Goal: Information Seeking & Learning: Learn about a topic

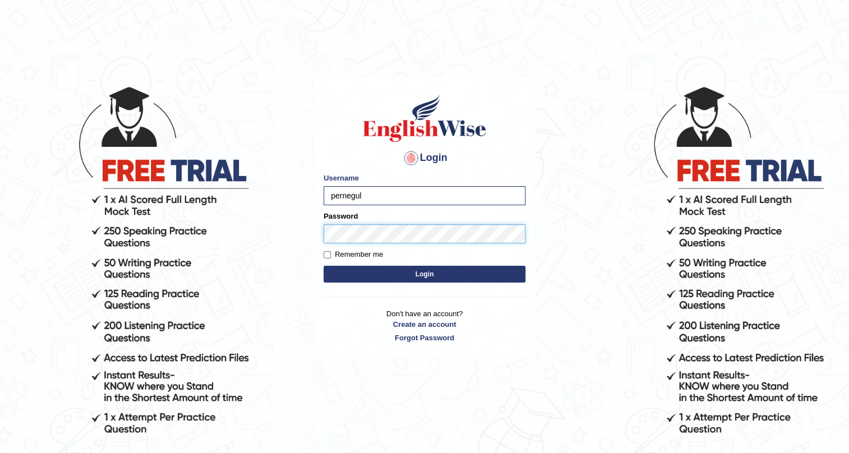
click at [324, 266] on button "Login" at bounding box center [425, 274] width 202 height 17
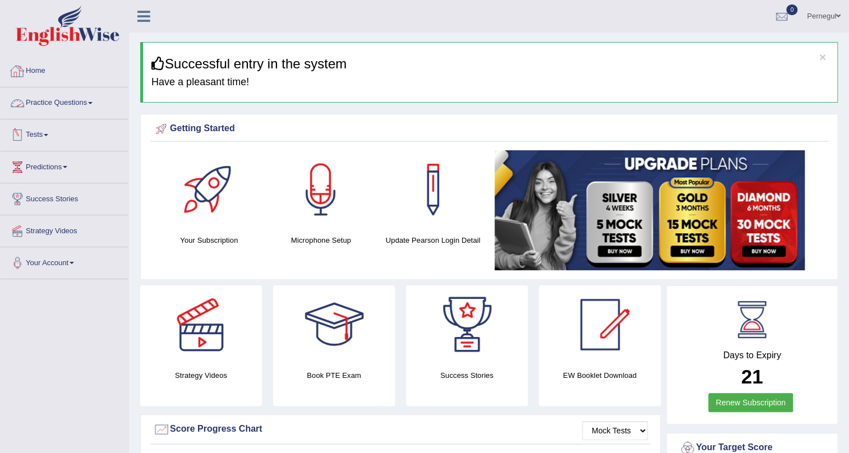
click at [56, 101] on link "Practice Questions" at bounding box center [65, 101] width 128 height 28
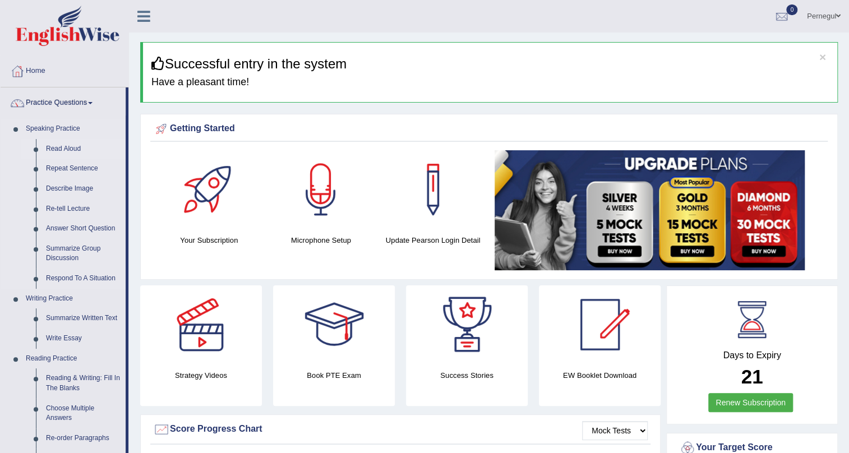
click at [54, 146] on link "Read Aloud" at bounding box center [83, 149] width 85 height 20
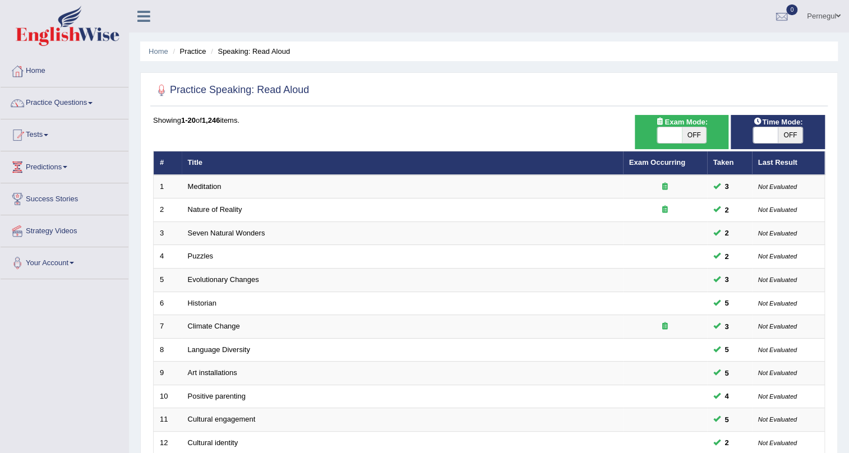
click at [763, 131] on span at bounding box center [765, 135] width 25 height 16
checkbox input "true"
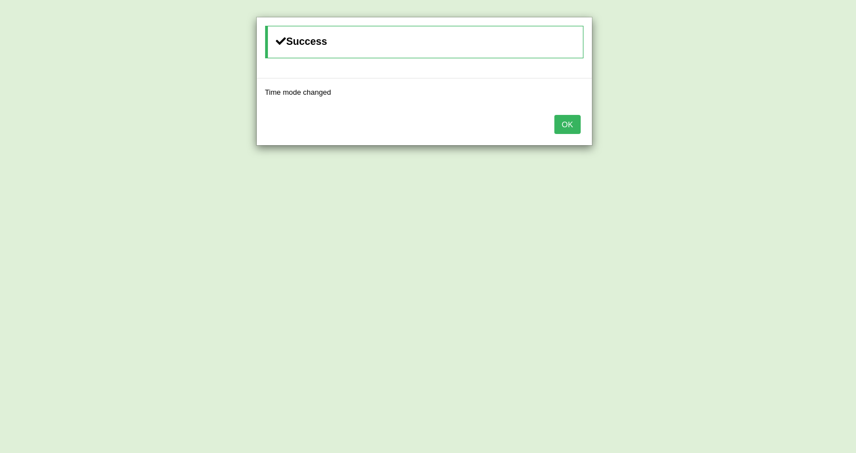
click at [567, 112] on div "OK" at bounding box center [424, 125] width 335 height 39
click at [567, 129] on button "OK" at bounding box center [568, 124] width 26 height 19
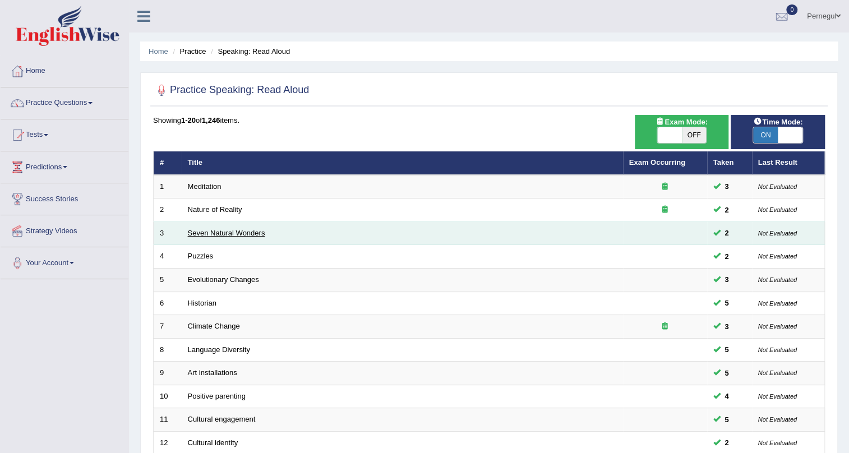
click at [224, 230] on link "Seven Natural Wonders" at bounding box center [226, 233] width 77 height 8
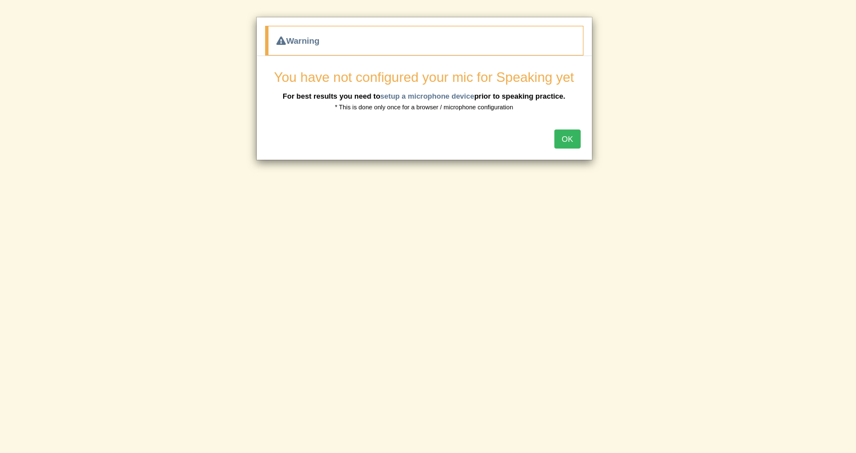
click at [574, 138] on button "OK" at bounding box center [568, 139] width 26 height 19
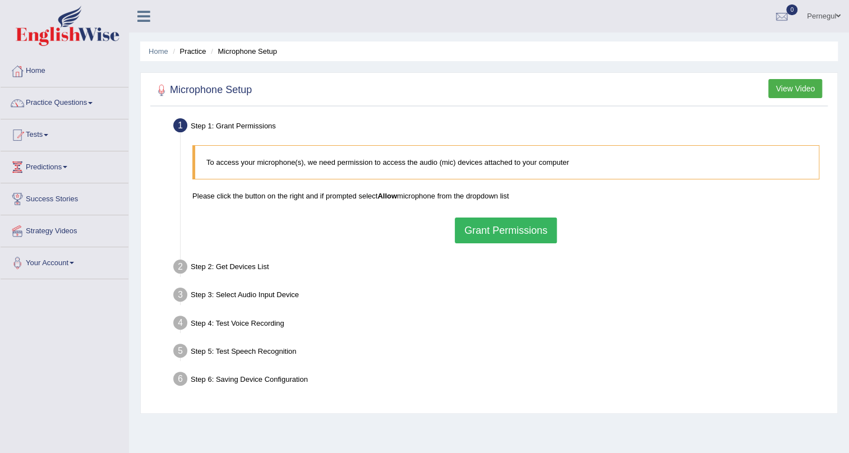
click at [530, 242] on button "Grant Permissions" at bounding box center [506, 231] width 102 height 26
click at [545, 229] on div "To access your microphone(s), we need permission to access the audio (mic) devi…" at bounding box center [506, 194] width 638 height 109
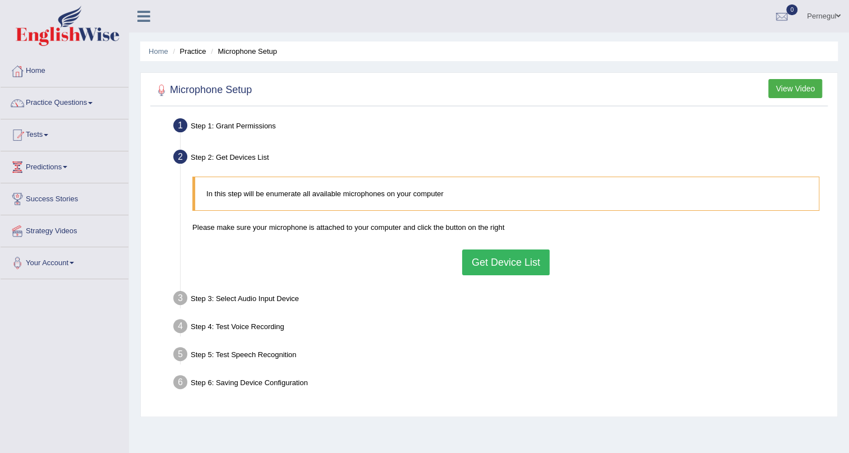
click at [496, 262] on button "Get Device List" at bounding box center [505, 263] width 87 height 26
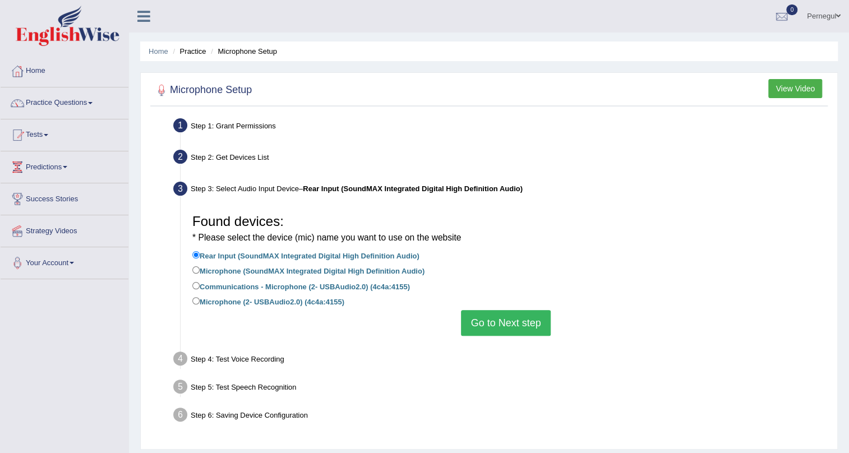
click at [221, 303] on label "Microphone (2- USBAudio2.0) (4c4a:4155)" at bounding box center [268, 301] width 152 height 12
click at [200, 303] on input "Microphone (2- USBAudio2.0) (4c4a:4155)" at bounding box center [195, 300] width 7 height 7
radio input "true"
click at [527, 326] on button "Go to Next step" at bounding box center [505, 323] width 89 height 26
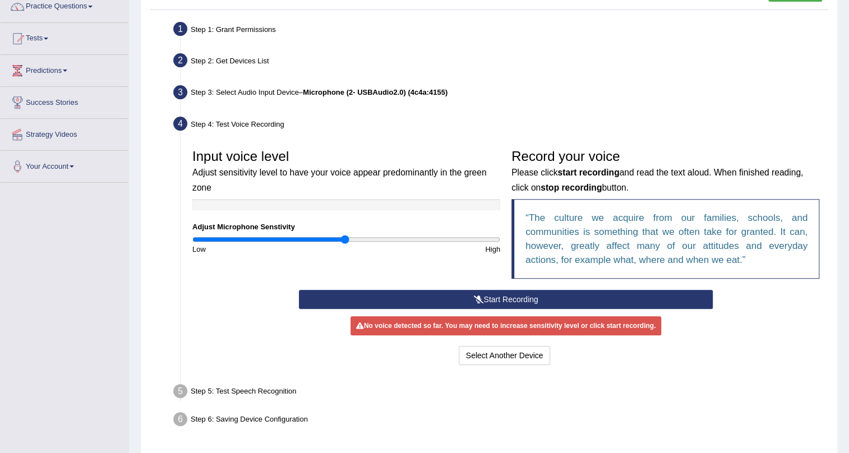
scroll to position [135, 0]
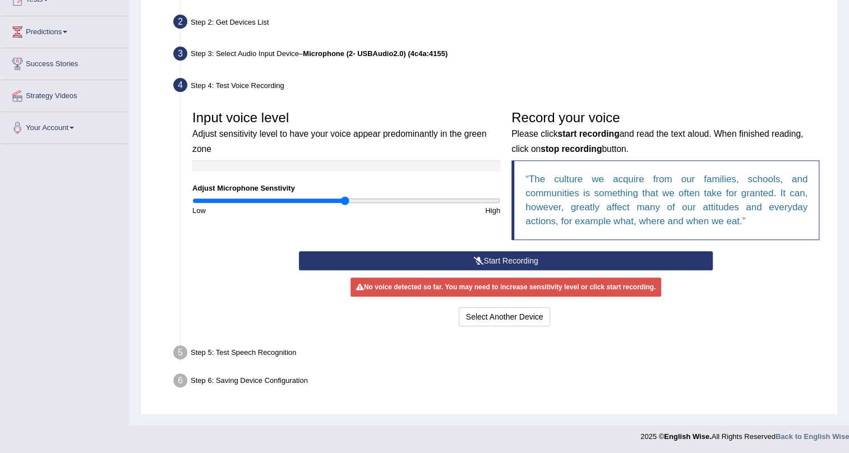
click at [460, 252] on button "Start Recording" at bounding box center [506, 260] width 414 height 19
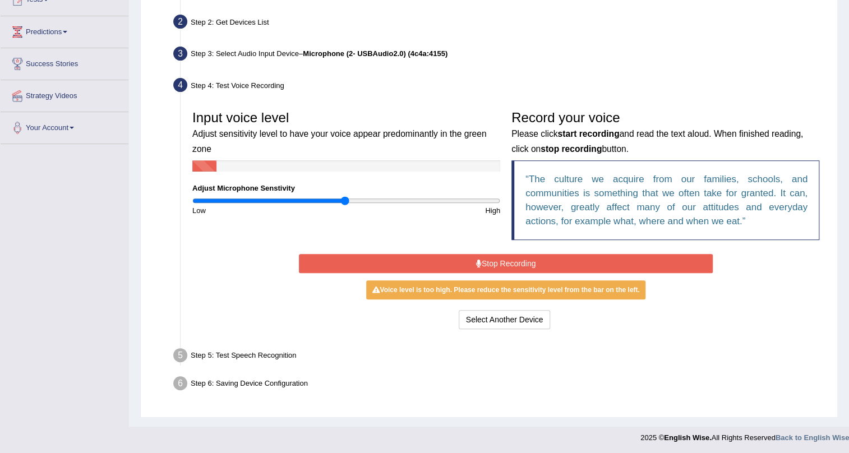
click at [459, 259] on button "Stop Recording" at bounding box center [506, 263] width 414 height 19
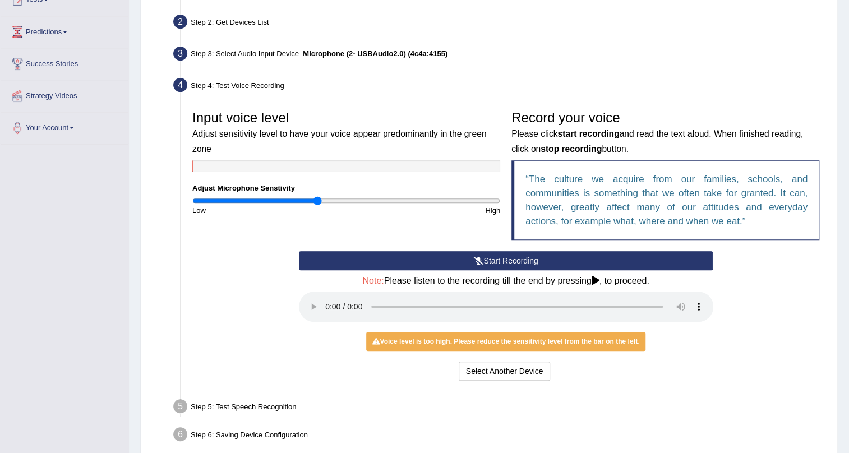
click at [317, 199] on input "range" at bounding box center [346, 200] width 308 height 9
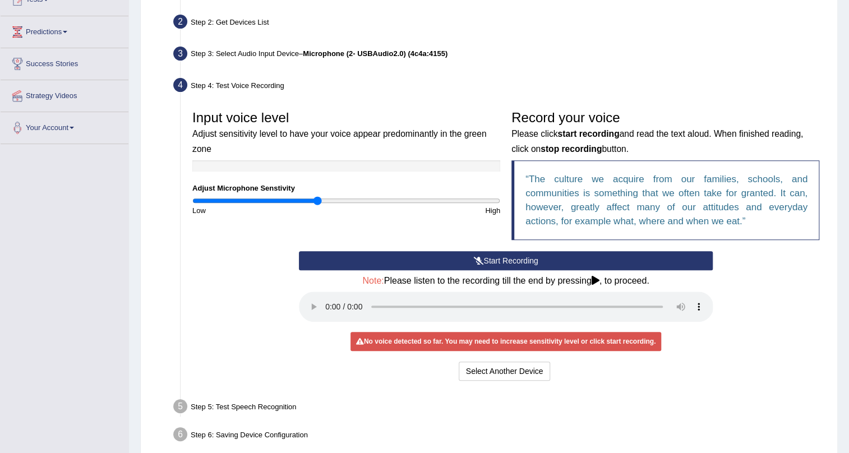
click at [548, 258] on button "Start Recording" at bounding box center [506, 260] width 414 height 19
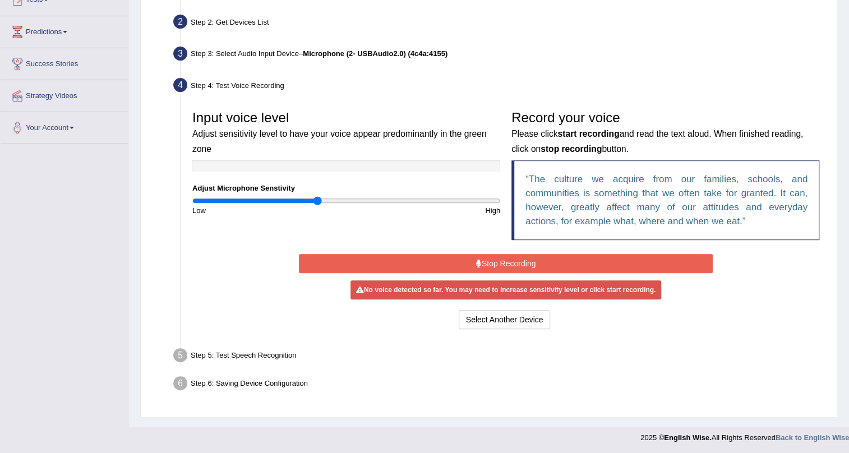
click at [548, 258] on button "Stop Recording" at bounding box center [506, 263] width 414 height 19
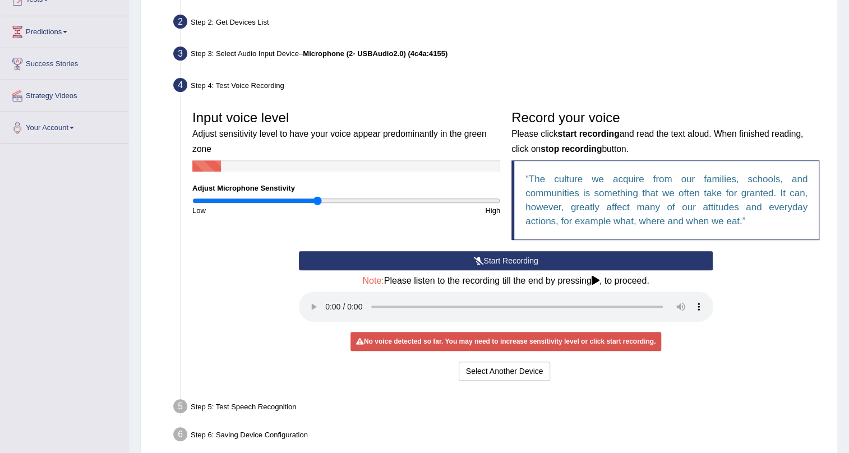
click at [548, 258] on button "Start Recording" at bounding box center [506, 260] width 414 height 19
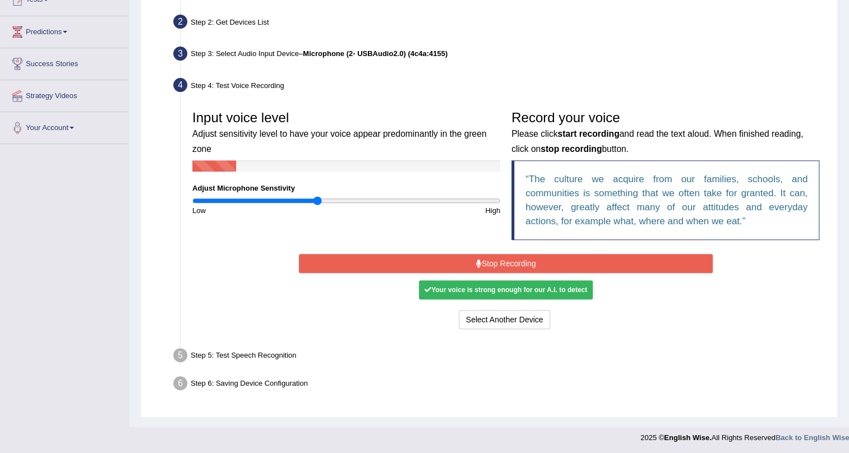
click at [445, 260] on button "Stop Recording" at bounding box center [506, 263] width 414 height 19
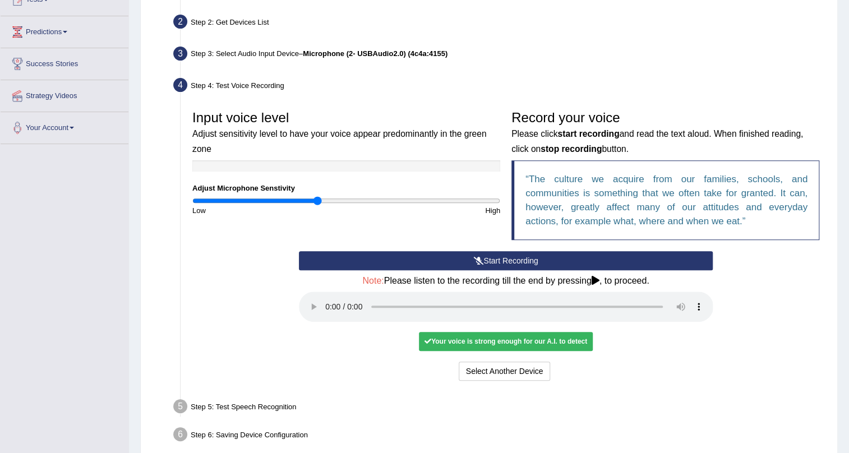
click at [491, 259] on button "Start Recording" at bounding box center [506, 260] width 414 height 19
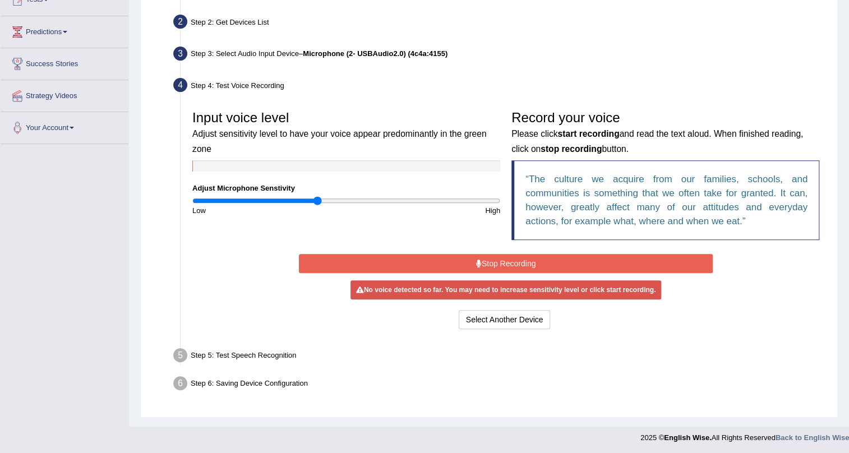
click at [491, 259] on button "Stop Recording" at bounding box center [506, 263] width 414 height 19
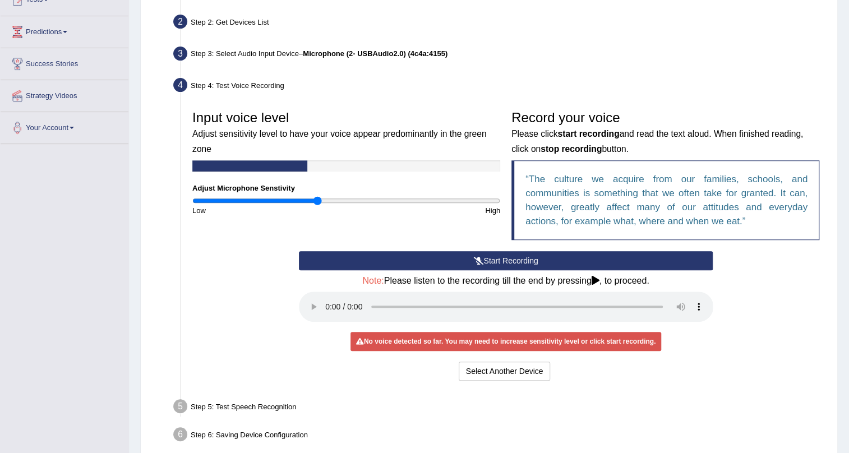
click at [491, 259] on button "Start Recording" at bounding box center [506, 260] width 414 height 19
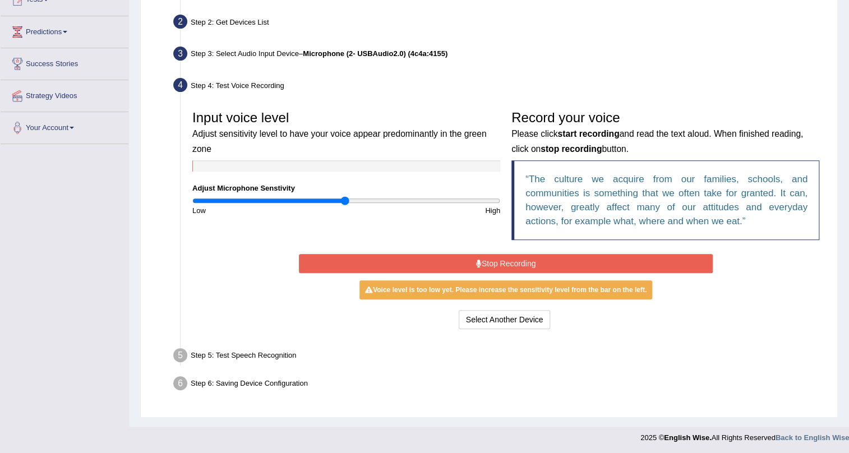
click at [346, 199] on input "range" at bounding box center [346, 200] width 308 height 9
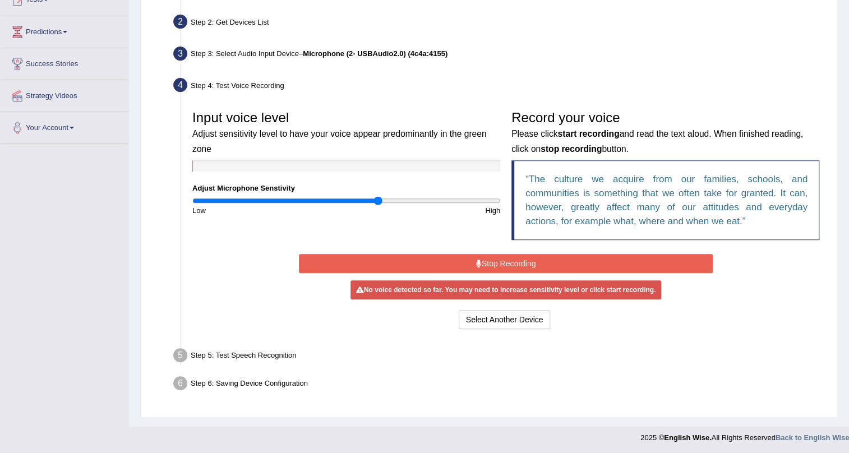
click at [377, 201] on input "range" at bounding box center [346, 200] width 308 height 9
click at [426, 270] on button "Stop Recording" at bounding box center [506, 263] width 414 height 19
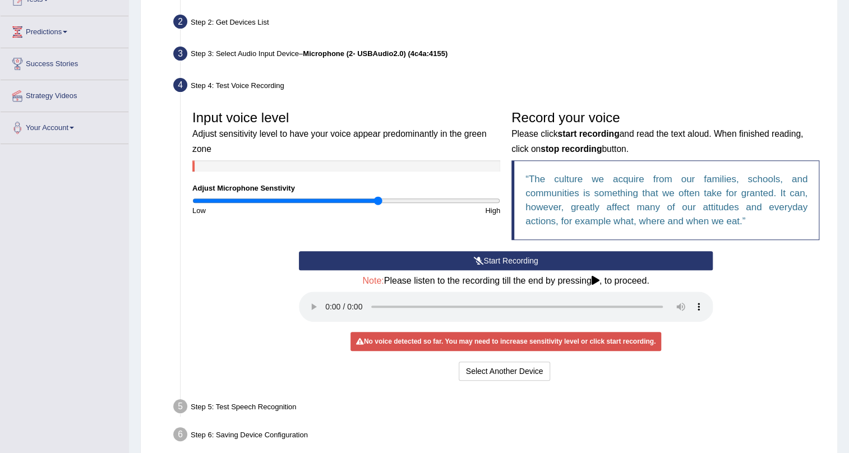
click at [426, 270] on div "Start Recording Stop Recording Note: Please listen to the recording till the en…" at bounding box center [506, 317] width 426 height 132
click at [429, 262] on button "Start Recording" at bounding box center [506, 260] width 414 height 19
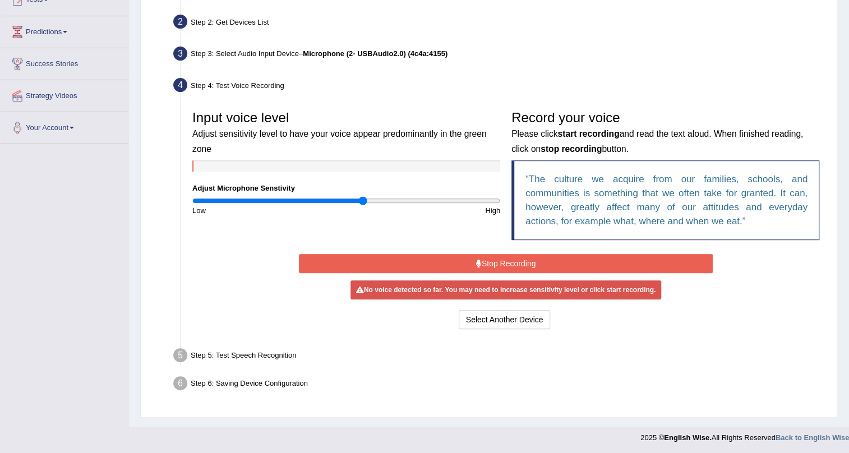
click at [363, 197] on input "range" at bounding box center [346, 200] width 308 height 9
type input "1.04"
click at [350, 200] on input "range" at bounding box center [346, 200] width 308 height 9
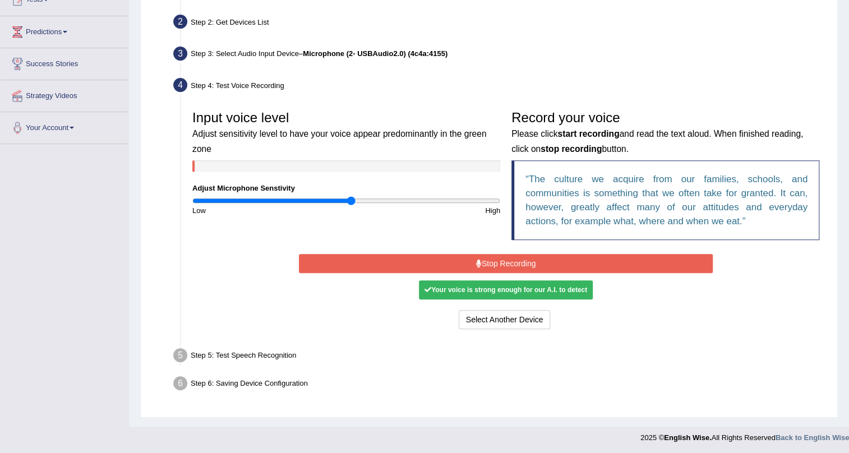
click at [495, 260] on button "Stop Recording" at bounding box center [506, 263] width 414 height 19
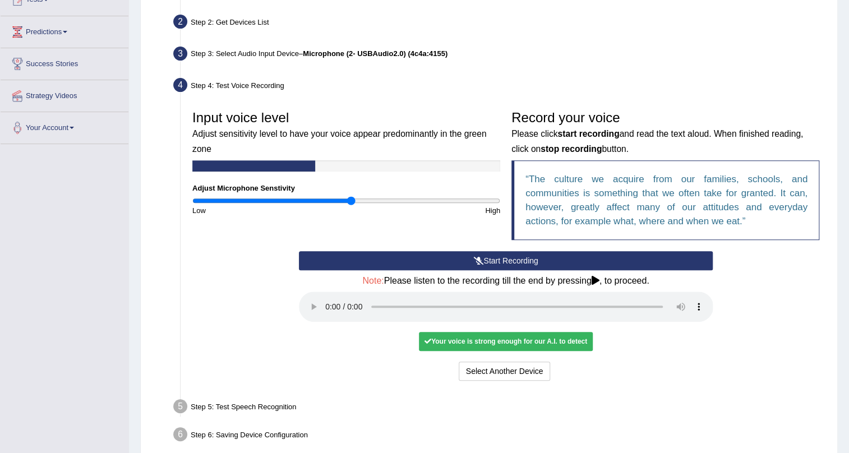
click at [495, 260] on button "Start Recording" at bounding box center [506, 260] width 414 height 19
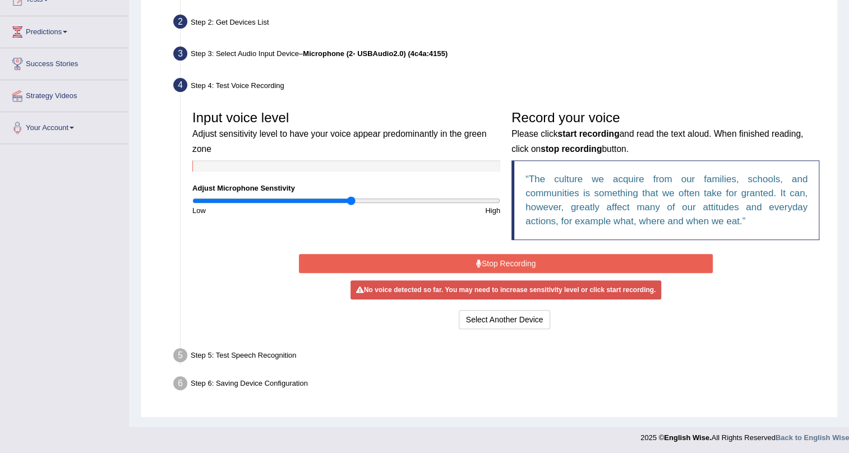
click at [495, 260] on button "Stop Recording" at bounding box center [506, 263] width 414 height 19
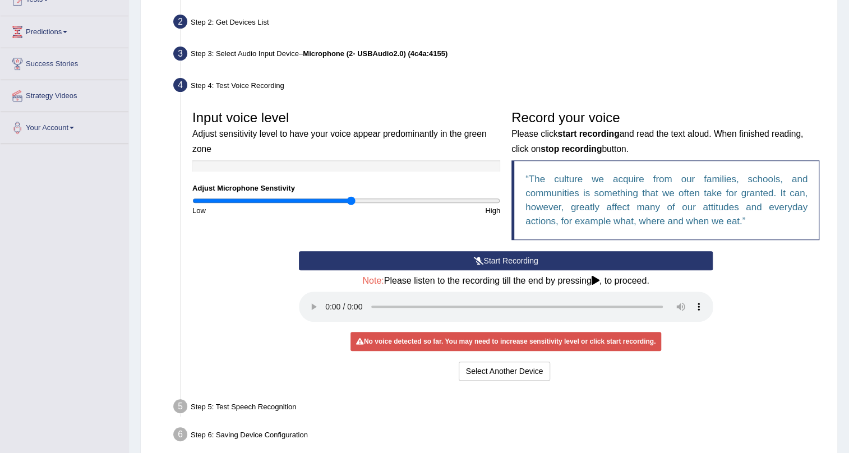
click at [510, 260] on button "Start Recording" at bounding box center [506, 260] width 414 height 19
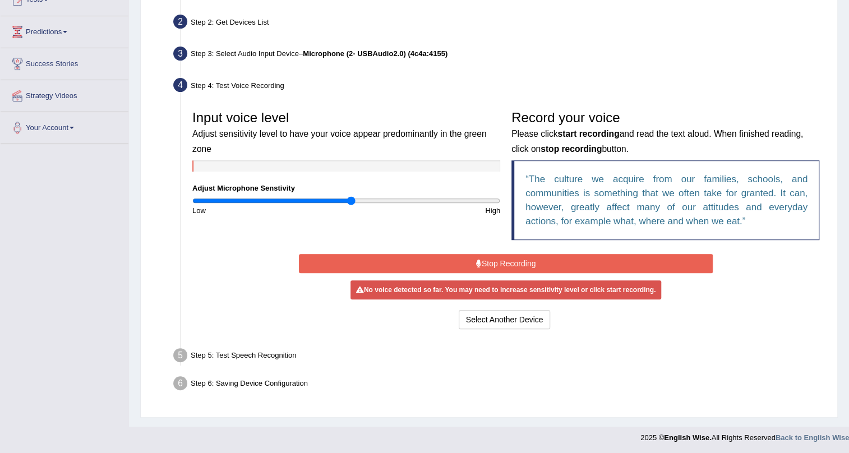
click at [510, 260] on button "Stop Recording" at bounding box center [506, 263] width 414 height 19
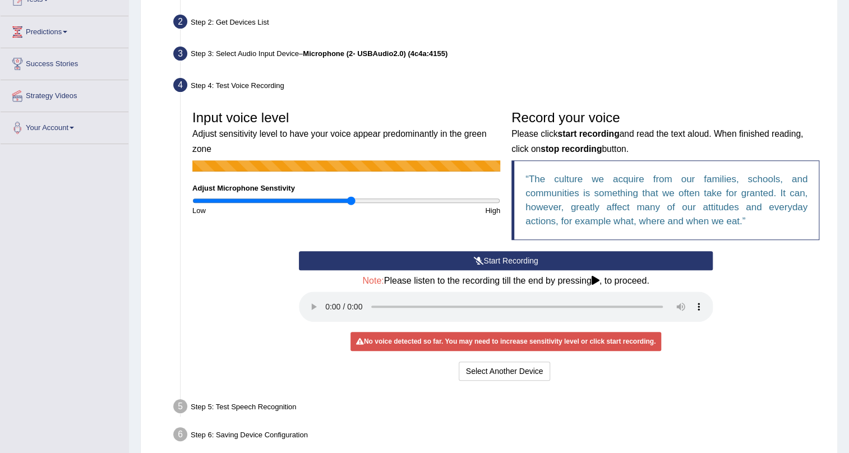
click at [510, 260] on button "Start Recording" at bounding box center [506, 260] width 414 height 19
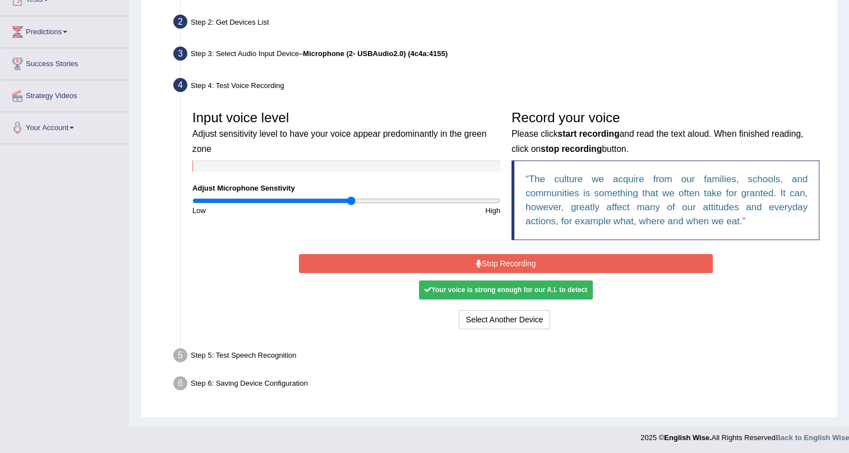
click at [499, 252] on div "Start Recording Stop Recording Note: Please listen to the recording till the en…" at bounding box center [506, 291] width 426 height 81
click at [504, 257] on button "Stop Recording" at bounding box center [506, 263] width 414 height 19
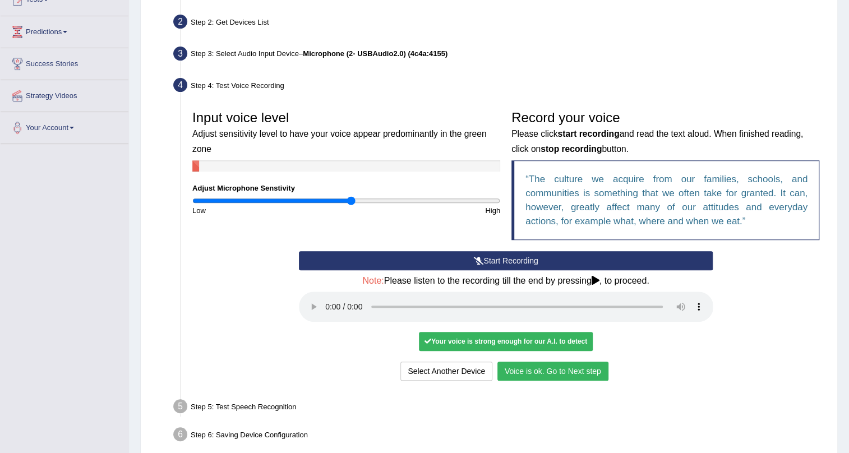
click at [529, 367] on button "Voice is ok. Go to Next step" at bounding box center [552, 371] width 111 height 19
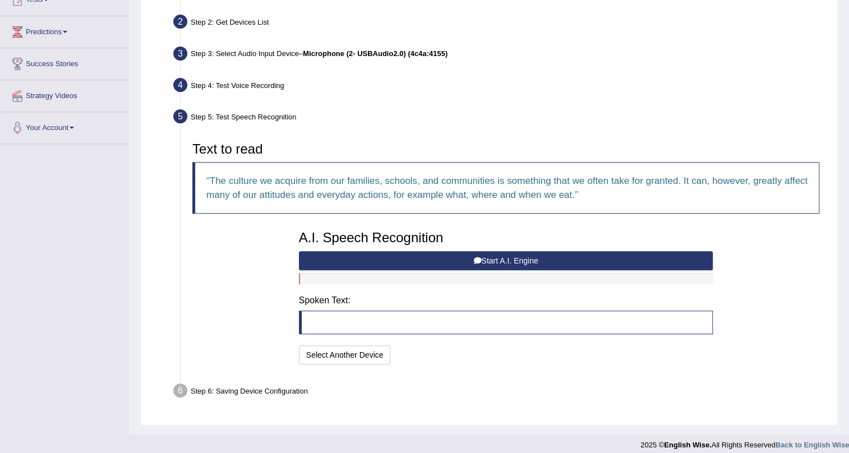
click at [439, 256] on button "Start A.I. Engine" at bounding box center [506, 260] width 414 height 19
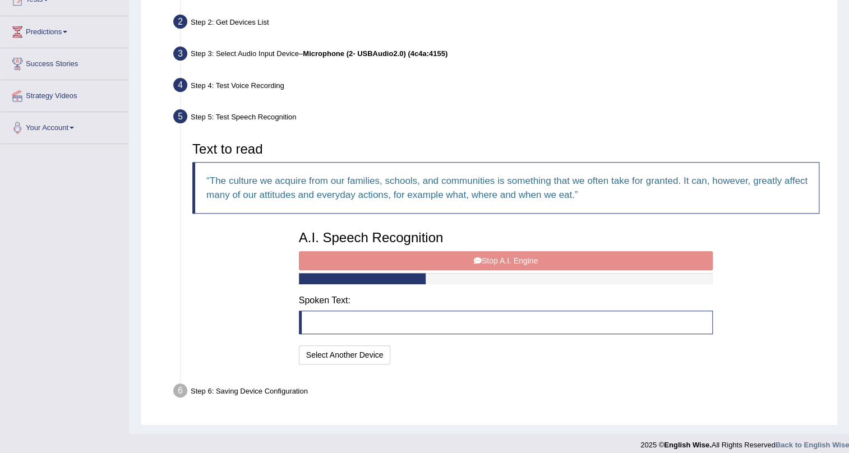
click at [436, 260] on div "A.I. Speech Recognition Start A.I. Engine Stop A.I. Engine Note: Please listen …" at bounding box center [506, 296] width 426 height 142
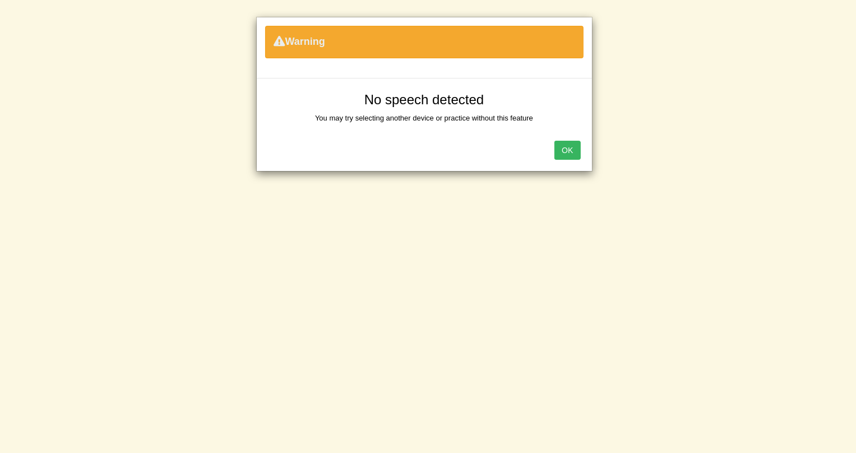
click at [568, 147] on button "OK" at bounding box center [568, 150] width 26 height 19
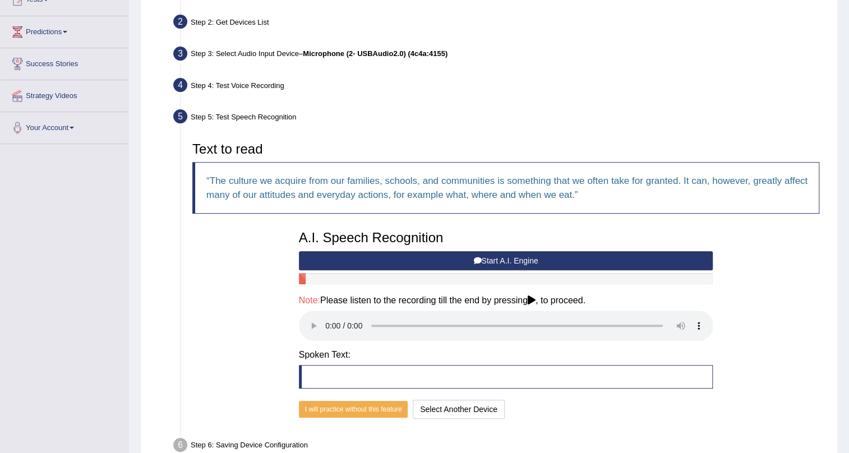
click at [372, 48] on div "Step 3: Select Audio Input Device – Microphone (2- USBAudio2.0) (4c4a:4155)" at bounding box center [500, 55] width 664 height 25
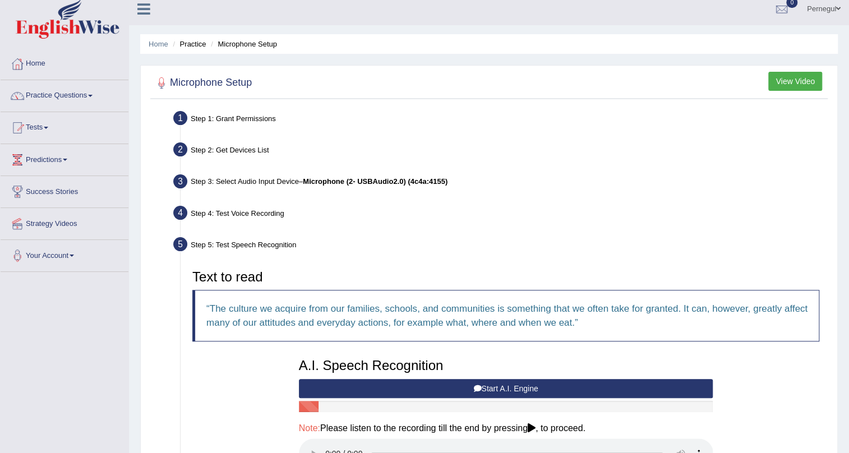
scroll to position [0, 0]
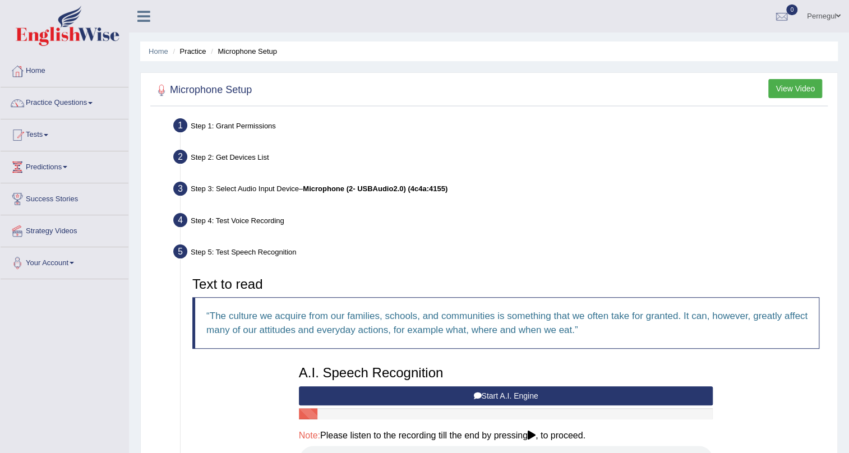
click at [833, 9] on link "Pernegul" at bounding box center [824, 14] width 50 height 29
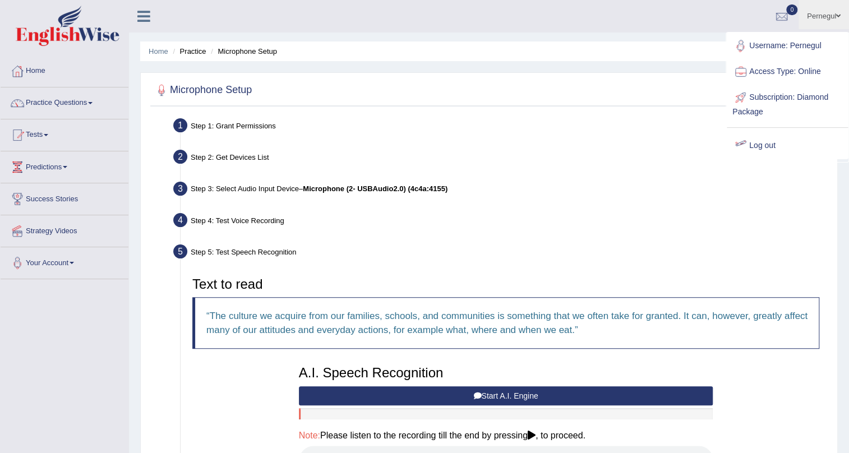
click at [774, 140] on link "Log out" at bounding box center [787, 146] width 121 height 26
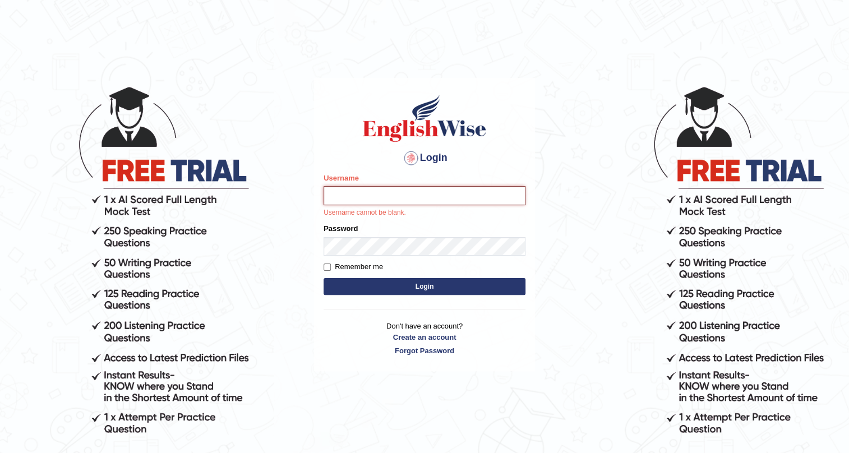
click at [378, 197] on input "Username" at bounding box center [425, 195] width 202 height 19
type input "souvikd"
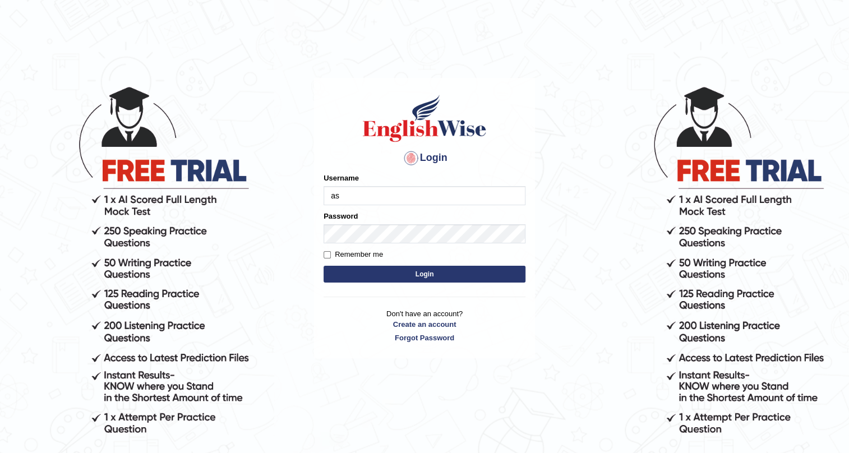
type input "a"
type input "souvikdasmahapatra"
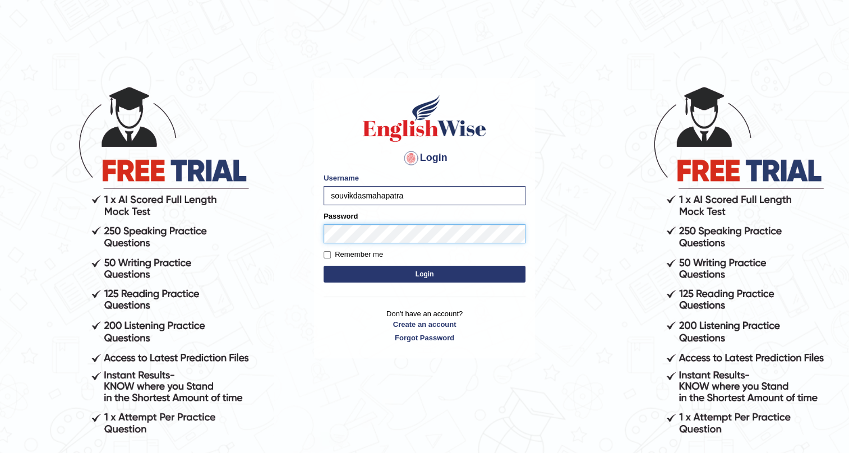
click at [324, 266] on button "Login" at bounding box center [425, 274] width 202 height 17
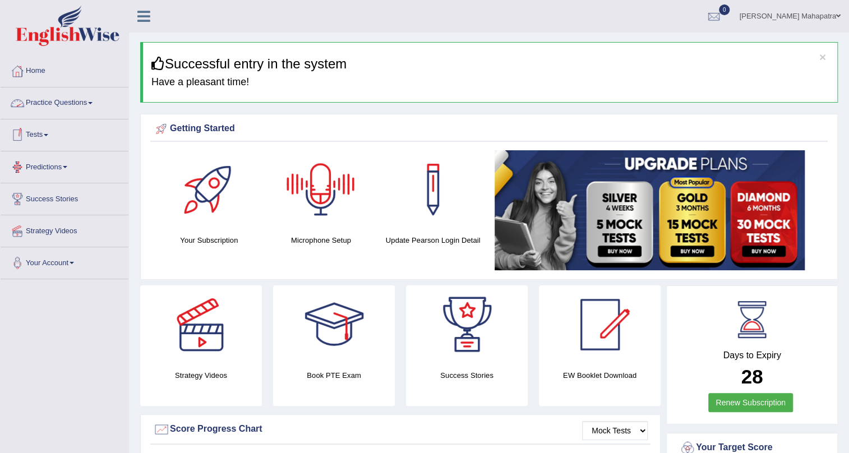
click at [61, 102] on link "Practice Questions" at bounding box center [65, 101] width 128 height 28
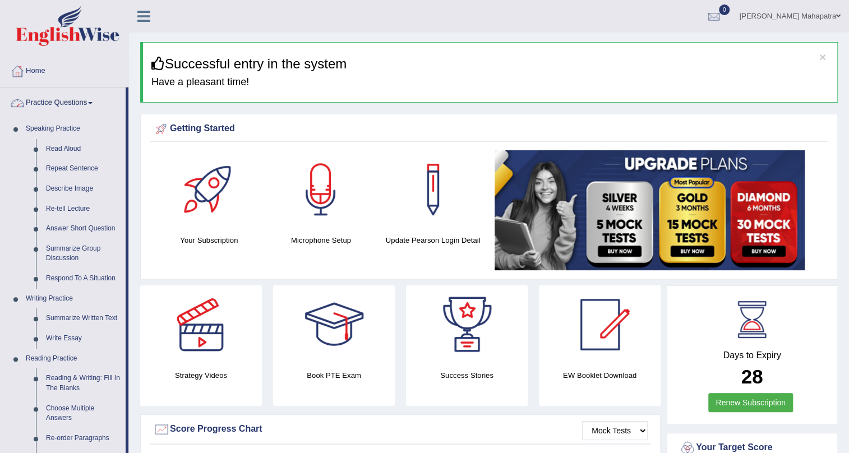
click at [61, 102] on link "Practice Questions" at bounding box center [63, 101] width 125 height 28
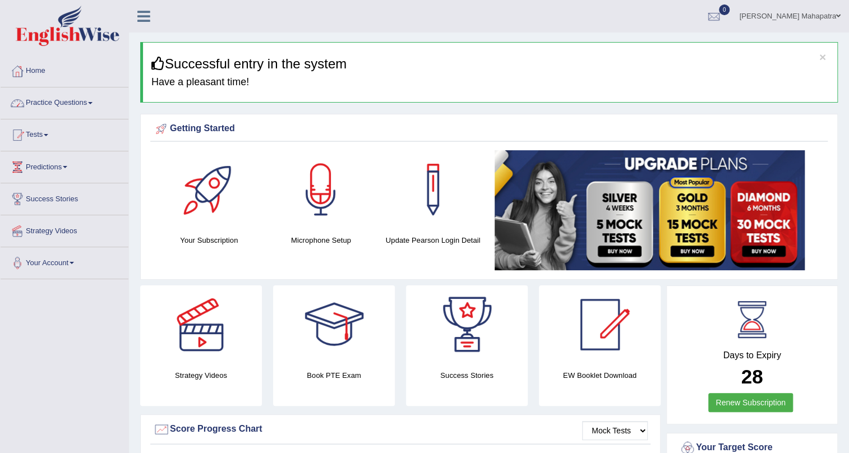
click at [51, 109] on link "Practice Questions" at bounding box center [65, 101] width 128 height 28
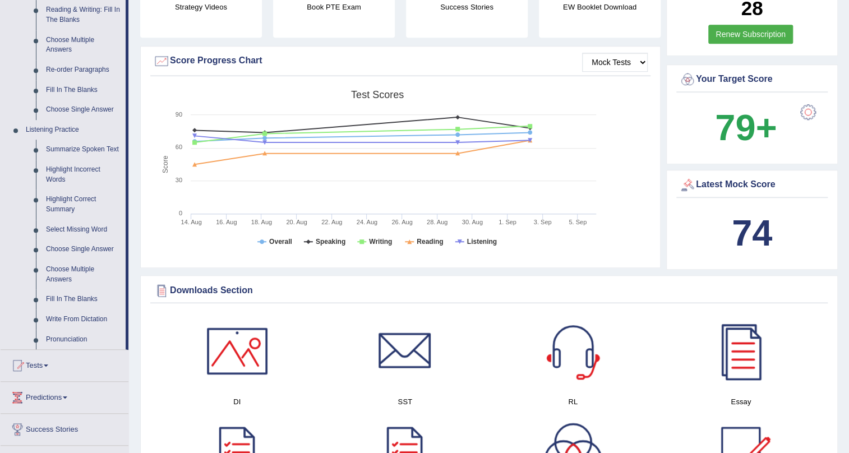
scroll to position [408, 0]
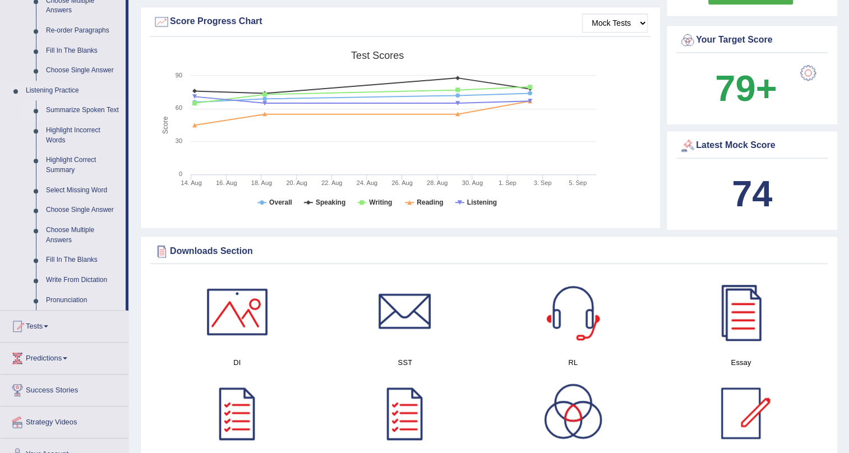
click at [112, 107] on link "Summarize Spoken Text" at bounding box center [83, 110] width 85 height 20
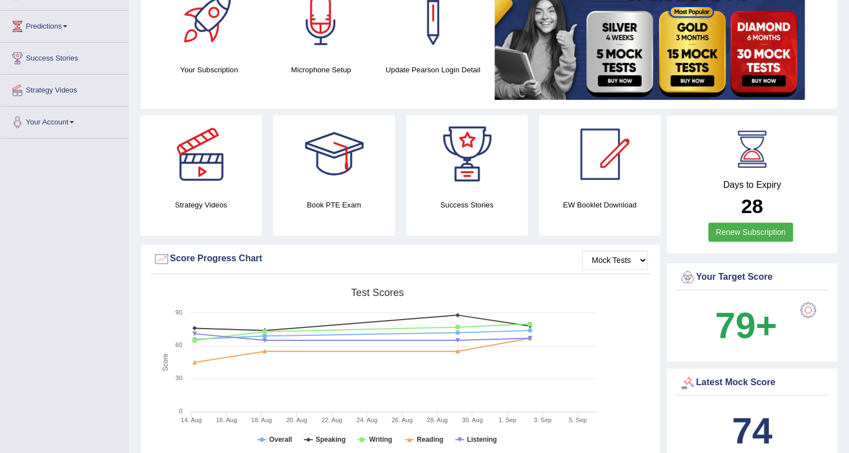
scroll to position [160, 0]
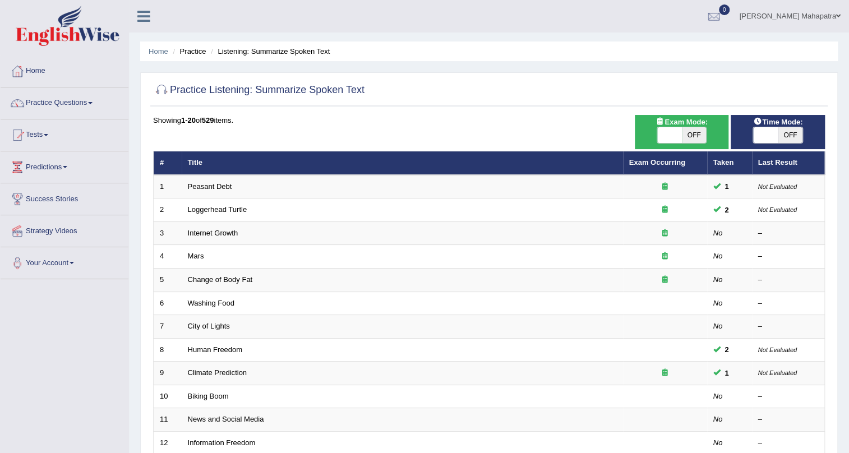
click at [703, 128] on span "OFF" at bounding box center [694, 135] width 25 height 16
checkbox input "true"
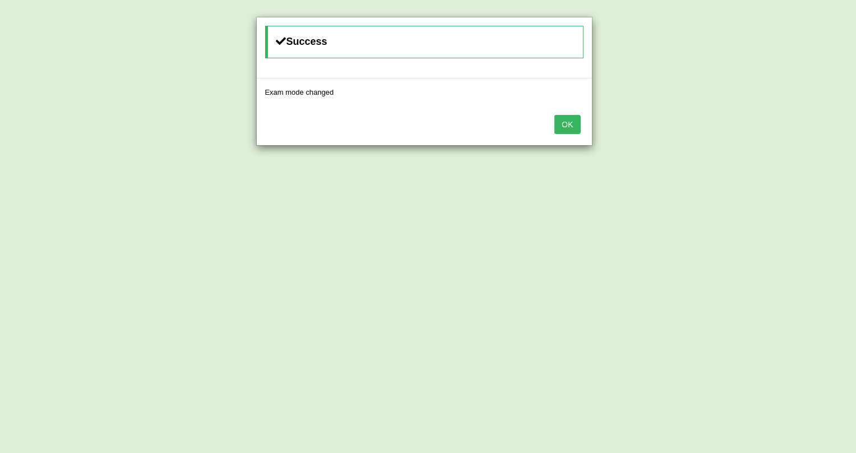
click at [595, 124] on div "Success Exam mode changed OK" at bounding box center [428, 226] width 856 height 453
click at [576, 121] on button "OK" at bounding box center [568, 124] width 26 height 19
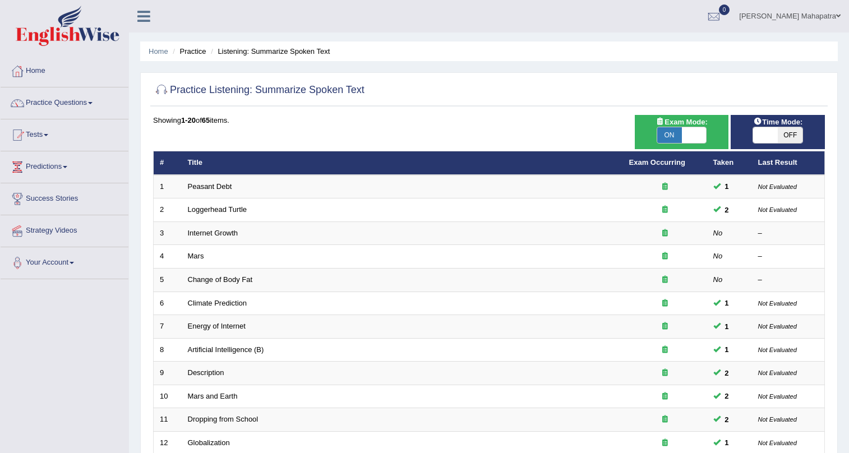
click at [787, 128] on span "OFF" at bounding box center [790, 135] width 25 height 16
checkbox input "true"
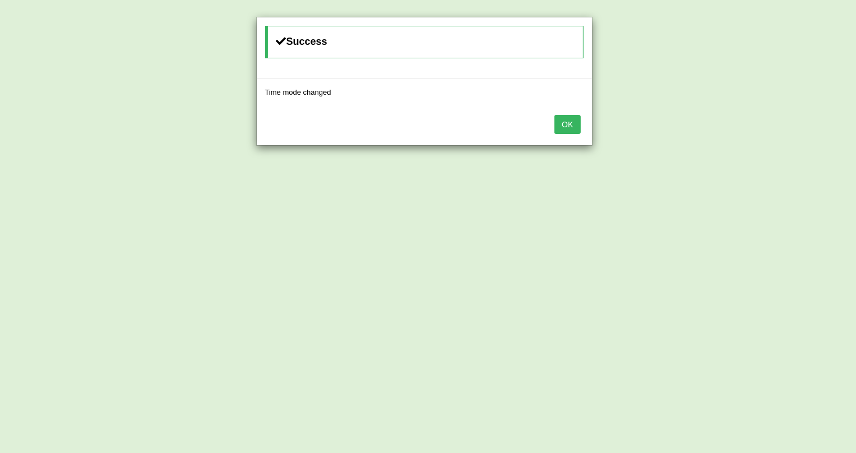
click at [560, 118] on button "OK" at bounding box center [568, 124] width 26 height 19
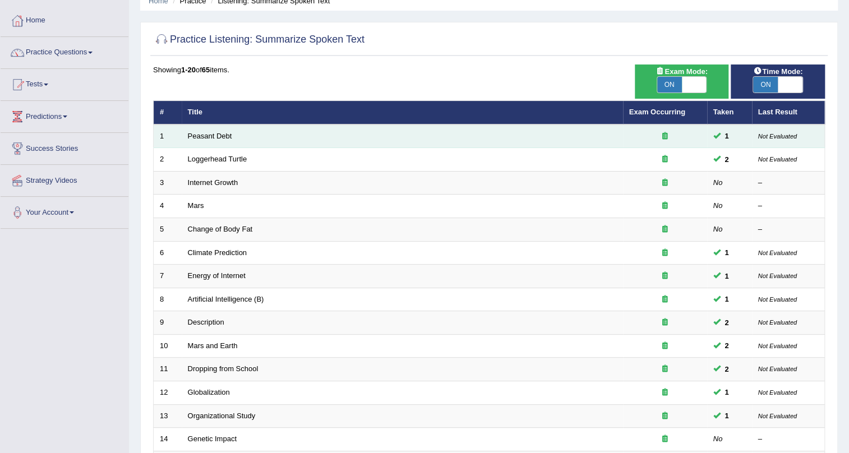
scroll to position [101, 0]
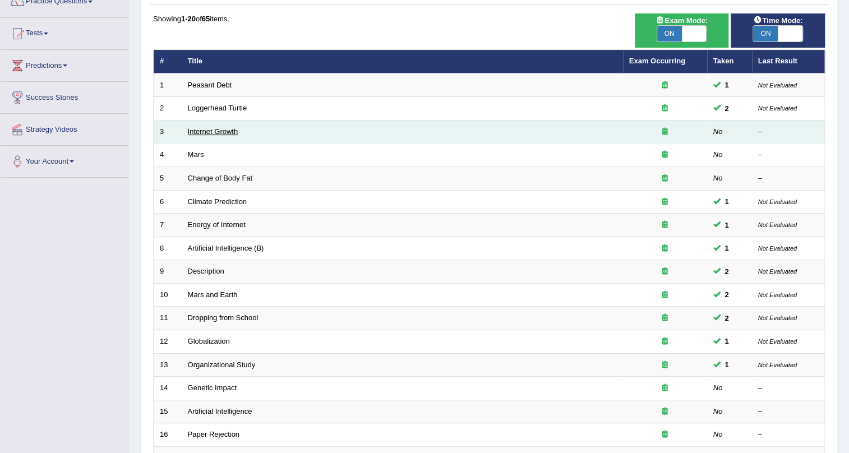
click at [223, 130] on link "Internet Growth" at bounding box center [213, 131] width 50 height 8
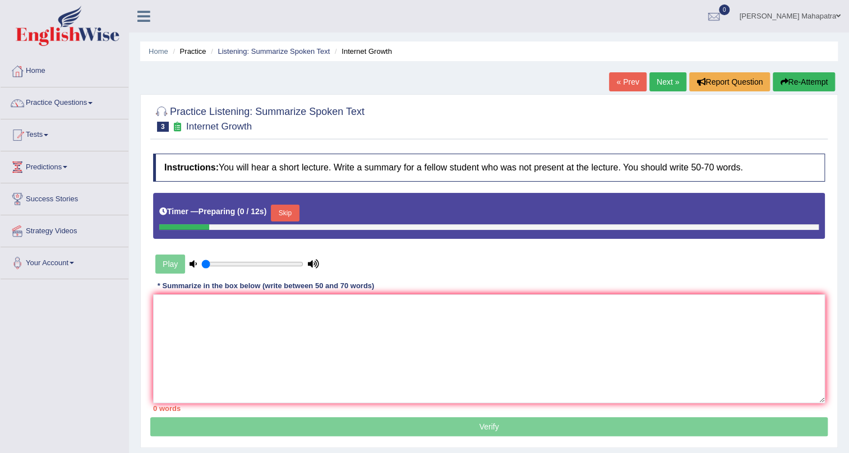
scroll to position [101, 0]
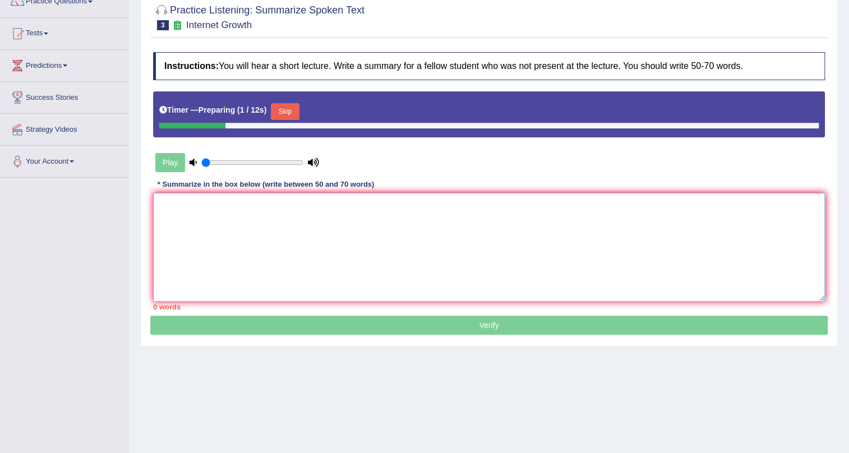
click at [418, 199] on textarea at bounding box center [489, 247] width 672 height 109
drag, startPoint x: 227, startPoint y: 159, endPoint x: 277, endPoint y: 156, distance: 50.0
type input "0.8"
click at [277, 158] on input "range" at bounding box center [252, 162] width 102 height 9
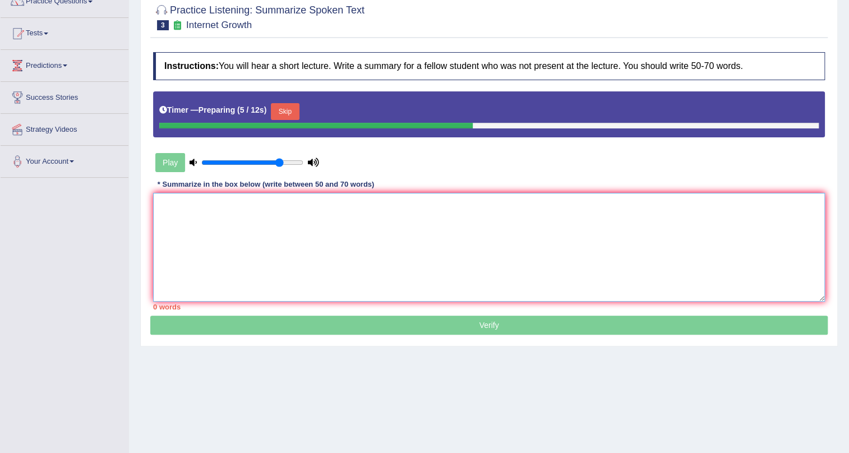
click at [322, 243] on textarea at bounding box center [489, 247] width 672 height 109
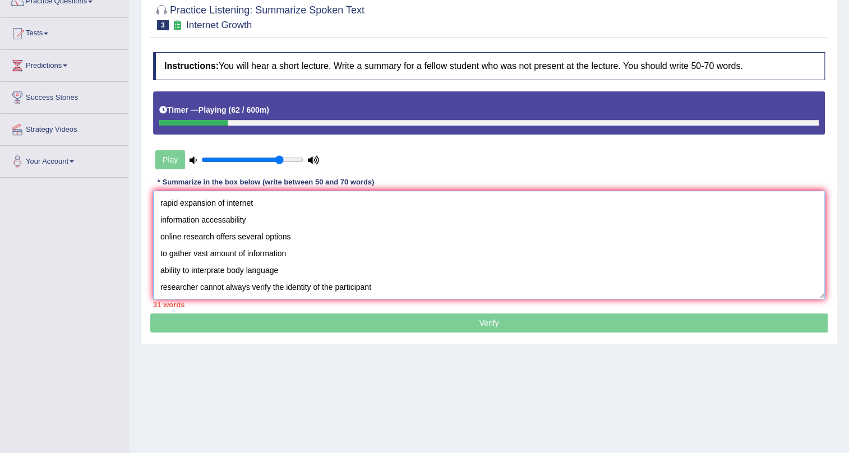
scroll to position [10, 0]
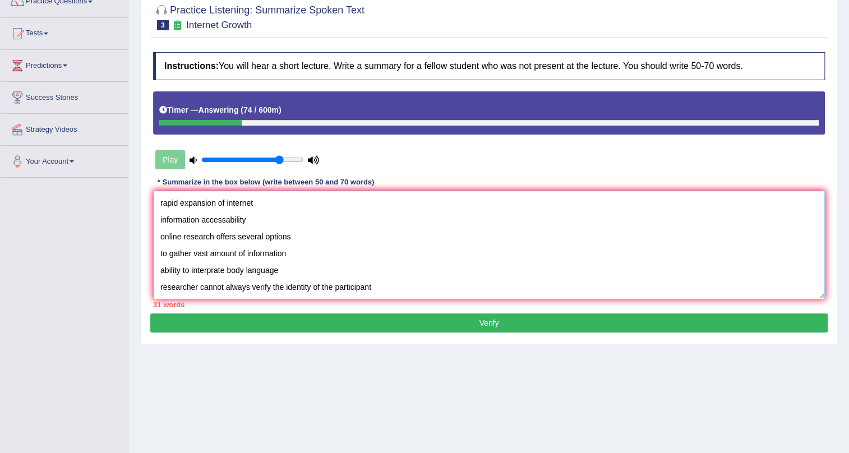
click at [214, 258] on textarea "rapid expansion of internet information accessability online research offers se…" at bounding box center [489, 245] width 672 height 109
click at [214, 260] on textarea "rapid expansion of internet information accessability online research offers se…" at bounding box center [489, 245] width 672 height 109
click at [159, 199] on textarea "rapid expansion of internet information accessability online research offers se…" at bounding box center [489, 245] width 672 height 109
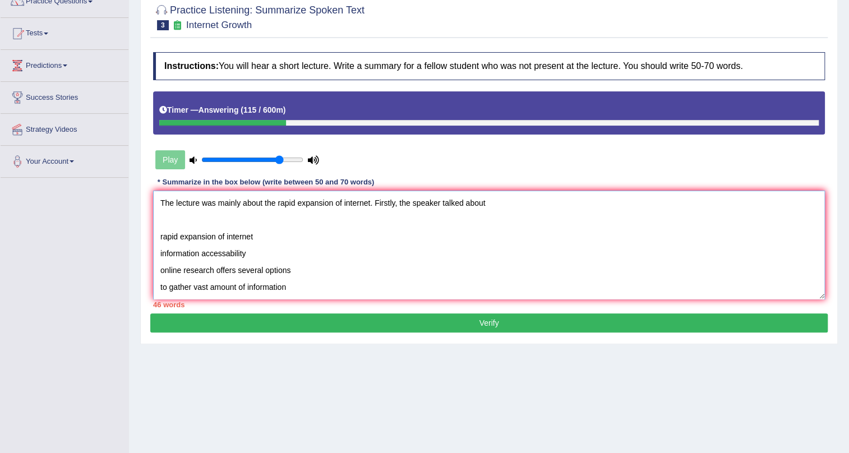
drag, startPoint x: 442, startPoint y: 201, endPoint x: 518, endPoint y: 201, distance: 75.7
click at [518, 201] on textarea "The lecture was mainly about the rapid expansion of internet. Firstly, the spea…" at bounding box center [489, 245] width 672 height 109
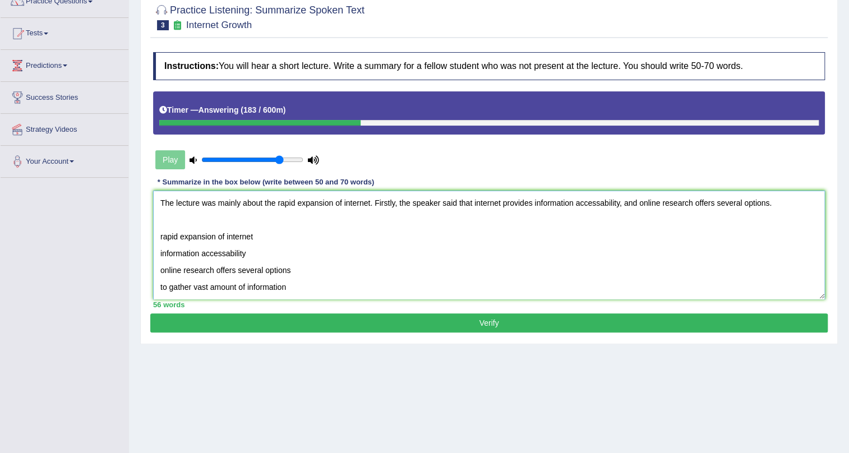
scroll to position [50, 0]
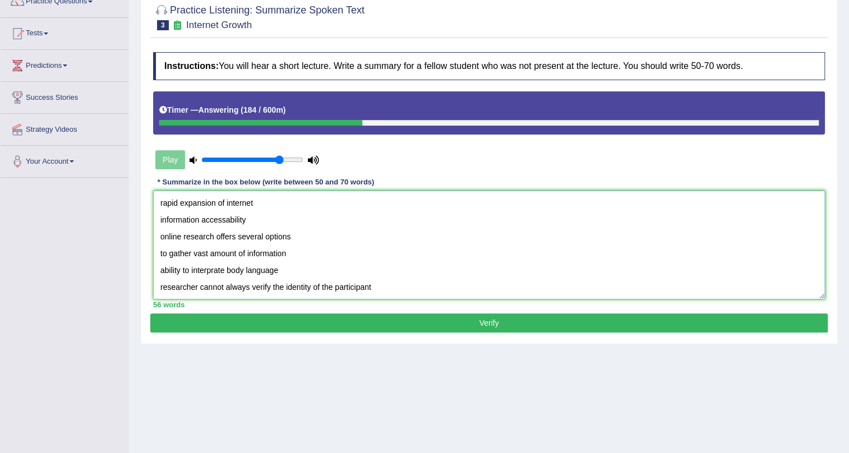
drag, startPoint x: 299, startPoint y: 217, endPoint x: 154, endPoint y: 207, distance: 146.1
click at [154, 207] on textarea "The lecture was mainly about the rapid expansion of internet. Firstly, the spea…" at bounding box center [489, 245] width 672 height 109
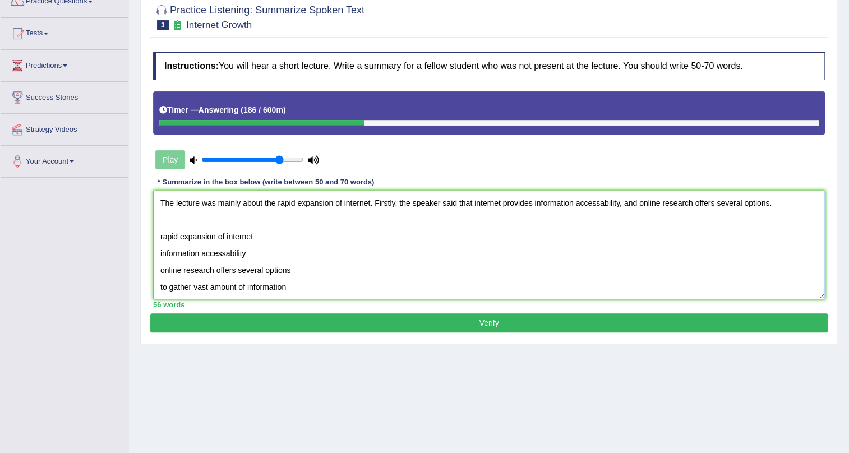
click at [157, 237] on textarea "The lecture was mainly about the rapid expansion of internet. Firstly, the spea…" at bounding box center [489, 245] width 672 height 109
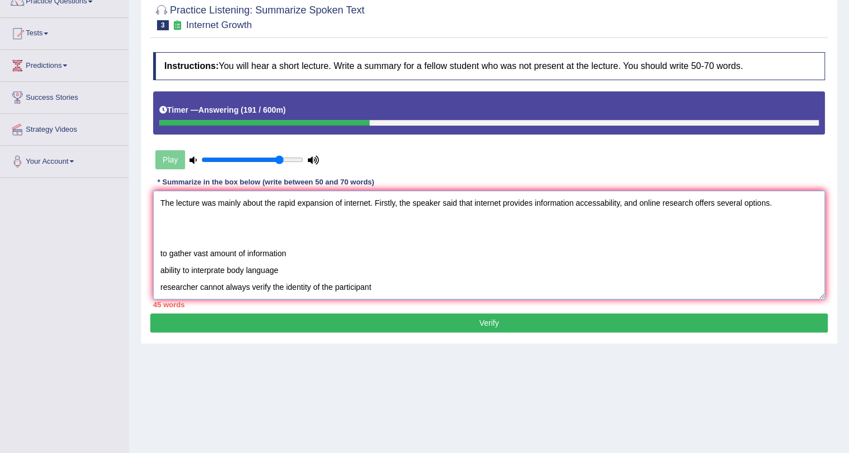
click at [775, 200] on textarea "The lecture was mainly about the rapid expansion of internet. Firstly, the spea…" at bounding box center [489, 245] width 672 height 109
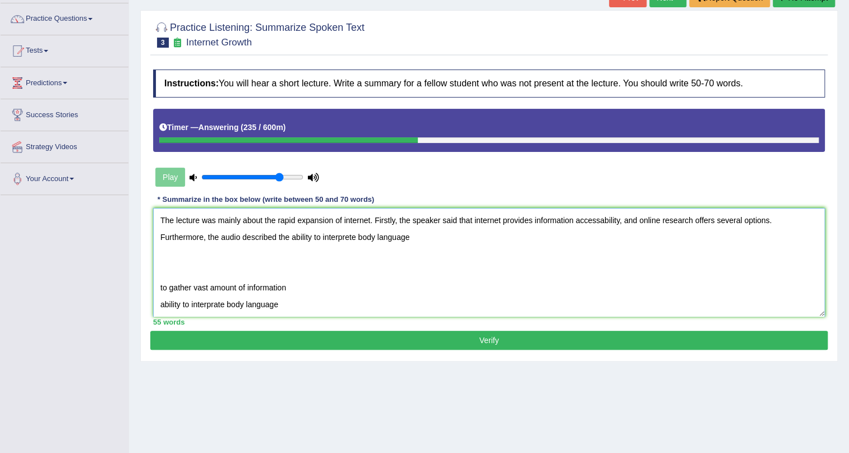
click at [331, 236] on textarea "The lecture was mainly about the rapid expansion of internet. Firstly, the spea…" at bounding box center [489, 262] width 672 height 109
click at [420, 242] on textarea "The lecture was mainly about the rapid expansion of internet. Firstly, the spea…" at bounding box center [489, 262] width 672 height 109
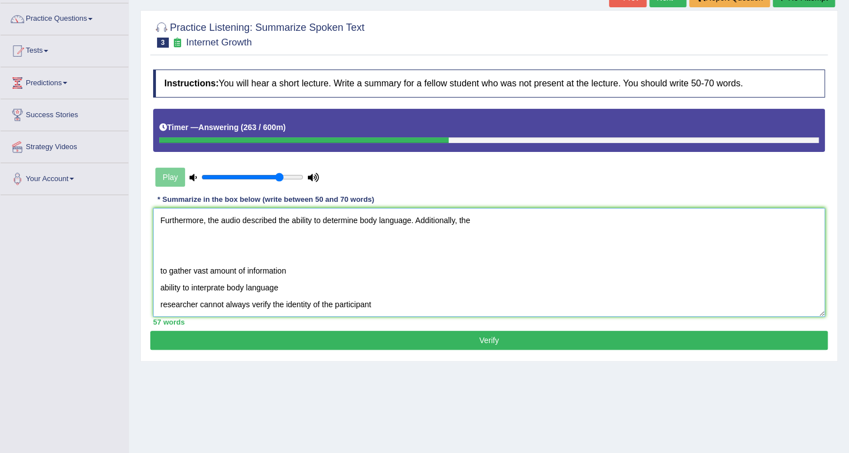
scroll to position [34, 0]
drag, startPoint x: 293, startPoint y: 270, endPoint x: 122, endPoint y: 269, distance: 171.0
click at [122, 269] on div "Toggle navigation Home Practice Questions Speaking Practice Read Aloud Repeat S…" at bounding box center [424, 207] width 849 height 583
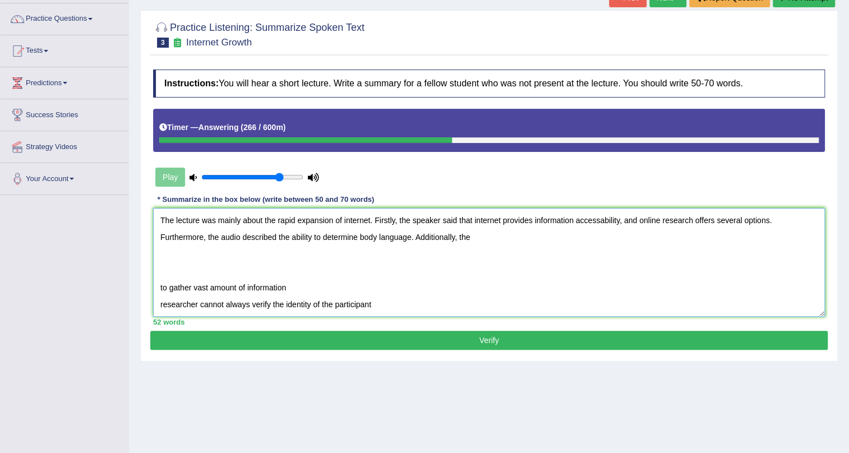
scroll to position [17, 0]
click at [474, 213] on textarea "The lecture was mainly about the rapid expansion of internet. Firstly, the spea…" at bounding box center [489, 262] width 672 height 109
click at [528, 237] on textarea "The lecture was mainly about the rapid expansion of internet. Firstly, the spea…" at bounding box center [489, 262] width 672 height 109
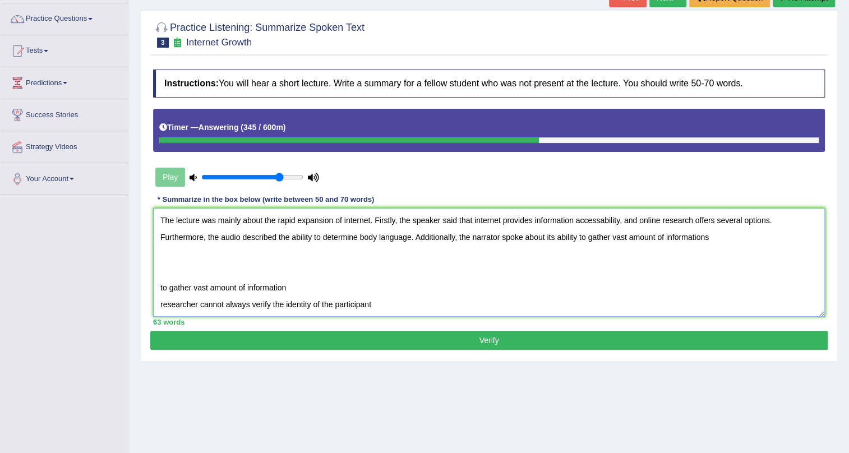
click at [718, 237] on textarea "The lecture was mainly about the rapid expansion of internet. Firstly, the spea…" at bounding box center [489, 262] width 672 height 109
drag, startPoint x: 288, startPoint y: 289, endPoint x: 45, endPoint y: 286, distance: 243.4
click at [45, 286] on div "Toggle navigation Home Practice Questions Speaking Practice Read Aloud Repeat S…" at bounding box center [424, 207] width 849 height 583
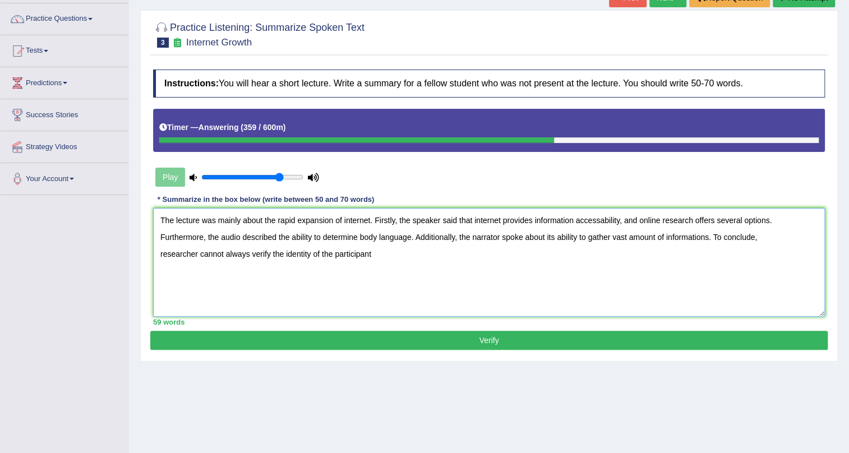
click at [160, 252] on textarea "The lecture was mainly about the rapid expansion of internet. Firstly, the spea…" at bounding box center [489, 262] width 672 height 109
click at [799, 234] on textarea "The lecture was mainly about the rapid expansion of internet. Firstly, the spea…" at bounding box center [489, 262] width 672 height 109
click at [338, 255] on textarea "The lecture was mainly about the rapid expansion of internet. Firstly, the spea…" at bounding box center [489, 262] width 672 height 109
click at [552, 222] on textarea "The lecture was mainly about the rapid expansion of internet. Firstly, the spea…" at bounding box center [489, 262] width 672 height 109
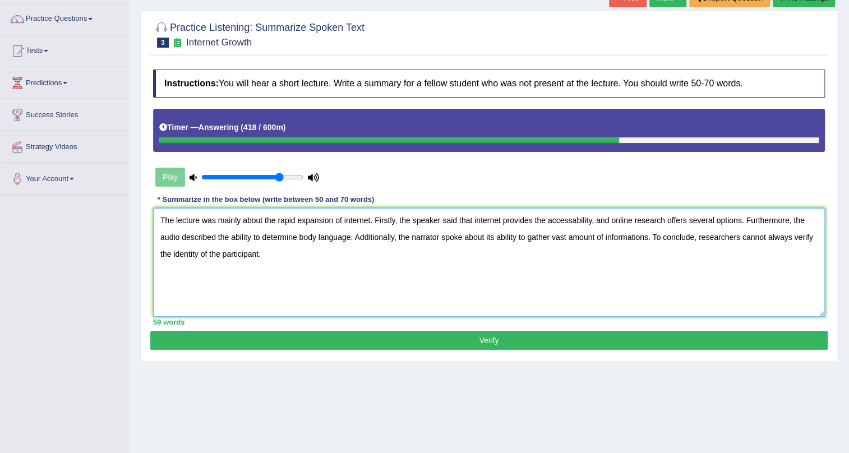
click at [590, 223] on textarea "The lecture was mainly about the rapid expansion of internet. Firstly, the spea…" at bounding box center [489, 262] width 672 height 109
paste textarea "i"
click at [330, 254] on textarea "The lecture was mainly about the rapid expansion of internet. Firstly, the spea…" at bounding box center [489, 262] width 672 height 109
type textarea "The lecture was mainly about the rapid expansion of internet. Firstly, the spea…"
click at [473, 342] on button "Verify" at bounding box center [488, 340] width 677 height 19
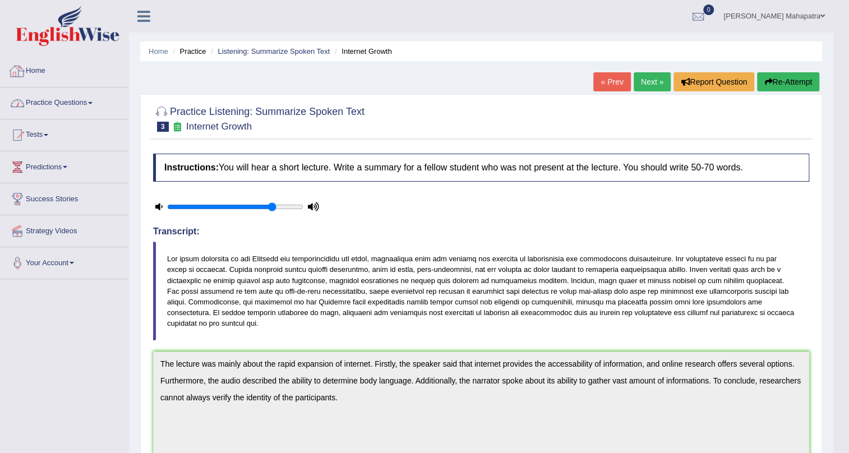
click at [52, 95] on link "Practice Questions" at bounding box center [65, 101] width 128 height 28
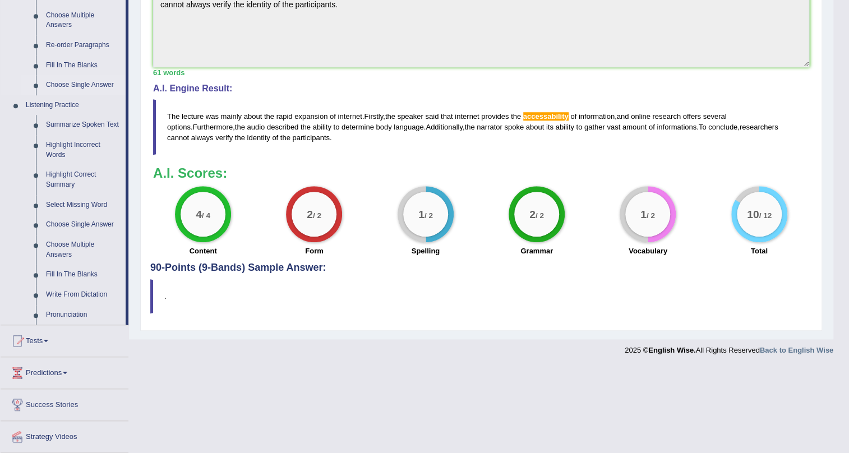
scroll to position [408, 0]
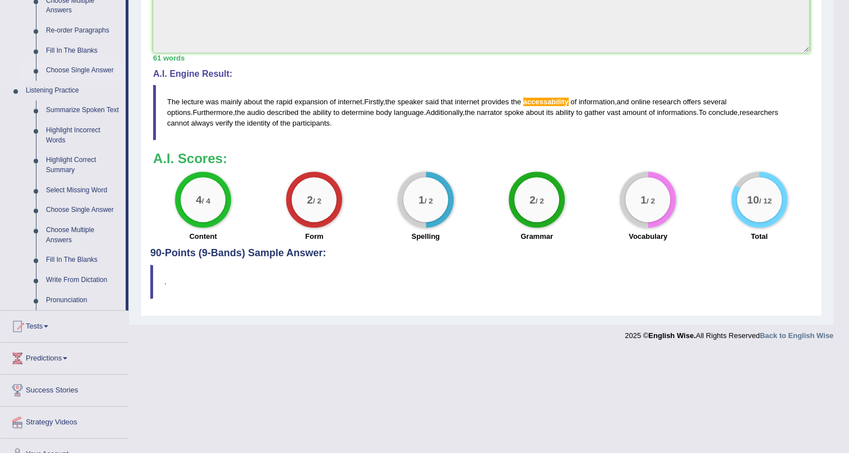
click at [83, 282] on link "Write From Dictation" at bounding box center [83, 280] width 85 height 20
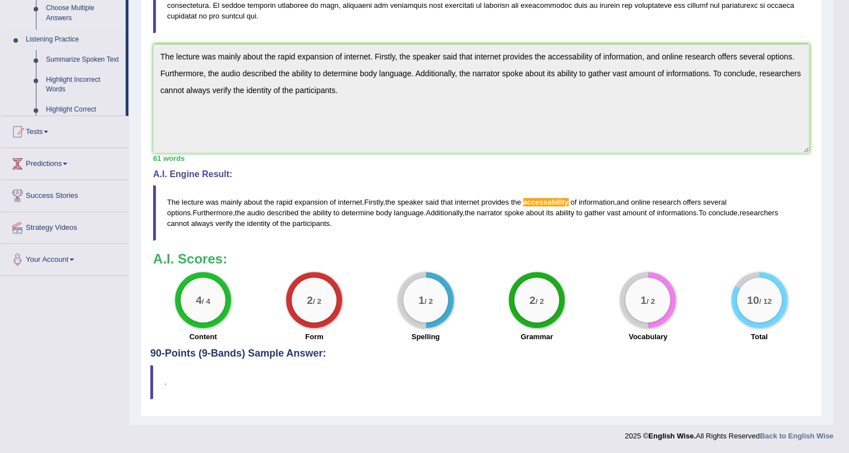
scroll to position [296, 0]
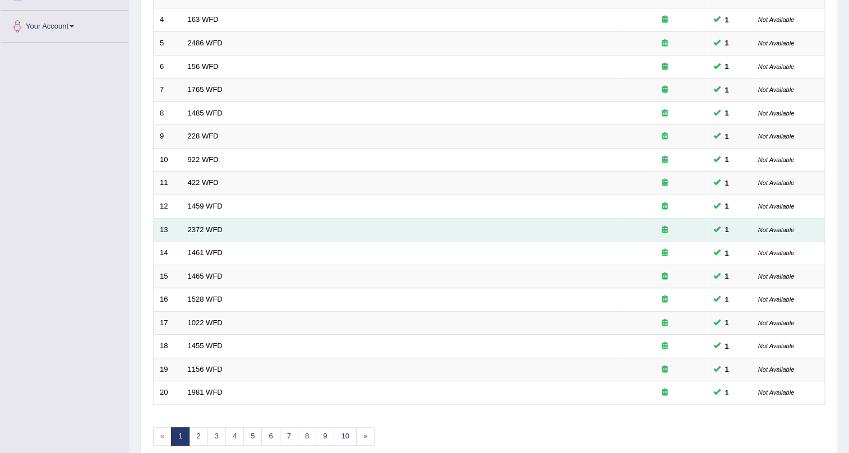
scroll to position [288, 0]
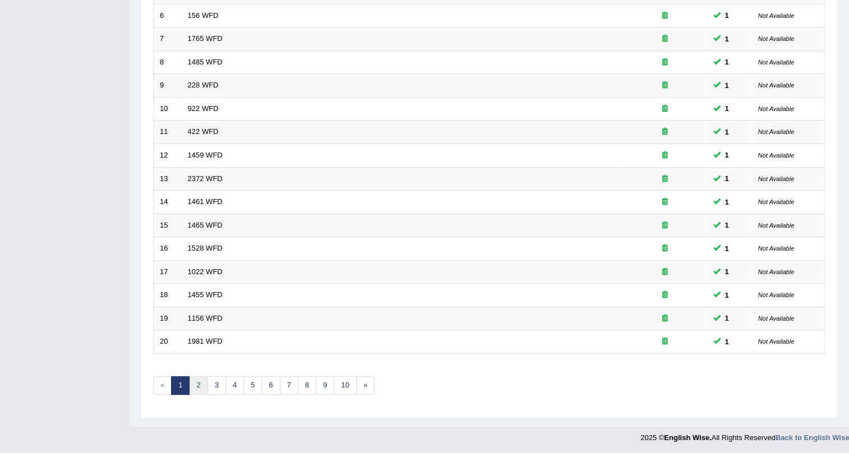
click at [193, 384] on link "2" at bounding box center [198, 385] width 19 height 19
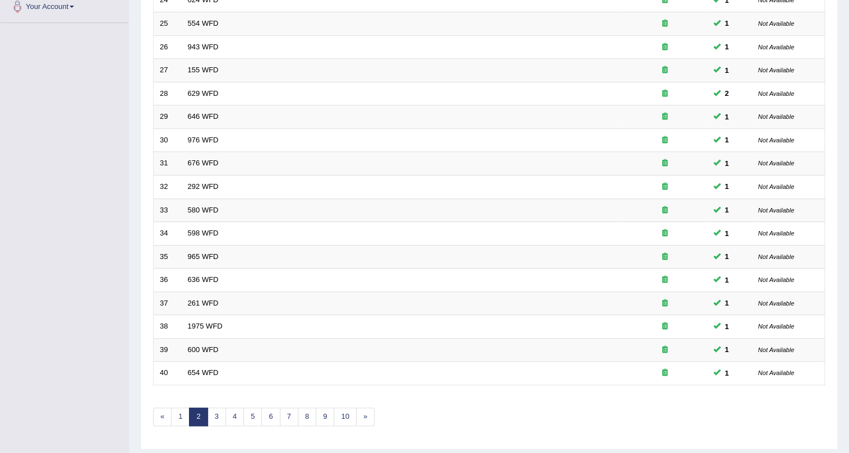
scroll to position [288, 0]
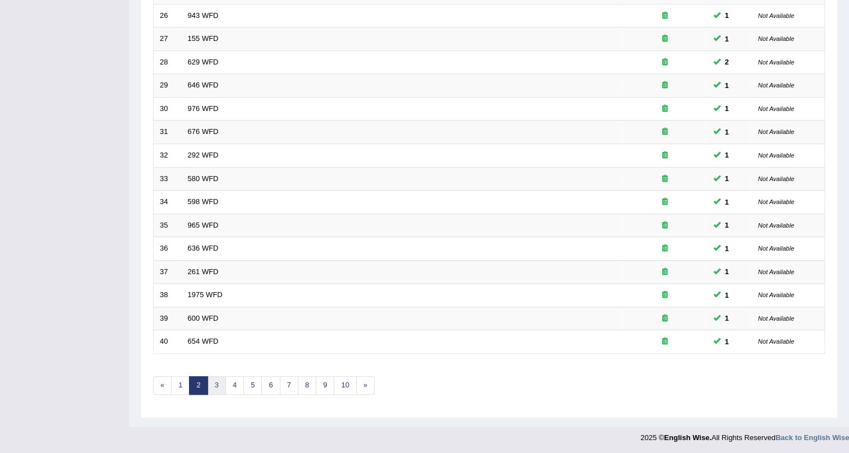
click at [213, 384] on link "3" at bounding box center [216, 385] width 19 height 19
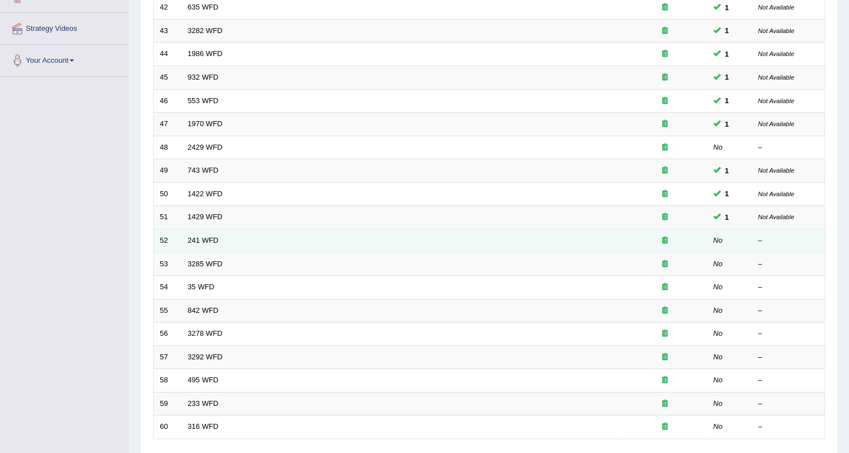
scroll to position [237, 0]
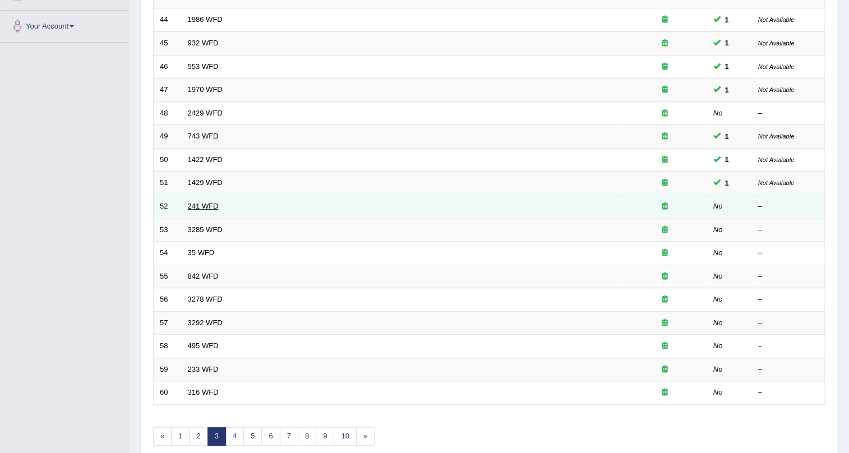
click at [200, 207] on link "241 WFD" at bounding box center [203, 206] width 31 height 8
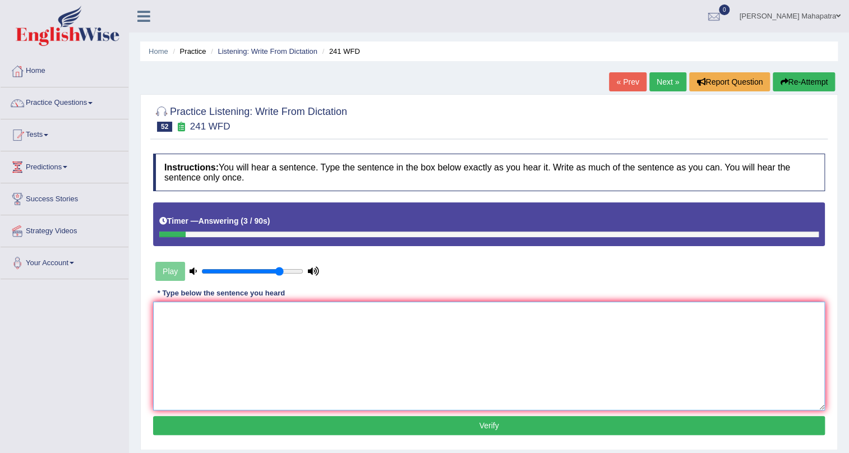
click at [352, 336] on textarea at bounding box center [489, 356] width 672 height 109
type textarea "Please check the i"
click at [795, 83] on button "Re-Attempt" at bounding box center [804, 81] width 62 height 19
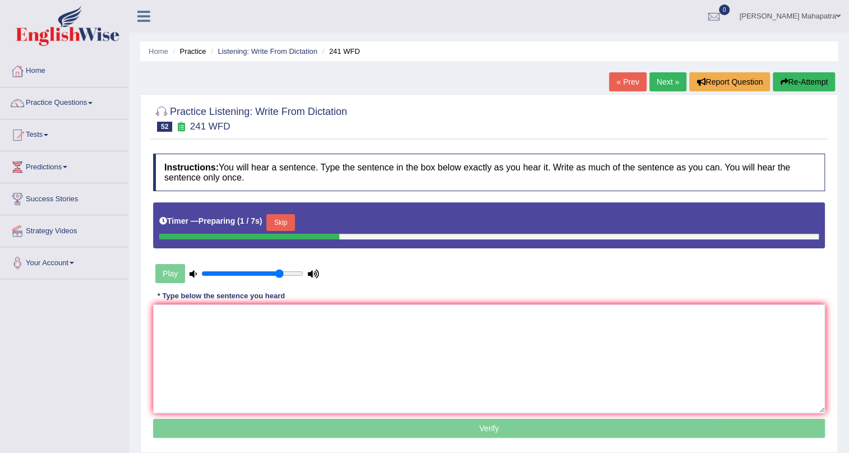
click at [280, 218] on button "Skip" at bounding box center [280, 222] width 28 height 17
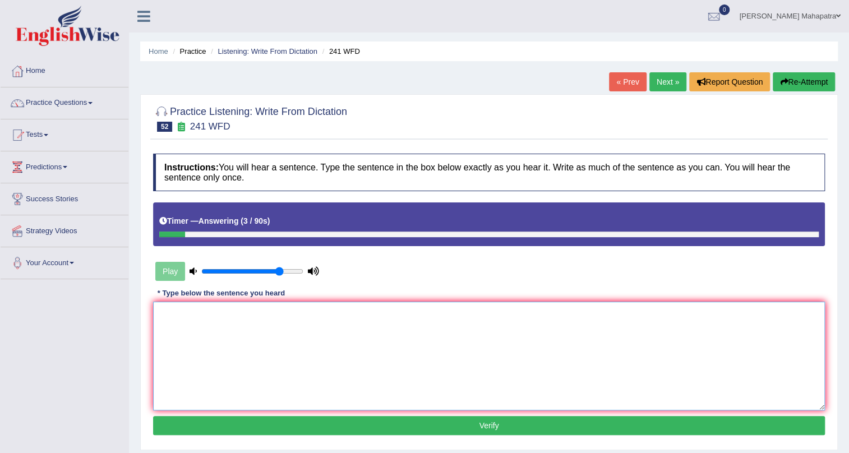
click at [287, 325] on textarea at bounding box center [489, 356] width 672 height 109
type textarea "O"
click at [260, 313] on textarea "Please check the information on the website for the opening time." at bounding box center [489, 356] width 672 height 109
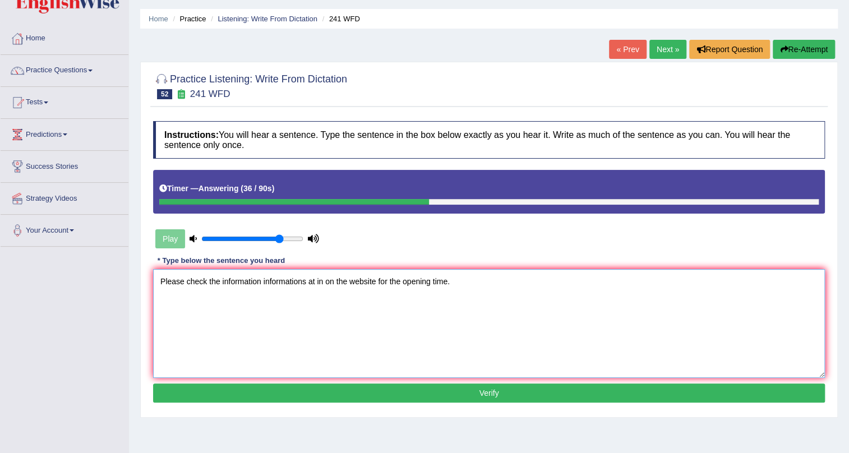
scroll to position [50, 0]
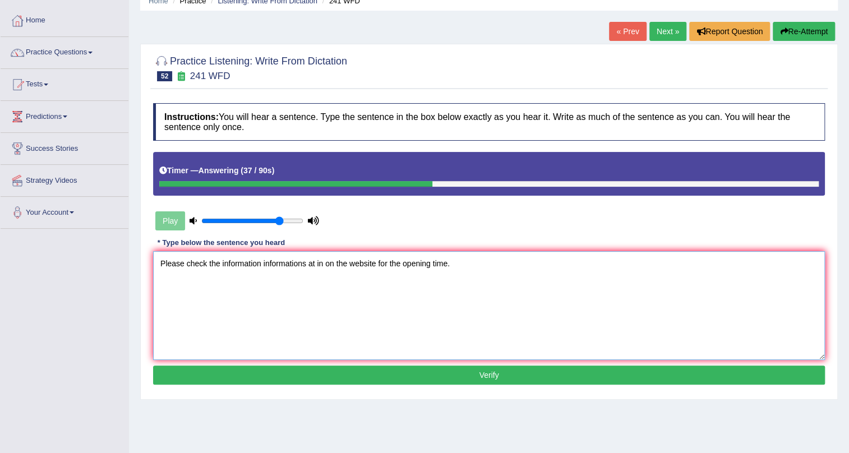
type textarea "Please check the information informations at in on the website for the opening …"
click at [469, 376] on button "Verify" at bounding box center [489, 375] width 672 height 19
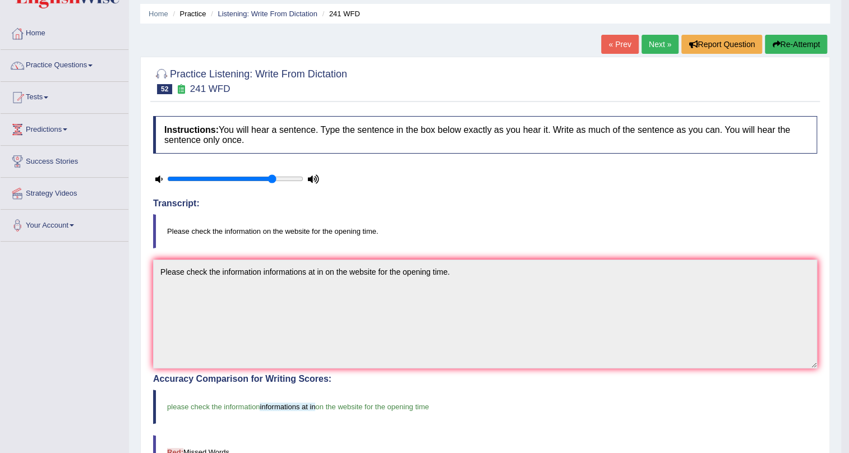
scroll to position [0, 0]
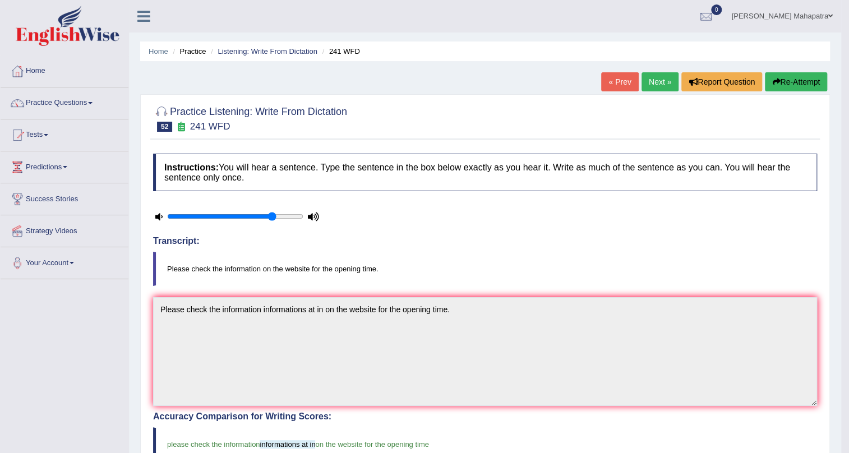
click at [655, 77] on link "Next »" at bounding box center [660, 81] width 37 height 19
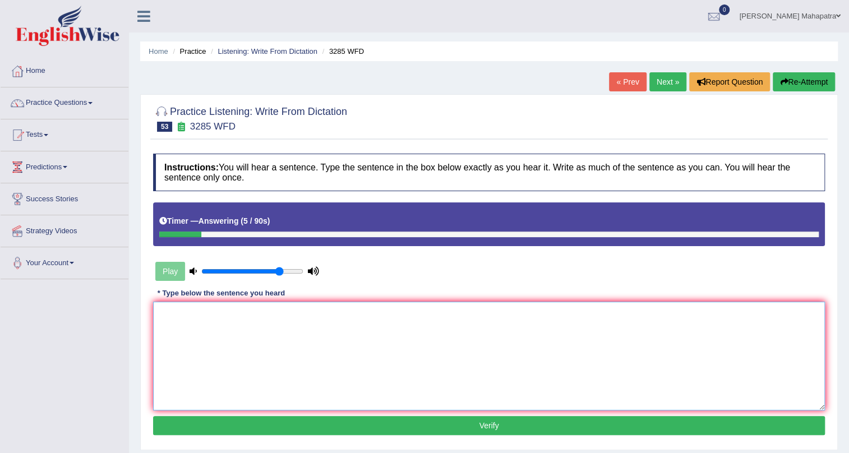
click at [552, 325] on textarea at bounding box center [489, 356] width 672 height 109
click at [265, 309] on textarea "Population has a sharp rise in recent twenty years." at bounding box center [489, 356] width 672 height 109
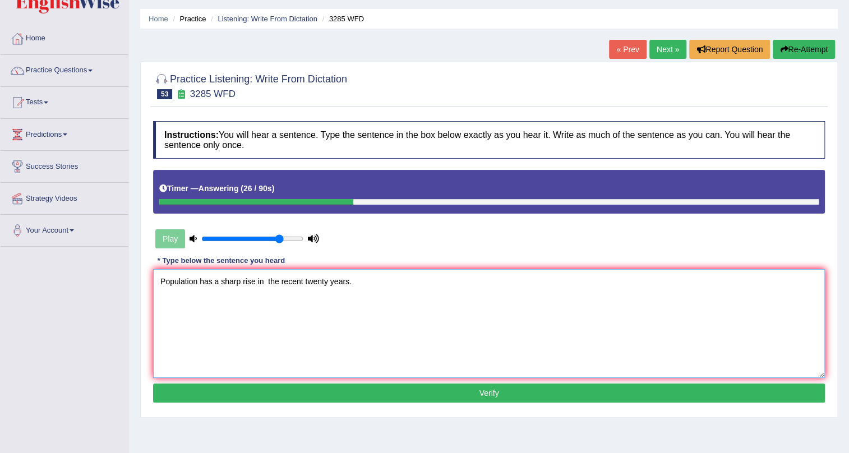
scroll to position [50, 0]
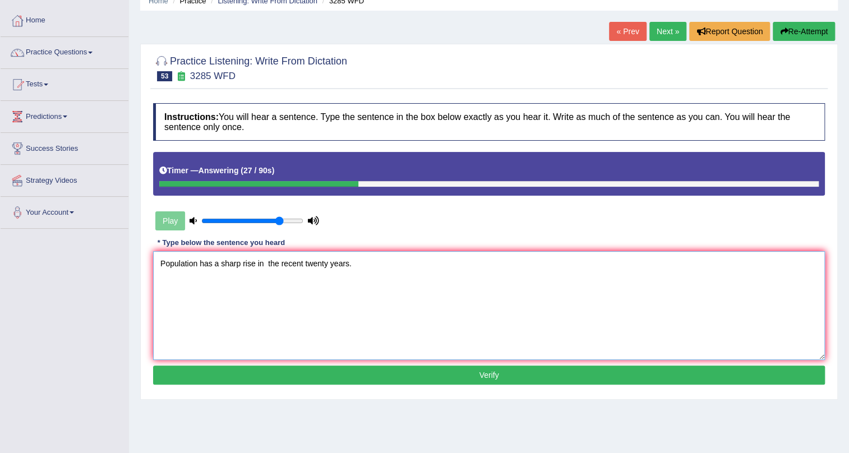
type textarea "Population has a sharp rise in the recent twenty years."
click at [506, 367] on button "Verify" at bounding box center [489, 375] width 672 height 19
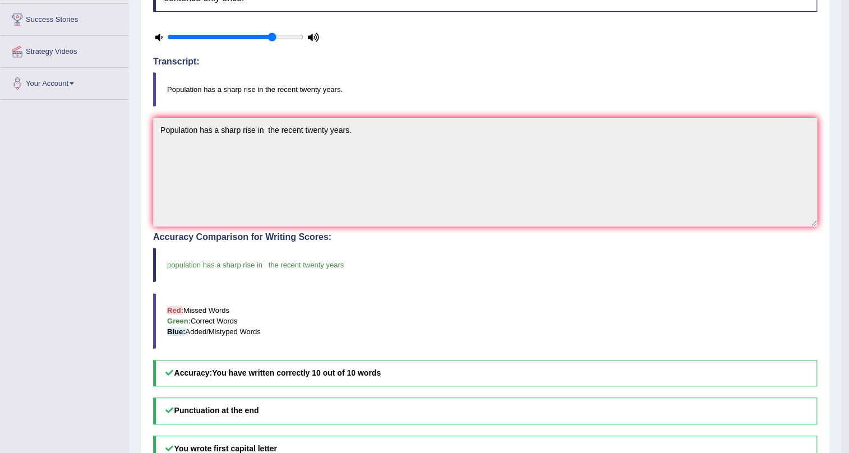
scroll to position [0, 0]
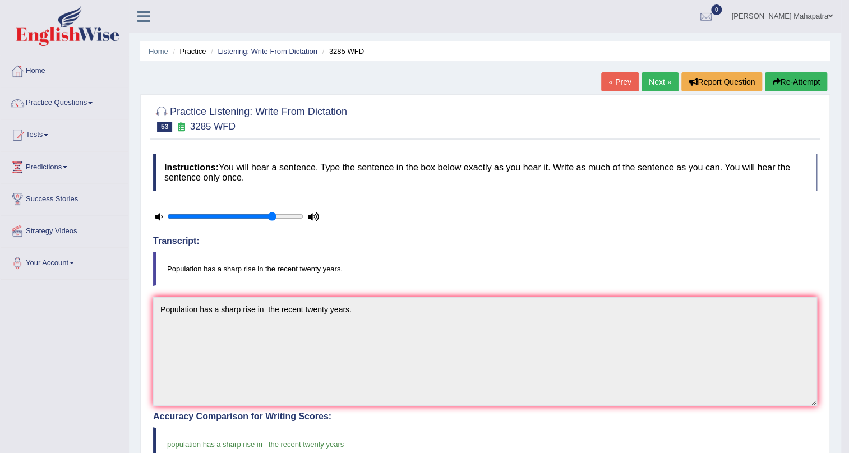
click at [536, 122] on div at bounding box center [485, 118] width 664 height 34
click at [658, 84] on link "Next »" at bounding box center [660, 81] width 37 height 19
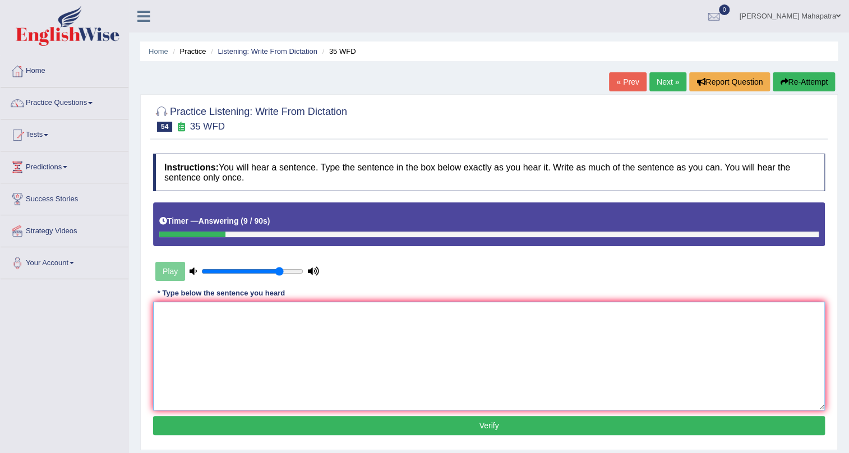
click at [453, 343] on textarea at bounding box center [489, 356] width 672 height 109
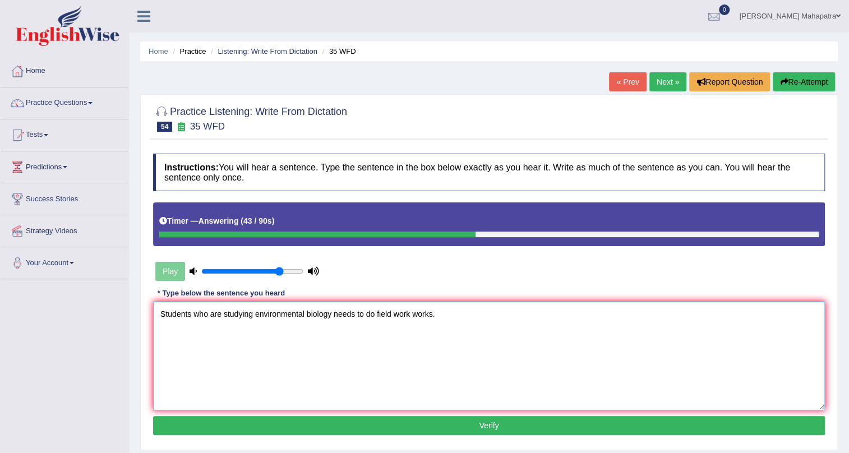
click at [331, 314] on textarea "Students who are studying environmental biology needs to do field work works." at bounding box center [489, 356] width 672 height 109
click at [193, 318] on textarea "Students who are studying environmental biology need needs to do field work wor…" at bounding box center [489, 356] width 672 height 109
click at [306, 317] on textarea "Students have been has who are studying environmental biology need needs to do …" at bounding box center [489, 356] width 672 height 109
click at [189, 312] on textarea "Students have been has who are studying studied environmental biology need need…" at bounding box center [489, 356] width 672 height 109
click at [191, 316] on textarea "Students have been has who are studying studied environmental biology need need…" at bounding box center [489, 356] width 672 height 109
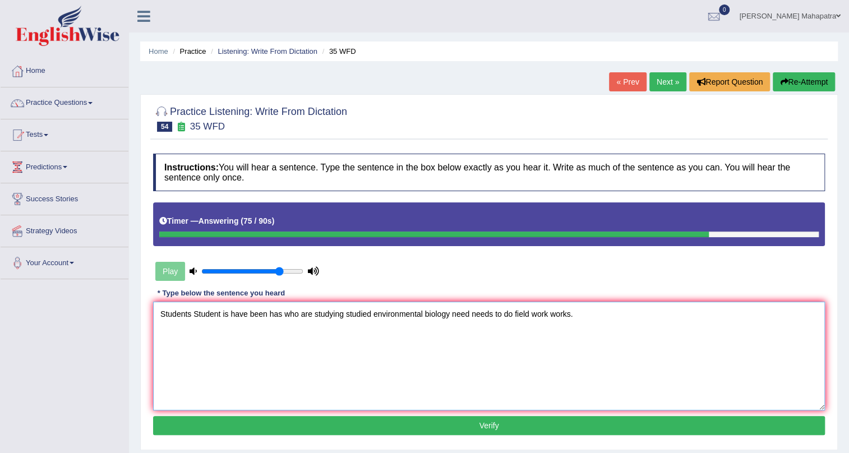
scroll to position [50, 0]
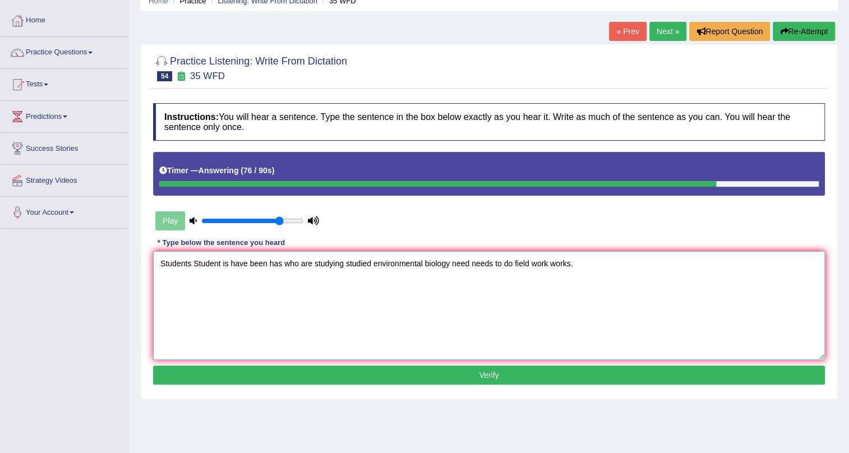
type textarea "Students Student is have been has who are studying studied environmental biolog…"
click at [490, 372] on button "Verify" at bounding box center [489, 375] width 672 height 19
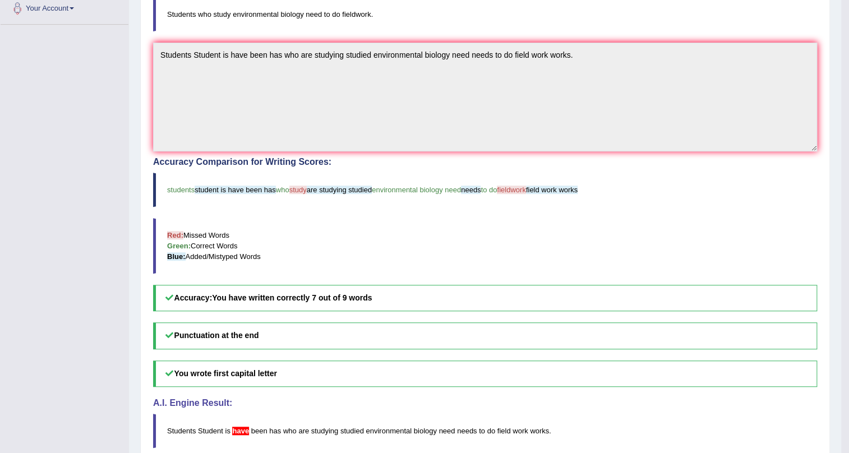
scroll to position [306, 0]
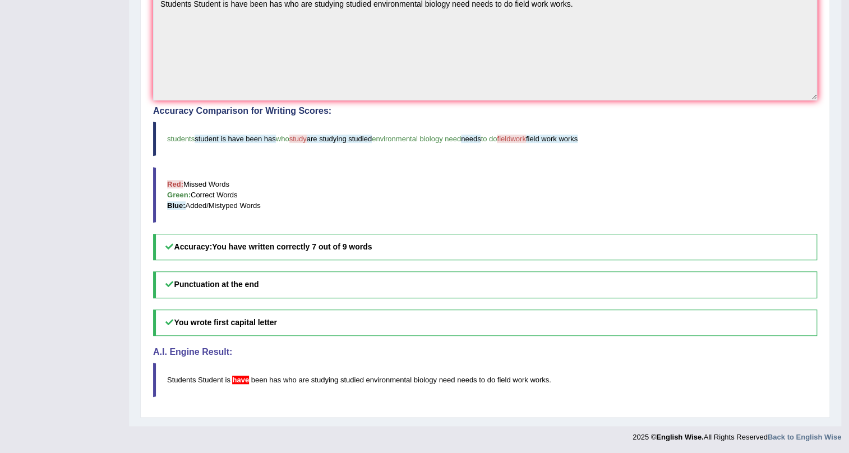
click at [237, 376] on span "have" at bounding box center [240, 380] width 17 height 8
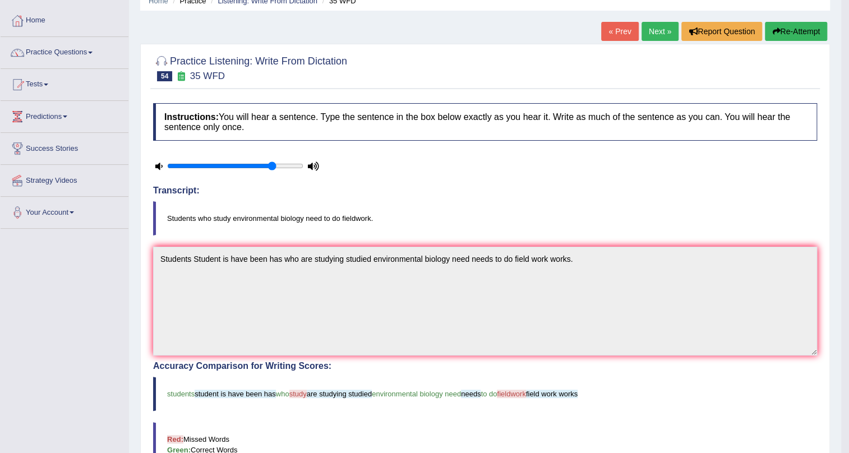
scroll to position [0, 0]
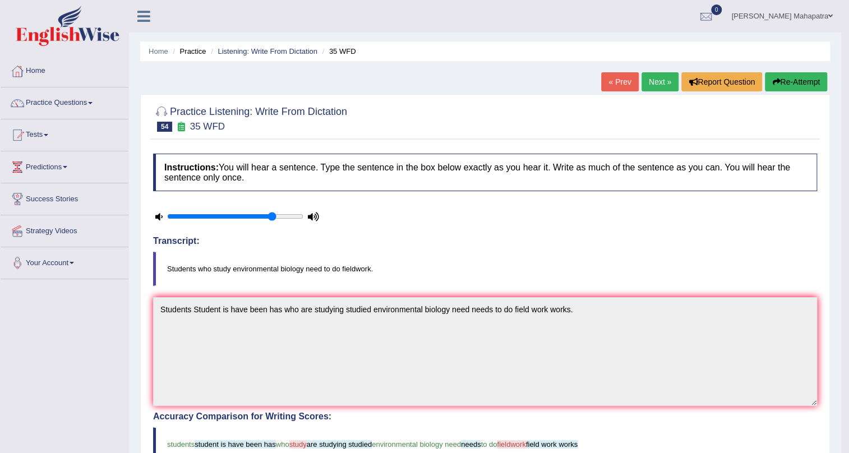
click at [659, 80] on link "Next »" at bounding box center [660, 81] width 37 height 19
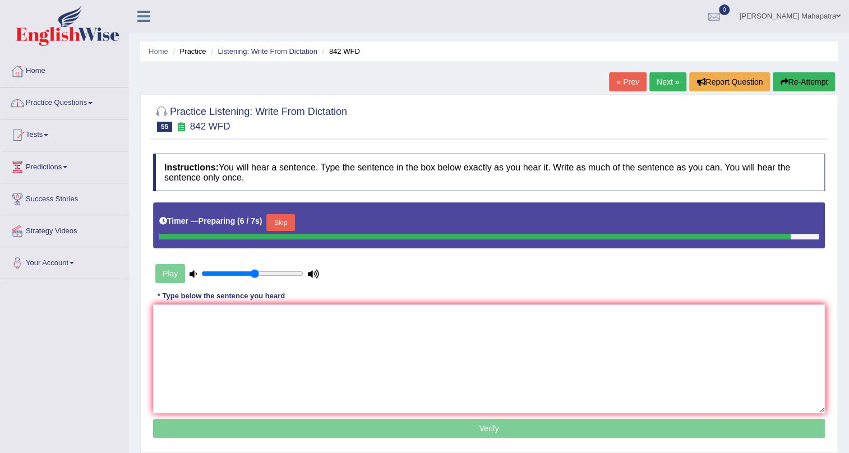
drag, startPoint x: 279, startPoint y: 274, endPoint x: 257, endPoint y: 270, distance: 22.3
type input "0.55"
click at [257, 270] on input "range" at bounding box center [252, 273] width 102 height 9
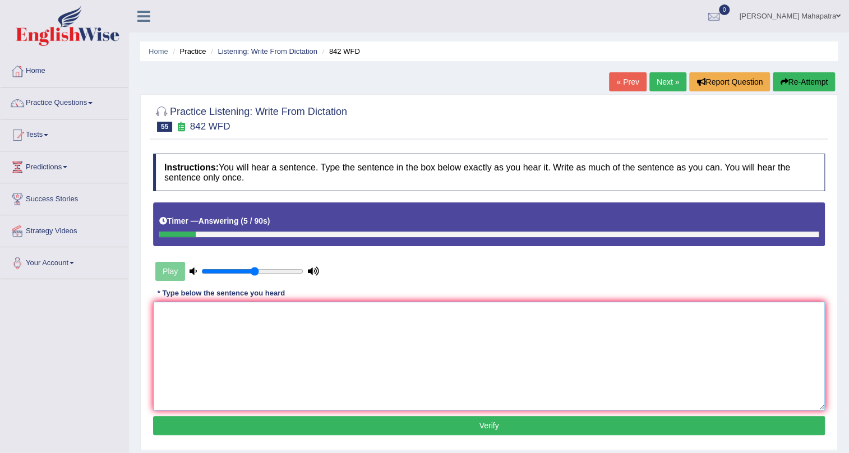
click at [342, 363] on textarea at bounding box center [489, 356] width 672 height 109
click at [216, 316] on textarea "Social policy is a study of social respondance for the government." at bounding box center [489, 356] width 672 height 109
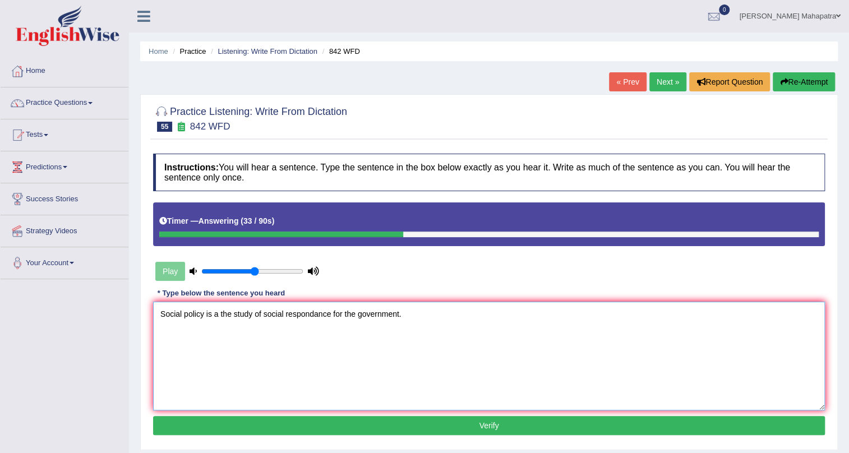
click at [398, 313] on textarea "Social policy is a the study of social respondance for the government." at bounding box center [489, 356] width 672 height 109
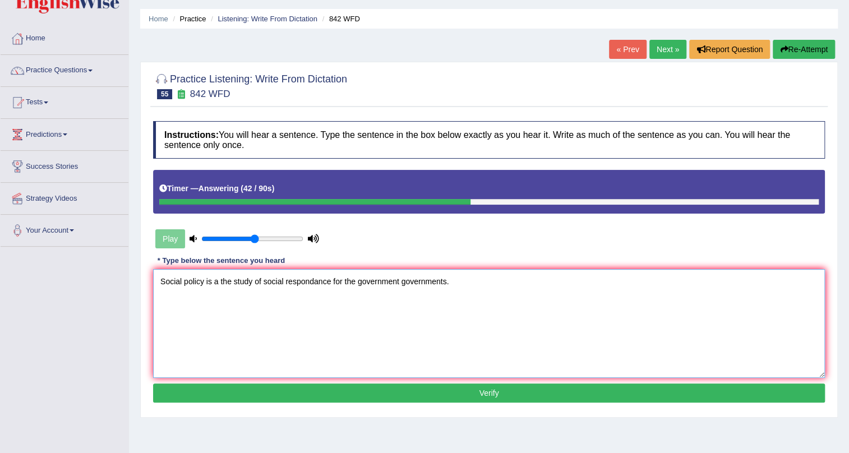
scroll to position [50, 0]
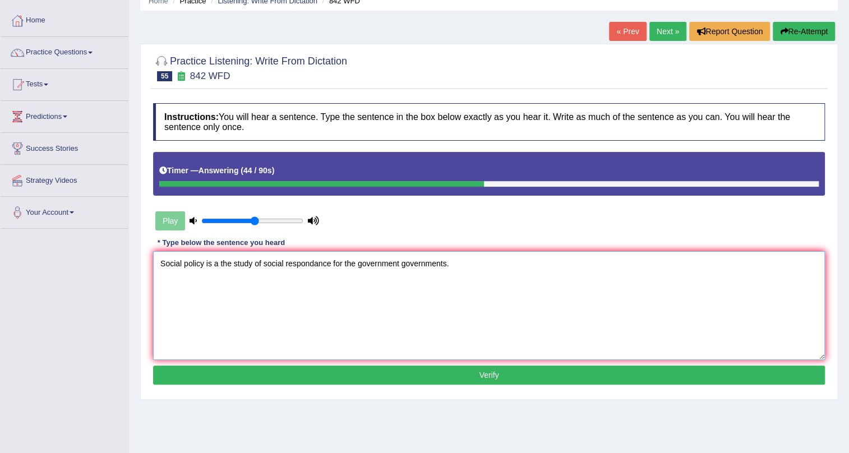
click at [344, 264] on textarea "Social policy is a the study of social respondance for the government governmen…" at bounding box center [489, 305] width 672 height 109
type textarea "Social policy is a the study of social respondance for to the government govern…"
click at [494, 369] on button "Verify" at bounding box center [489, 375] width 672 height 19
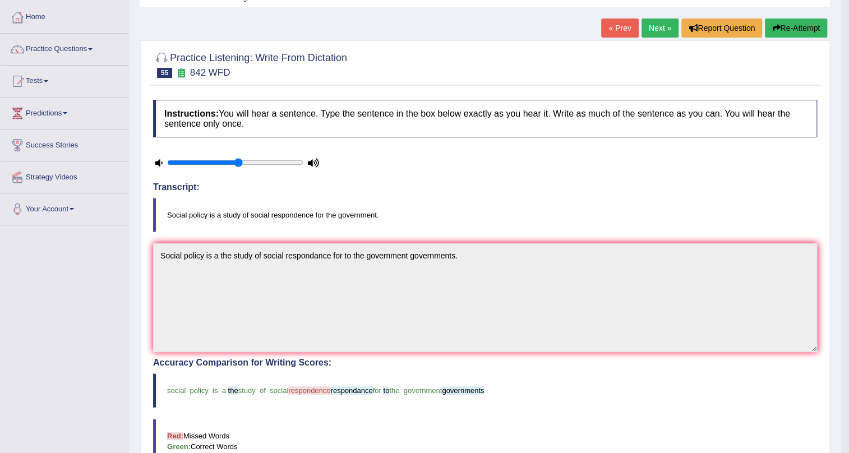
scroll to position [0, 0]
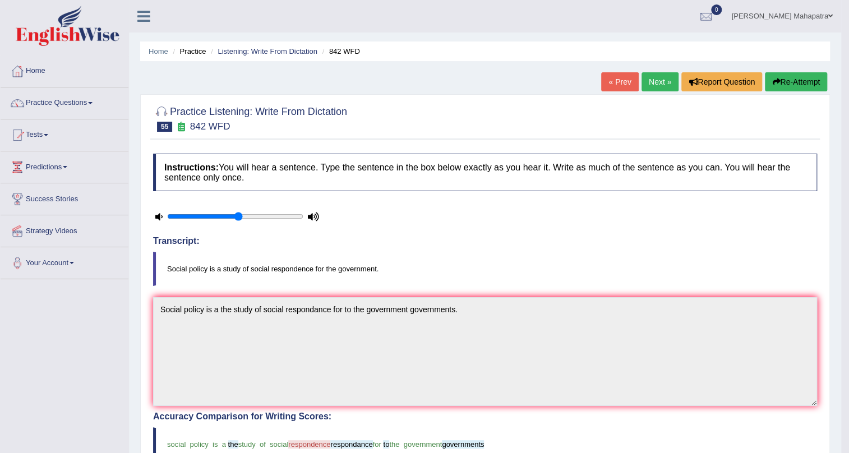
click at [664, 85] on link "Next »" at bounding box center [660, 81] width 37 height 19
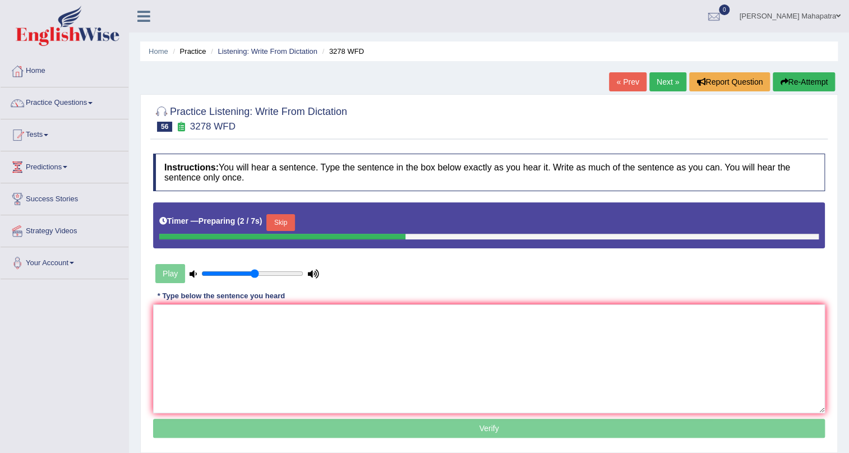
click at [289, 214] on button "Skip" at bounding box center [280, 222] width 28 height 17
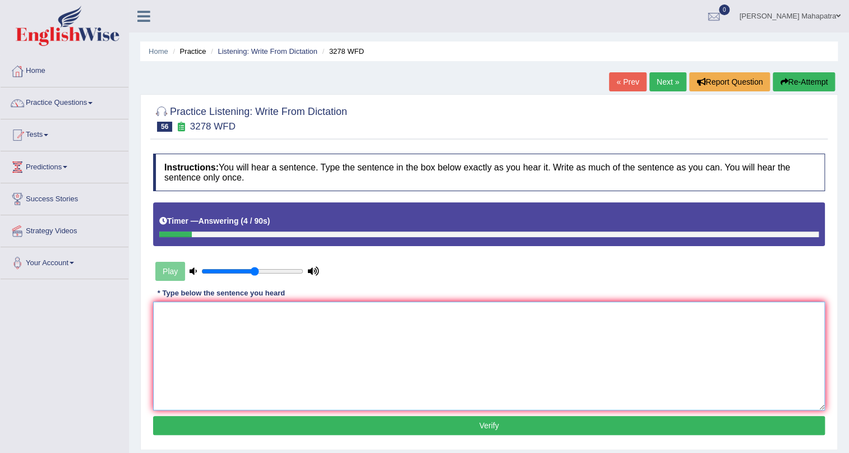
click at [375, 355] on textarea at bounding box center [489, 356] width 672 height 109
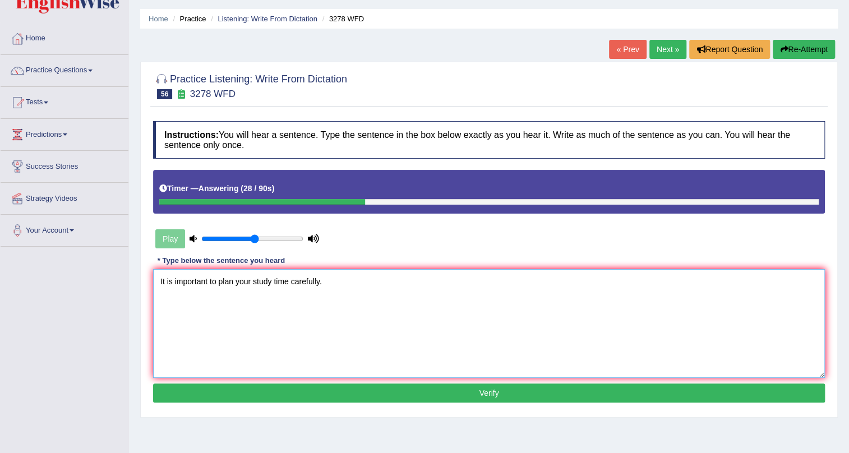
scroll to position [101, 0]
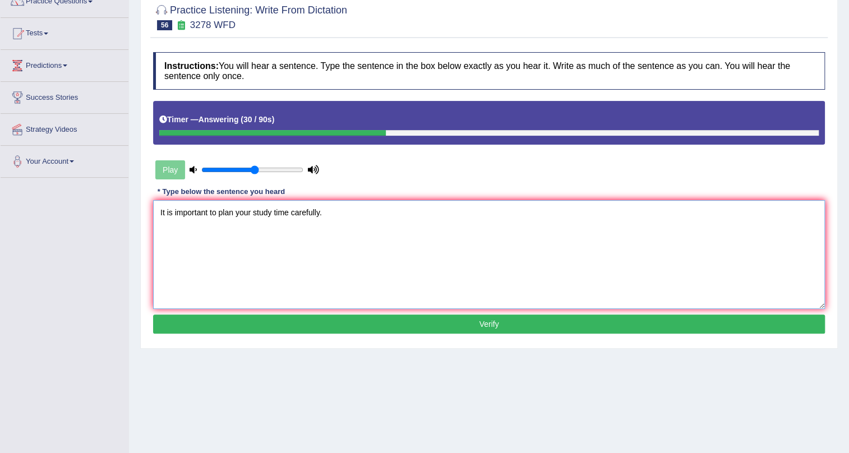
type textarea "It is important to plan your study time carefully."
click at [441, 327] on button "Verify" at bounding box center [489, 324] width 672 height 19
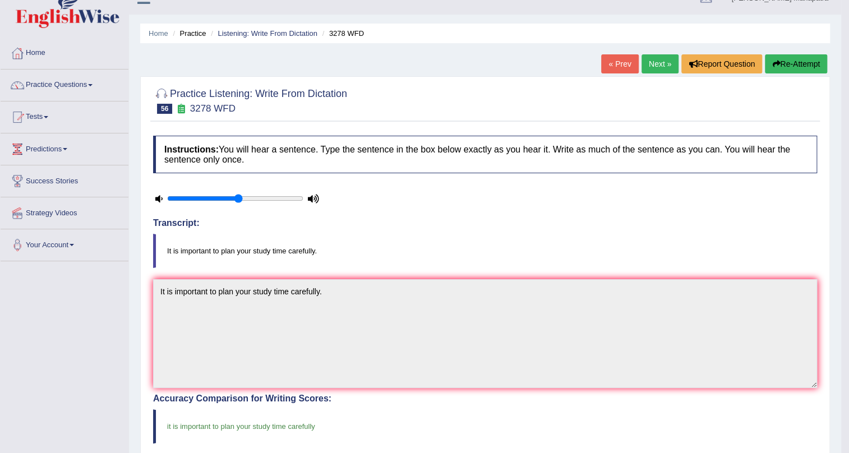
scroll to position [0, 0]
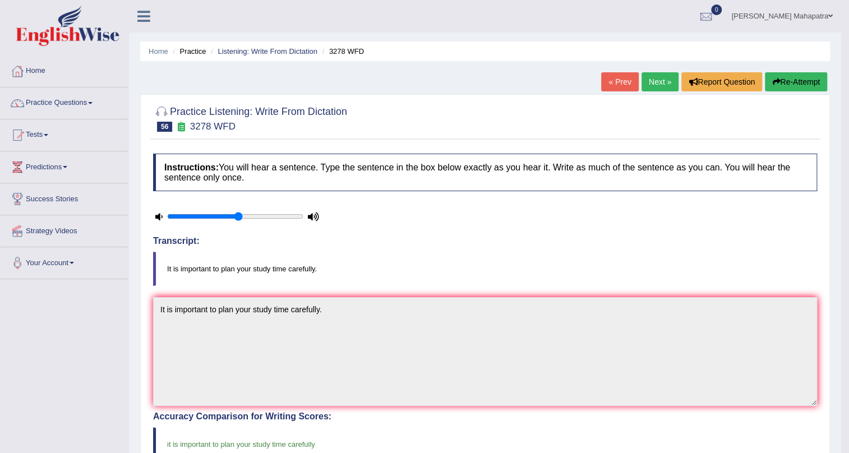
click at [646, 81] on link "Next »" at bounding box center [660, 81] width 37 height 19
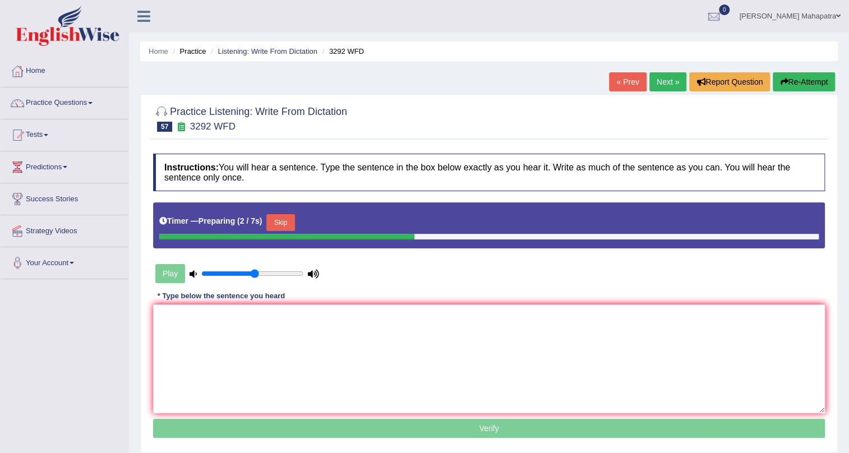
click at [284, 221] on button "Skip" at bounding box center [280, 222] width 28 height 17
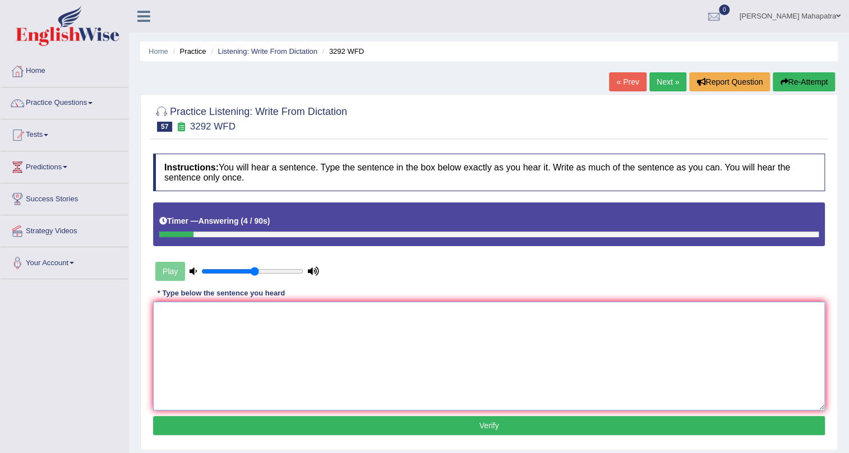
click at [417, 345] on textarea at bounding box center [489, 356] width 672 height 109
click at [269, 314] on textarea "Gravity is the force that attracts two bodies towards one another." at bounding box center [489, 356] width 672 height 109
click at [362, 314] on textarea "Gravity is the force that attracts attract two bodies towards one another." at bounding box center [489, 356] width 672 height 109
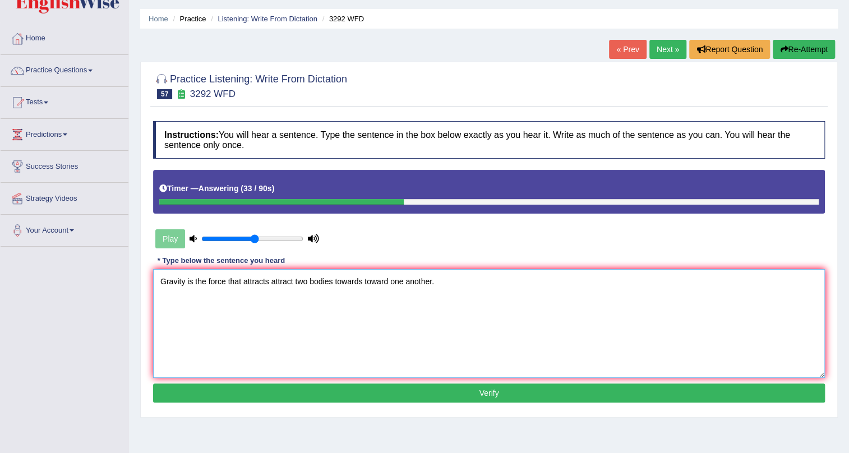
scroll to position [50, 0]
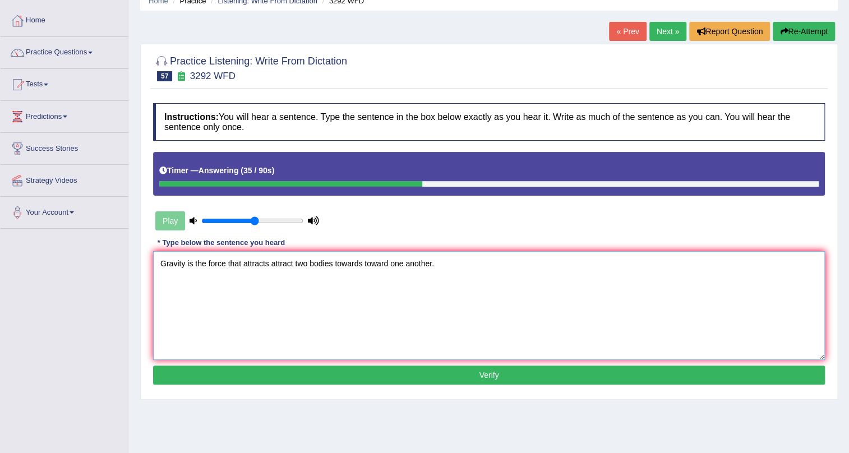
type textarea "Gravity is the force that attracts attract two bodies towards toward one anothe…"
click at [465, 375] on button "Verify" at bounding box center [489, 375] width 672 height 19
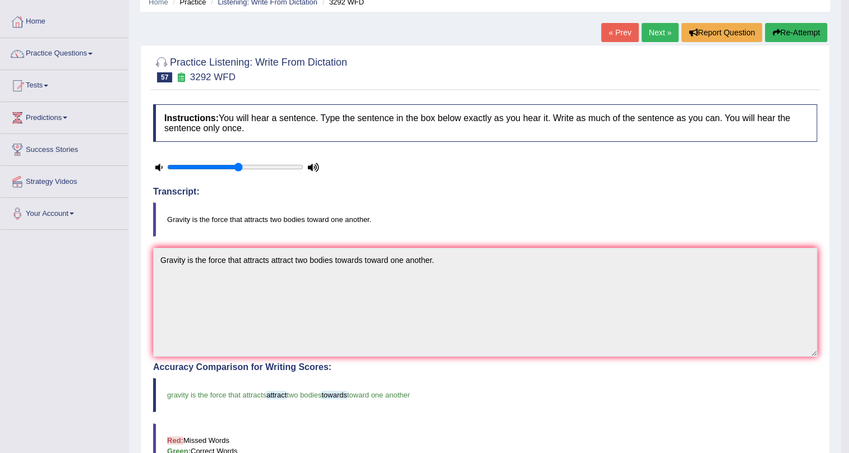
scroll to position [0, 0]
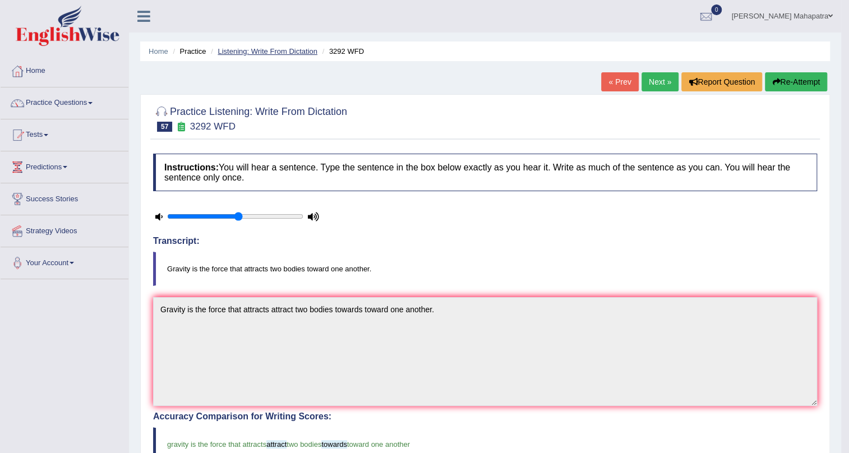
click at [287, 50] on link "Listening: Write From Dictation" at bounding box center [268, 51] width 100 height 8
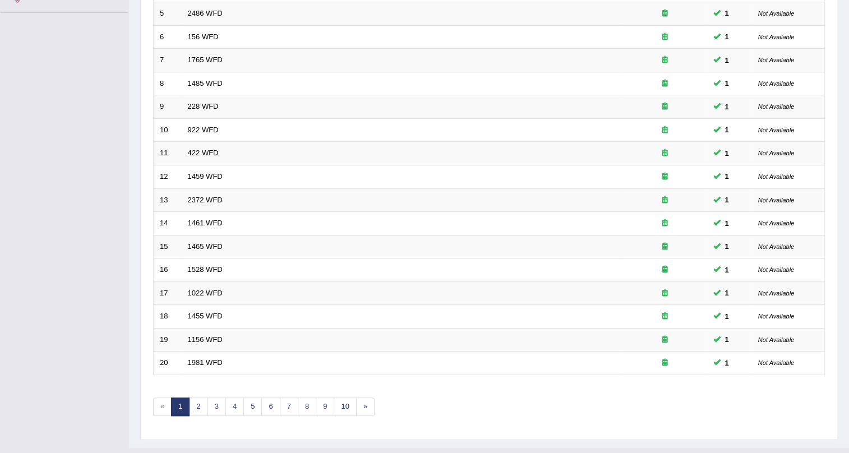
scroll to position [288, 0]
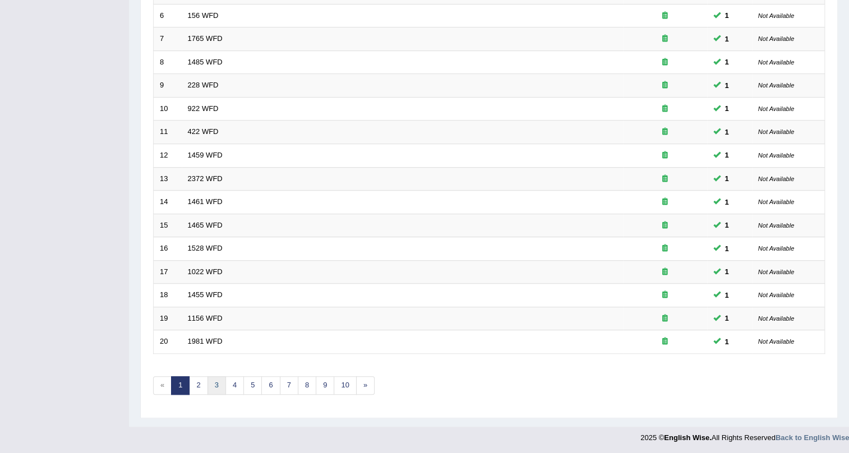
click at [219, 387] on link "3" at bounding box center [216, 385] width 19 height 19
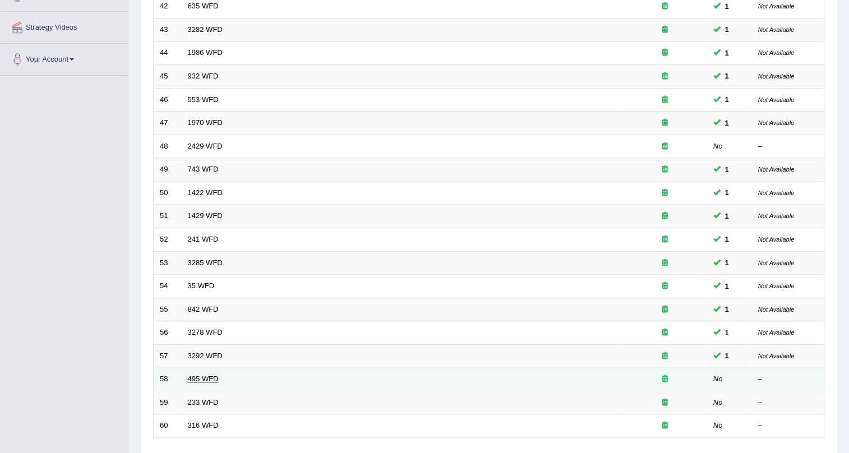
click at [200, 376] on link "495 WFD" at bounding box center [203, 379] width 31 height 8
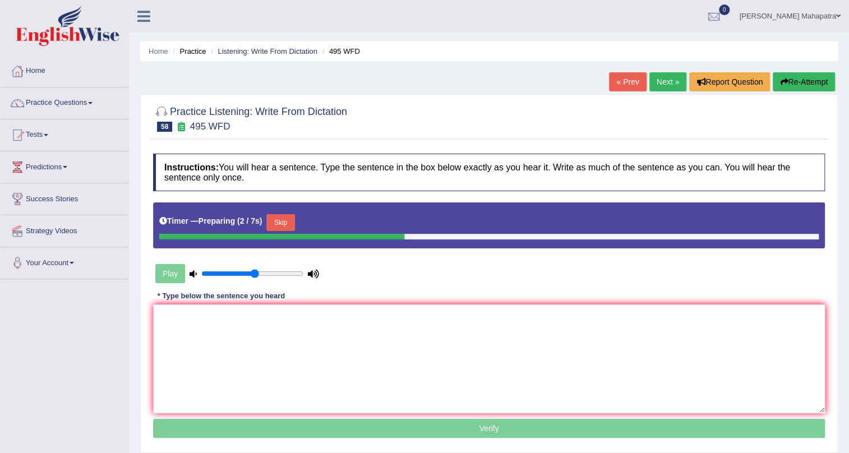
click at [290, 218] on button "Skip" at bounding box center [280, 222] width 28 height 17
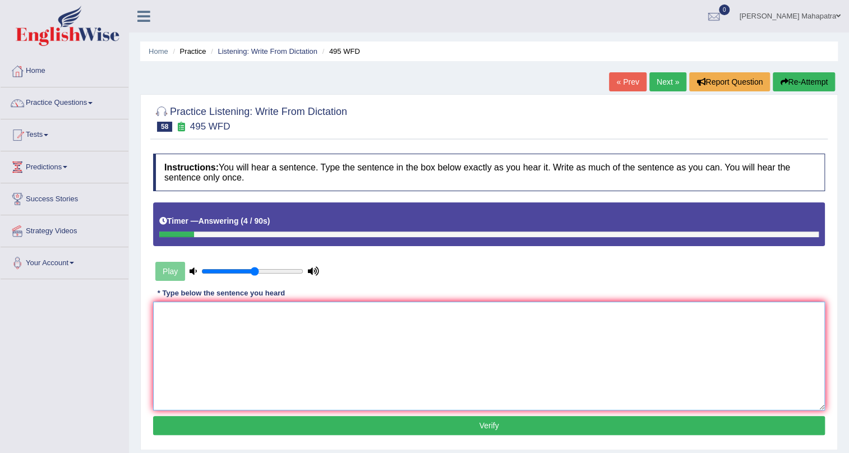
click at [336, 322] on textarea at bounding box center [489, 356] width 672 height 109
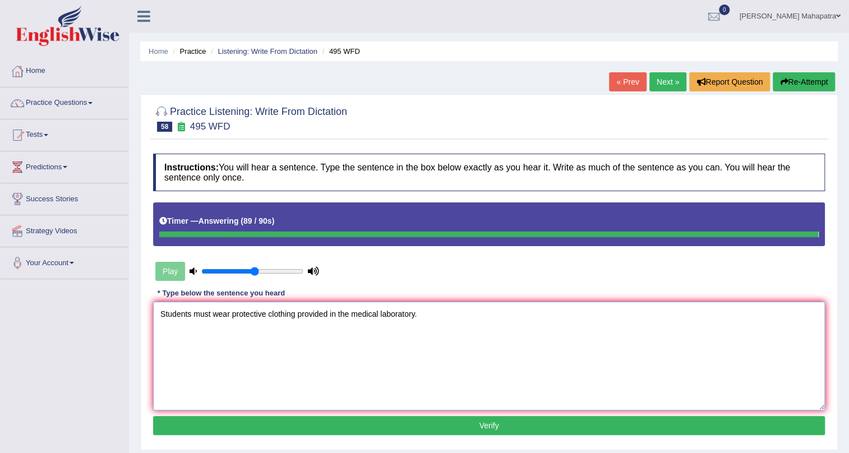
type textarea "Students must wear protective clothing provided in the medical laboratory."
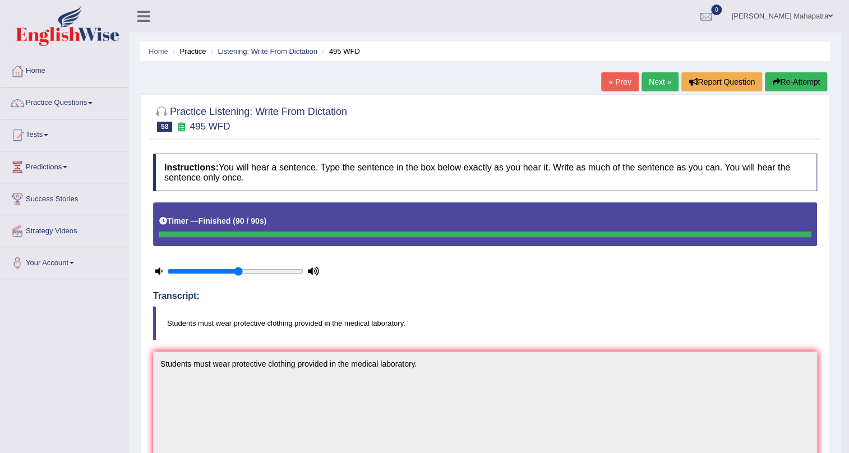
click at [655, 82] on link "Next »" at bounding box center [660, 81] width 37 height 19
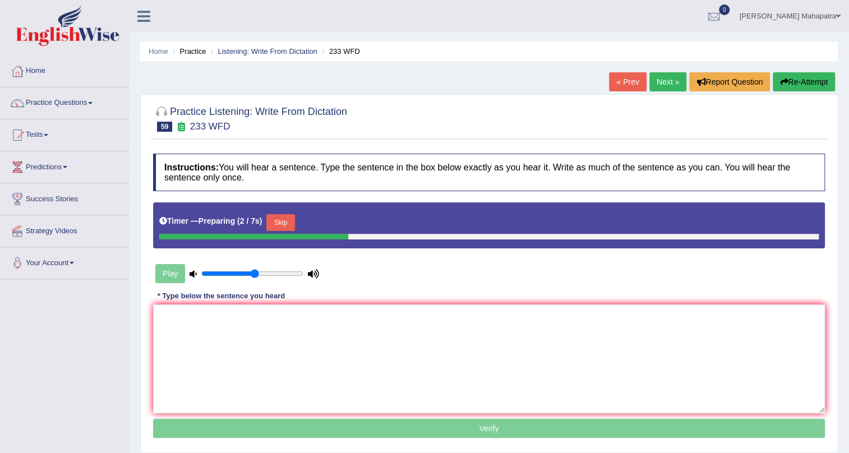
click at [290, 222] on button "Skip" at bounding box center [280, 222] width 28 height 17
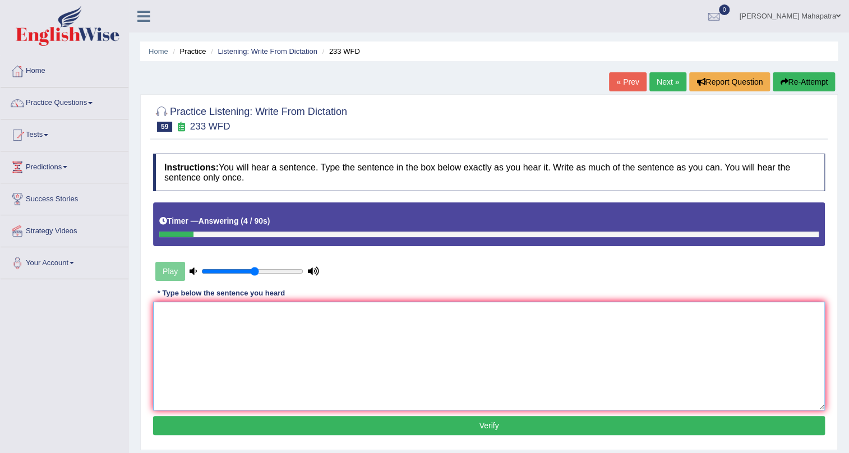
click at [583, 342] on textarea at bounding box center [489, 356] width 672 height 109
click at [224, 315] on textarea "Parents talk to the children tends to be simplified." at bounding box center [489, 356] width 672 height 109
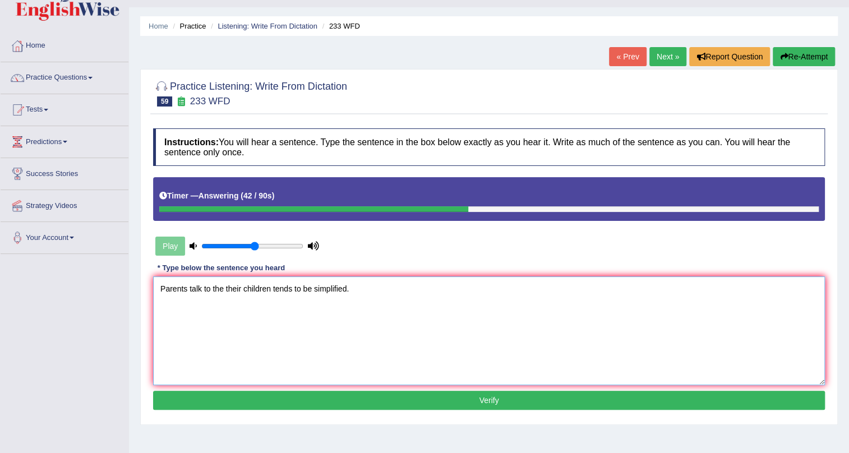
scroll to position [50, 0]
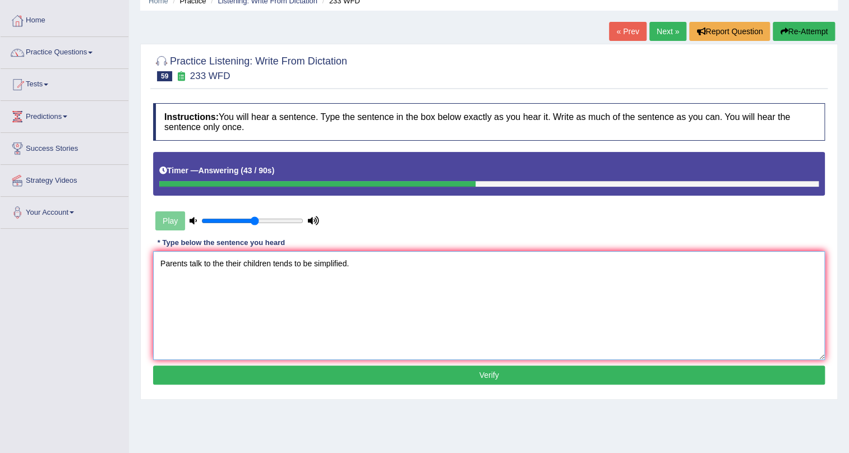
type textarea "Parents talk to the their children tends to be simplified."
click at [492, 375] on button "Verify" at bounding box center [489, 375] width 672 height 19
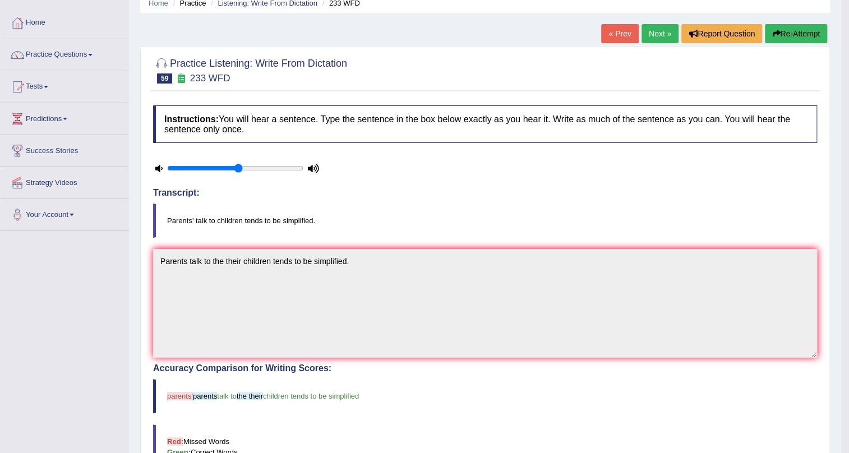
scroll to position [0, 0]
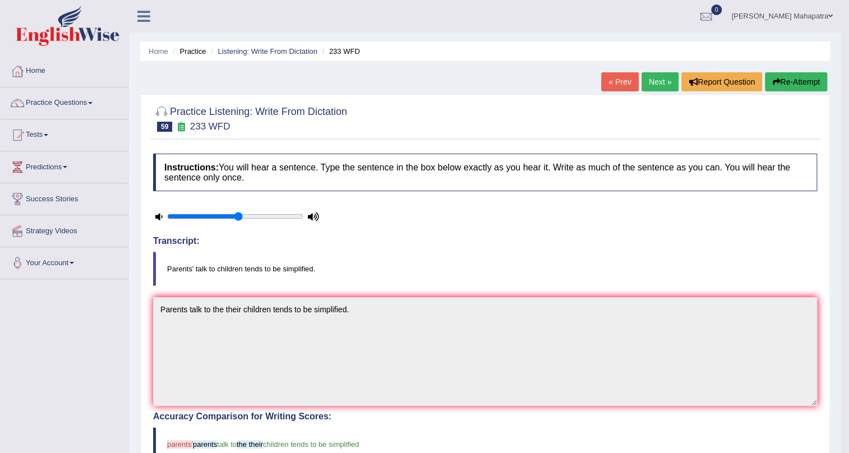
click at [666, 87] on link "Next »" at bounding box center [660, 81] width 37 height 19
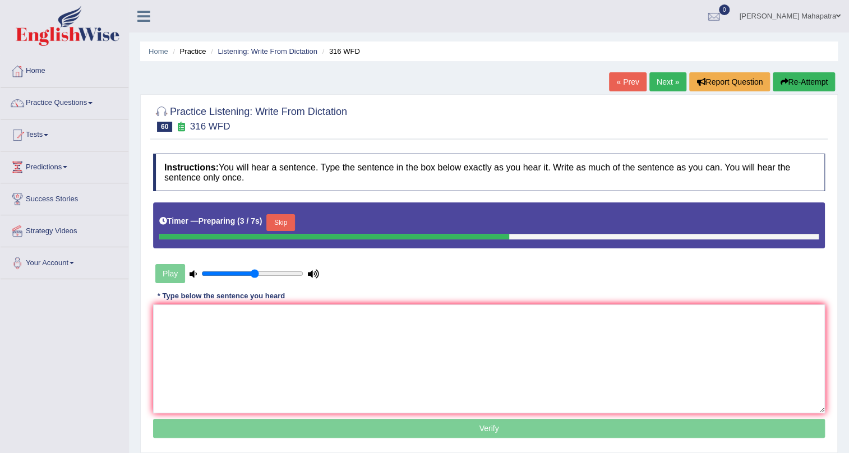
click at [274, 222] on button "Skip" at bounding box center [280, 222] width 28 height 17
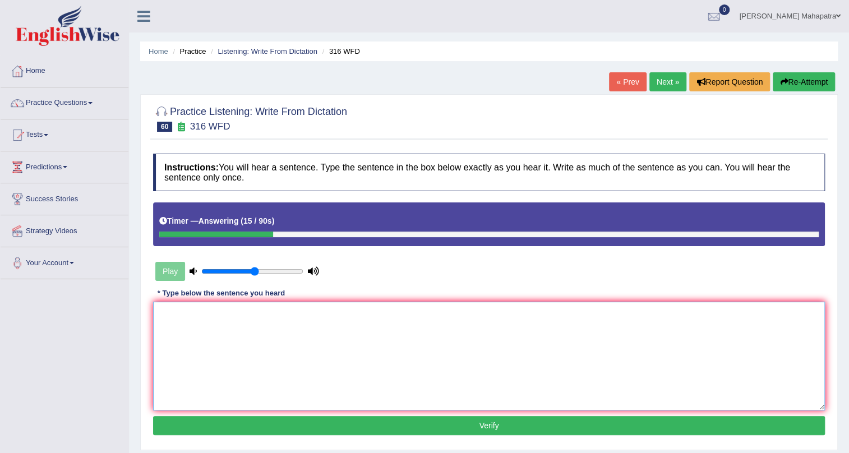
click at [320, 373] on textarea at bounding box center [489, 356] width 672 height 109
click at [190, 316] on textarea "Students will focus on reporting news on the changing media world." at bounding box center [489, 356] width 672 height 109
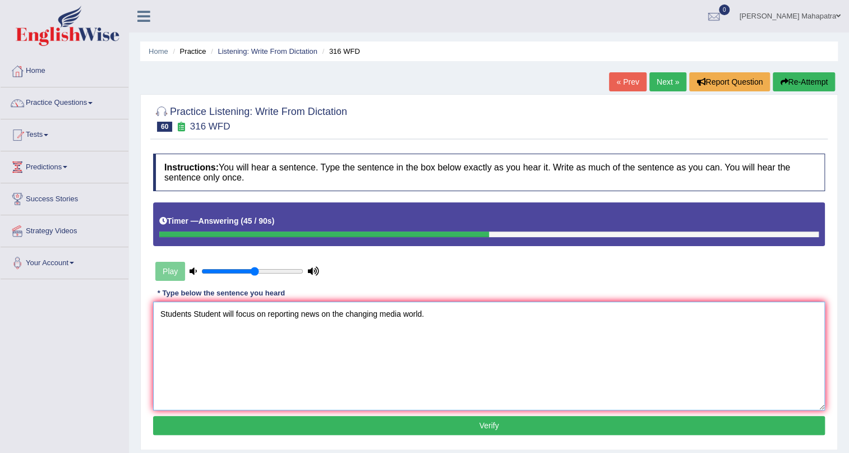
click at [252, 316] on textarea "Students Student will focus on reporting news on the changing media world." at bounding box center [489, 356] width 672 height 109
type textarea "Students Student will focus be focusing on reporting news on the changing media…"
click at [482, 427] on button "Verify" at bounding box center [489, 425] width 672 height 19
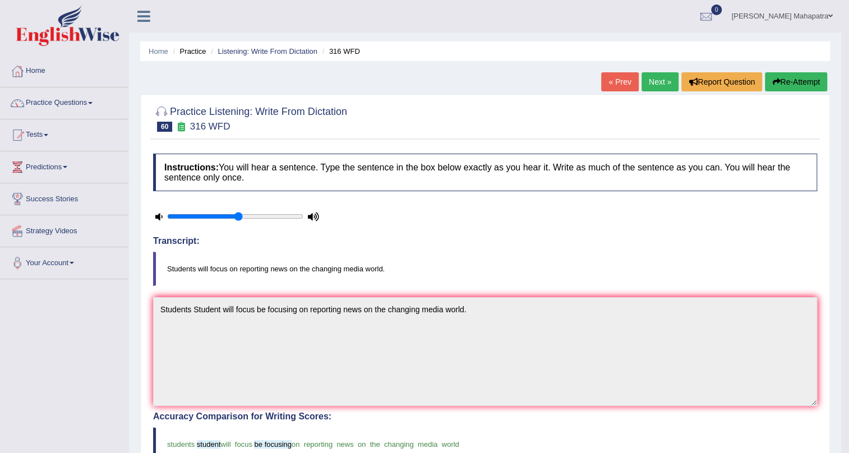
click at [643, 77] on link "Next »" at bounding box center [660, 81] width 37 height 19
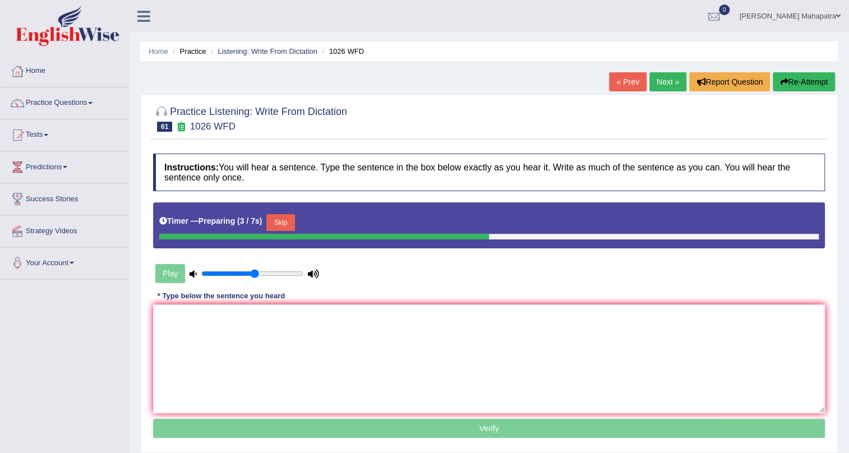
click at [294, 219] on button "Skip" at bounding box center [280, 222] width 28 height 17
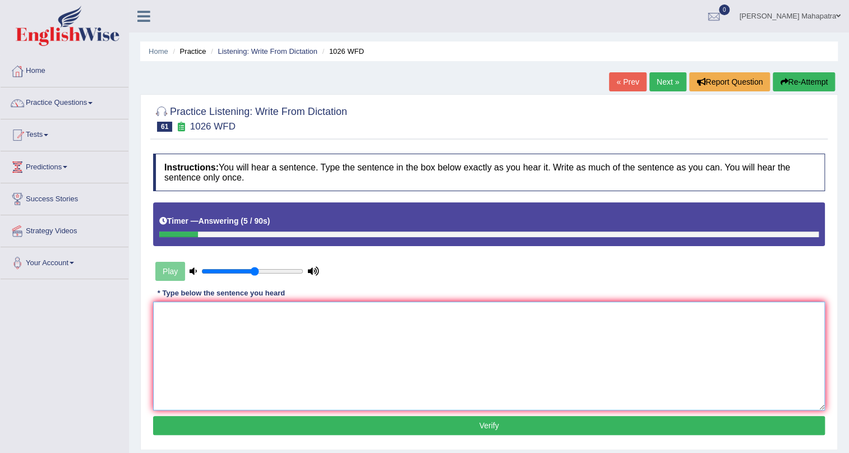
click at [306, 349] on textarea at bounding box center [489, 356] width 672 height 109
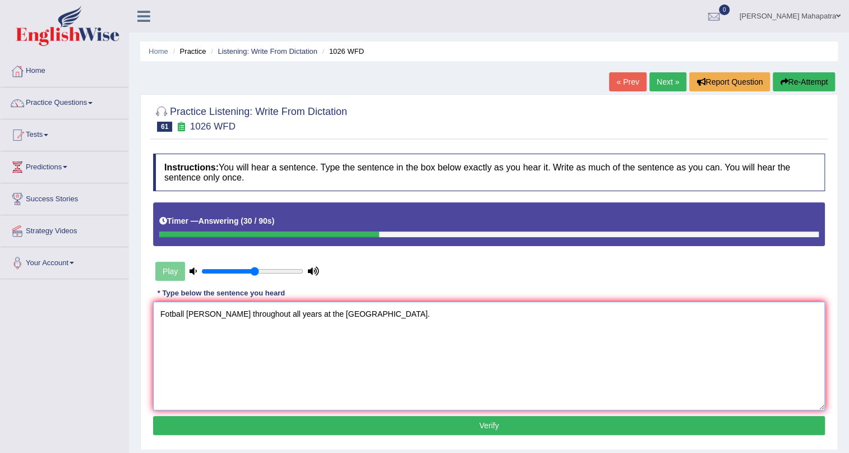
click at [196, 316] on textarea "Fotball palys throughout all years at the university universities." at bounding box center [489, 356] width 672 height 109
click at [261, 312] on textarea "Fotball plays play throughout all years at the university universities." at bounding box center [489, 356] width 672 height 109
click at [334, 315] on textarea "Fotball plays play throughout through out all years at the university universit…" at bounding box center [489, 356] width 672 height 109
click at [166, 315] on textarea "Fotball plays play throughout through out all years year in of at the universit…" at bounding box center [489, 356] width 672 height 109
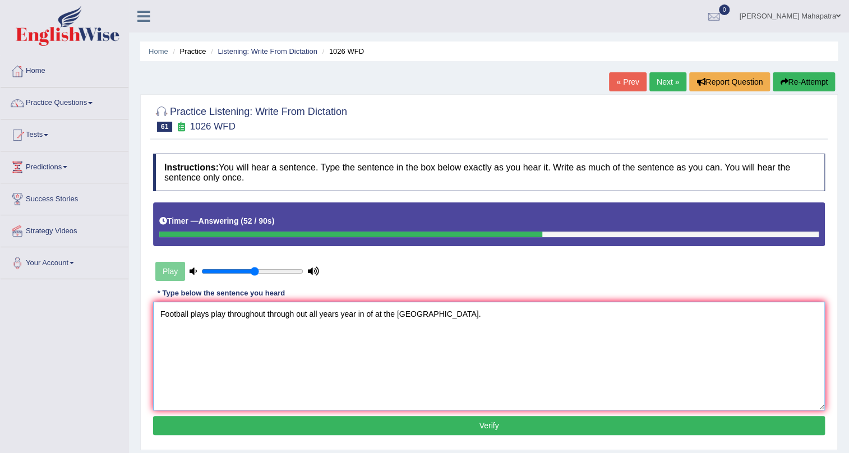
click at [190, 319] on textarea "Football plays play throughout through out all years year in of at the universi…" at bounding box center [489, 356] width 672 height 109
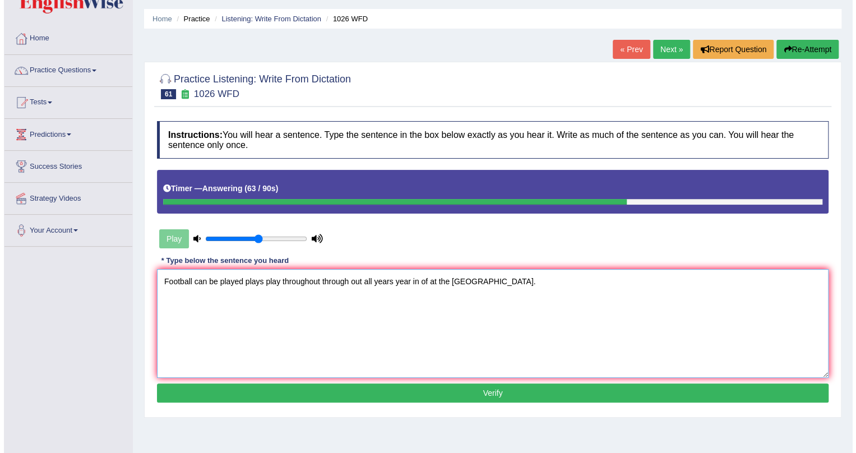
scroll to position [50, 0]
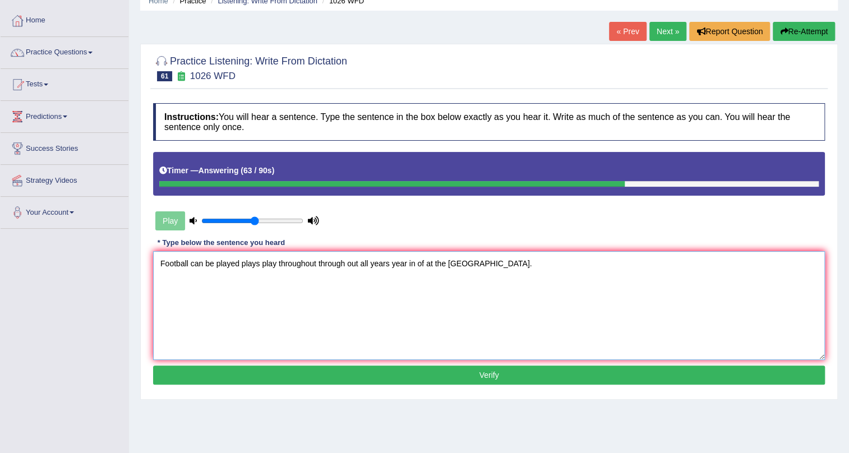
type textarea "Football can be played plays play throughout through out all years year in of a…"
click at [496, 382] on button "Verify" at bounding box center [489, 375] width 672 height 19
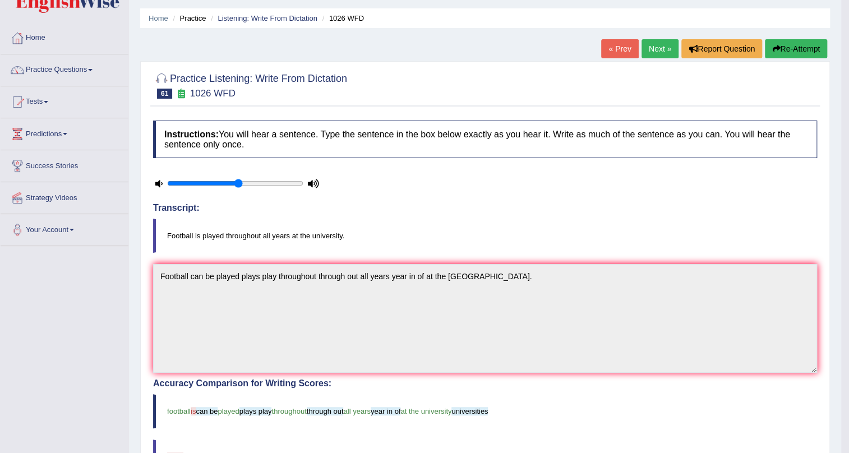
scroll to position [0, 0]
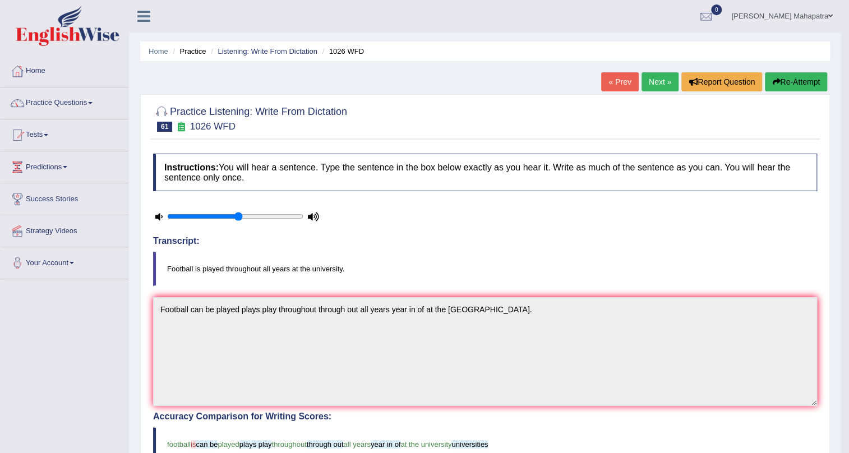
click at [658, 89] on link "Next »" at bounding box center [660, 81] width 37 height 19
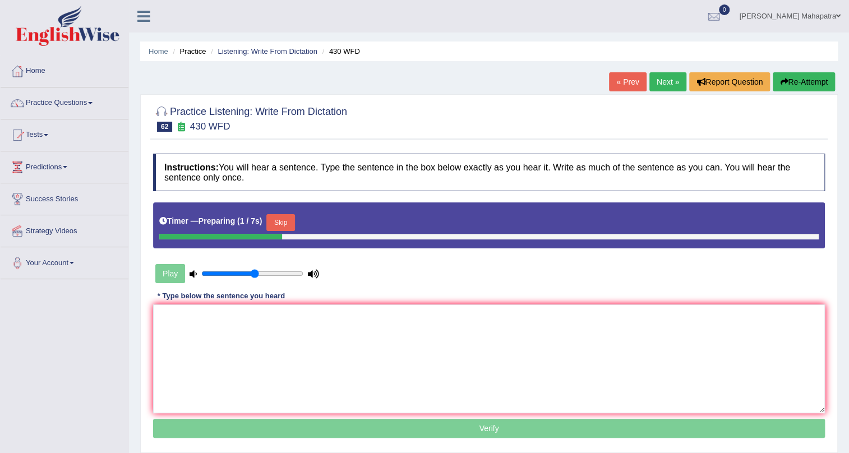
click at [275, 224] on button "Skip" at bounding box center [280, 222] width 28 height 17
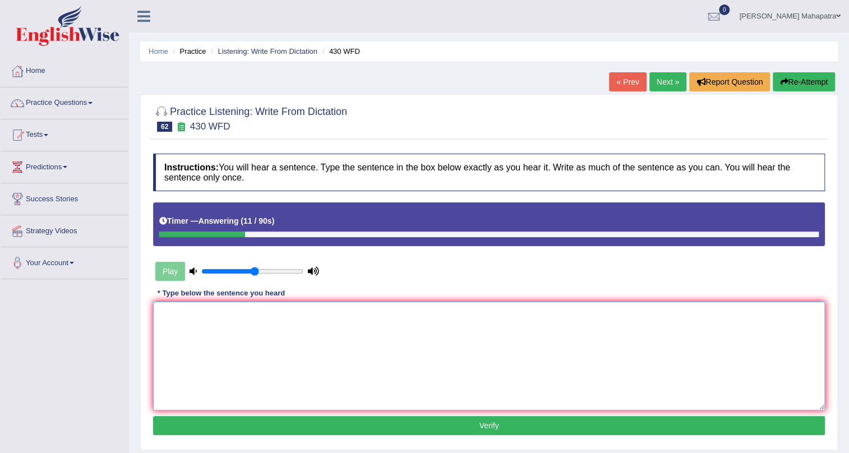
click at [399, 349] on textarea at bounding box center [489, 356] width 672 height 109
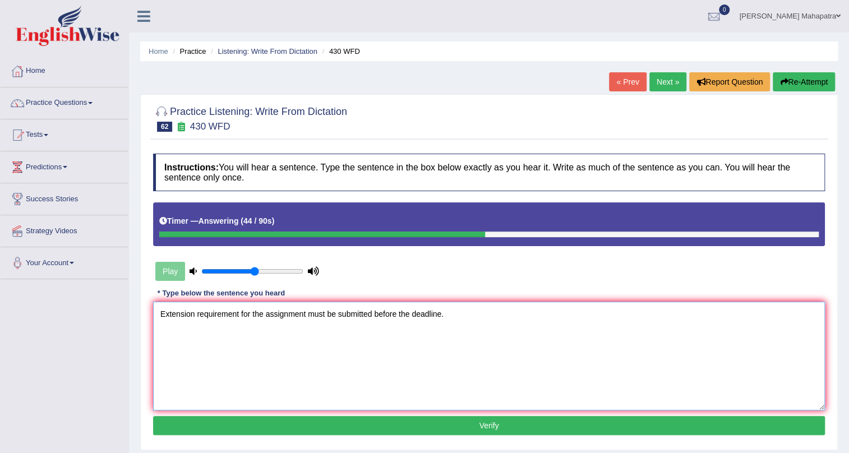
click at [239, 316] on textarea "Extension requirement for the assignment must be submitted before the deadline." at bounding box center [489, 356] width 672 height 109
click at [354, 315] on textarea "Extension requirement requirements for the assignment must be submitted before …" at bounding box center [489, 356] width 672 height 109
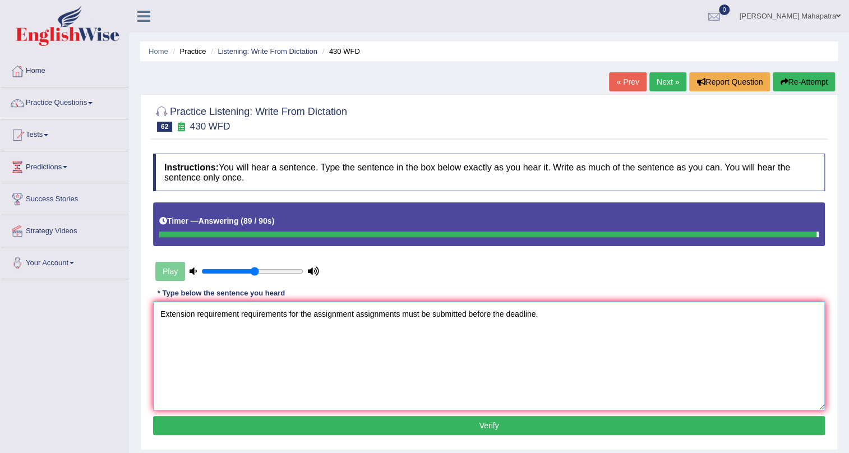
type textarea "Extension requirement requirements for the assignment assignments must be submi…"
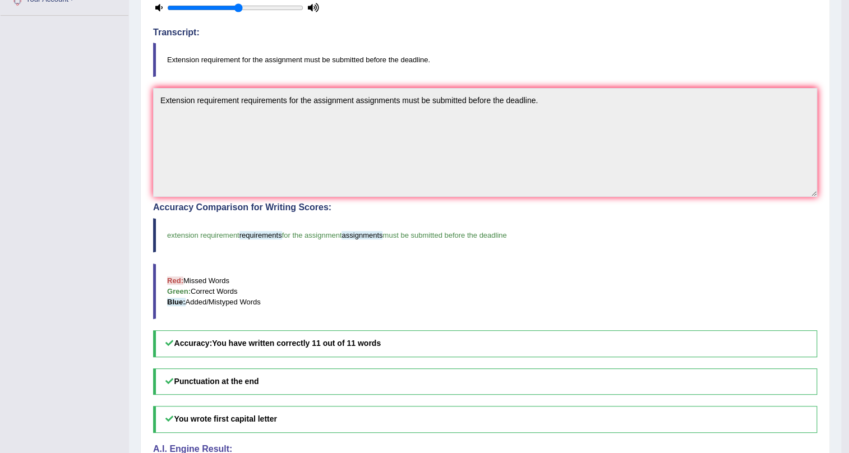
scroll to position [306, 0]
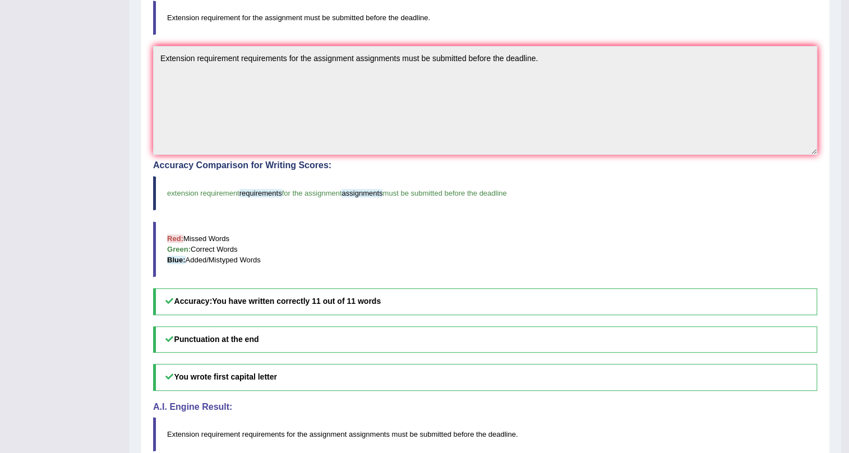
click at [791, 219] on div "Accuracy Comparison for Writing Scores: extension requirement requirements for …" at bounding box center [485, 237] width 664 height 154
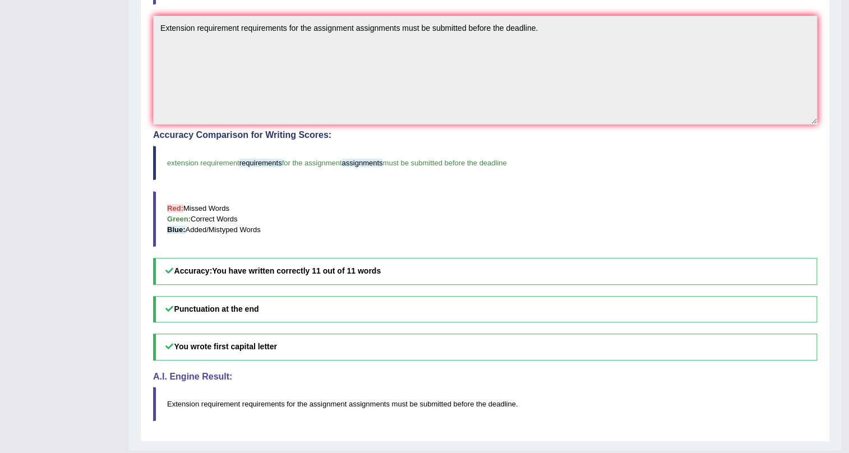
scroll to position [360, 0]
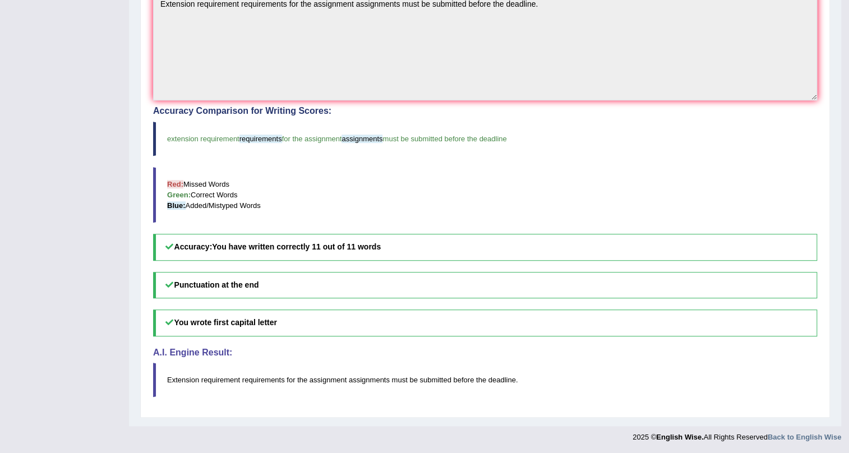
click at [541, 348] on h4 "A.I. Engine Result:" at bounding box center [485, 353] width 664 height 10
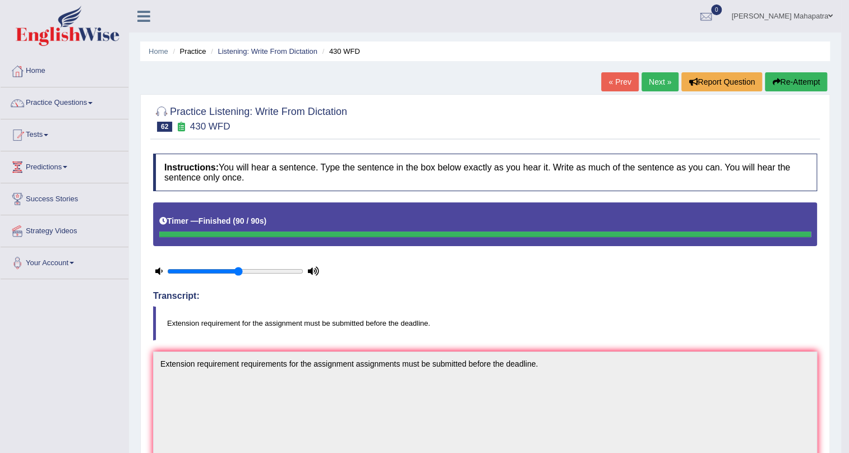
scroll to position [0, 0]
click at [660, 80] on link "Next »" at bounding box center [660, 81] width 37 height 19
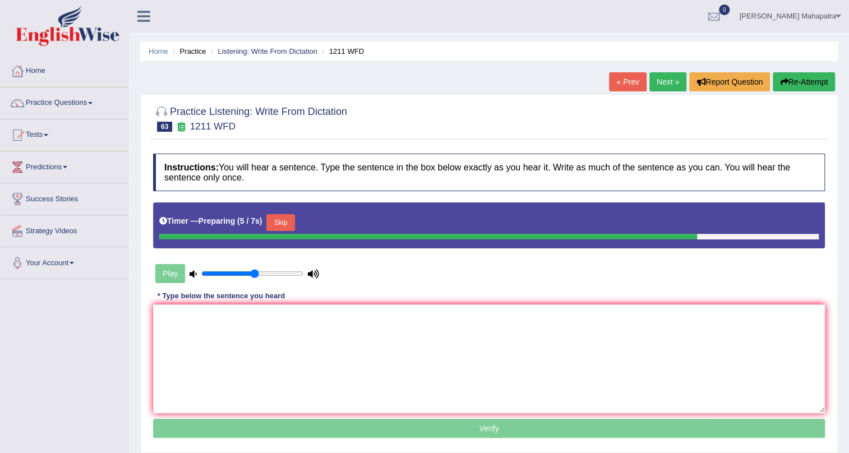
click at [282, 219] on button "Skip" at bounding box center [280, 222] width 28 height 17
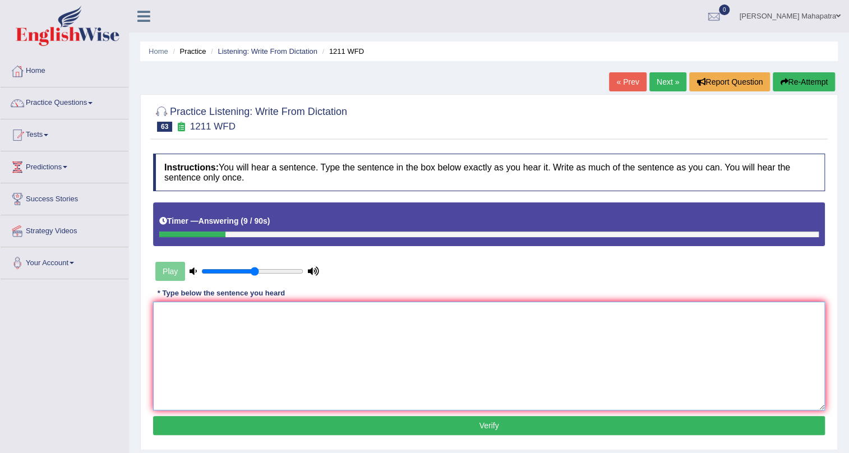
click at [304, 342] on textarea at bounding box center [489, 356] width 672 height 109
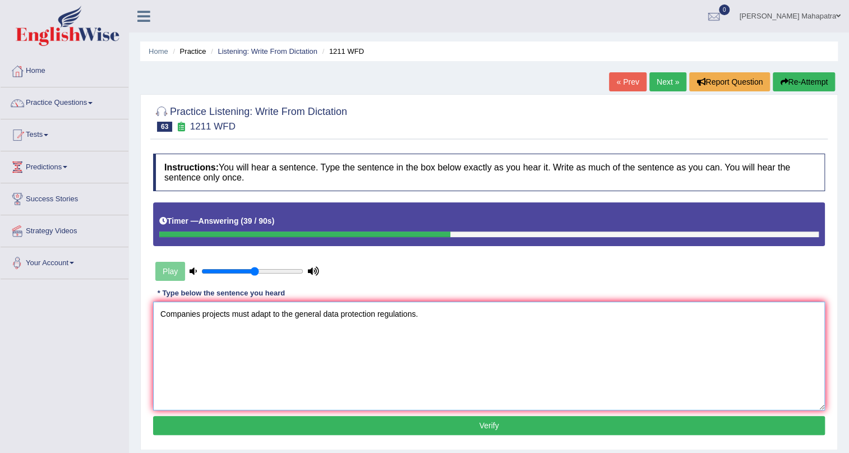
click at [199, 314] on textarea "Companies projects must adapt to the general data protection regulations." at bounding box center [489, 356] width 672 height 109
click at [314, 313] on textarea "Companies Companies' Company's projects must adapt to the general data protecti…" at bounding box center [489, 356] width 672 height 109
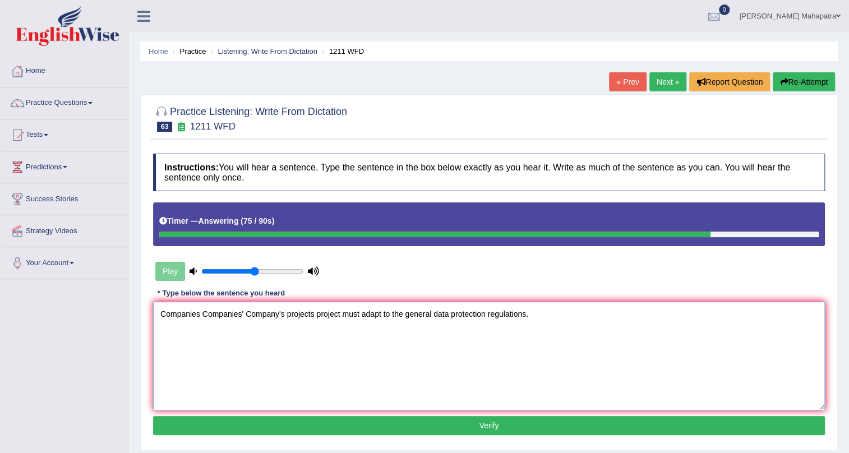
click at [524, 314] on textarea "Companies Companies' Company's projects project must adapt to the general data …" at bounding box center [489, 356] width 672 height 109
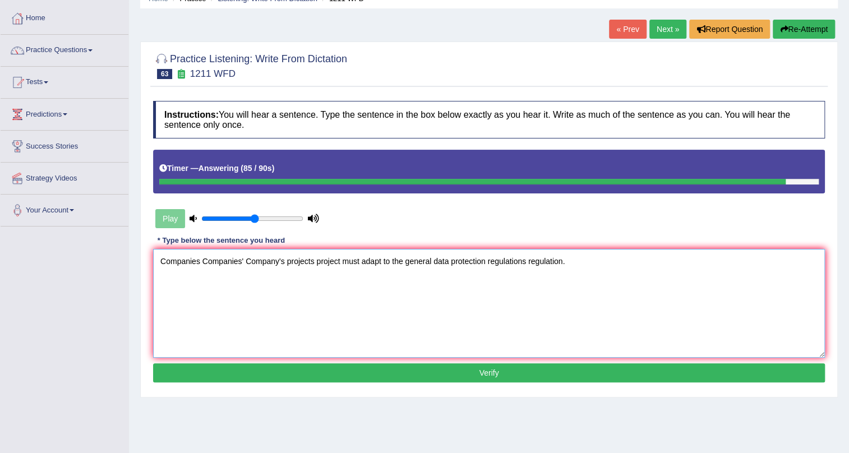
scroll to position [135, 0]
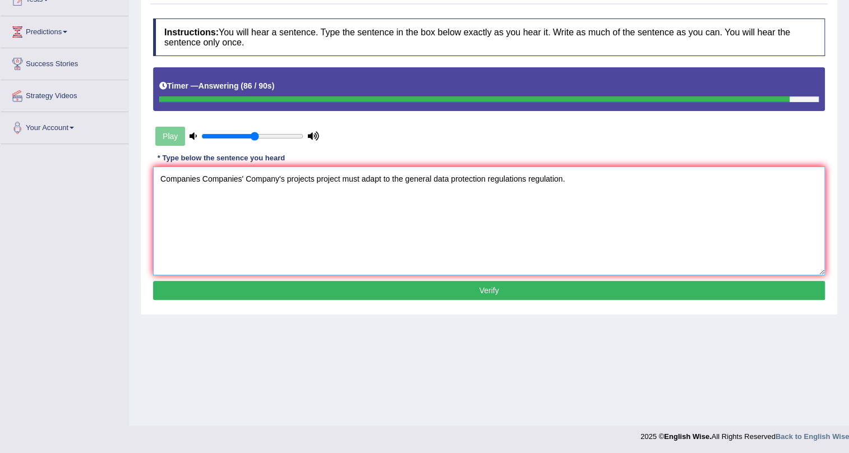
click at [507, 274] on textarea "Companies Companies' Company's projects project must adapt to the general data …" at bounding box center [489, 221] width 672 height 109
type textarea "Companies Companies' Company's projects project must adapt to the general data …"
click at [502, 290] on button "Verify" at bounding box center [489, 290] width 672 height 19
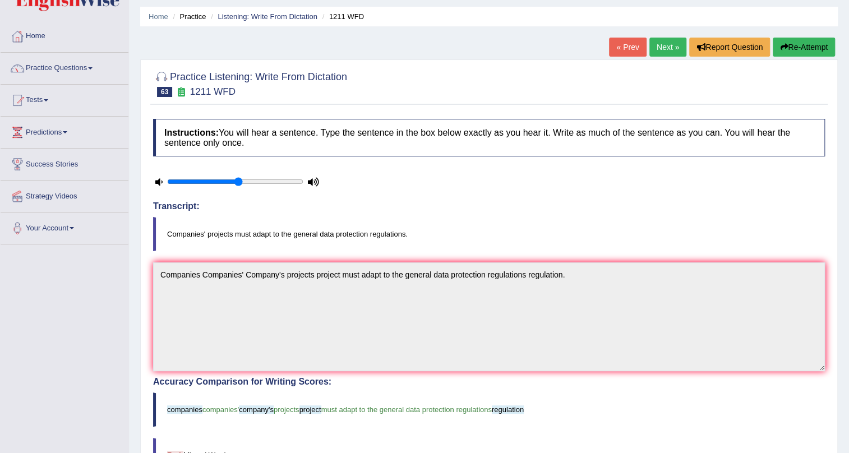
scroll to position [0, 0]
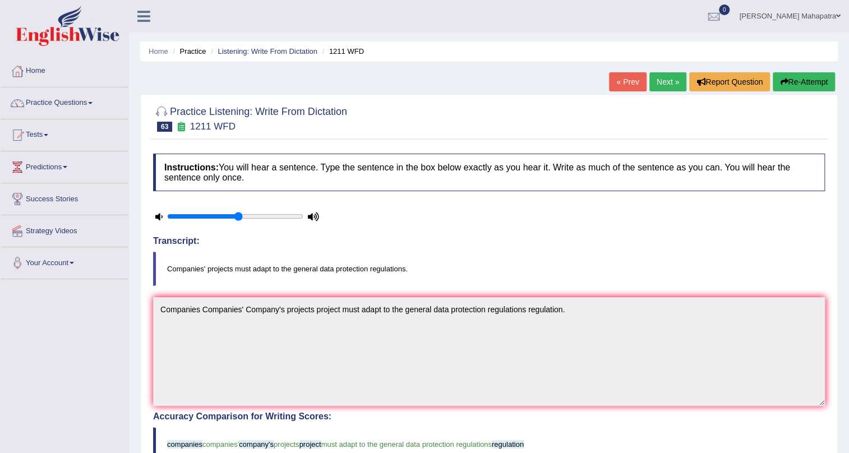
click at [655, 82] on link "Next »" at bounding box center [667, 81] width 37 height 19
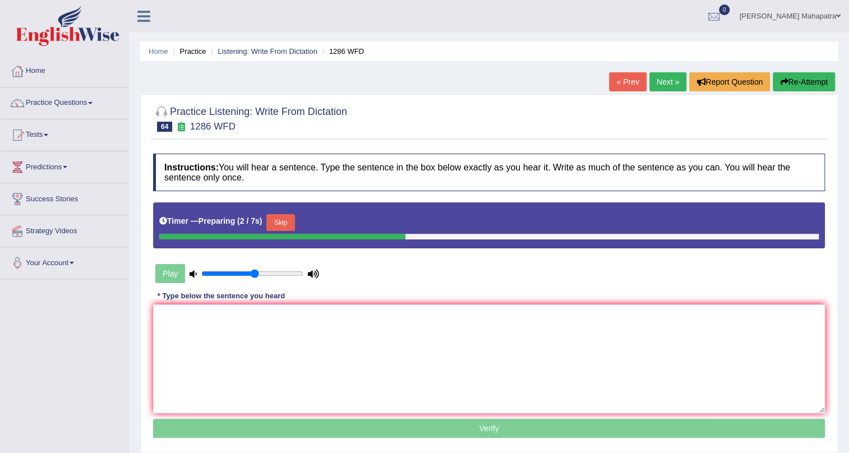
click at [278, 218] on button "Skip" at bounding box center [280, 222] width 28 height 17
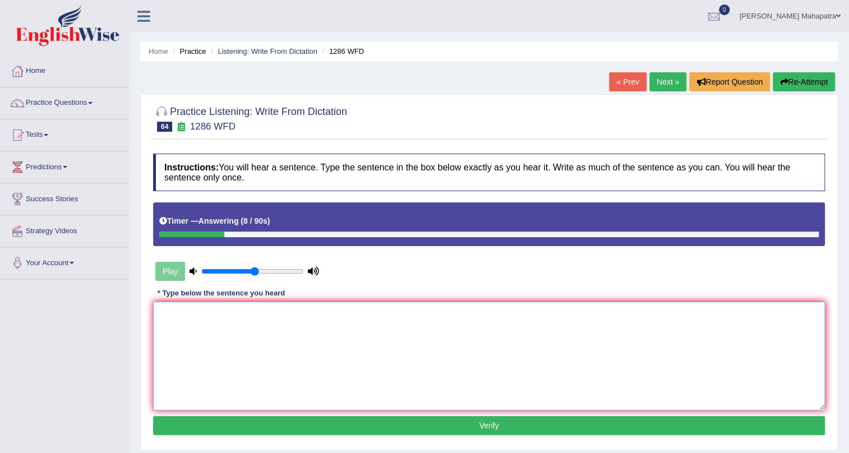
click at [280, 319] on textarea at bounding box center [489, 356] width 672 height 109
click at [230, 312] on textarea "The falling birth rate means the number of students drop." at bounding box center [489, 356] width 672 height 109
click at [379, 312] on textarea "The falling birth rate rates mean means the number of students drop." at bounding box center [489, 356] width 672 height 109
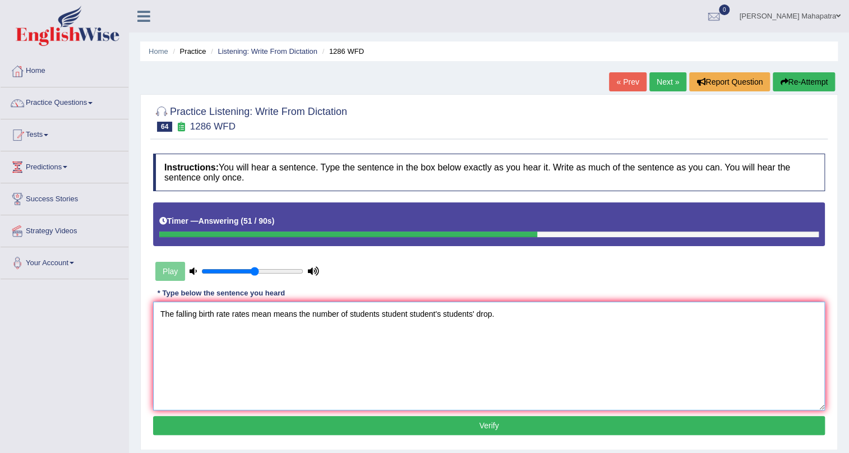
type textarea "The falling birth rate rates mean means the number of students student student'…"
click at [465, 426] on button "Verify" at bounding box center [489, 425] width 672 height 19
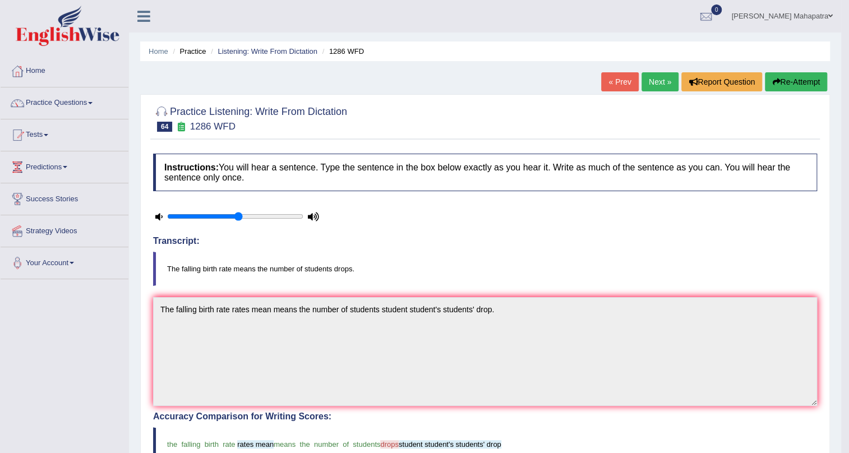
click at [645, 73] on link "Next »" at bounding box center [660, 81] width 37 height 19
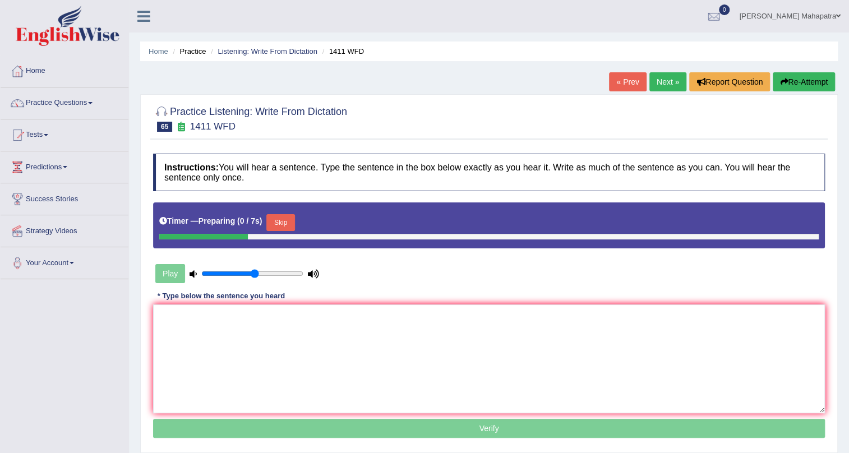
click at [284, 219] on button "Skip" at bounding box center [280, 222] width 28 height 17
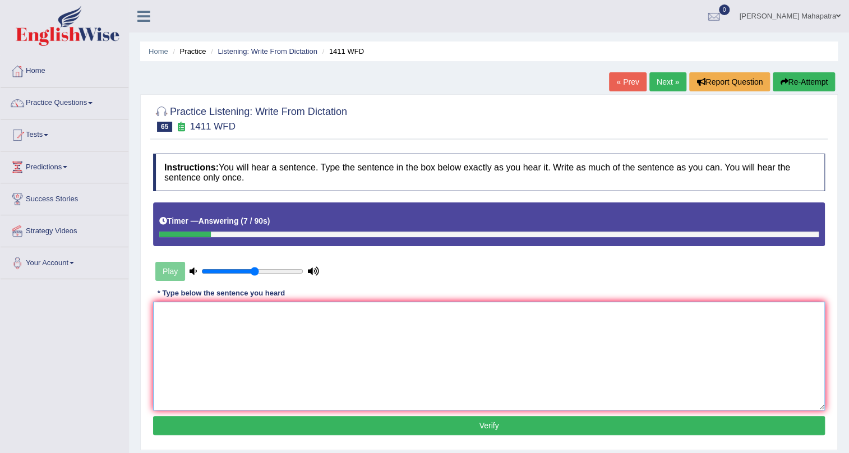
click at [313, 329] on textarea at bounding box center [489, 356] width 672 height 109
click at [217, 310] on textarea "Food containing ampol calories provide little or no nutritional values value." at bounding box center [489, 356] width 672 height 109
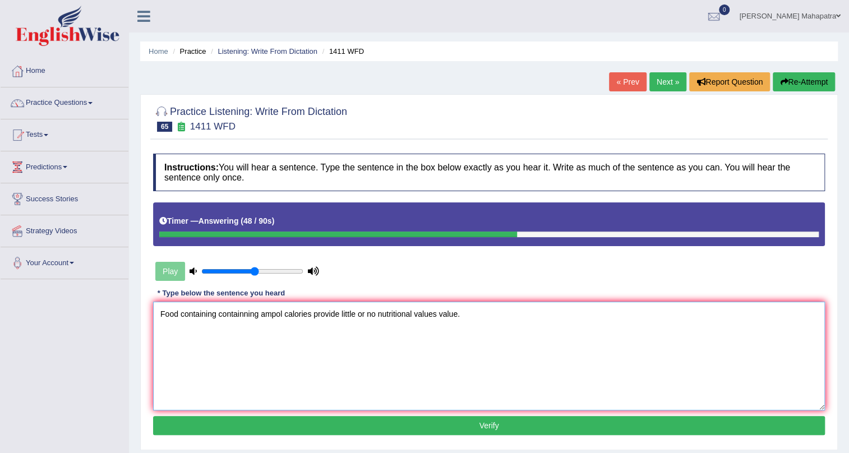
type textarea "Food containing containning ampol calories provide little or no nutritional val…"
click at [482, 427] on button "Verify" at bounding box center [489, 425] width 672 height 19
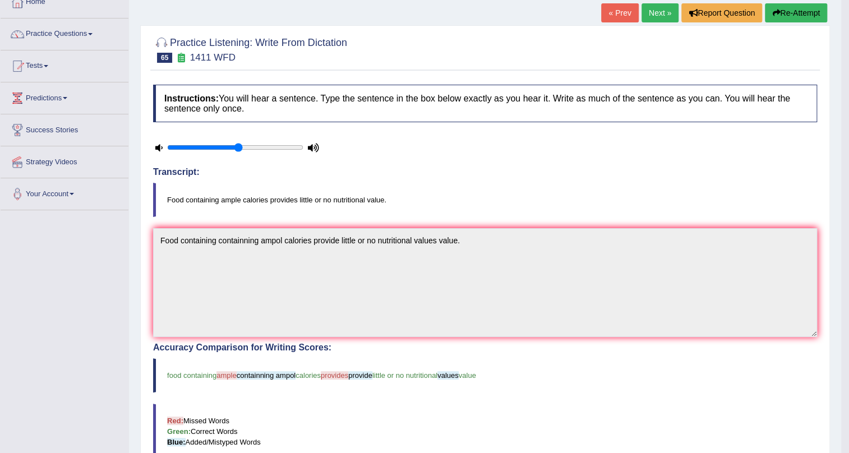
scroll to position [50, 0]
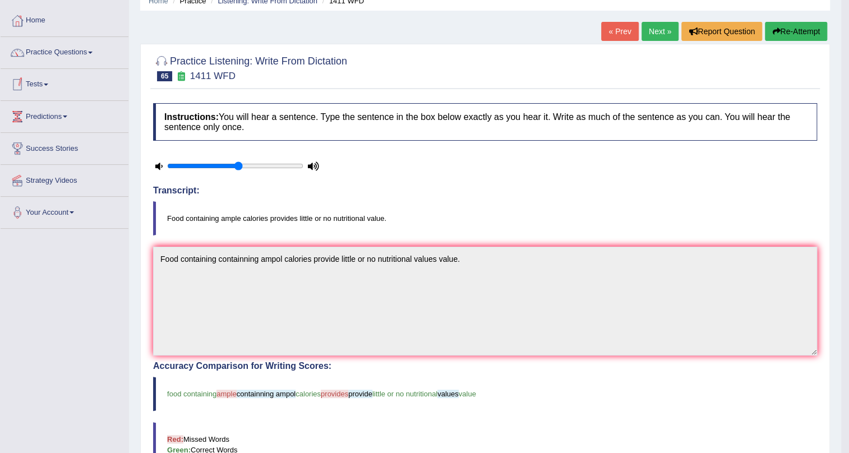
click at [781, 34] on button "Re-Attempt" at bounding box center [796, 31] width 62 height 19
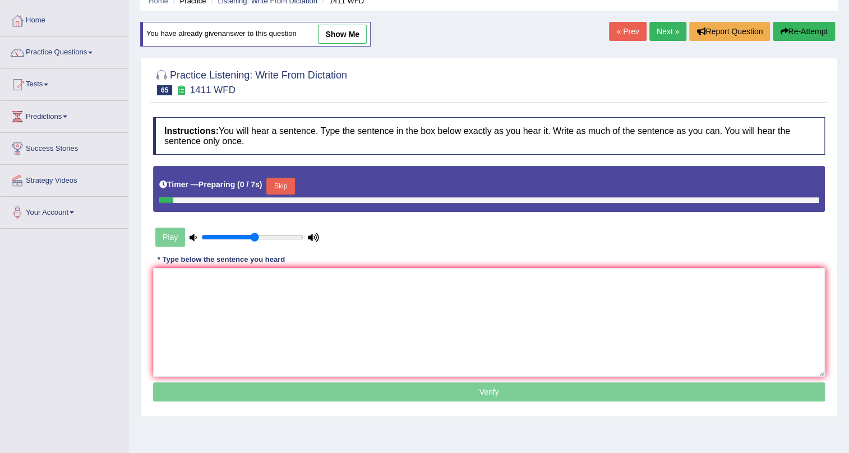
scroll to position [50, 0]
click at [276, 186] on button "Skip" at bounding box center [280, 186] width 28 height 17
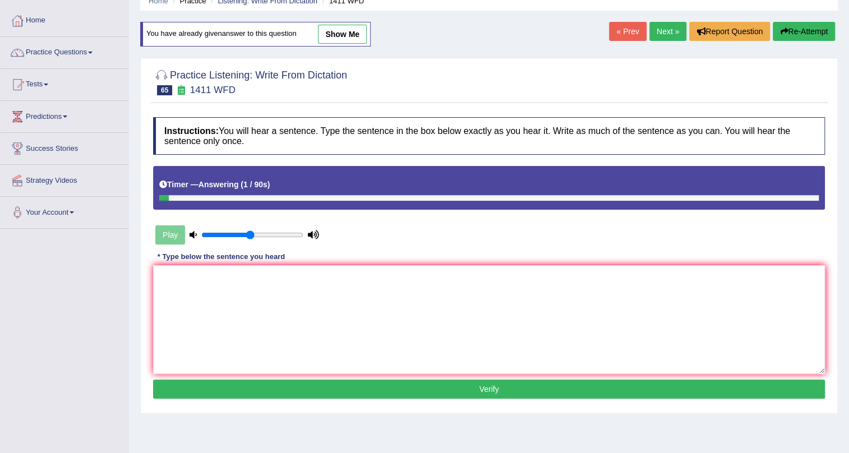
type input "0.5"
click at [250, 235] on input "range" at bounding box center [252, 234] width 102 height 9
click at [170, 237] on div "Play" at bounding box center [237, 235] width 168 height 28
click at [653, 30] on link "Next »" at bounding box center [667, 31] width 37 height 19
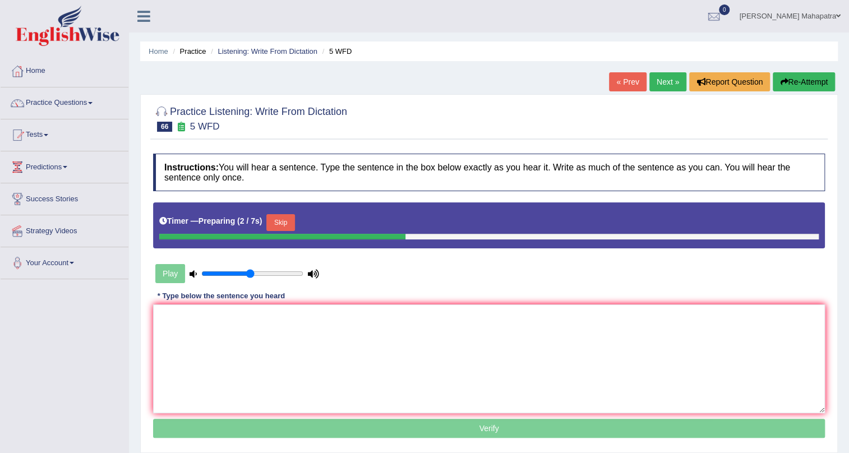
click at [290, 218] on button "Skip" at bounding box center [280, 222] width 28 height 17
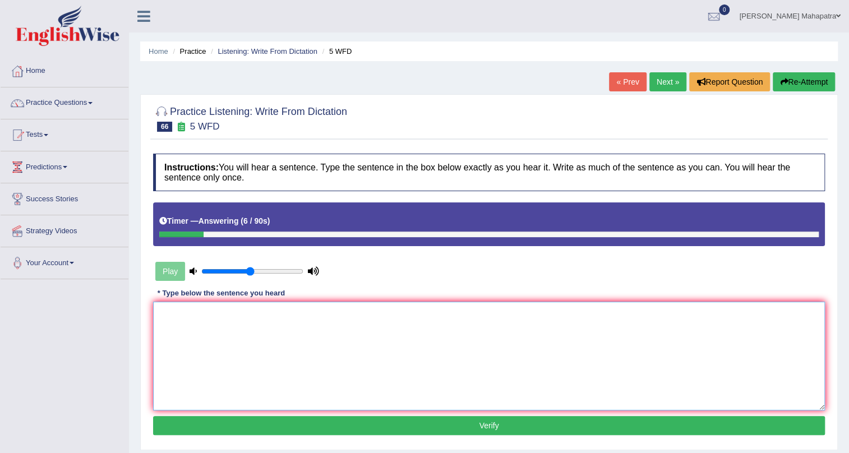
click at [322, 336] on textarea at bounding box center [489, 356] width 672 height 109
click at [197, 311] on textarea "Graduates from these course typically persue career in financial sector." at bounding box center [489, 356] width 672 height 109
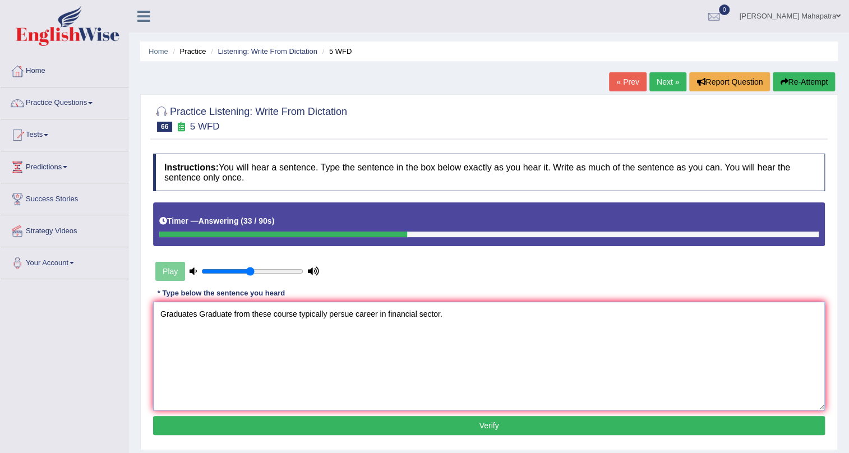
click at [269, 316] on textarea "Graduates Graduate from these course typically persue career in financial secto…" at bounding box center [489, 356] width 672 height 109
click at [398, 316] on textarea "Graduates Graduate from these this courses course typically persue career in fi…" at bounding box center [489, 356] width 672 height 109
click at [446, 316] on textarea "Graduates Graduate from these this courses course typically persue pursue caree…" at bounding box center [489, 356] width 672 height 109
click at [537, 314] on textarea "Graduates Graduate from these this courses course typically persue pursue caree…" at bounding box center [489, 356] width 672 height 109
click at [483, 311] on textarea "Graduates Graduate from these this courses course typically persue pursue caree…" at bounding box center [489, 356] width 672 height 109
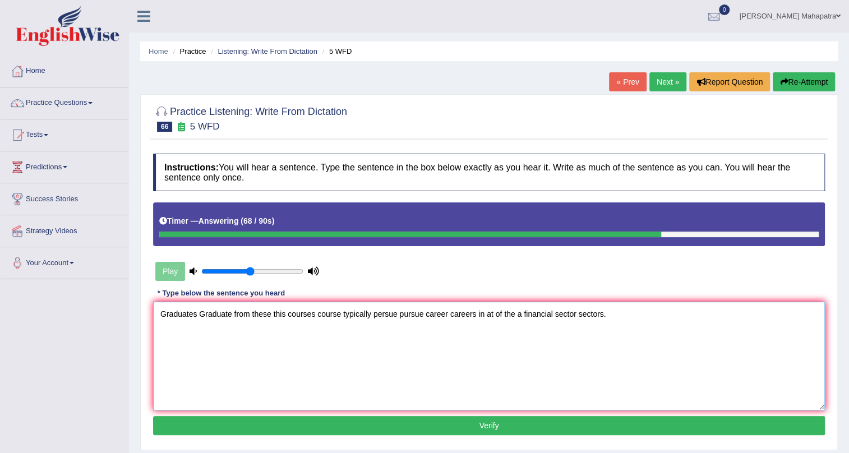
type textarea "Graduates Graduate from these this courses course typically persue pursue caree…"
click at [453, 423] on button "Verify" at bounding box center [489, 425] width 672 height 19
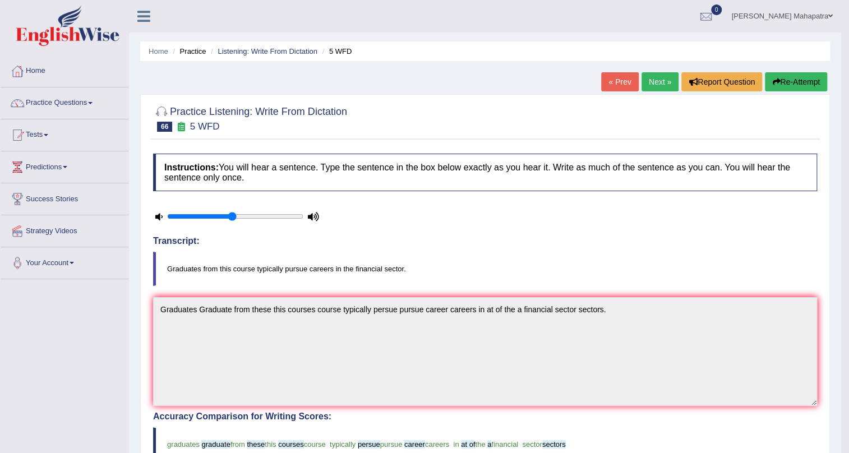
click at [646, 86] on link "Next »" at bounding box center [660, 81] width 37 height 19
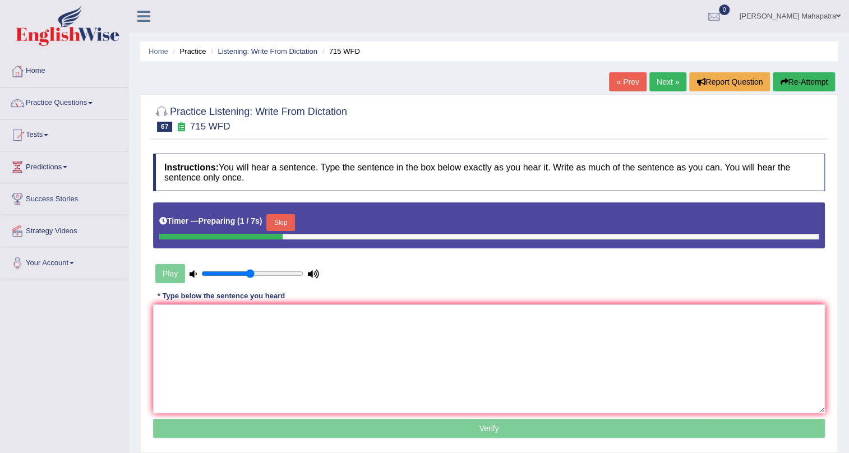
click at [285, 226] on button "Skip" at bounding box center [280, 222] width 28 height 17
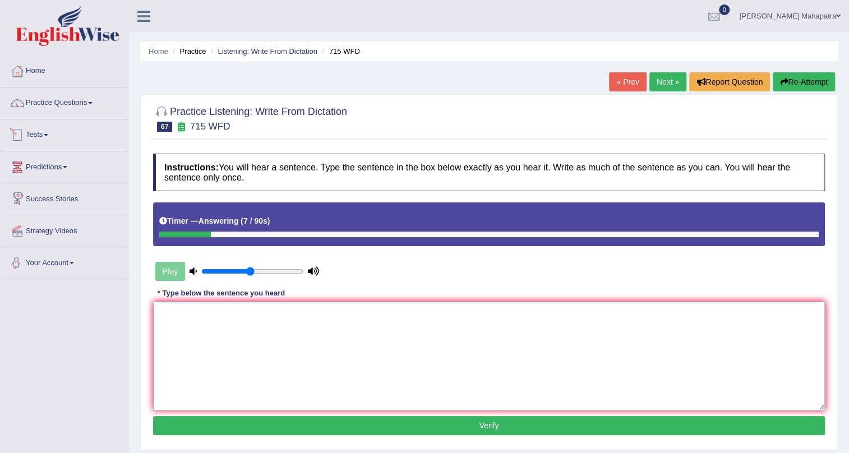
click at [271, 344] on textarea at bounding box center [489, 356] width 672 height 109
click at [288, 316] on textarea "The study is among the initial project is funded by the university." at bounding box center [489, 356] width 672 height 109
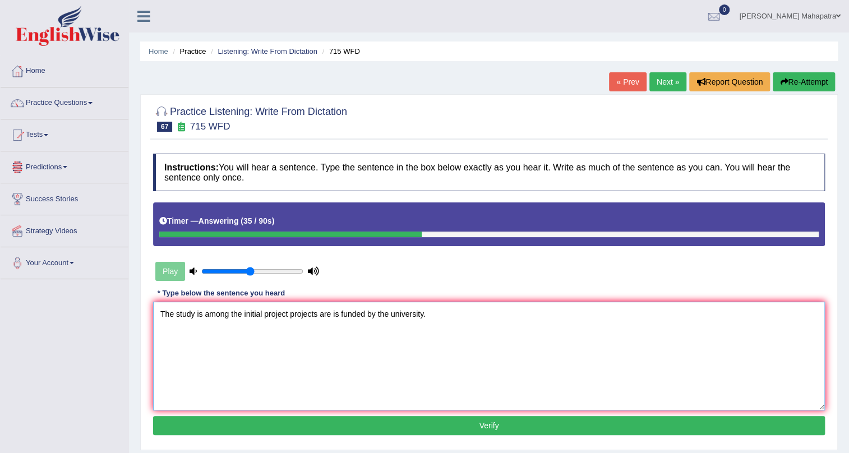
drag, startPoint x: 422, startPoint y: 313, endPoint x: 429, endPoint y: 316, distance: 7.8
click at [422, 313] on textarea "The study is among the initial project projects are is funded by the university." at bounding box center [489, 356] width 672 height 109
click at [193, 317] on textarea "The study is among the initial project projects are is funded by the university…" at bounding box center [489, 356] width 672 height 109
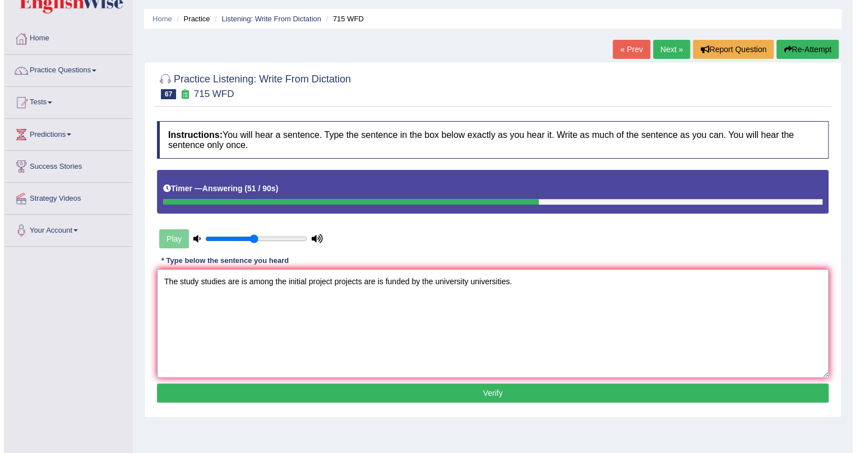
scroll to position [50, 0]
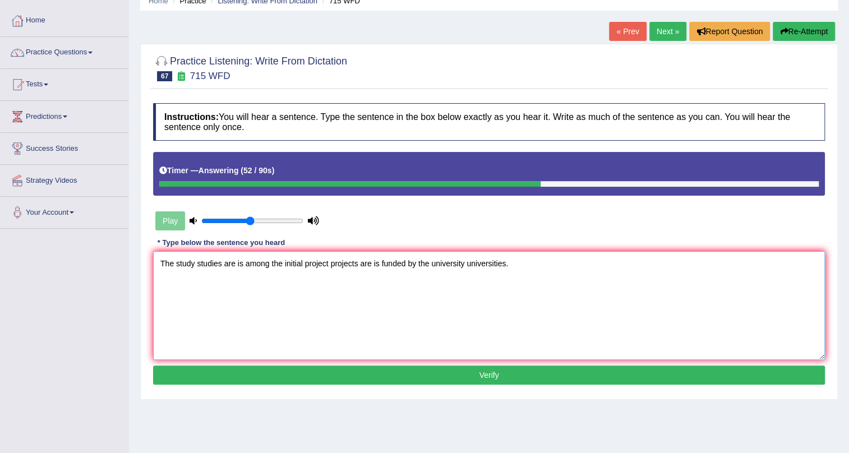
type textarea "The study studies are is among the initial project projects are is funded by th…"
click at [482, 371] on button "Verify" at bounding box center [489, 375] width 672 height 19
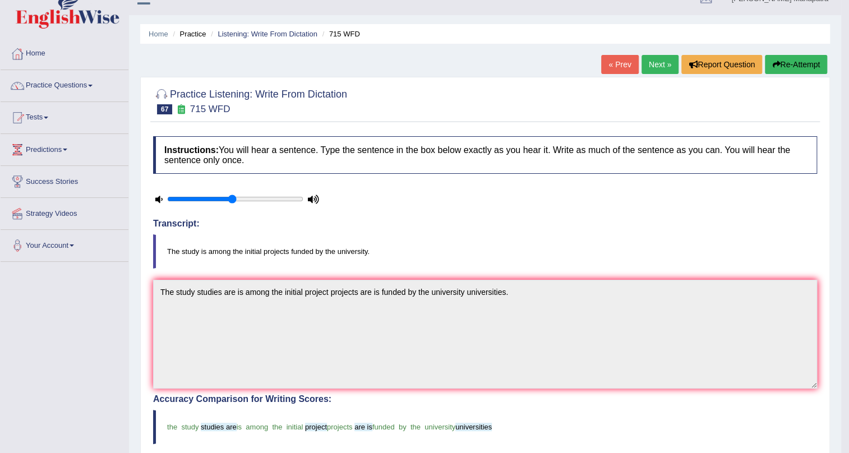
scroll to position [0, 0]
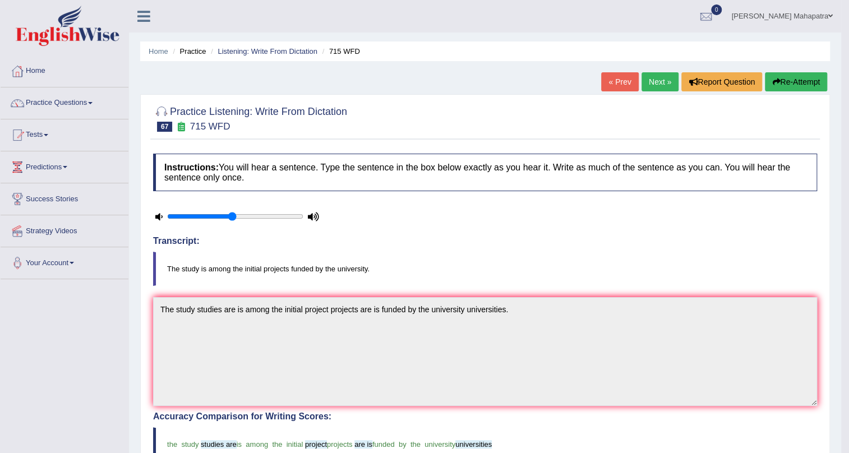
click at [670, 84] on link "Next »" at bounding box center [660, 81] width 37 height 19
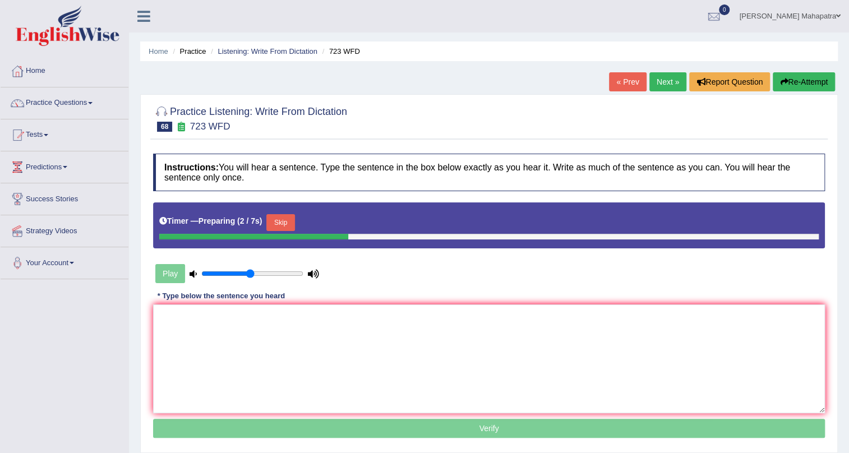
click at [284, 219] on button "Skip" at bounding box center [280, 222] width 28 height 17
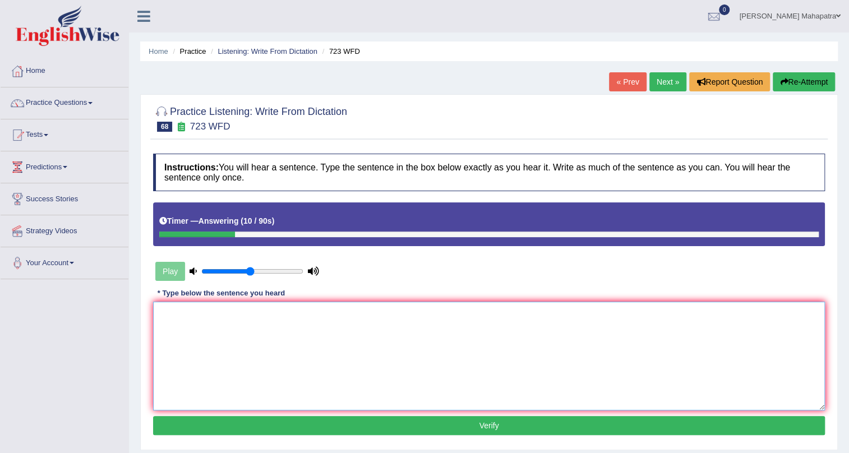
click at [361, 352] on textarea at bounding box center [489, 356] width 672 height 109
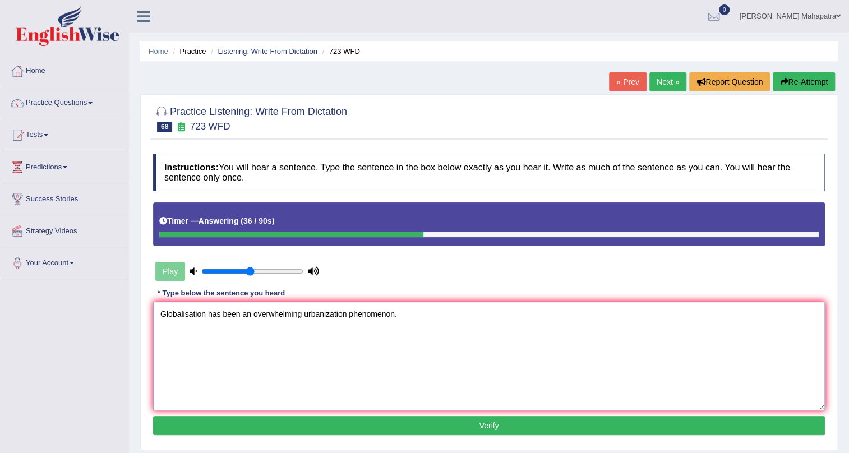
click at [204, 313] on textarea "Globalisation has been an overwhelming urbanization phenomenon." at bounding box center [489, 356] width 672 height 109
click at [412, 315] on textarea "Globalisation Globalization have has been an overwhelming urbanization phenomen…" at bounding box center [489, 356] width 672 height 109
type textarea "Globalisation Globalization have has been an overwhelming urbanization urbanisa…"
click at [504, 421] on button "Verify" at bounding box center [489, 425] width 672 height 19
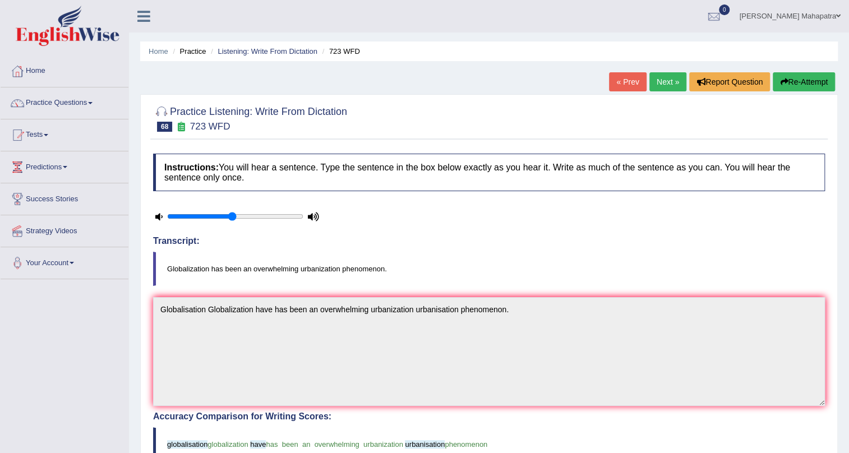
click at [656, 84] on link "Next »" at bounding box center [667, 81] width 37 height 19
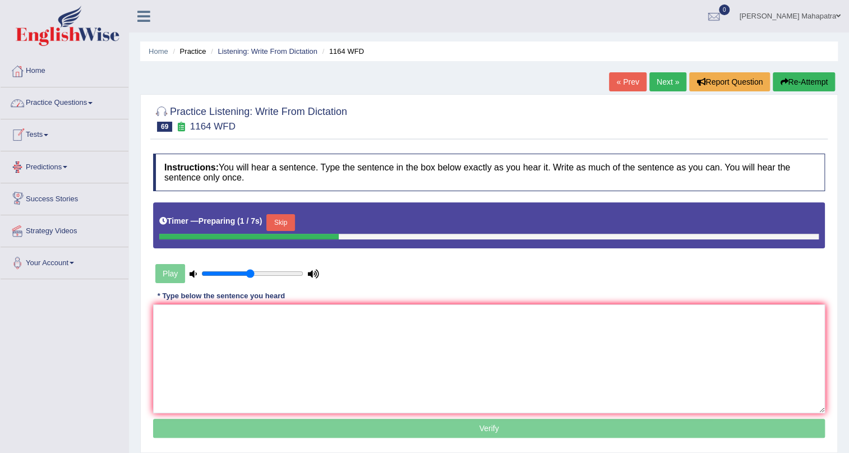
click at [292, 217] on button "Skip" at bounding box center [280, 222] width 28 height 17
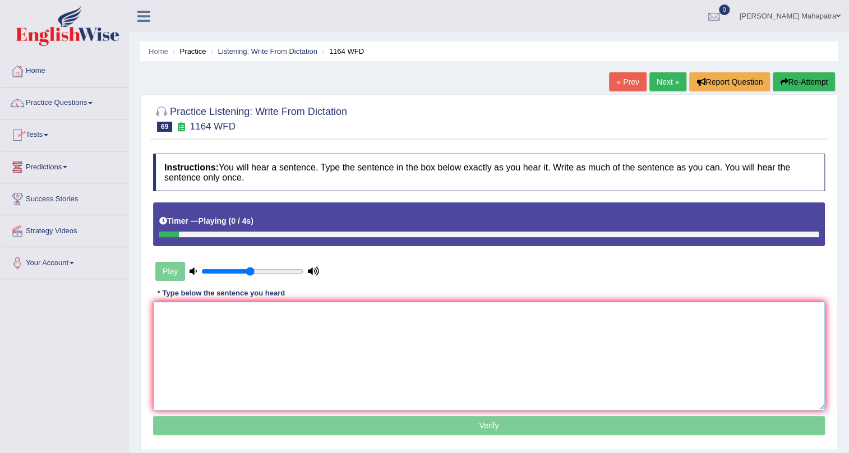
click at [339, 319] on textarea at bounding box center [489, 356] width 672 height 109
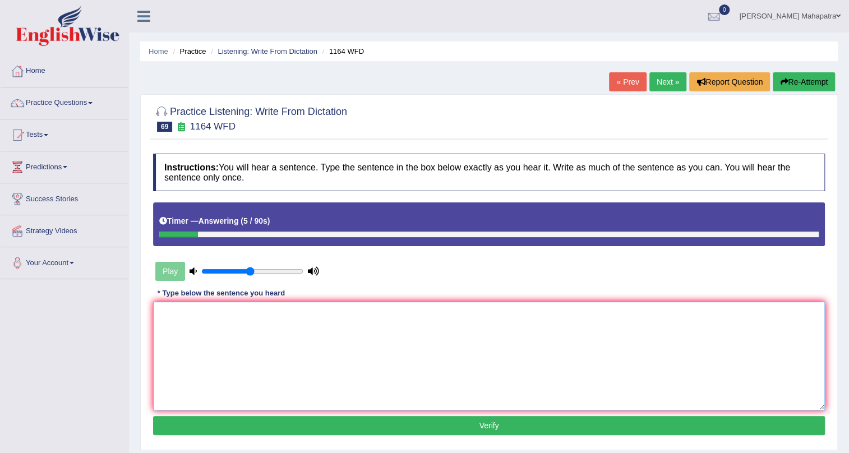
click at [341, 329] on textarea at bounding box center [489, 356] width 672 height 109
click at [244, 313] on textarea "A wide range of courses cover different aspects in this subjects subject." at bounding box center [489, 356] width 672 height 109
click at [290, 315] on textarea "A wide range of courses course cover different aspects in this subjects subject." at bounding box center [489, 356] width 672 height 109
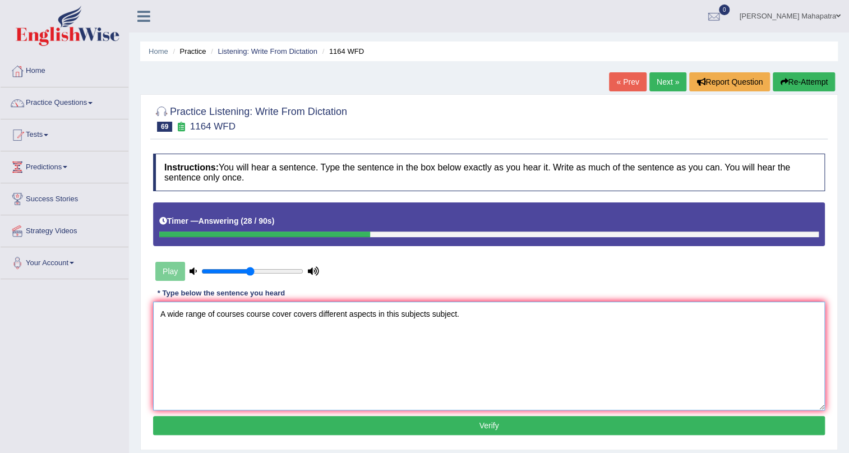
click at [380, 313] on textarea "A wide range of courses course cover covers different aspects in this subjects …" at bounding box center [489, 356] width 672 height 109
click at [375, 317] on textarea "A wide range of courses course cover covers different aspects in this subjects …" at bounding box center [489, 356] width 672 height 109
click at [423, 313] on textarea "A wide range of courses course cover covers different aspects aspect in this su…" at bounding box center [489, 356] width 672 height 109
type textarea "A wide range of courses course cover covers different aspects aspect in this th…"
click at [477, 426] on button "Verify" at bounding box center [489, 425] width 672 height 19
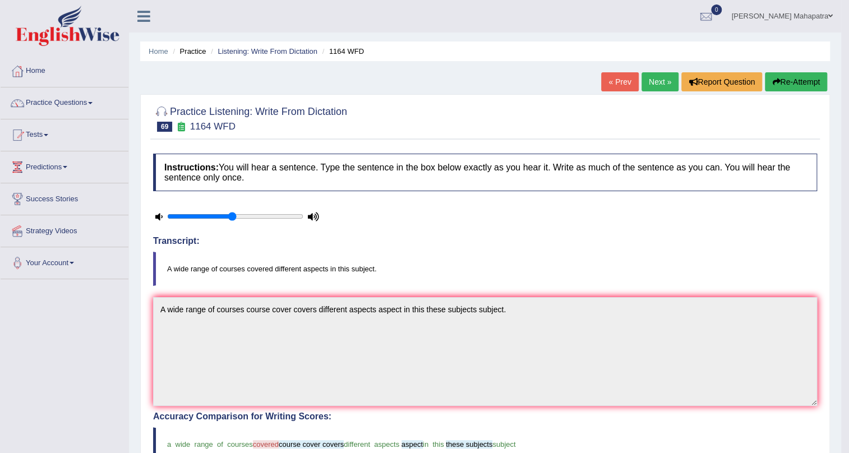
click at [819, 87] on button "Re-Attempt" at bounding box center [796, 81] width 62 height 19
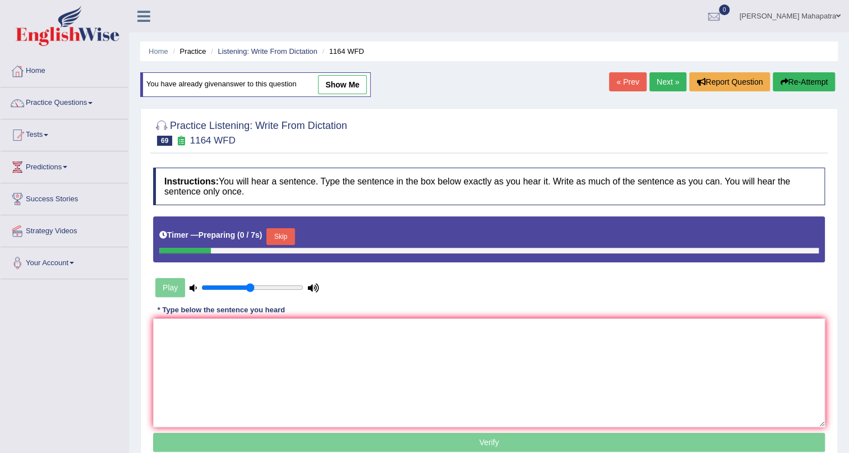
click at [283, 234] on button "Skip" at bounding box center [280, 236] width 28 height 17
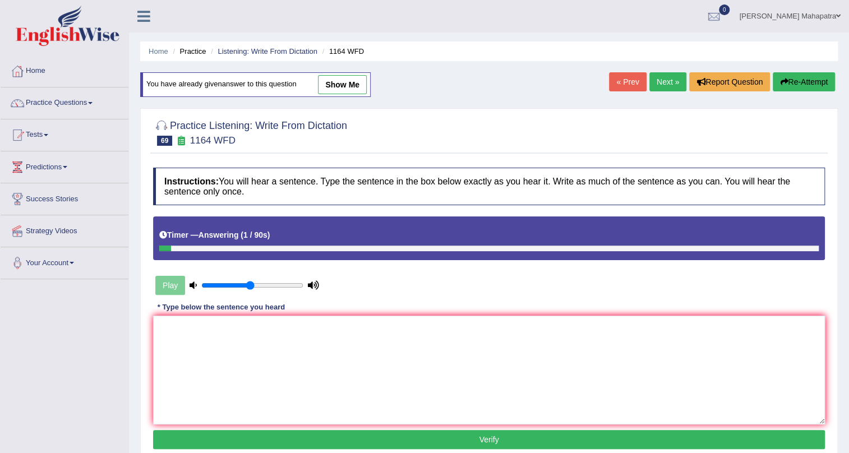
click at [663, 80] on link "Next »" at bounding box center [667, 81] width 37 height 19
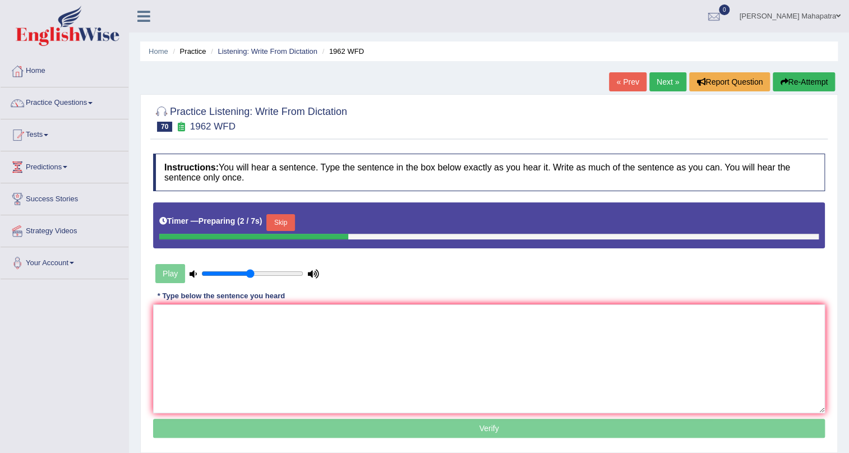
click at [276, 217] on button "Skip" at bounding box center [280, 222] width 28 height 17
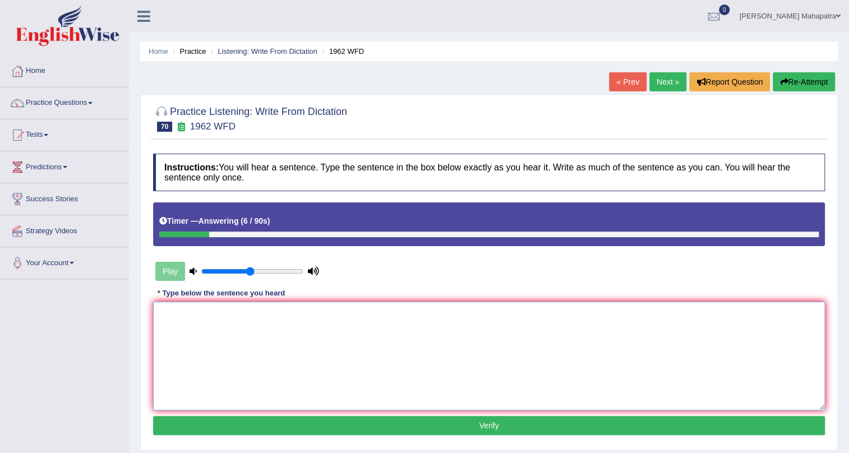
click at [302, 329] on textarea at bounding box center [489, 356] width 672 height 109
click at [259, 315] on textarea "Please note that the seminar has now been canceled cancelled." at bounding box center [489, 356] width 672 height 109
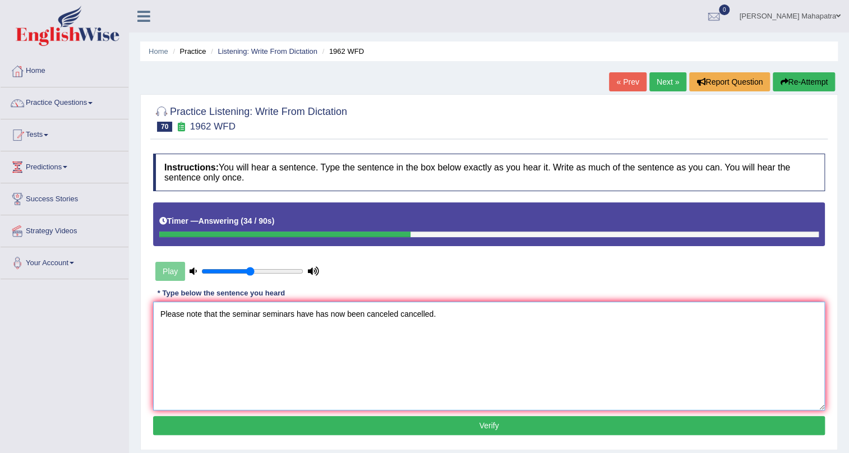
type textarea "Please note that the seminar seminars have has now been canceled cancelled."
click at [489, 437] on div "Instructions: You will hear a sentence. Type the sentence in the box below exac…" at bounding box center [488, 296] width 677 height 296
click at [489, 429] on button "Verify" at bounding box center [489, 425] width 672 height 19
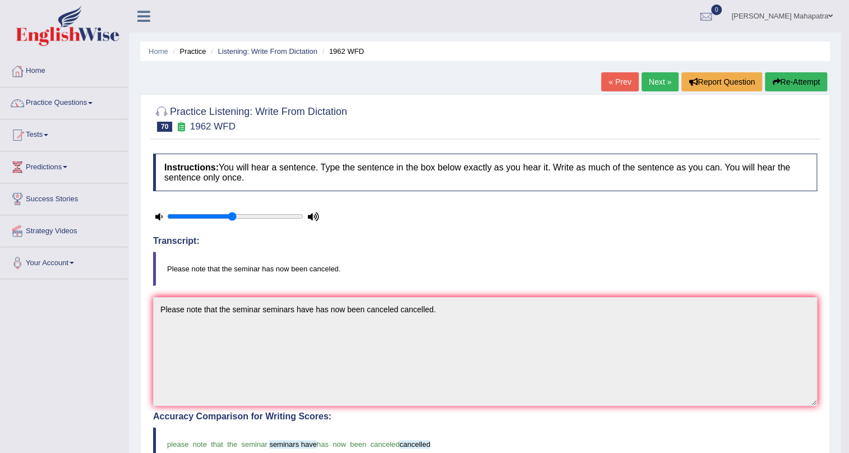
click at [654, 82] on link "Next »" at bounding box center [660, 81] width 37 height 19
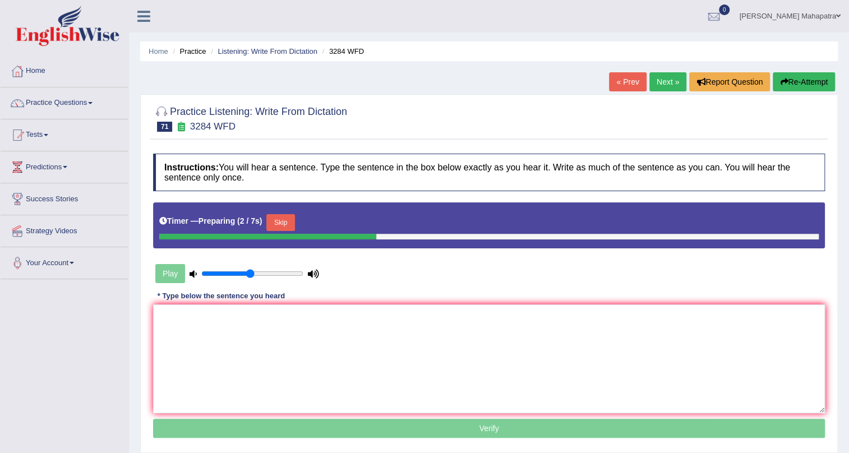
click at [286, 214] on button "Skip" at bounding box center [280, 222] width 28 height 17
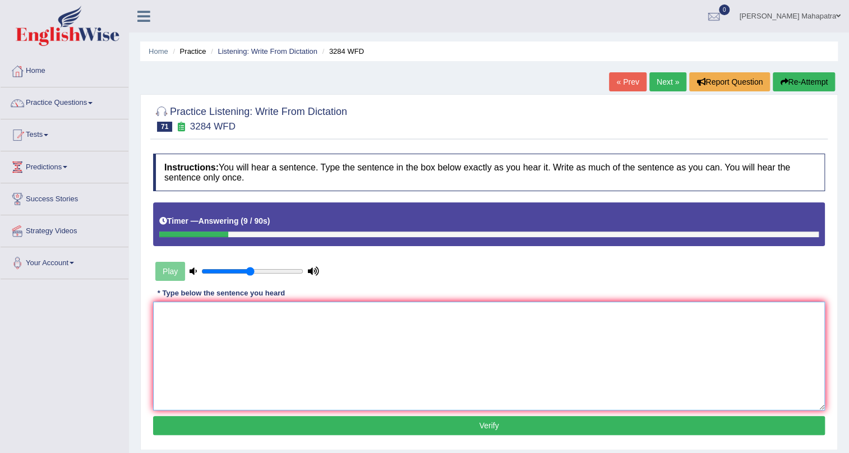
click at [305, 343] on textarea at bounding box center [489, 356] width 672 height 109
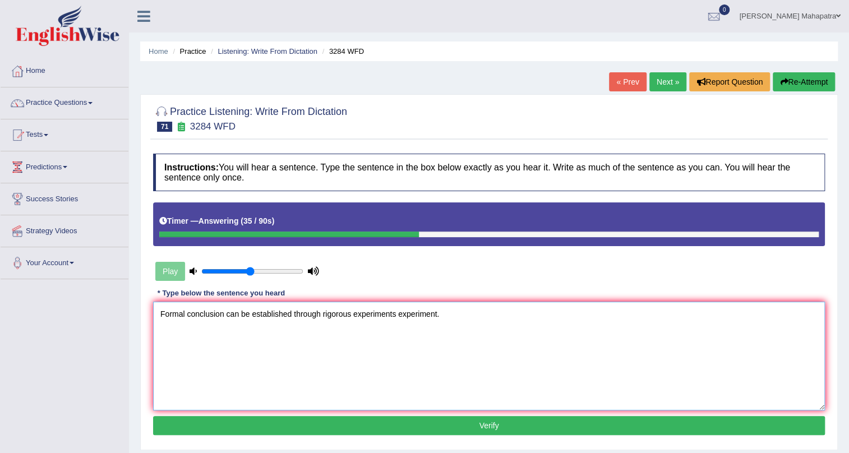
click at [238, 314] on textarea "Formal conclusion can be established through rigorous experiments experiment." at bounding box center [489, 356] width 672 height 109
click at [312, 315] on textarea "Formal conclusion can could be established through rigorous experiments experim…" at bounding box center [489, 356] width 672 height 109
click at [223, 317] on textarea "Formal conclusion can could be established establish through rigorous experimen…" at bounding box center [489, 356] width 672 height 109
type textarea "Formal conclusion conclusions can could be established establish through rigoro…"
click at [493, 415] on div "Instructions: You will hear a sentence. Type the sentence in the box below exac…" at bounding box center [488, 296] width 677 height 296
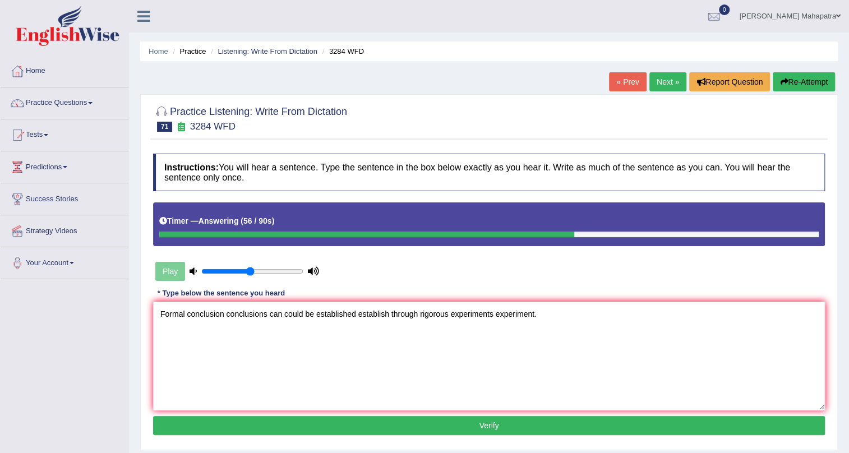
click at [477, 427] on button "Verify" at bounding box center [489, 425] width 672 height 19
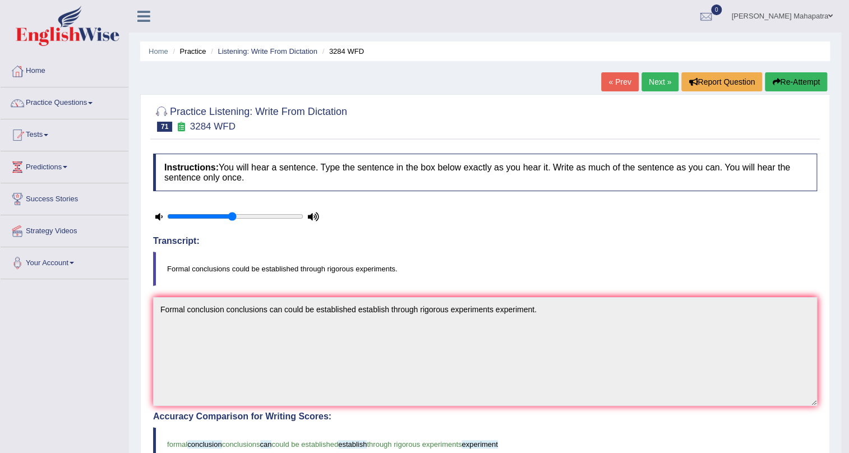
click at [645, 79] on link "Next »" at bounding box center [660, 81] width 37 height 19
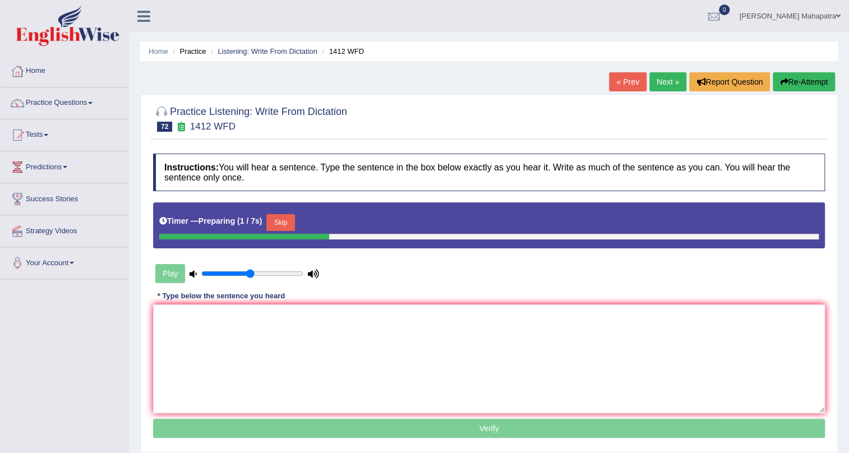
click at [275, 221] on button "Skip" at bounding box center [280, 222] width 28 height 17
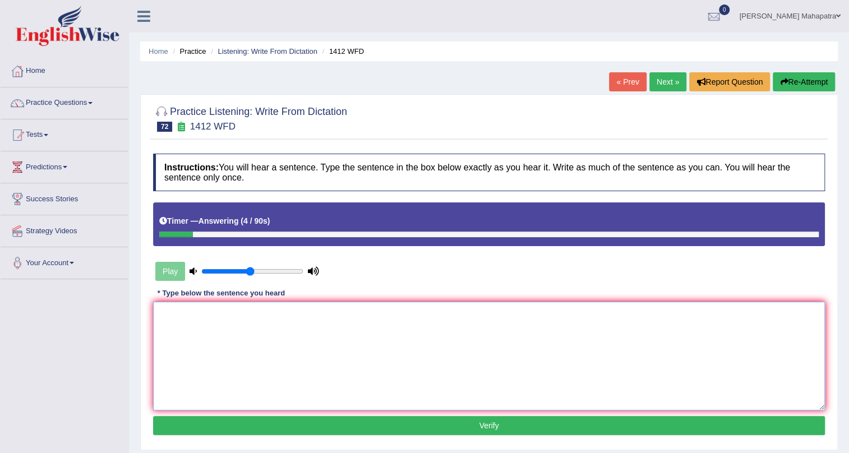
click at [304, 327] on textarea at bounding box center [489, 356] width 672 height 109
click at [244, 316] on textarea "Agricultural development is vital for poor rural areas." at bounding box center [489, 356] width 672 height 109
click at [246, 315] on textarea "Agricultural development is vital for poor rural areas." at bounding box center [489, 356] width 672 height 109
click at [404, 316] on textarea "Agricultural development developments are is vital for poor rural areas." at bounding box center [489, 356] width 672 height 109
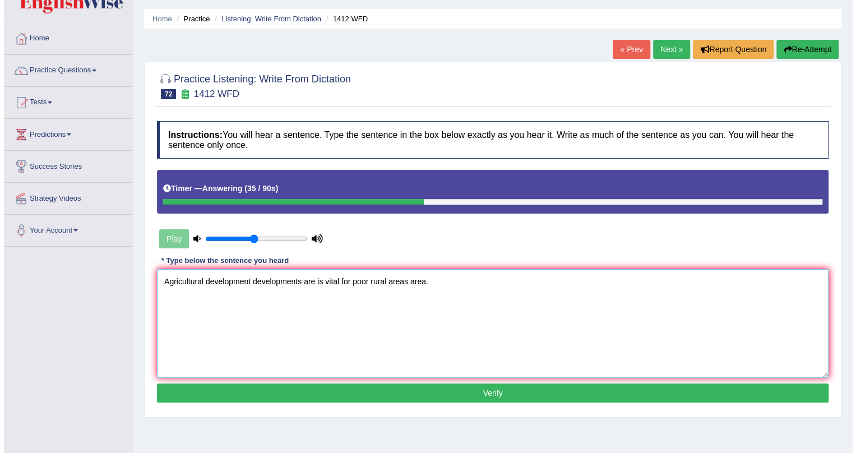
scroll to position [50, 0]
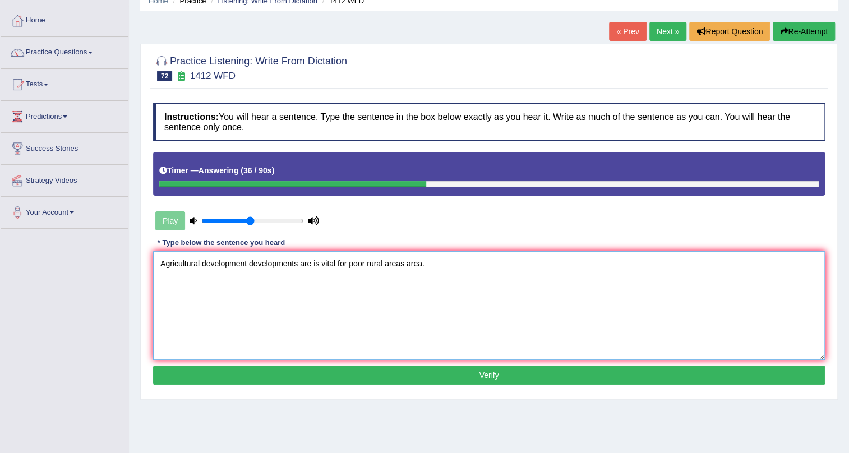
type textarea "Agricultural development developments are is vital for poor rural areas area."
click at [502, 381] on button "Verify" at bounding box center [489, 375] width 672 height 19
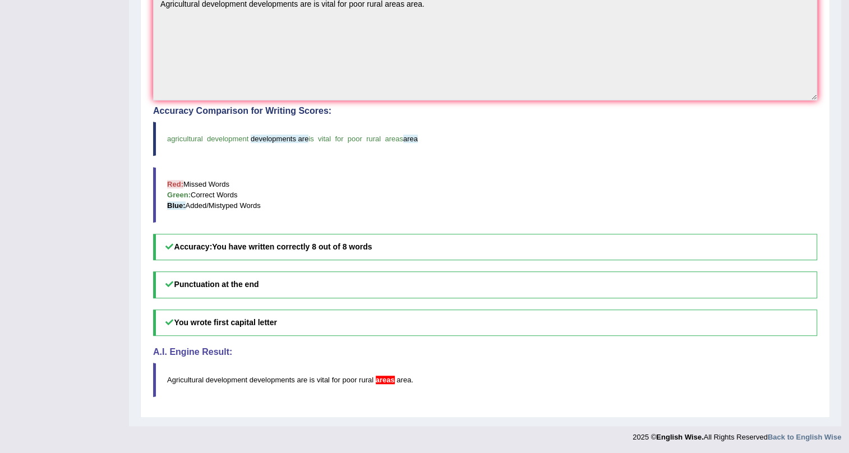
scroll to position [0, 0]
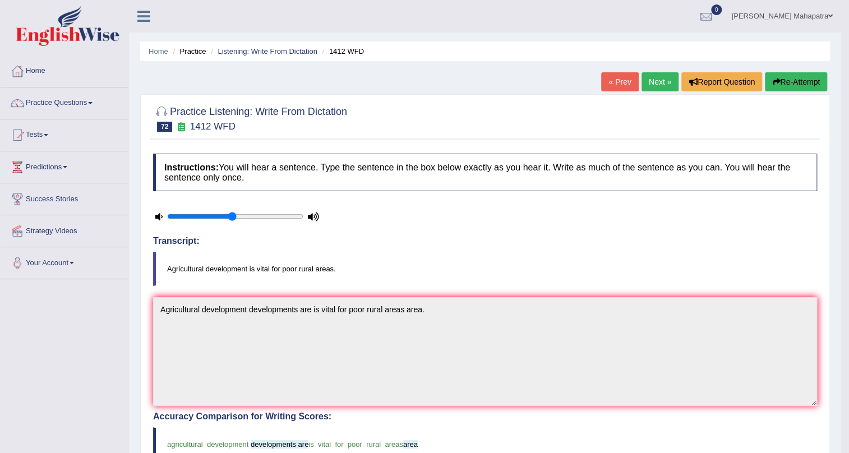
click at [652, 80] on link "Next »" at bounding box center [660, 81] width 37 height 19
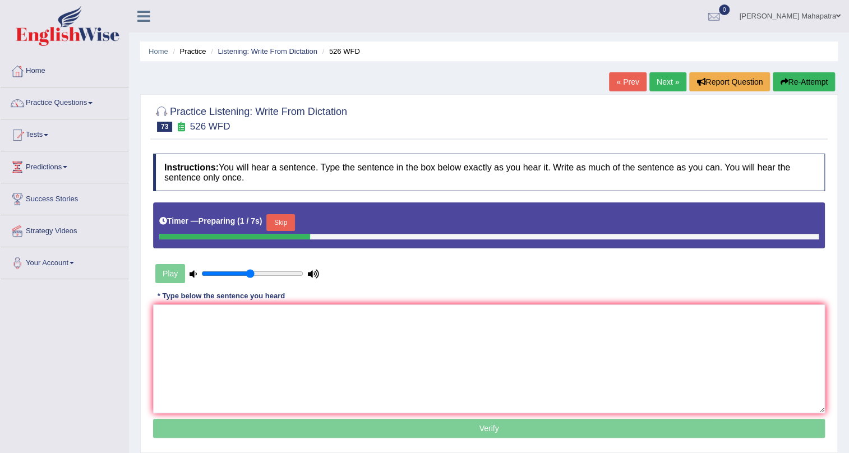
click at [285, 222] on button "Skip" at bounding box center [280, 222] width 28 height 17
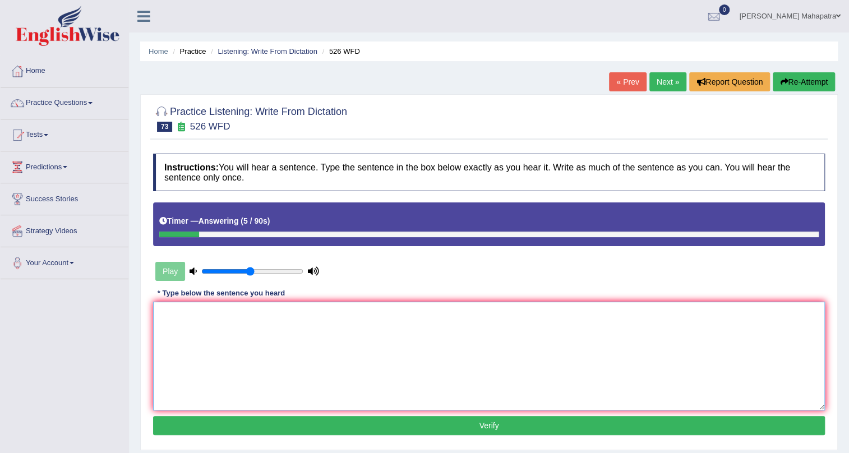
drag, startPoint x: 326, startPoint y: 327, endPoint x: 319, endPoint y: 325, distance: 7.6
click at [327, 327] on textarea at bounding box center [489, 356] width 672 height 109
click at [184, 315] on textarea "Writing history needs a careful selection process of diverse sources source." at bounding box center [489, 356] width 672 height 109
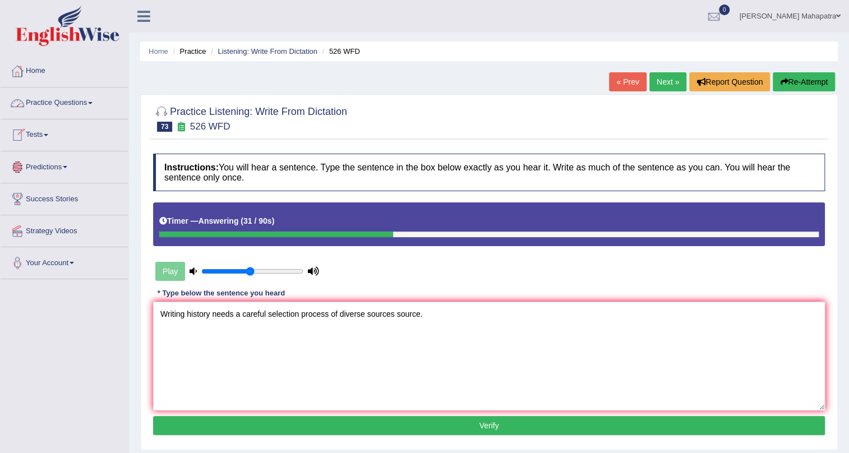
click at [57, 95] on link "Practice Questions" at bounding box center [65, 101] width 128 height 28
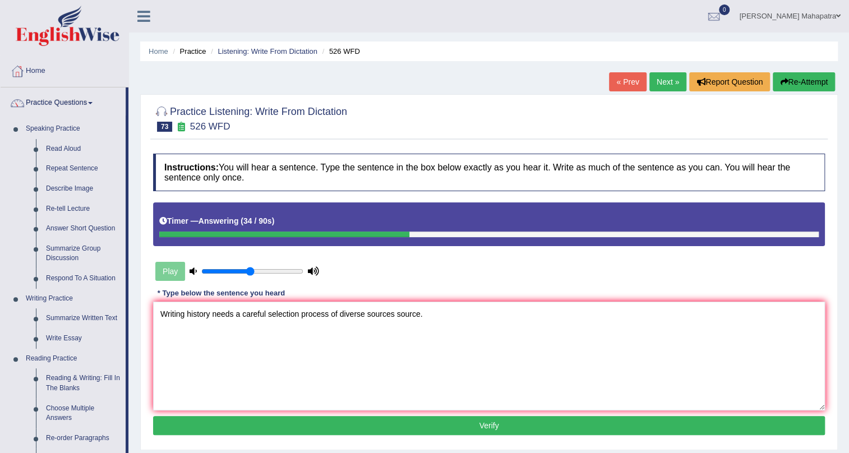
click at [57, 95] on link "Practice Questions" at bounding box center [63, 101] width 125 height 28
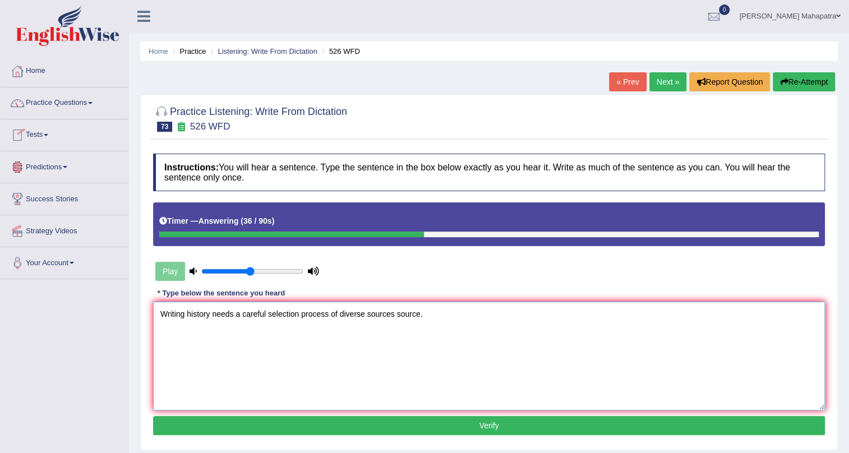
click at [234, 311] on textarea "Writing history needs a careful selection process of diverse sources source." at bounding box center [489, 356] width 672 height 109
click at [348, 311] on textarea "Writing history needs need a careful selection process of diverse sources sourc…" at bounding box center [489, 356] width 672 height 109
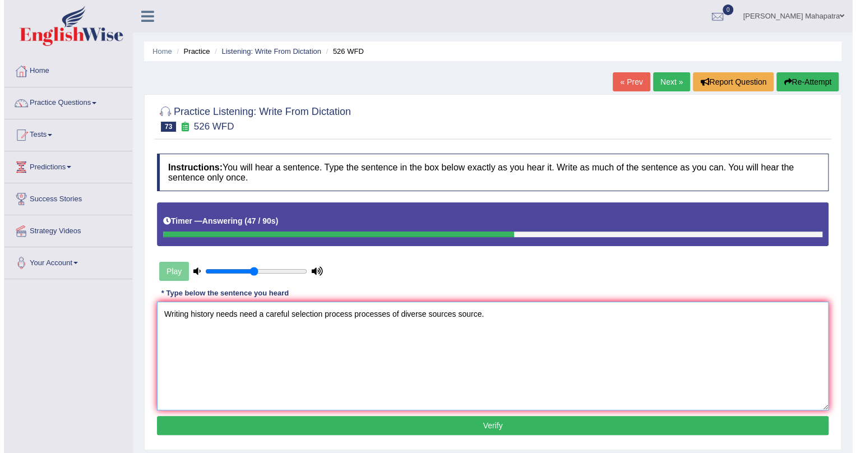
scroll to position [50, 0]
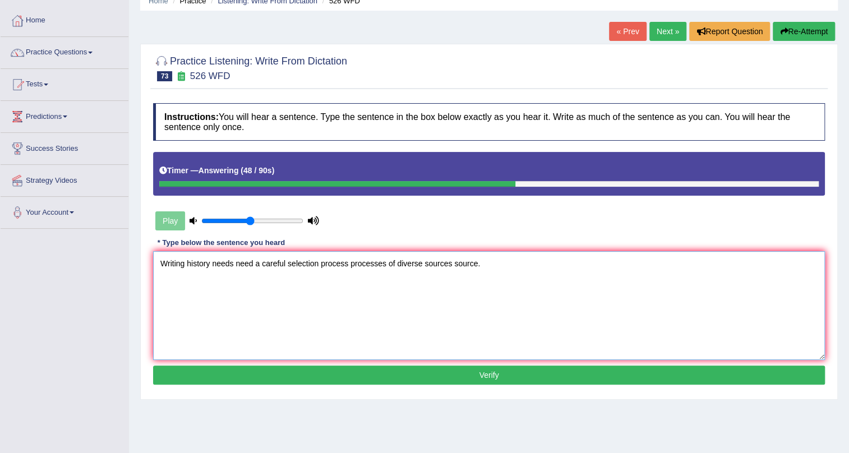
type textarea "Writing history needs need a careful selection process processes of diverse sou…"
click at [458, 376] on button "Verify" at bounding box center [489, 375] width 672 height 19
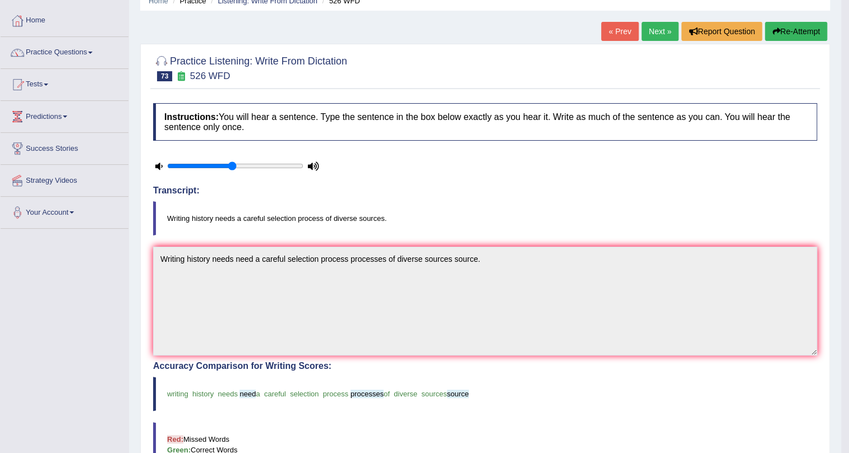
scroll to position [0, 0]
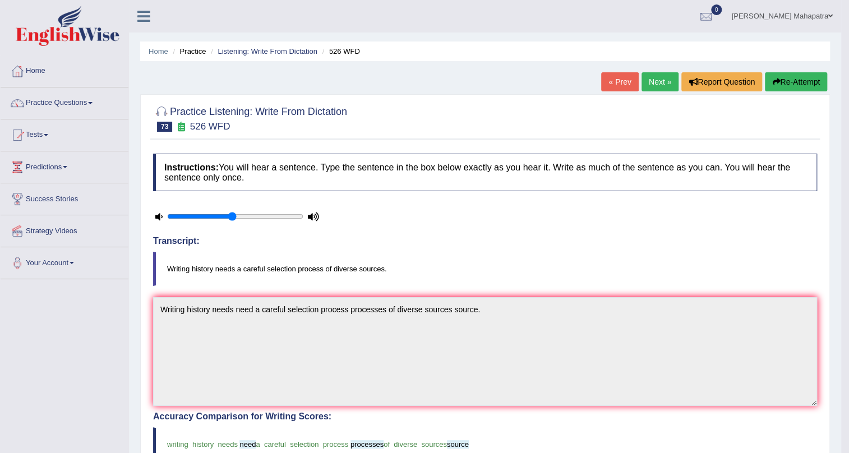
click at [649, 81] on link "Next »" at bounding box center [660, 81] width 37 height 19
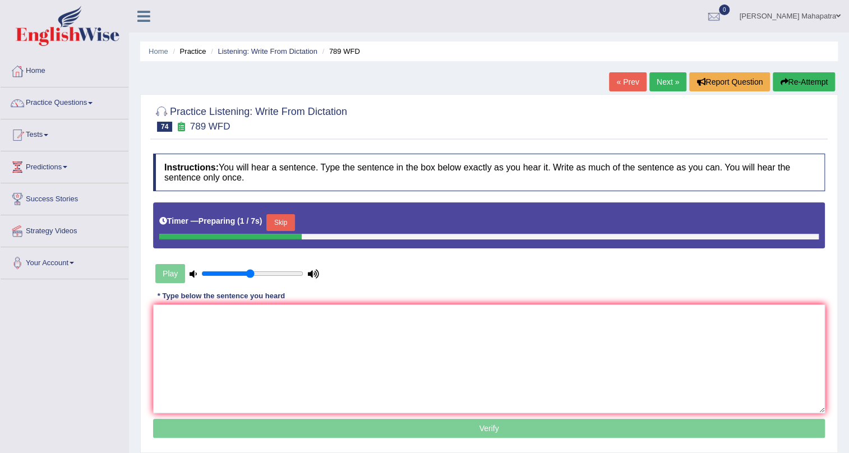
click at [287, 216] on button "Skip" at bounding box center [280, 222] width 28 height 17
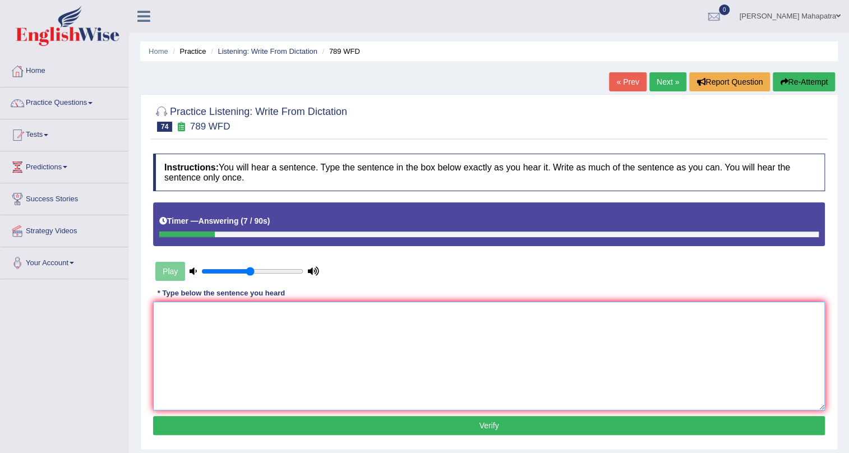
click at [333, 331] on textarea at bounding box center [489, 356] width 672 height 109
click at [220, 315] on textarea "Criminal charges will be brought aginst all of the man men." at bounding box center [489, 356] width 672 height 109
click at [298, 311] on textarea "Criminal charges charge will be brought aginst all of the man men." at bounding box center [489, 356] width 672 height 109
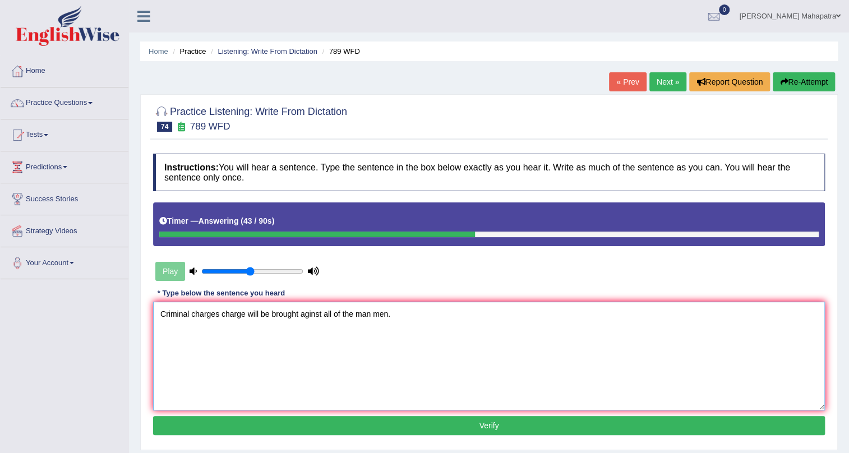
click at [311, 315] on textarea "Criminal charges charge will be brought aginst all of the man men." at bounding box center [489, 356] width 672 height 109
click at [309, 315] on textarea "Criminal charges charge will be brought aginst all of the man men." at bounding box center [489, 356] width 672 height 109
type textarea "Criminal charges charge will be brought against all of the man men."
click at [494, 421] on button "Verify" at bounding box center [489, 425] width 672 height 19
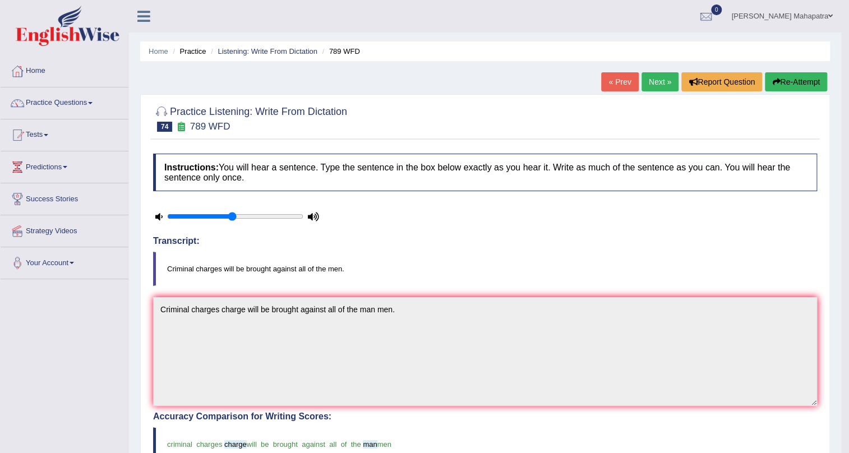
click at [662, 83] on link "Next »" at bounding box center [660, 81] width 37 height 19
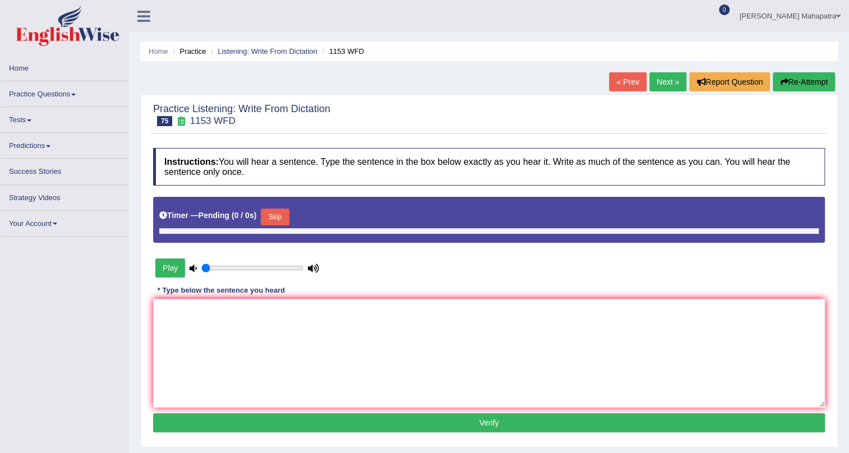
type input "0.5"
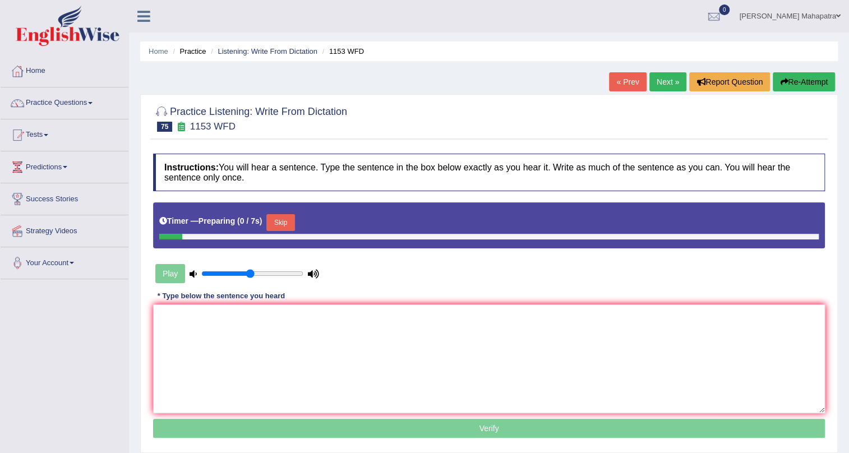
click at [289, 215] on button "Skip" at bounding box center [280, 222] width 28 height 17
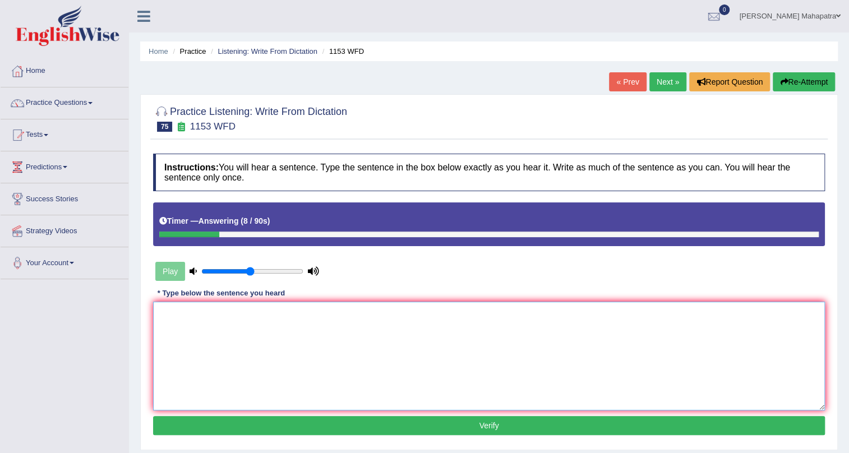
click at [329, 311] on textarea at bounding box center [489, 356] width 672 height 109
click at [191, 314] on textarea "Gold is a metal that appears naturally in a pure state stage." at bounding box center [489, 356] width 672 height 109
click at [272, 316] on textarea "Gold is a the metal that appears naturally in a pure state stage." at bounding box center [489, 356] width 672 height 109
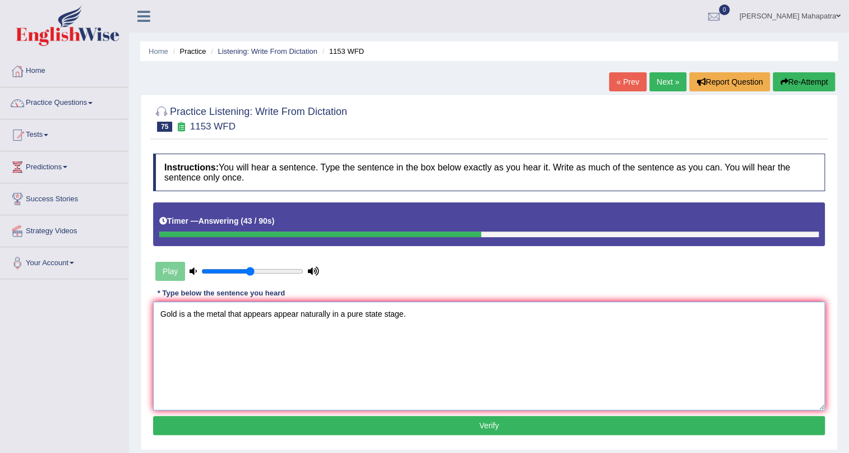
type textarea "Gold is a the metal that appears appear naturally in a pure state stage."
click at [493, 421] on button "Verify" at bounding box center [489, 425] width 672 height 19
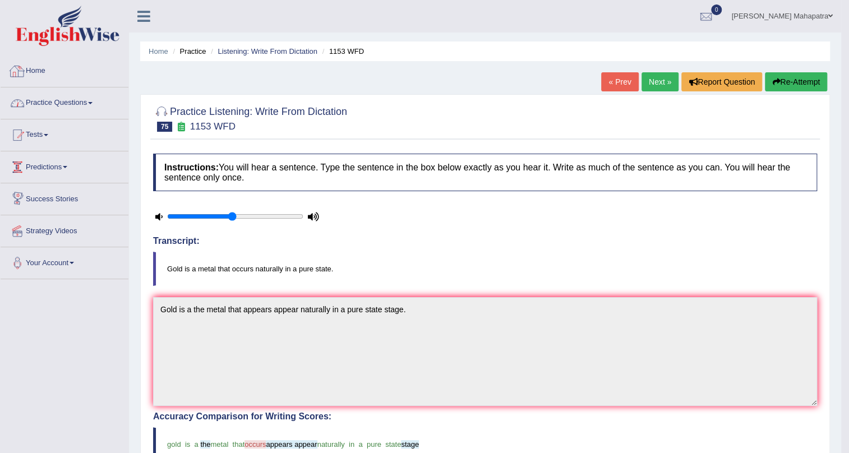
click at [67, 98] on link "Practice Questions" at bounding box center [65, 101] width 128 height 28
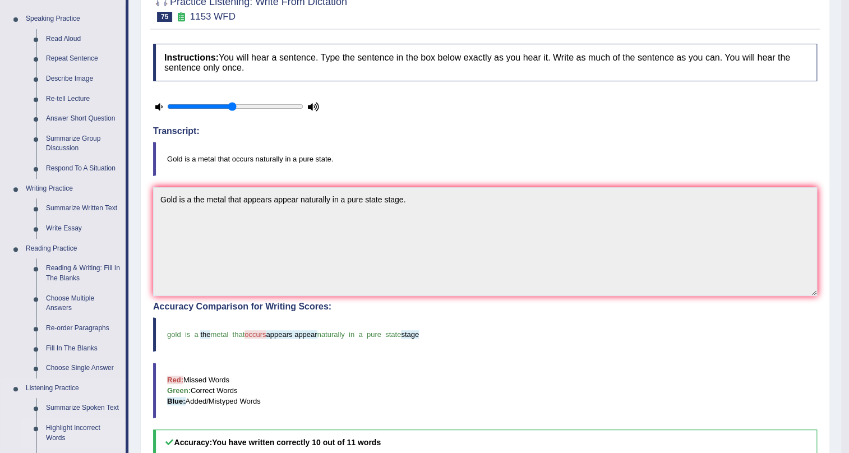
scroll to position [101, 0]
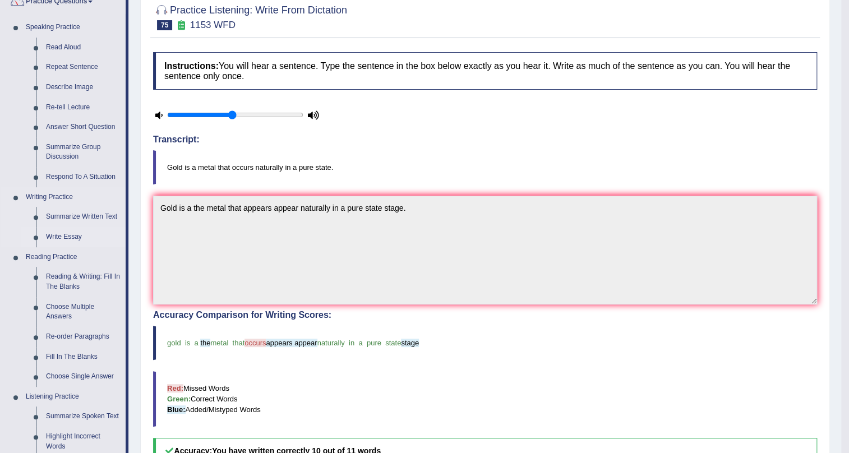
click at [61, 240] on link "Write Essay" at bounding box center [83, 237] width 85 height 20
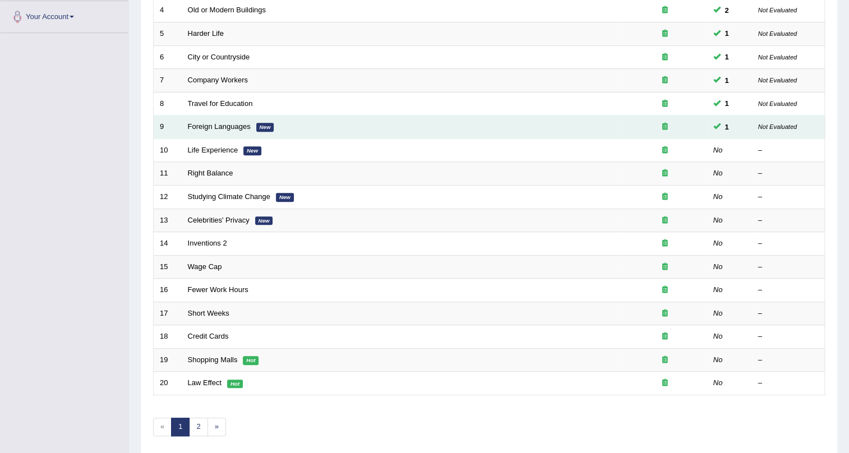
scroll to position [288, 0]
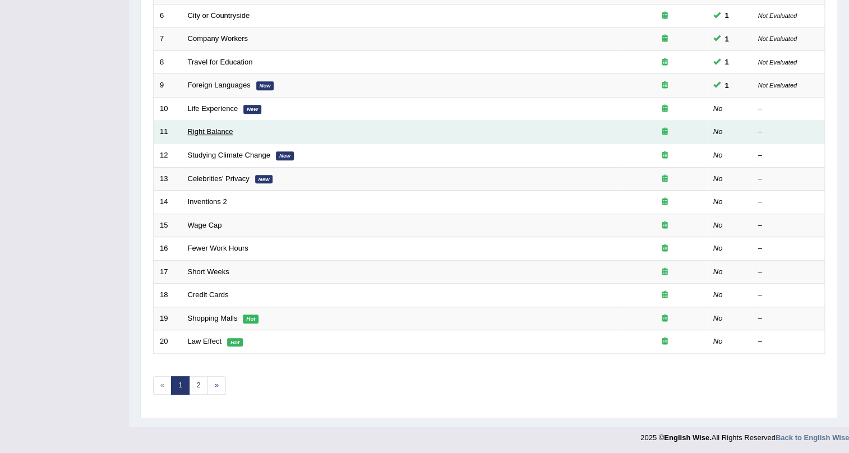
click at [209, 128] on link "Right Balance" at bounding box center [210, 131] width 45 height 8
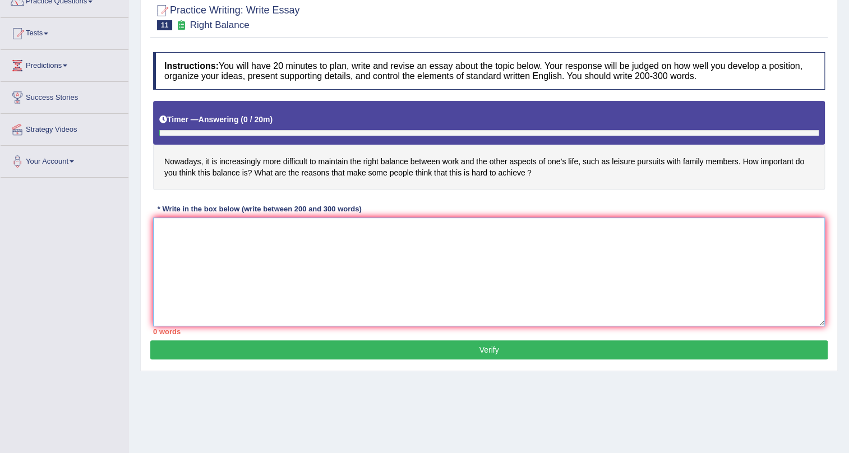
click at [330, 219] on textarea at bounding box center [489, 272] width 672 height 109
type textarea "In the increasing influence of () on our lives has ignited numerous discussions"
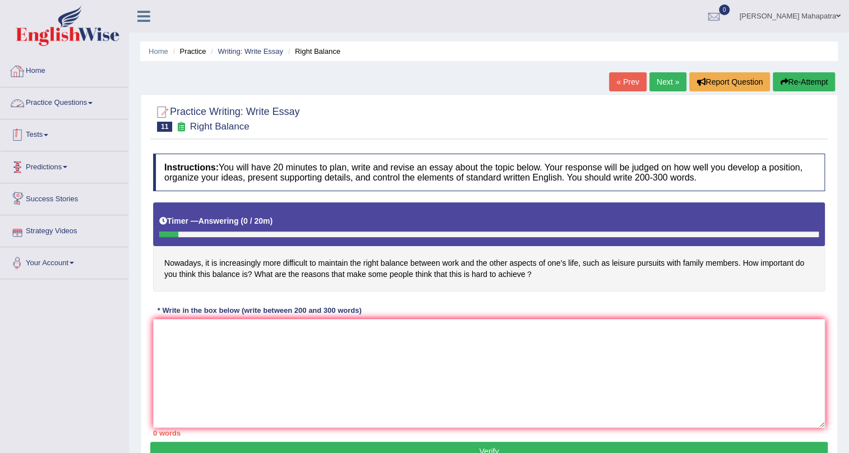
click at [48, 103] on link "Practice Questions" at bounding box center [65, 101] width 128 height 28
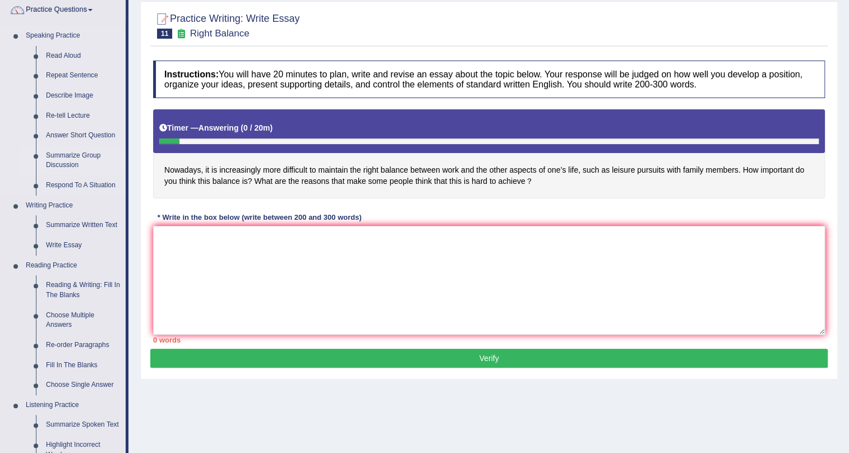
scroll to position [101, 0]
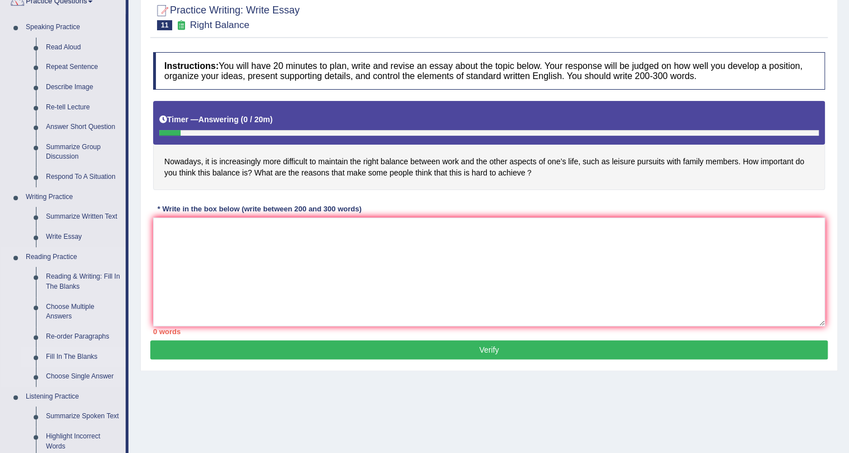
click at [84, 353] on link "Fill In The Blanks" at bounding box center [83, 357] width 85 height 20
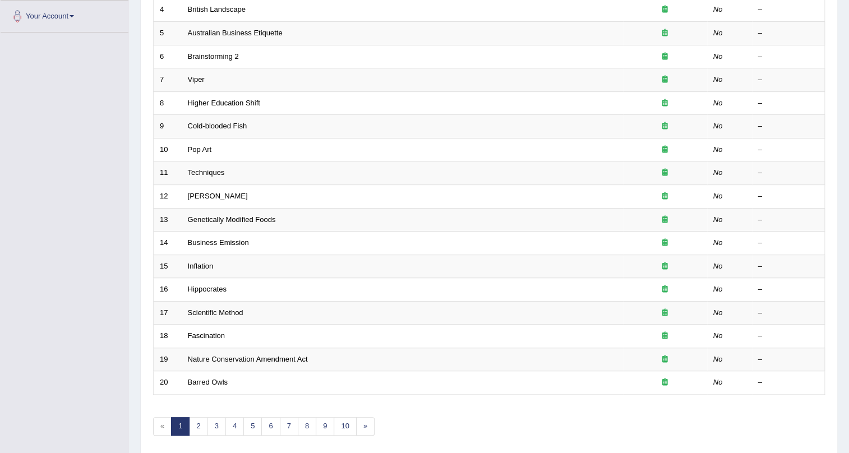
scroll to position [288, 0]
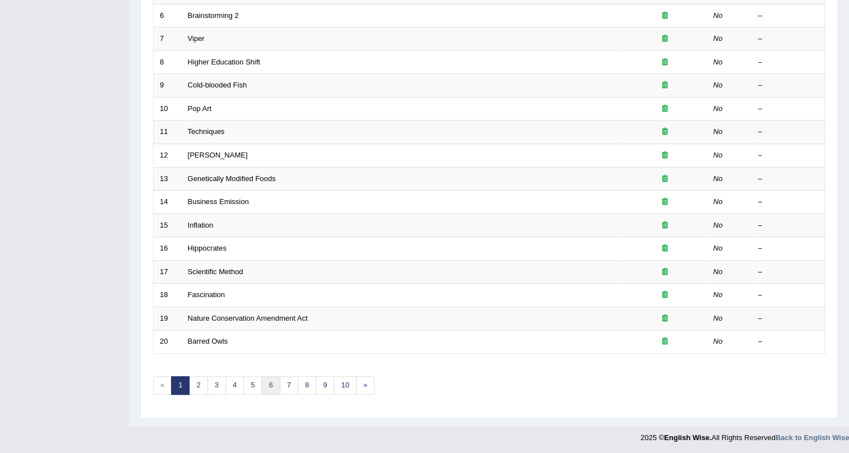
click at [268, 385] on link "6" at bounding box center [270, 385] width 19 height 19
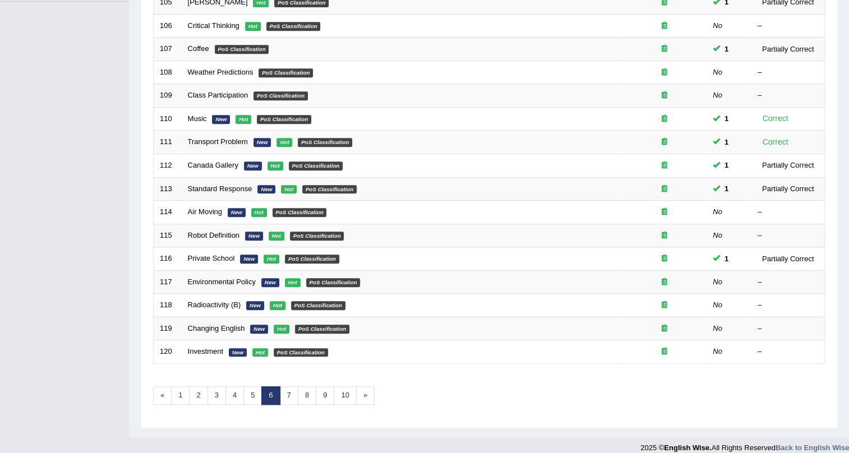
scroll to position [288, 0]
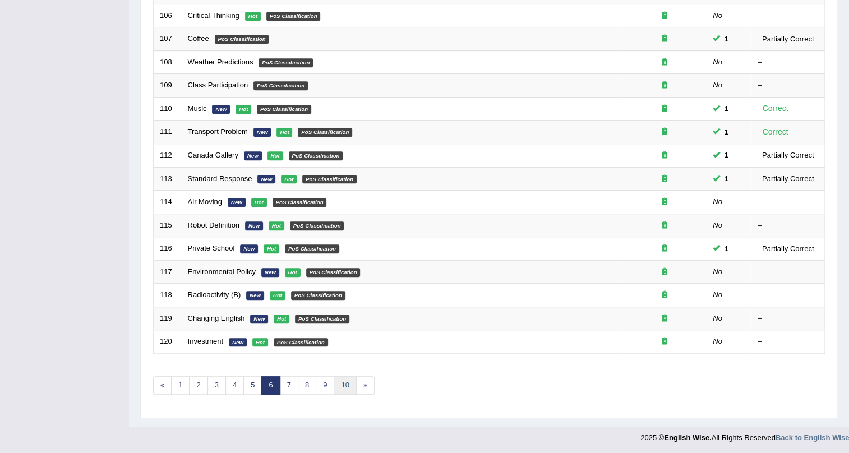
click at [351, 385] on link "10" at bounding box center [345, 385] width 22 height 19
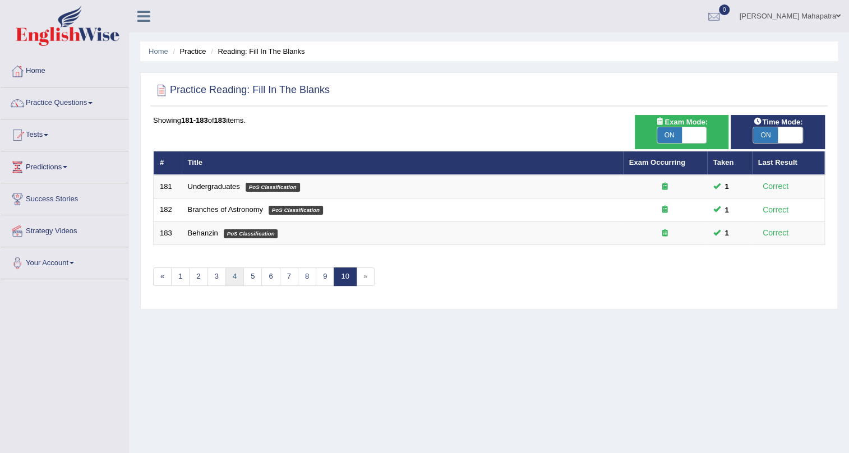
click at [225, 274] on link "4" at bounding box center [234, 276] width 19 height 19
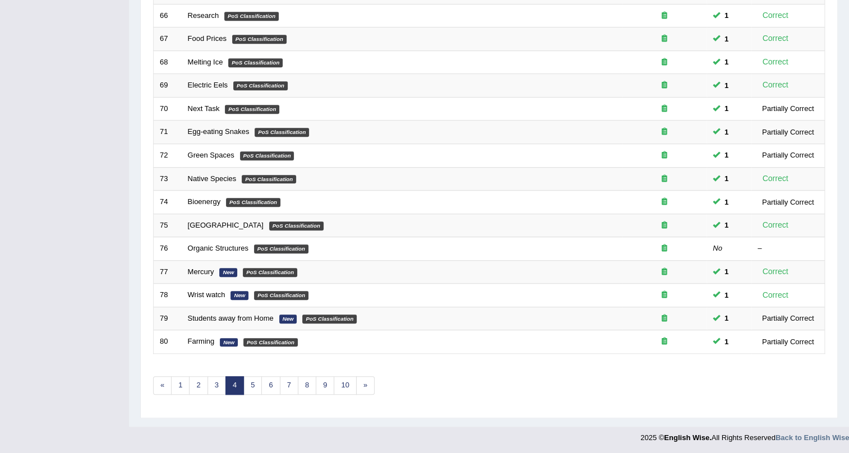
scroll to position [288, 0]
click at [214, 387] on link "3" at bounding box center [216, 385] width 19 height 19
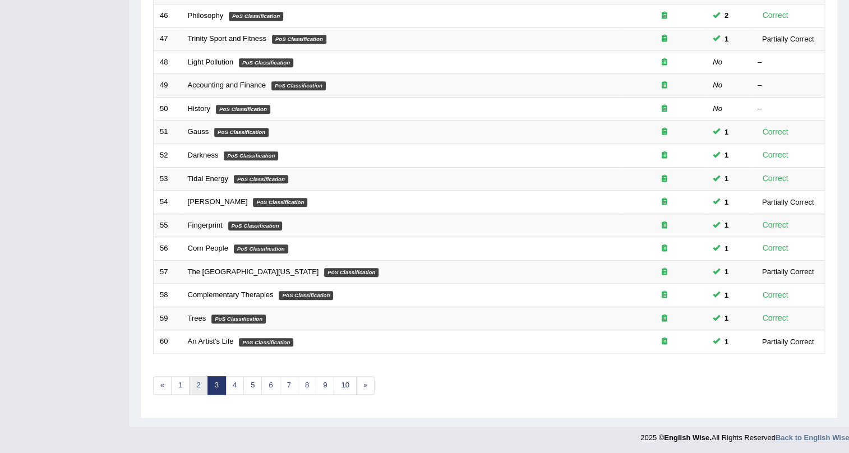
click at [196, 386] on link "2" at bounding box center [198, 385] width 19 height 19
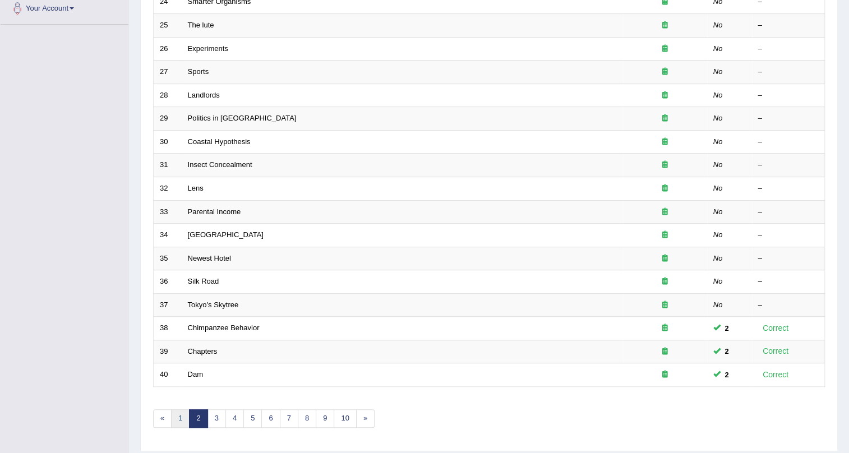
click at [175, 418] on link "1" at bounding box center [180, 418] width 19 height 19
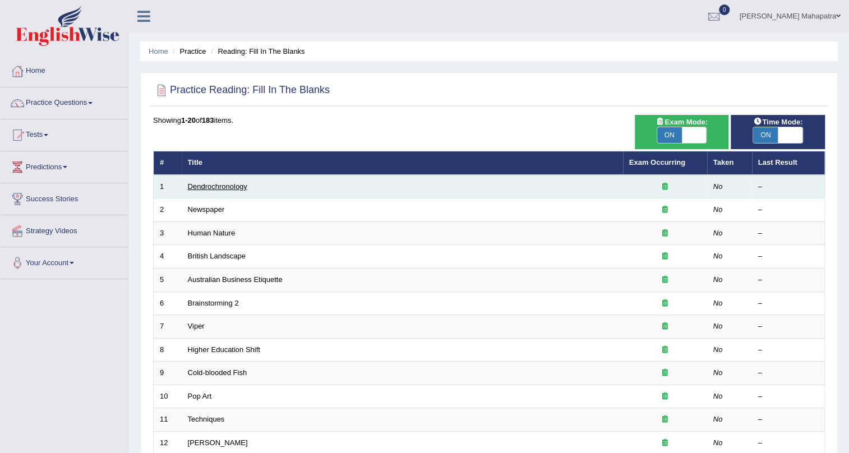
click at [239, 184] on link "Dendrochronology" at bounding box center [217, 186] width 59 height 8
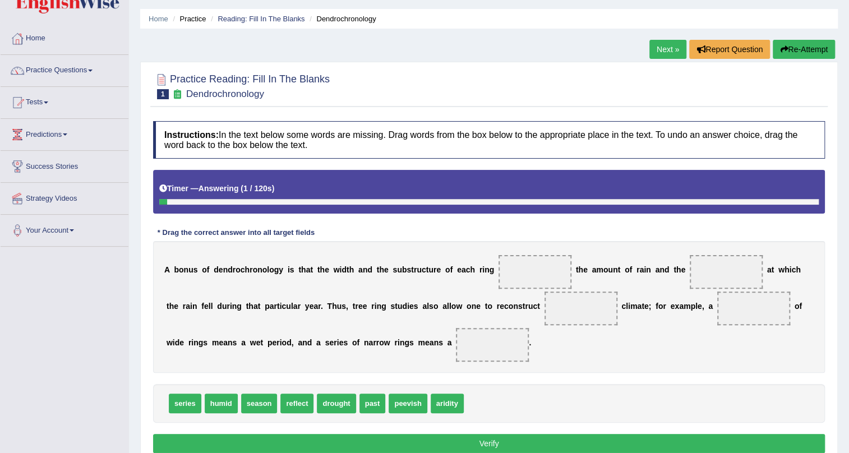
scroll to position [50, 0]
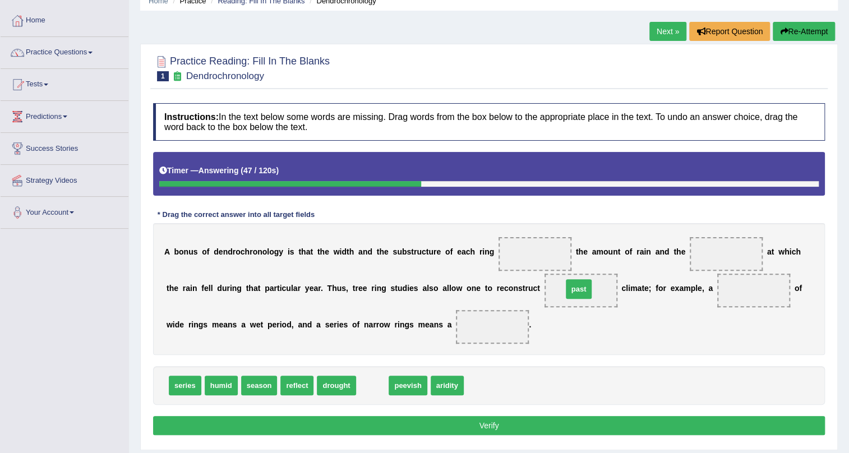
drag, startPoint x: 370, startPoint y: 386, endPoint x: 576, endPoint y: 289, distance: 228.0
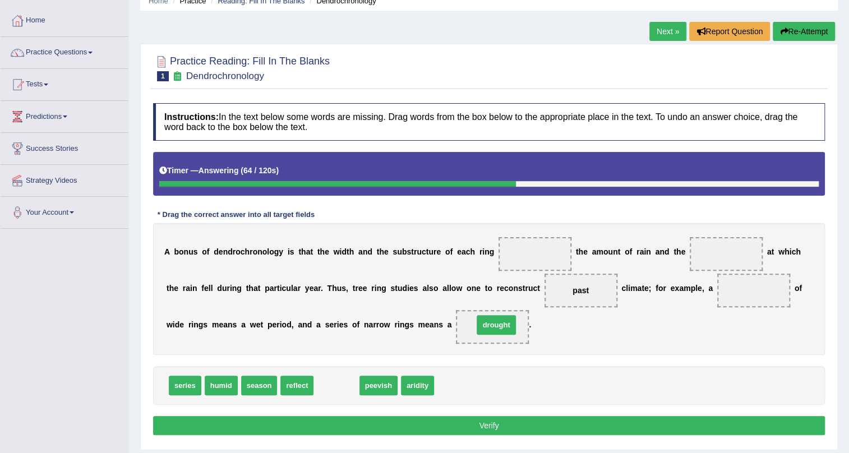
drag, startPoint x: 332, startPoint y: 386, endPoint x: 492, endPoint y: 325, distance: 171.1
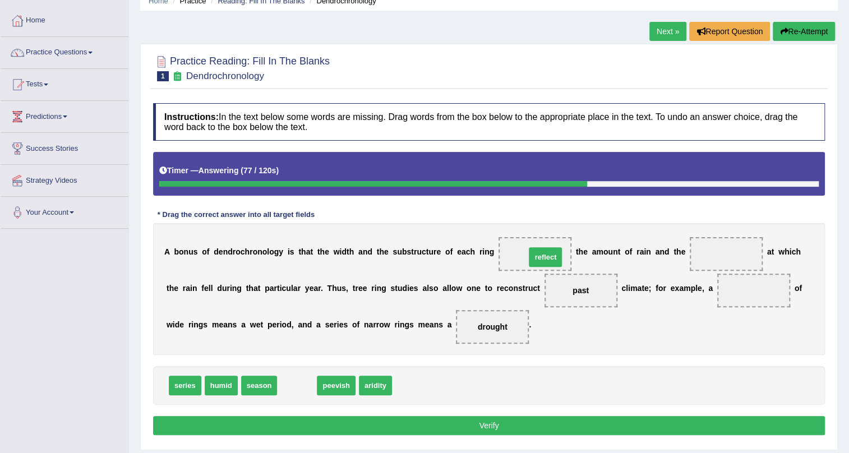
drag, startPoint x: 295, startPoint y: 384, endPoint x: 543, endPoint y: 255, distance: 279.6
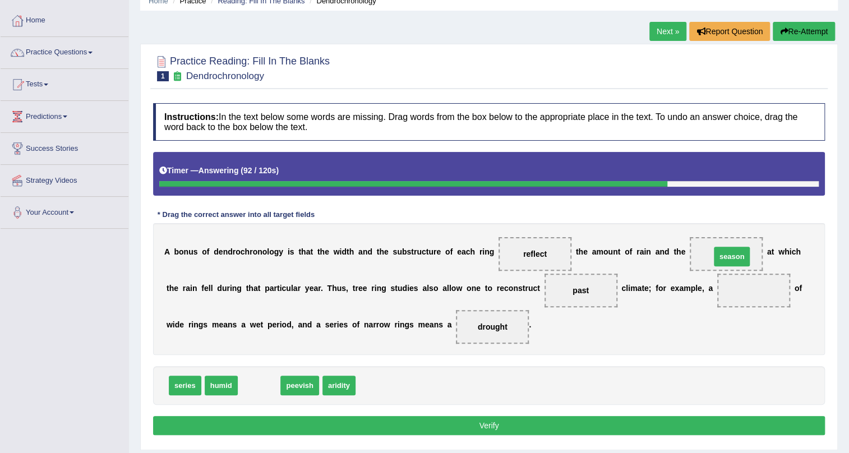
drag, startPoint x: 273, startPoint y: 386, endPoint x: 744, endPoint y: 257, distance: 488.9
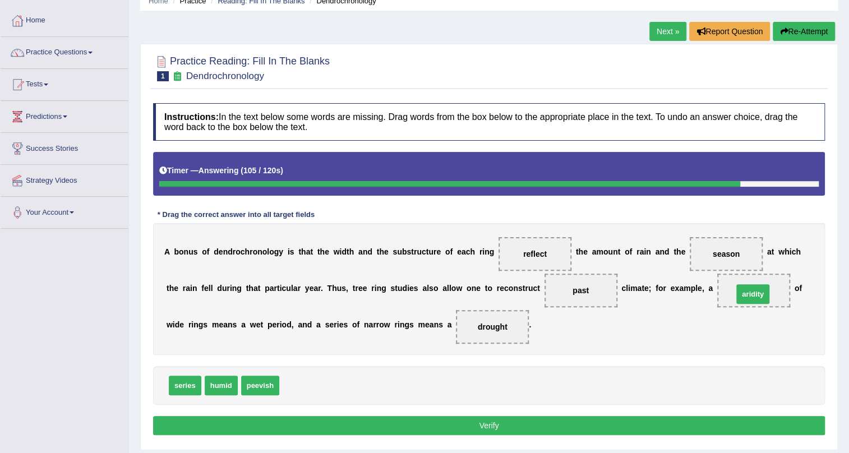
drag, startPoint x: 296, startPoint y: 386, endPoint x: 749, endPoint y: 294, distance: 462.9
click at [490, 427] on button "Verify" at bounding box center [489, 425] width 672 height 19
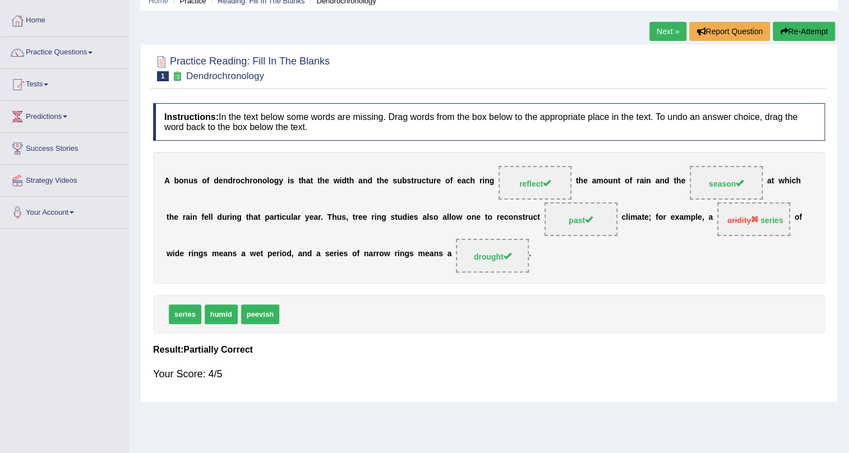
click at [661, 33] on link "Next »" at bounding box center [667, 31] width 37 height 19
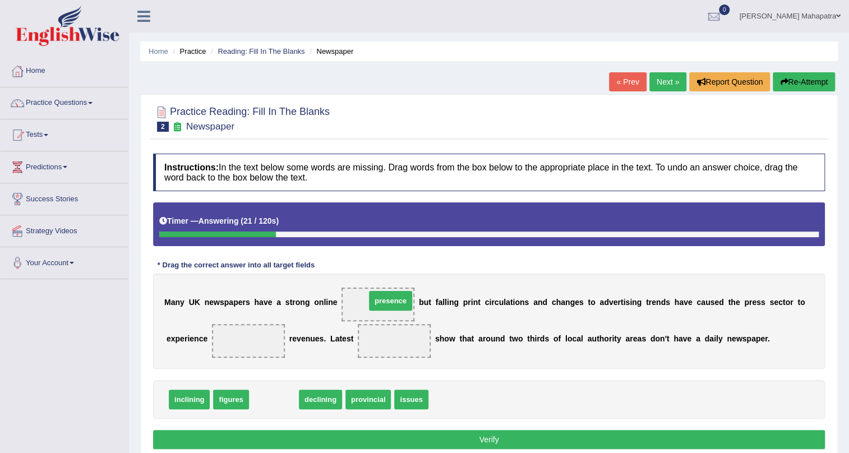
drag, startPoint x: 264, startPoint y: 399, endPoint x: 380, endPoint y: 300, distance: 152.8
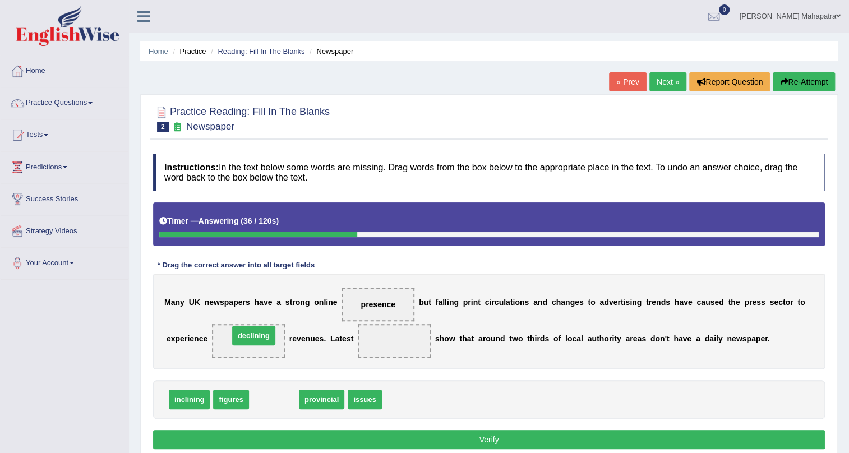
drag, startPoint x: 272, startPoint y: 400, endPoint x: 252, endPoint y: 336, distance: 67.0
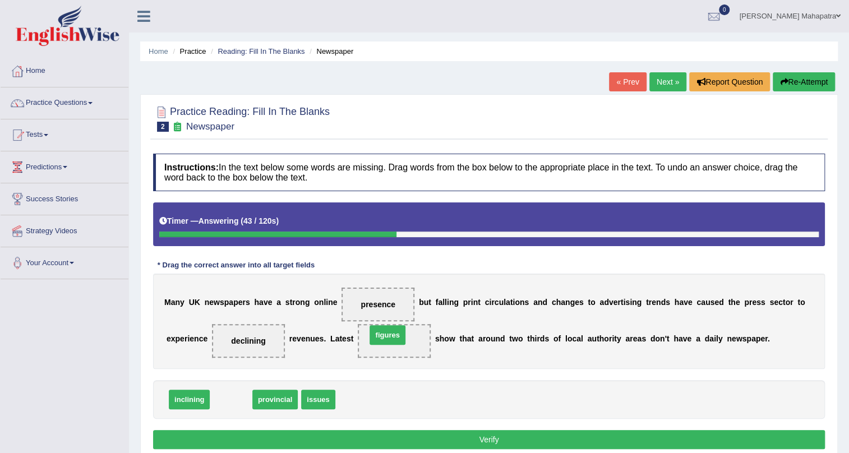
drag, startPoint x: 224, startPoint y: 402, endPoint x: 381, endPoint y: 337, distance: 169.2
click at [479, 434] on button "Verify" at bounding box center [489, 439] width 672 height 19
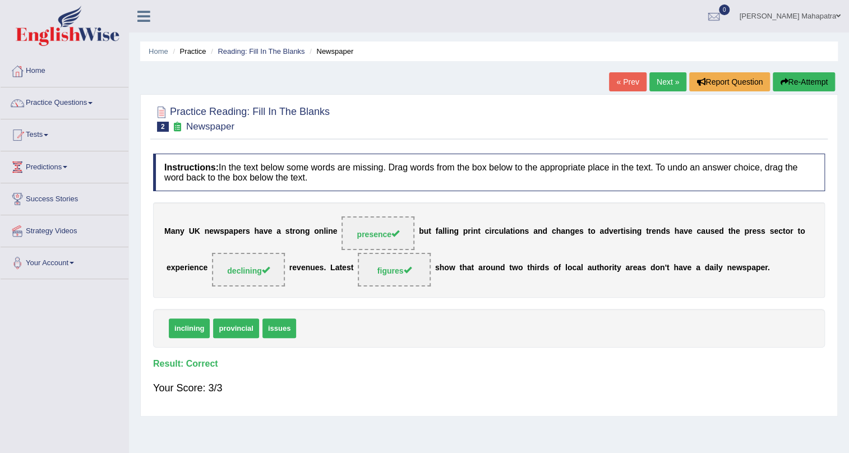
click at [670, 77] on link "Next »" at bounding box center [667, 81] width 37 height 19
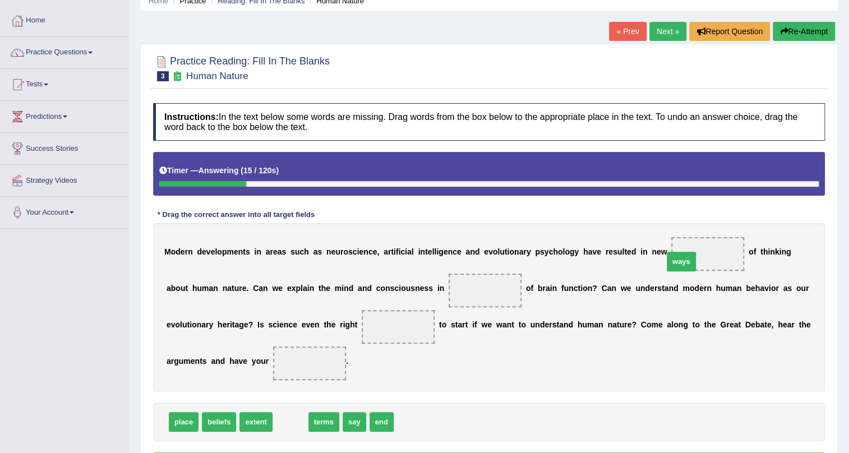
drag, startPoint x: 278, startPoint y: 421, endPoint x: 690, endPoint y: 240, distance: 450.2
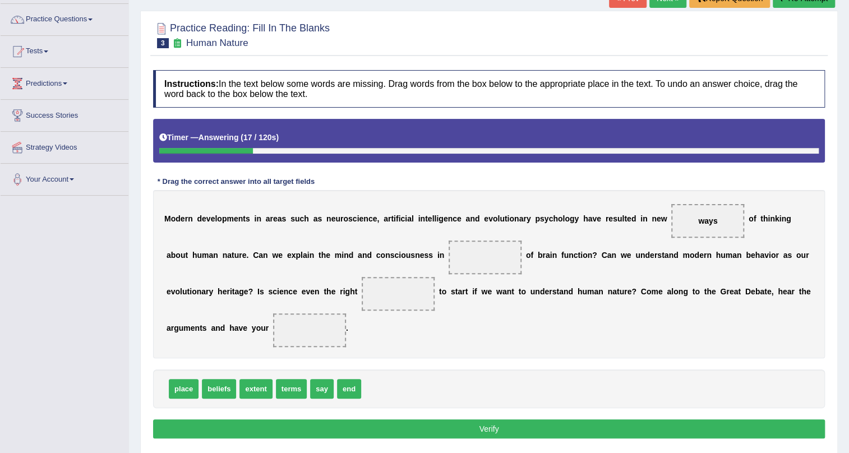
scroll to position [101, 0]
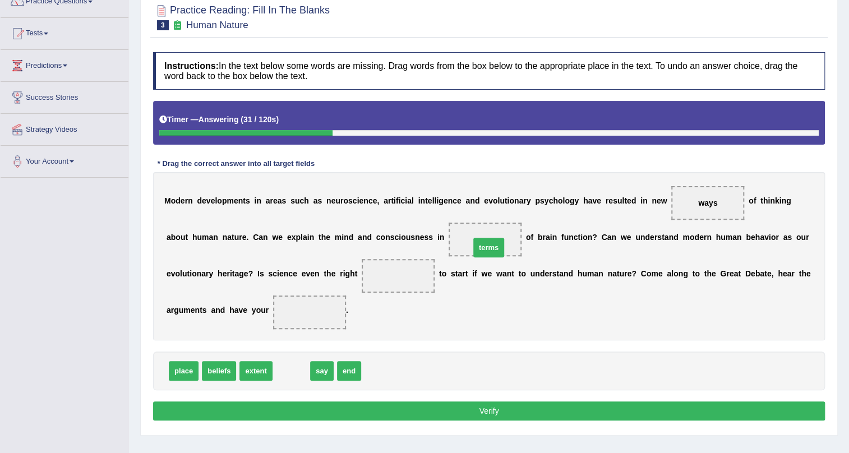
drag, startPoint x: 291, startPoint y: 372, endPoint x: 485, endPoint y: 250, distance: 229.3
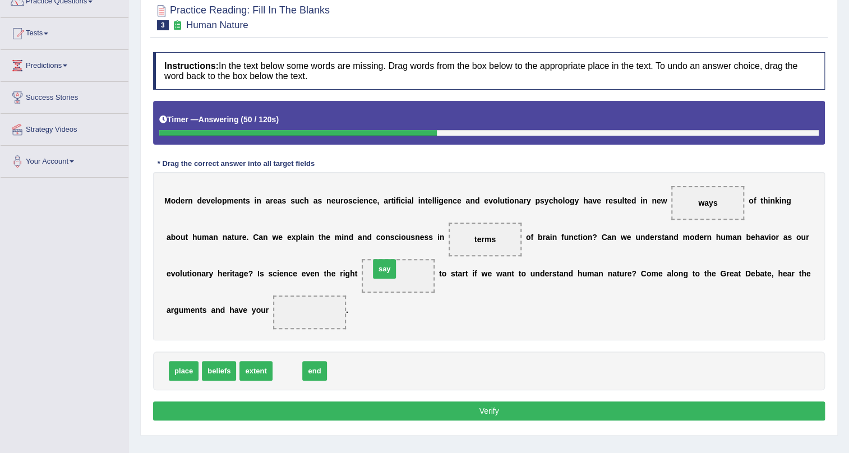
drag, startPoint x: 283, startPoint y: 372, endPoint x: 380, endPoint y: 270, distance: 140.8
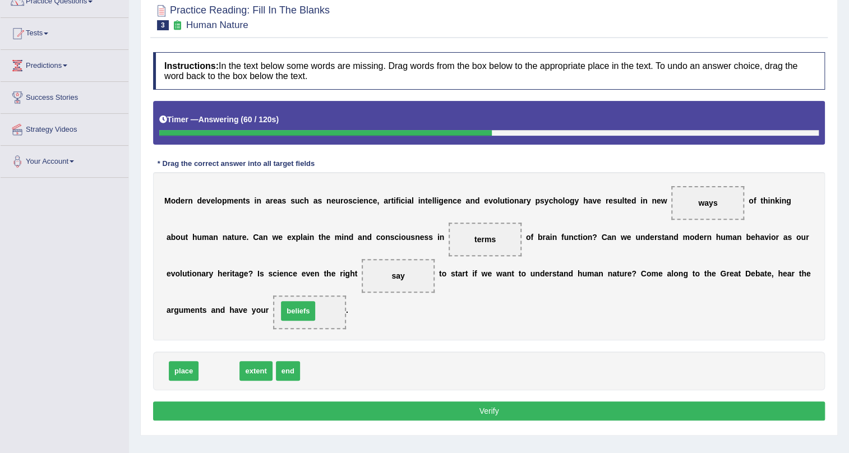
drag, startPoint x: 214, startPoint y: 371, endPoint x: 293, endPoint y: 311, distance: 99.3
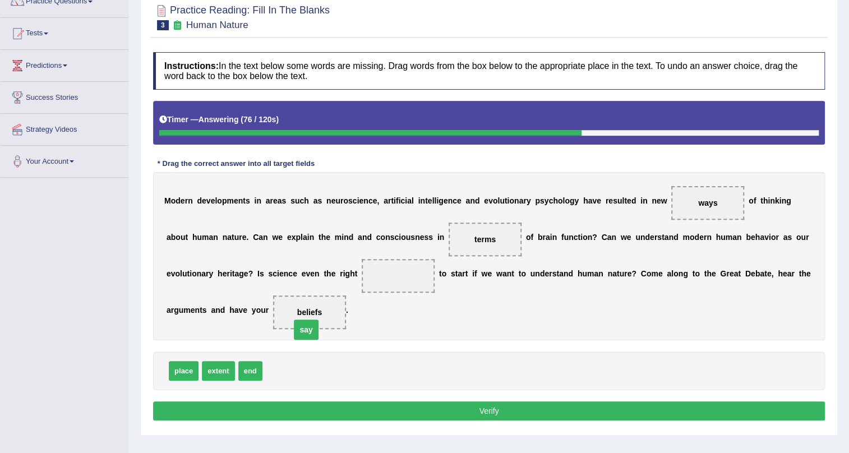
drag, startPoint x: 396, startPoint y: 272, endPoint x: 299, endPoint y: 310, distance: 103.5
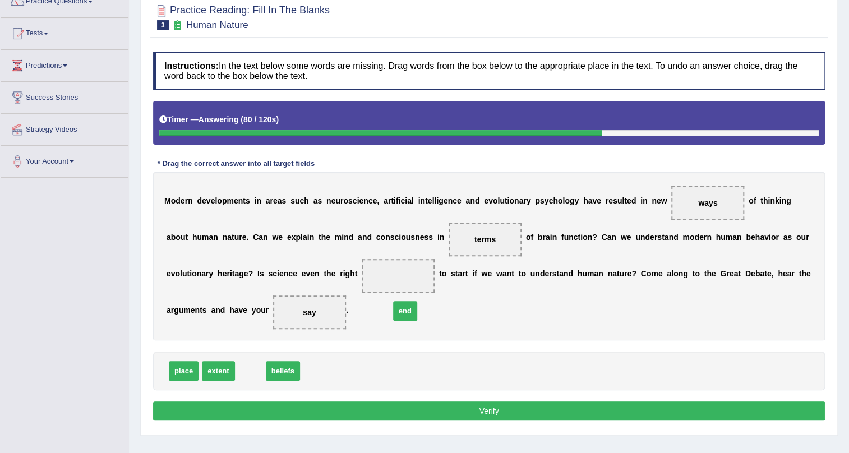
drag, startPoint x: 250, startPoint y: 371, endPoint x: 408, endPoint y: 318, distance: 166.9
click at [408, 318] on span "end" at bounding box center [405, 311] width 24 height 20
drag, startPoint x: 181, startPoint y: 368, endPoint x: 421, endPoint y: 265, distance: 261.0
click at [467, 404] on button "Verify" at bounding box center [489, 411] width 672 height 19
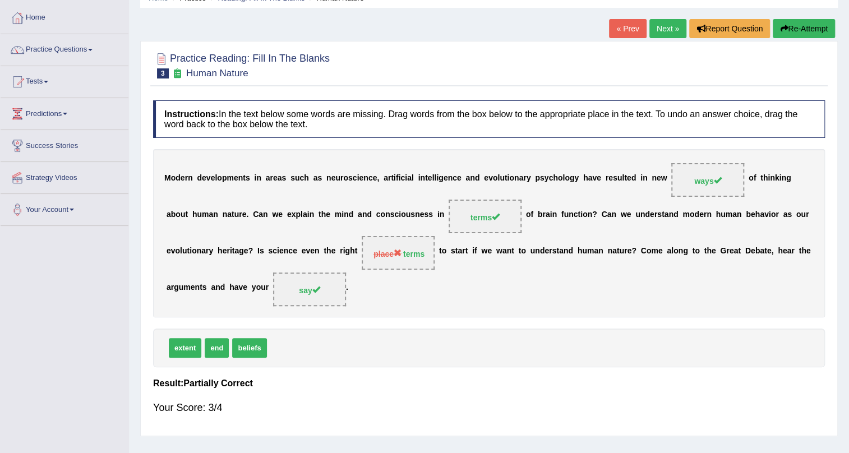
scroll to position [0, 0]
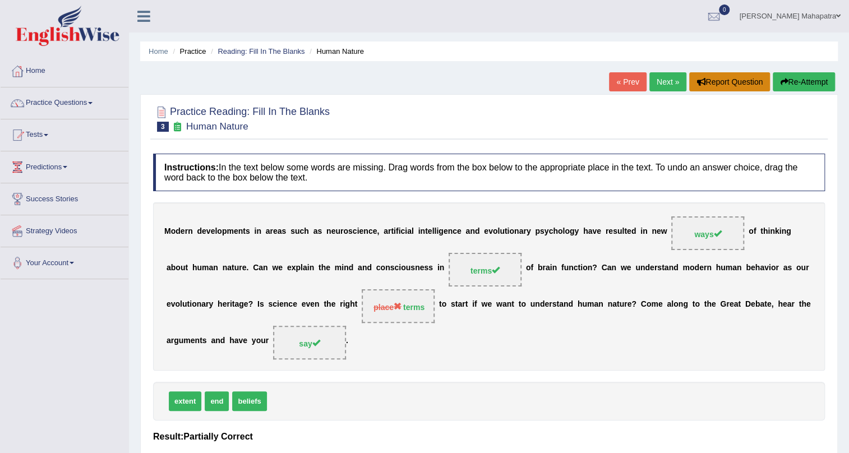
click at [699, 81] on icon "button" at bounding box center [700, 82] width 9 height 8
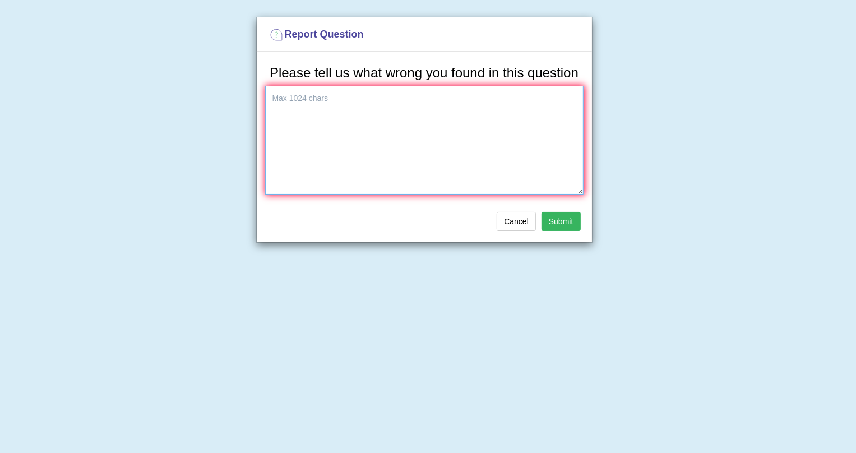
click at [347, 94] on textarea at bounding box center [424, 140] width 319 height 109
click at [516, 230] on div "Cancel Submit" at bounding box center [424, 222] width 335 height 39
click at [516, 225] on button "Cancel" at bounding box center [516, 221] width 39 height 19
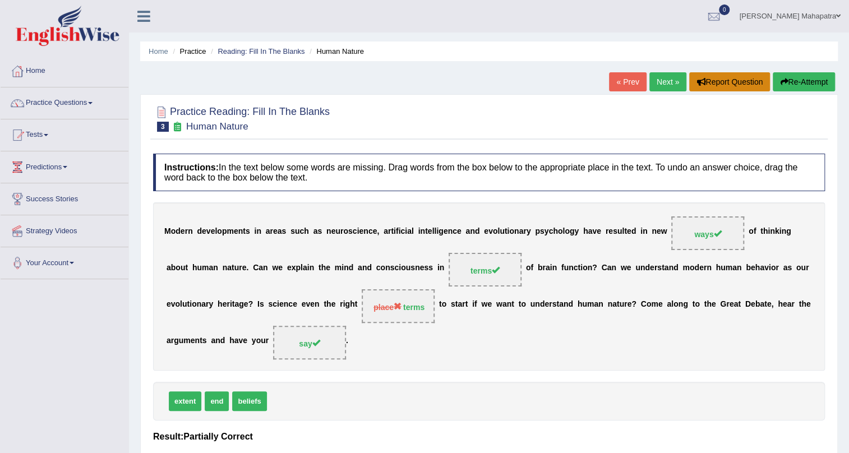
click at [712, 81] on button "Report Question" at bounding box center [729, 81] width 81 height 19
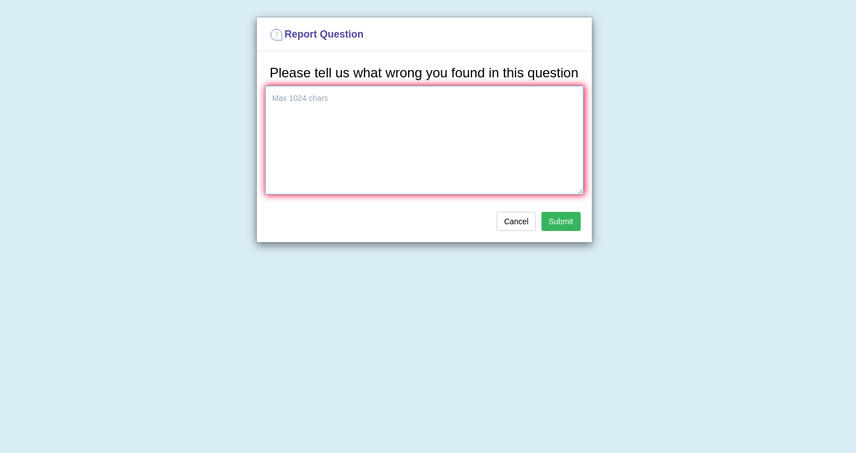
click at [381, 110] on textarea at bounding box center [424, 140] width 319 height 109
type textarea "2nd and 3rd blank both are showing the same option, which is incorrect."
click at [561, 220] on button "Submit" at bounding box center [561, 221] width 39 height 19
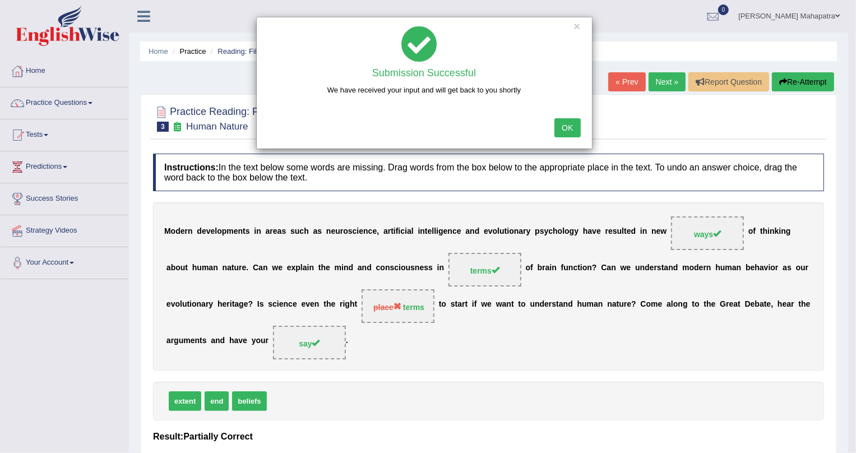
click at [564, 124] on button "OK" at bounding box center [568, 127] width 26 height 19
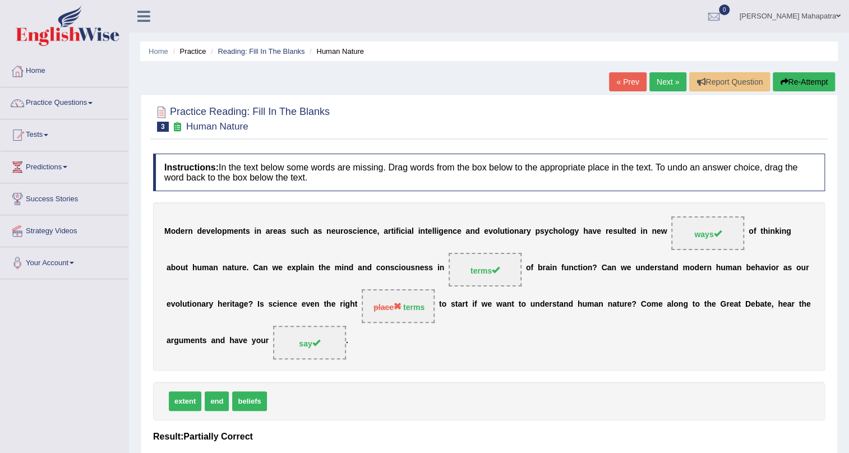
click at [661, 79] on link "Next »" at bounding box center [667, 81] width 37 height 19
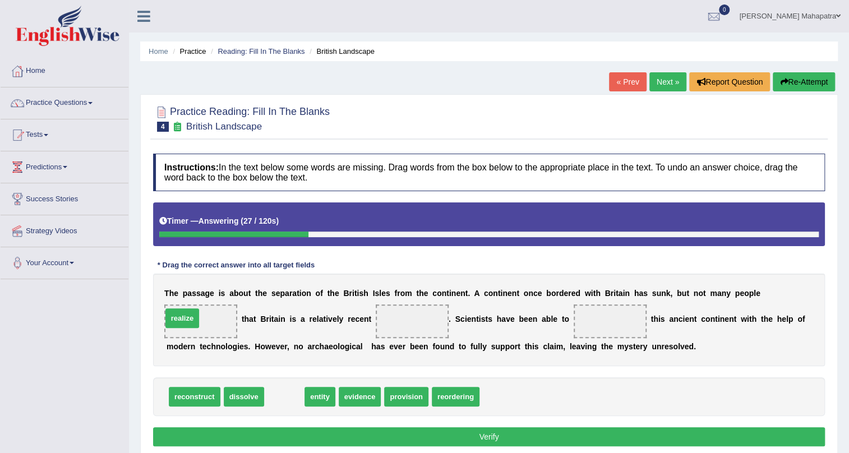
drag, startPoint x: 285, startPoint y: 398, endPoint x: 184, endPoint y: 319, distance: 127.8
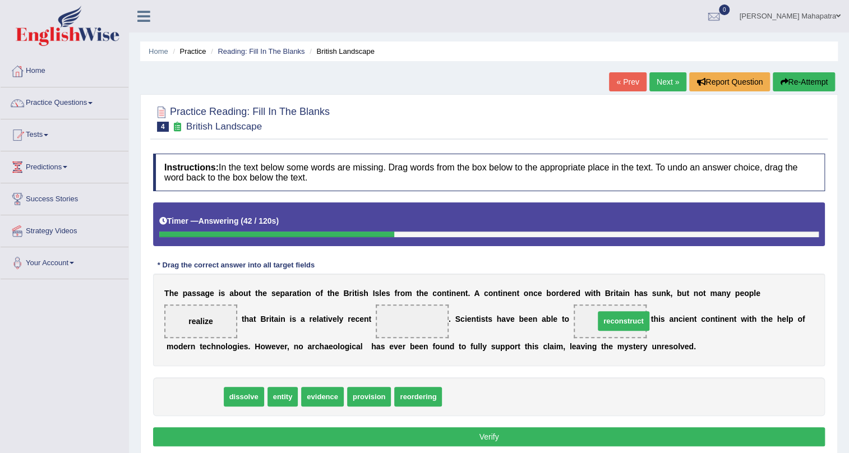
drag, startPoint x: 190, startPoint y: 395, endPoint x: 619, endPoint y: 320, distance: 435.6
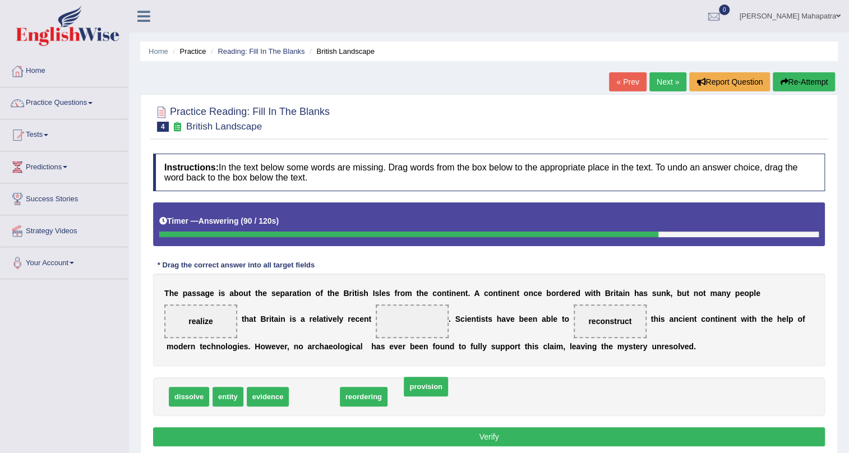
drag, startPoint x: 324, startPoint y: 393, endPoint x: 435, endPoint y: 383, distance: 112.0
drag, startPoint x: 324, startPoint y: 395, endPoint x: 423, endPoint y: 315, distance: 128.0
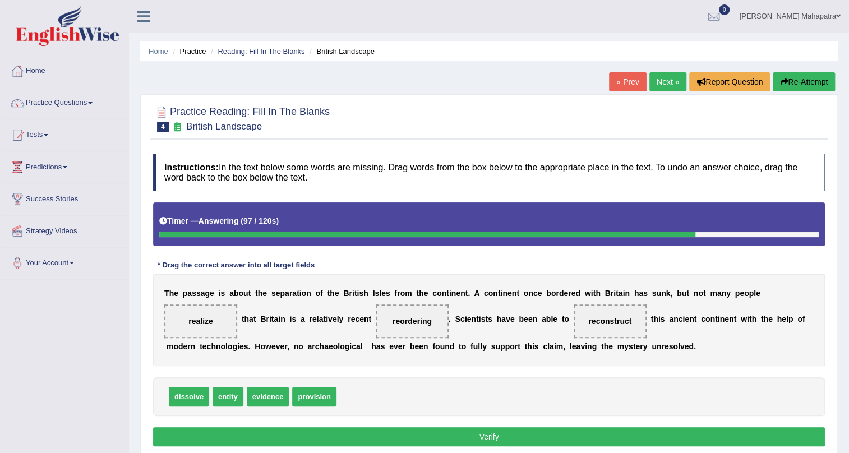
drag, startPoint x: 493, startPoint y: 436, endPoint x: 492, endPoint y: 428, distance: 7.3
click at [493, 435] on button "Verify" at bounding box center [489, 436] width 672 height 19
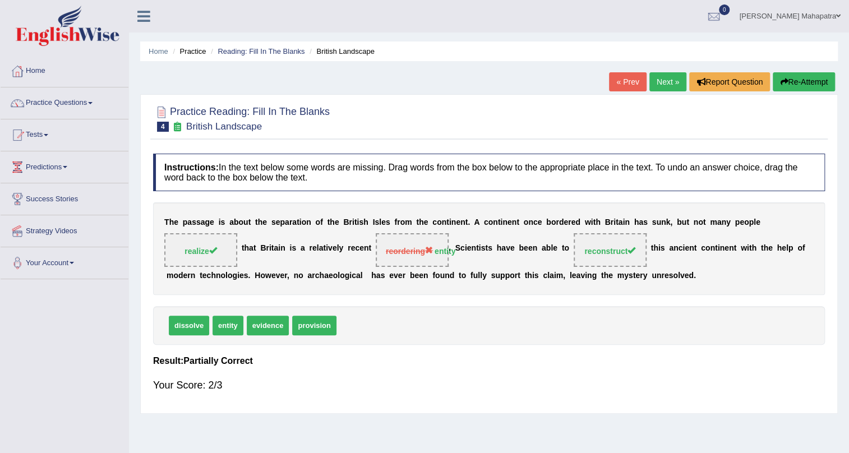
drag, startPoint x: 361, startPoint y: 275, endPoint x: 370, endPoint y: 276, distance: 8.5
click at [370, 276] on div "T h e p a s s a g e i s a b o u t t h e s e p a r a t i o n o f t h e B r i t i…" at bounding box center [489, 248] width 672 height 93
click at [370, 276] on b at bounding box center [369, 275] width 4 height 9
click at [661, 76] on link "Next »" at bounding box center [667, 81] width 37 height 19
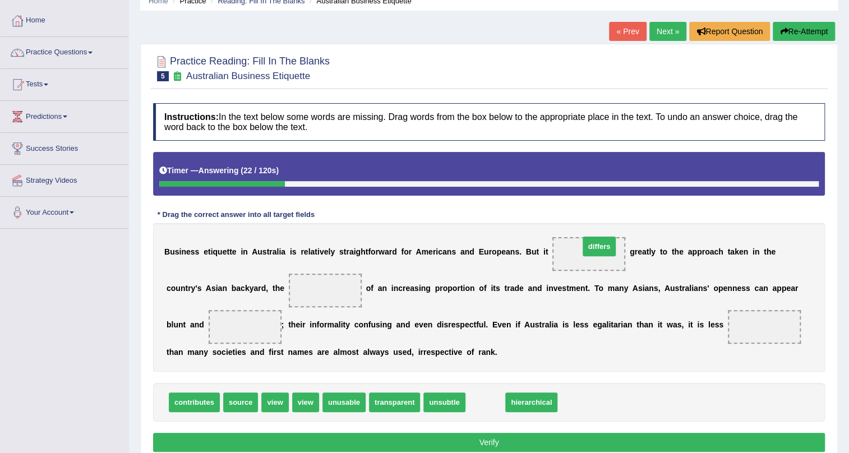
drag, startPoint x: 486, startPoint y: 406, endPoint x: 599, endPoint y: 250, distance: 192.7
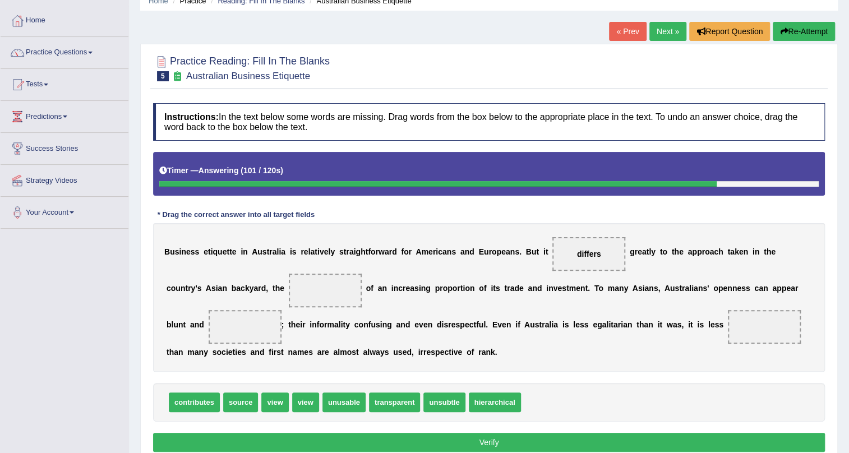
click at [792, 24] on button "Re-Attempt" at bounding box center [804, 31] width 62 height 19
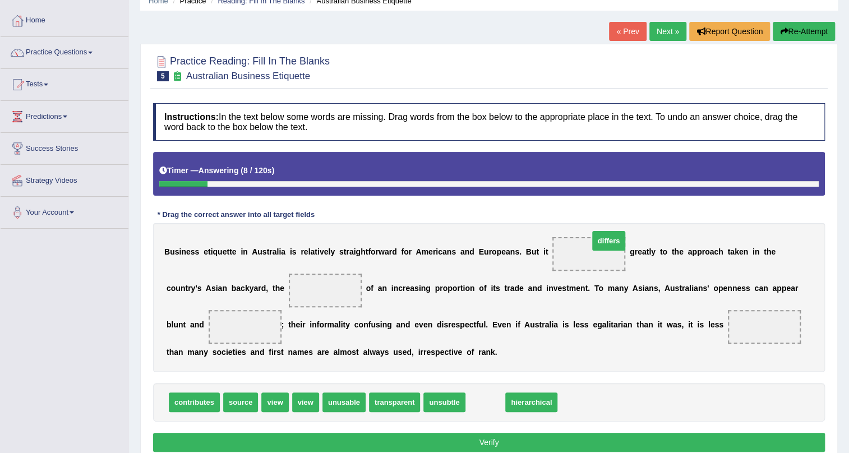
drag, startPoint x: 487, startPoint y: 400, endPoint x: 611, endPoint y: 239, distance: 203.2
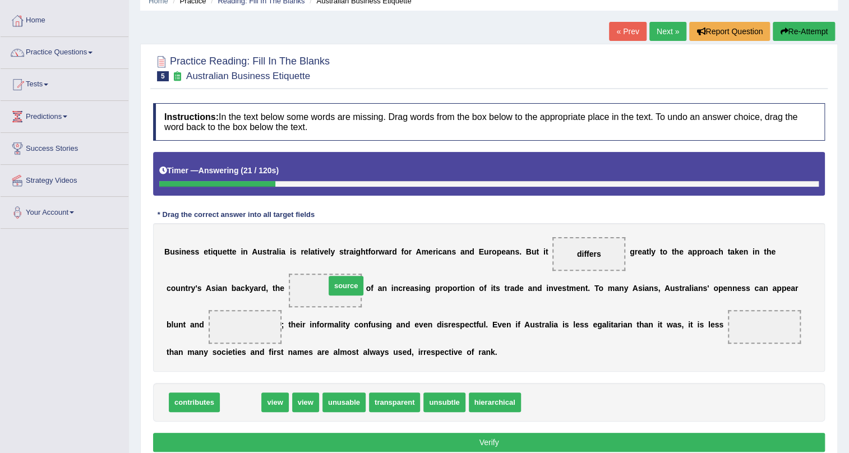
drag, startPoint x: 242, startPoint y: 404, endPoint x: 342, endPoint y: 287, distance: 153.9
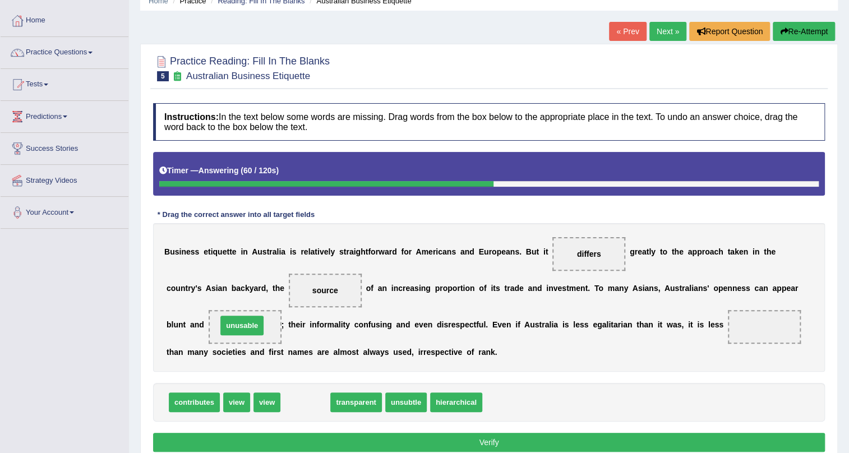
drag, startPoint x: 311, startPoint y: 405, endPoint x: 247, endPoint y: 328, distance: 99.6
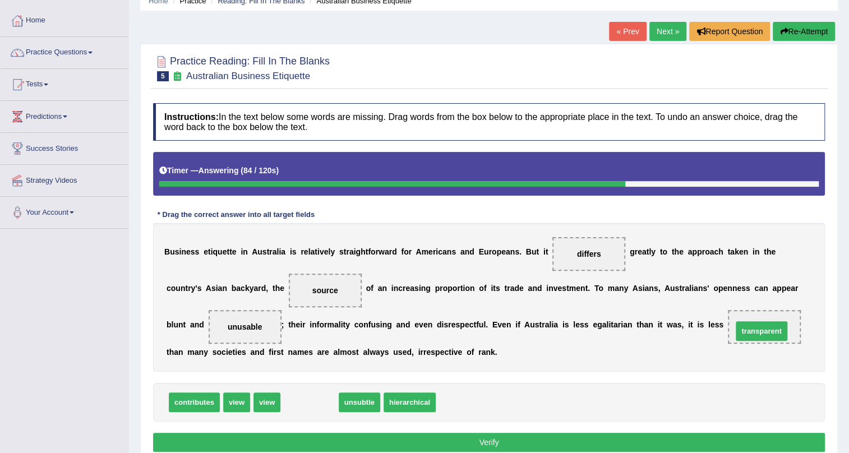
drag, startPoint x: 299, startPoint y: 402, endPoint x: 751, endPoint y: 331, distance: 457.6
click at [520, 433] on button "Verify" at bounding box center [489, 442] width 672 height 19
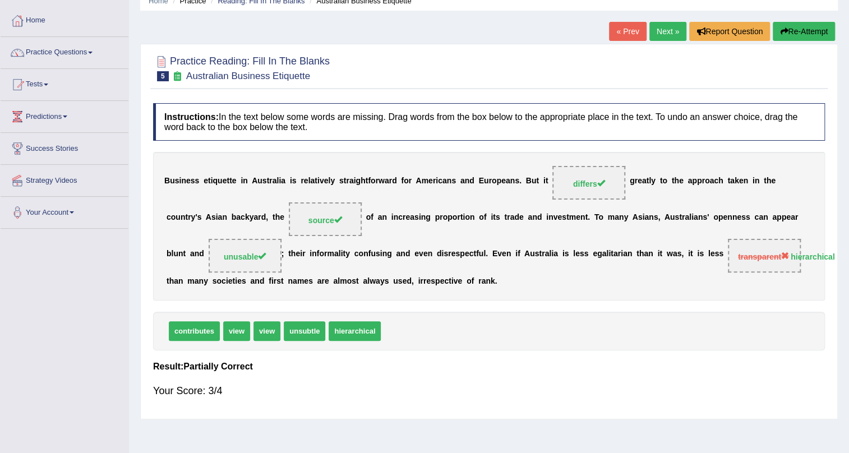
click at [664, 13] on div "Home Practice Reading: Fill In The Blanks Australian Business Etiquette « Prev …" at bounding box center [489, 230] width 720 height 561
click at [663, 25] on link "Next »" at bounding box center [667, 31] width 37 height 19
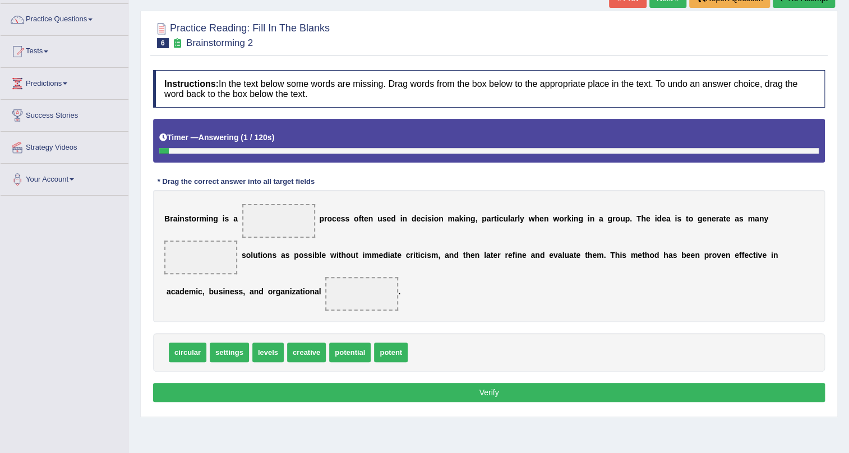
scroll to position [101, 0]
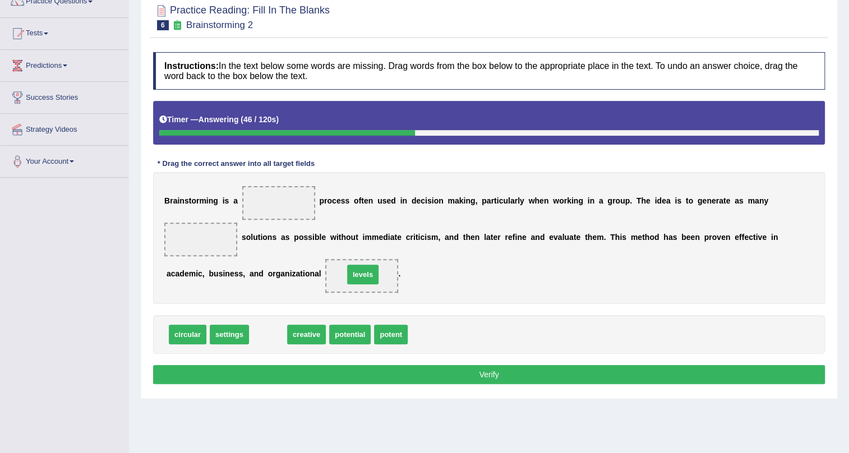
drag, startPoint x: 261, startPoint y: 333, endPoint x: 356, endPoint y: 273, distance: 112.2
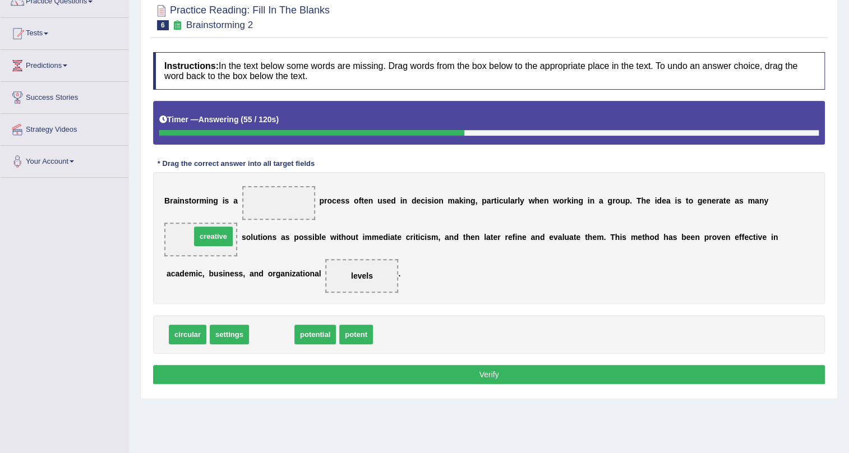
drag, startPoint x: 283, startPoint y: 335, endPoint x: 224, endPoint y: 237, distance: 114.2
drag, startPoint x: 273, startPoint y: 334, endPoint x: 272, endPoint y: 203, distance: 130.7
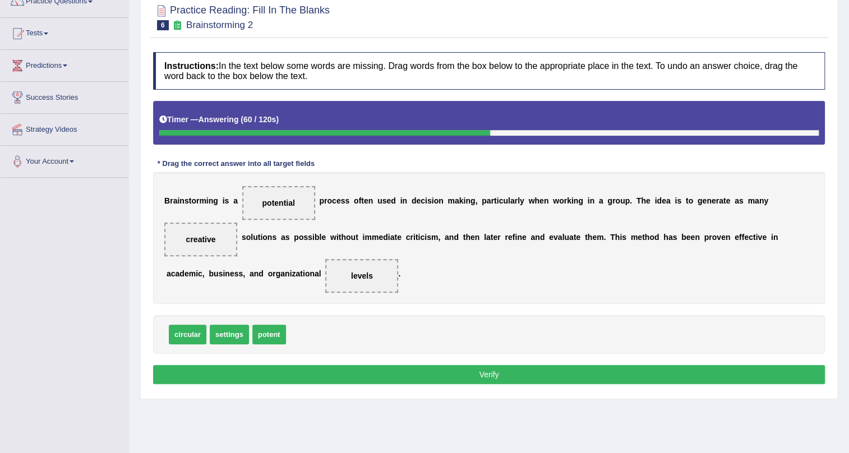
click at [508, 374] on button "Verify" at bounding box center [489, 374] width 672 height 19
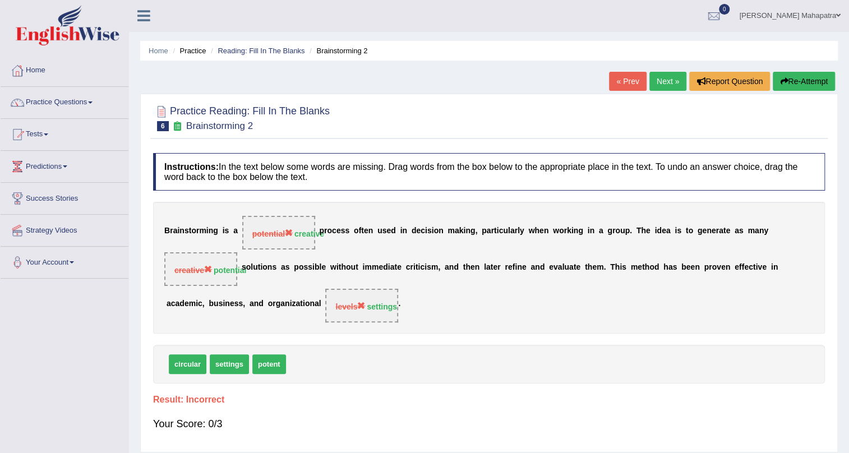
scroll to position [0, 0]
click at [661, 90] on link "Next »" at bounding box center [667, 81] width 37 height 19
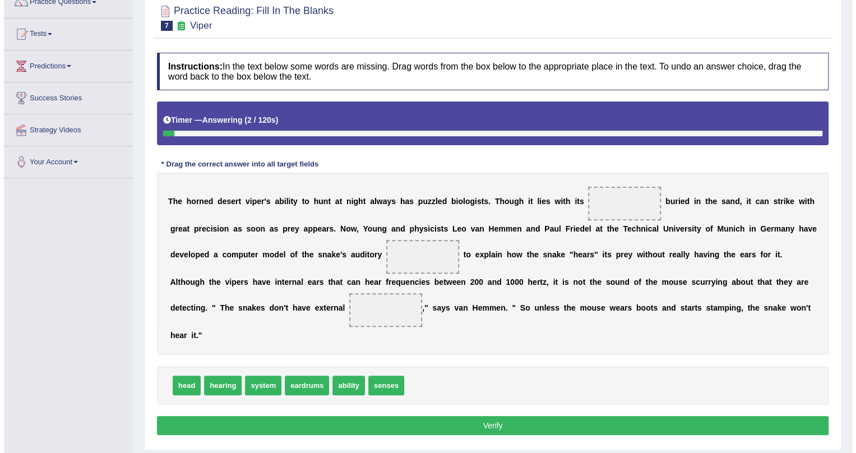
scroll to position [101, 0]
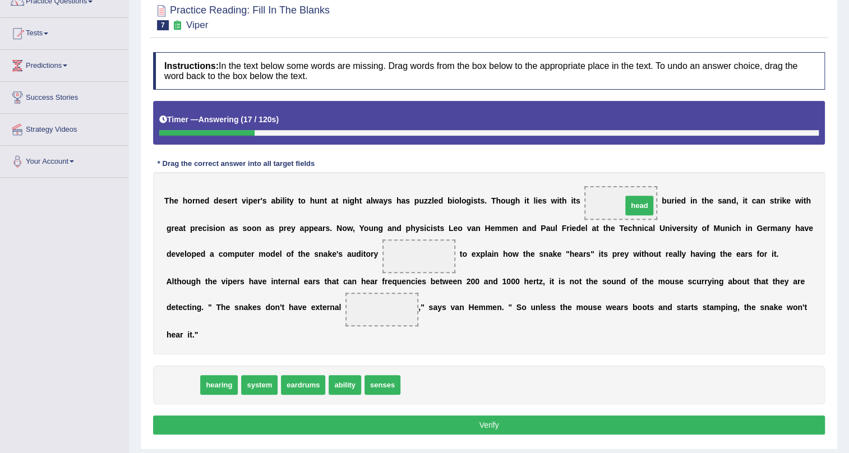
drag, startPoint x: 184, startPoint y: 381, endPoint x: 640, endPoint y: 202, distance: 490.5
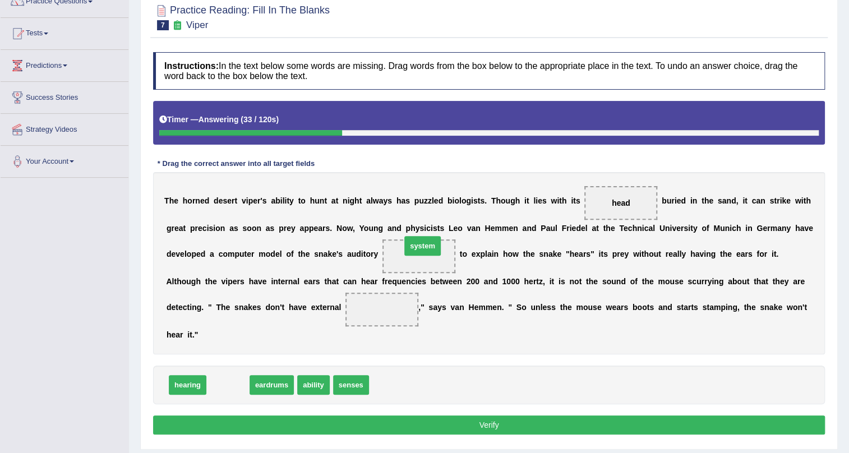
drag, startPoint x: 230, startPoint y: 381, endPoint x: 425, endPoint y: 241, distance: 239.5
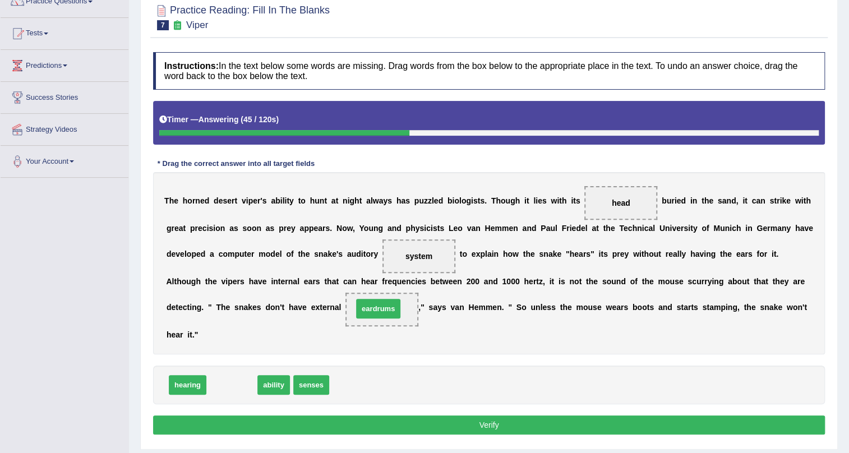
drag, startPoint x: 241, startPoint y: 381, endPoint x: 387, endPoint y: 305, distance: 165.0
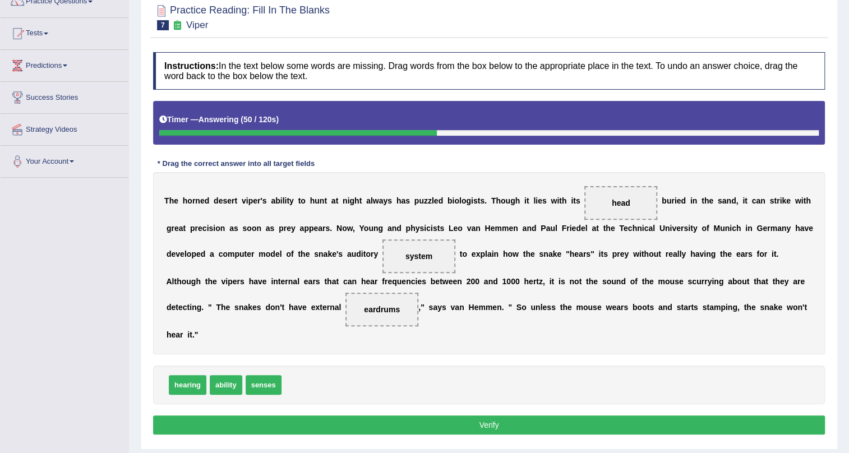
click at [528, 428] on button "Verify" at bounding box center [489, 425] width 672 height 19
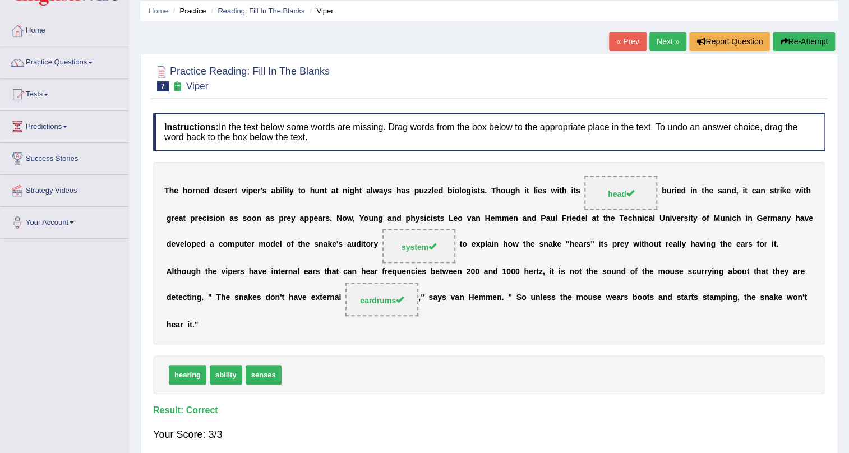
scroll to position [0, 0]
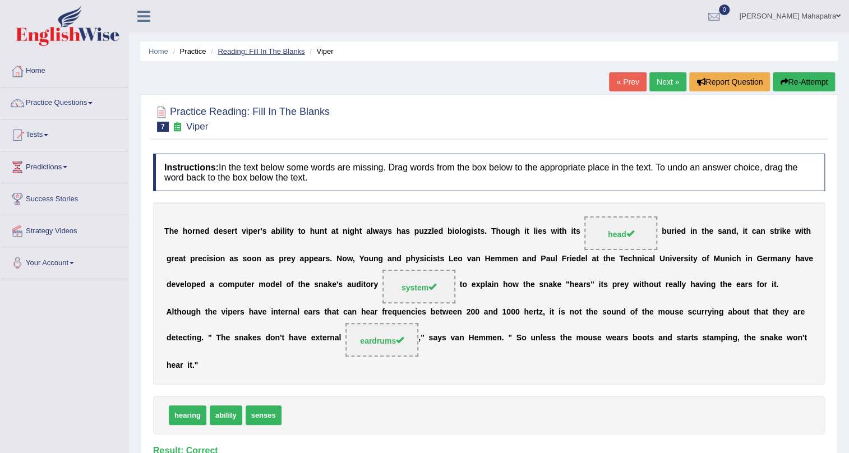
click at [241, 50] on link "Reading: Fill In The Blanks" at bounding box center [261, 51] width 87 height 8
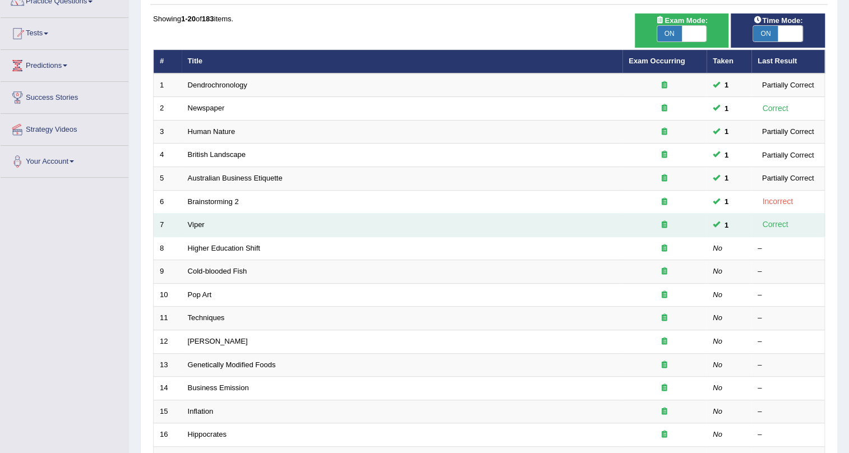
scroll to position [101, 0]
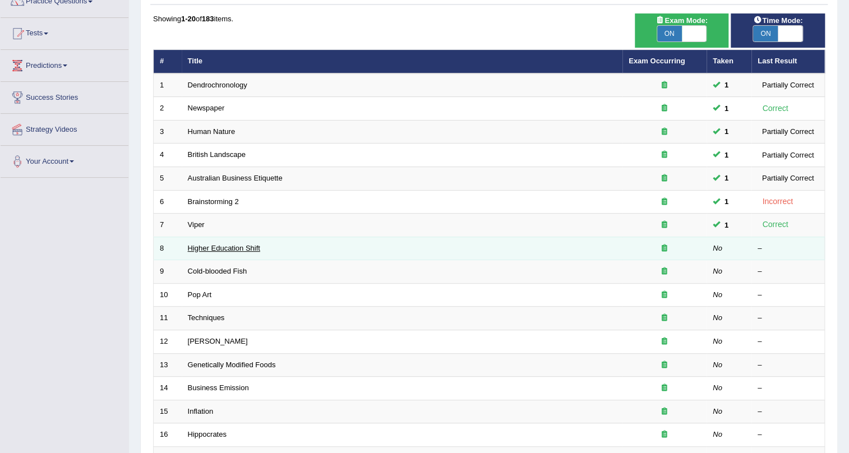
click at [221, 246] on link "Higher Education Shift" at bounding box center [224, 248] width 72 height 8
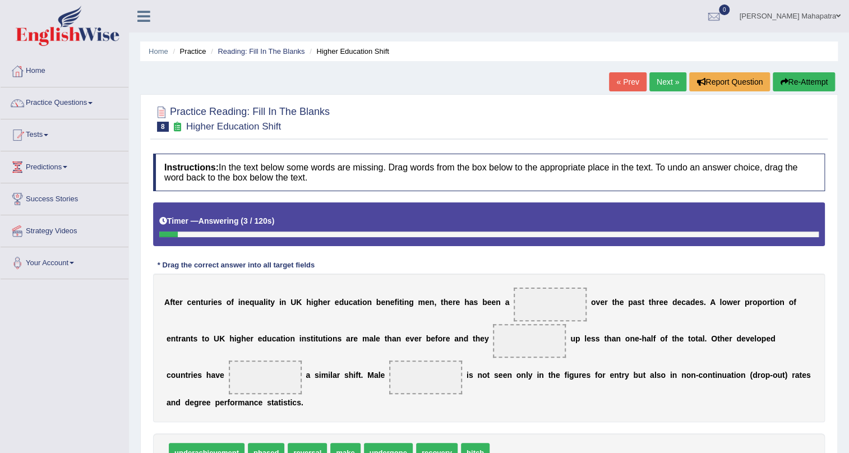
scroll to position [50, 0]
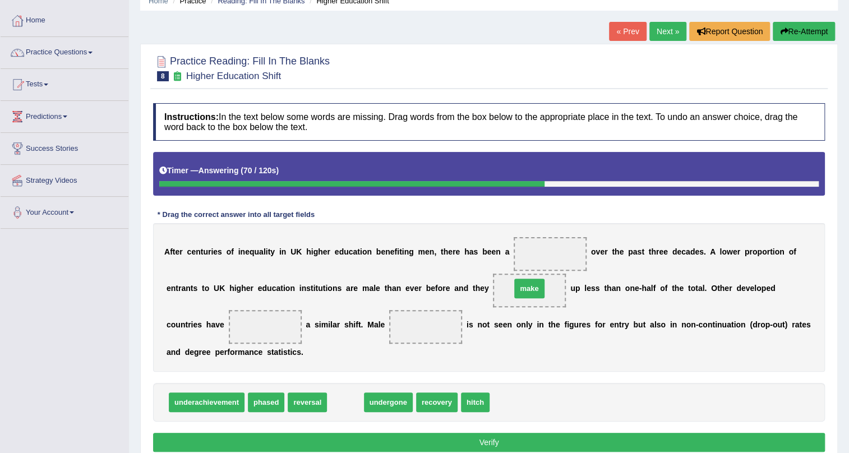
drag, startPoint x: 354, startPoint y: 399, endPoint x: 538, endPoint y: 285, distance: 216.3
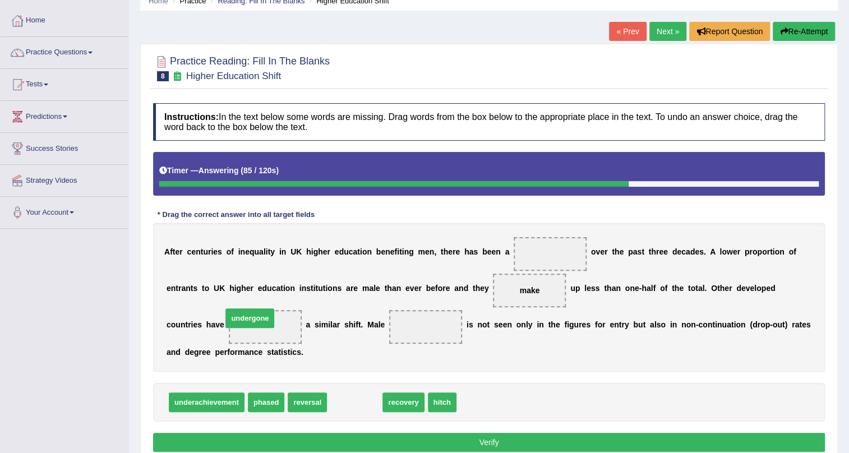
drag, startPoint x: 338, startPoint y: 404, endPoint x: 233, endPoint y: 320, distance: 134.4
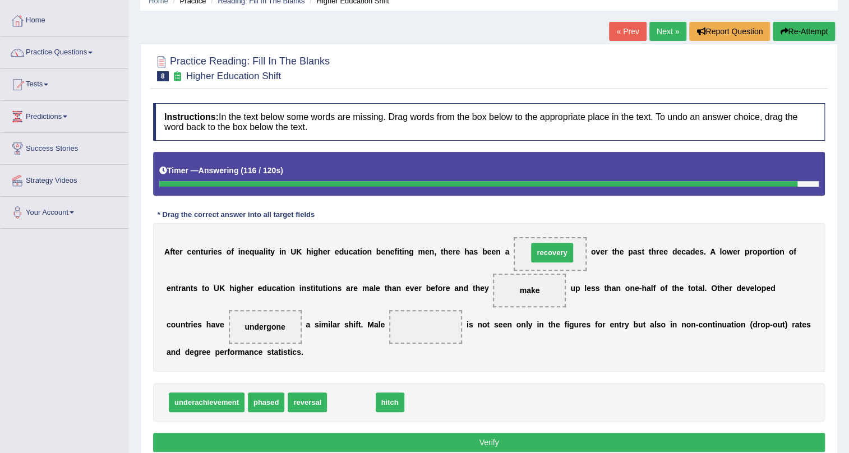
drag, startPoint x: 348, startPoint y: 402, endPoint x: 548, endPoint y: 252, distance: 250.4
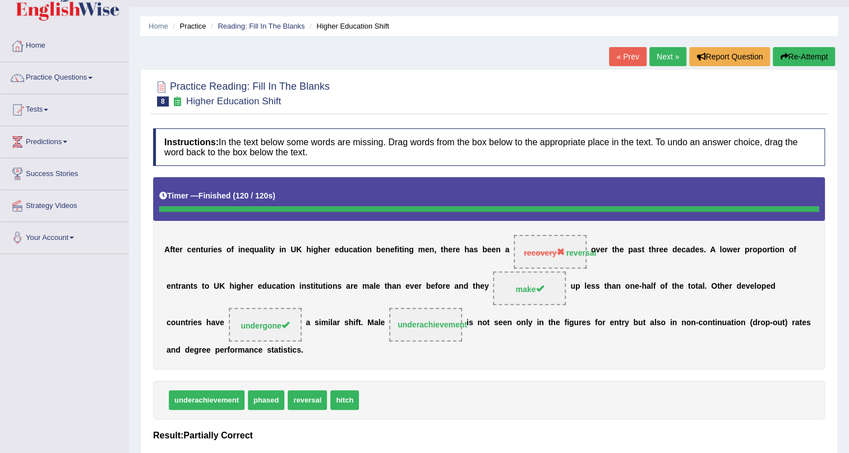
scroll to position [0, 0]
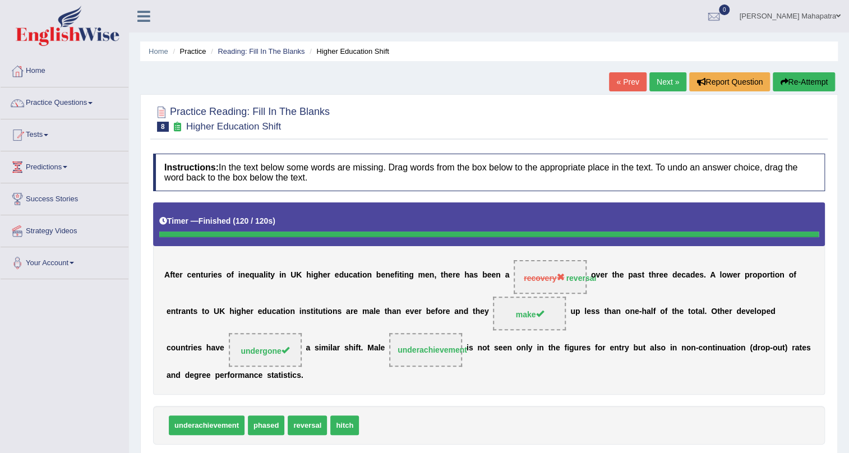
click at [650, 87] on link "Next »" at bounding box center [667, 81] width 37 height 19
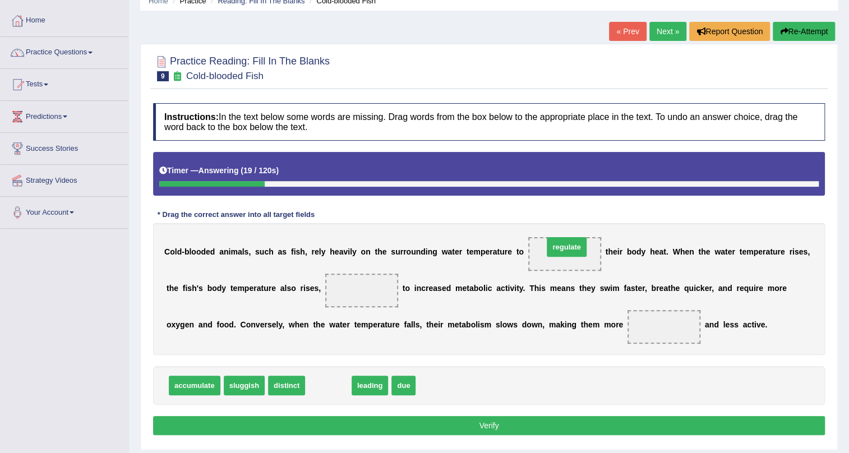
drag, startPoint x: 322, startPoint y: 380, endPoint x: 561, endPoint y: 241, distance: 276.9
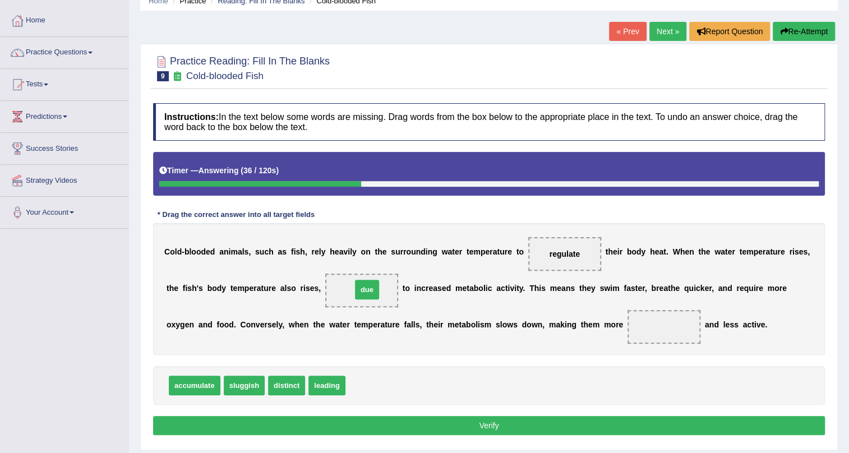
drag, startPoint x: 359, startPoint y: 387, endPoint x: 366, endPoint y: 292, distance: 96.1
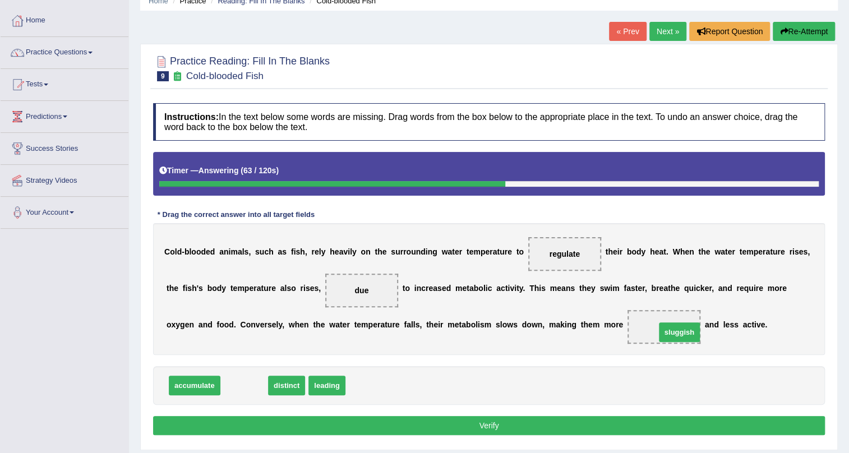
drag, startPoint x: 255, startPoint y: 389, endPoint x: 689, endPoint y: 336, distance: 437.8
click at [397, 425] on button "Verify" at bounding box center [489, 425] width 672 height 19
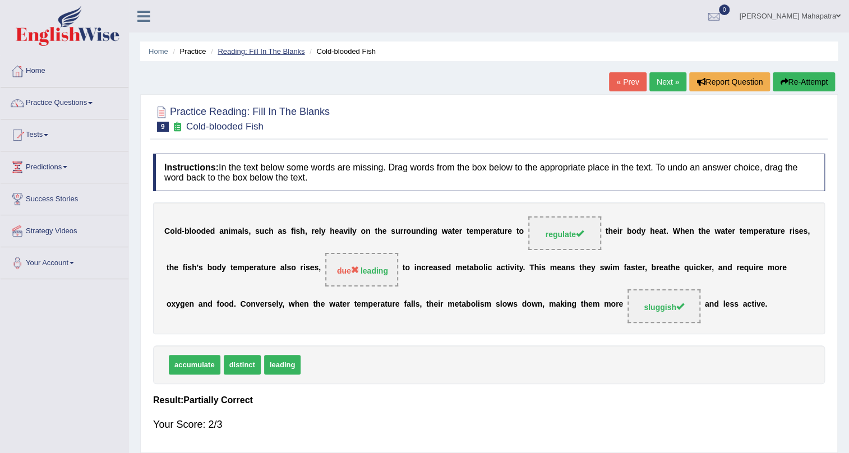
click at [242, 49] on link "Reading: Fill In The Blanks" at bounding box center [261, 51] width 87 height 8
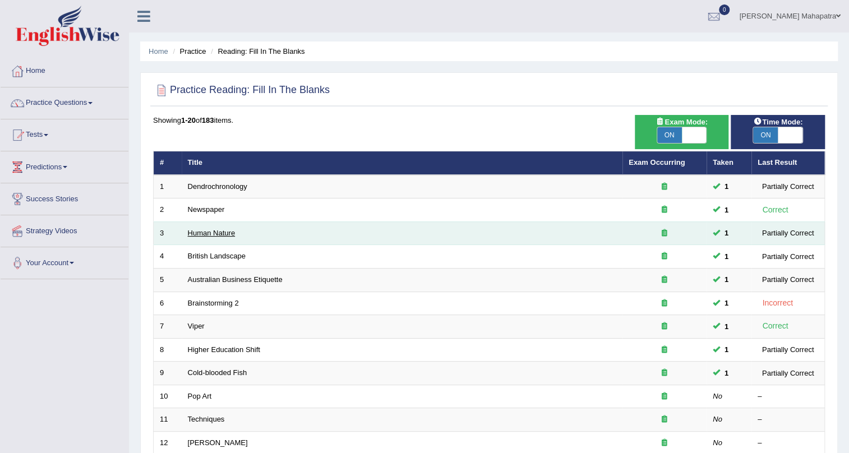
click at [215, 234] on link "Human Nature" at bounding box center [212, 233] width 48 height 8
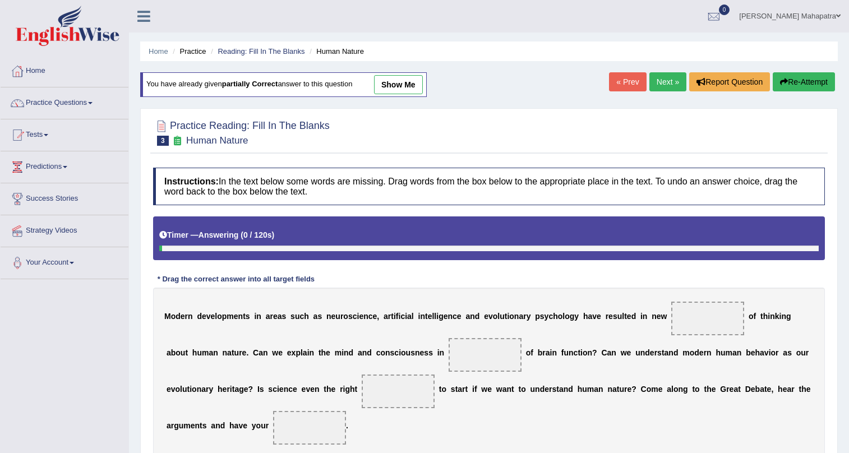
click at [401, 79] on link "show me" at bounding box center [398, 84] width 49 height 19
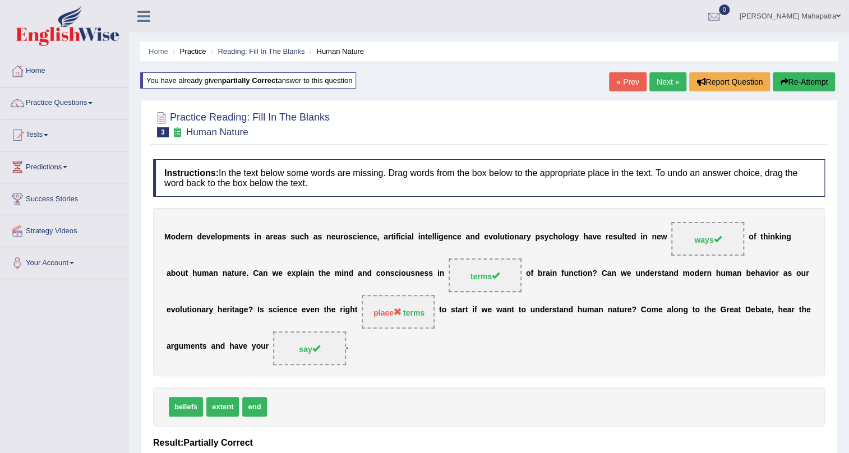
click at [668, 82] on link "Next »" at bounding box center [667, 81] width 37 height 19
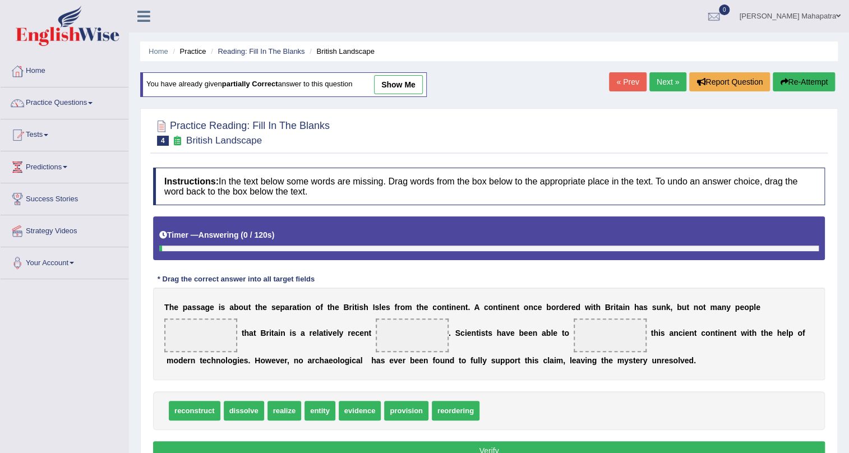
click at [409, 80] on link "show me" at bounding box center [398, 84] width 49 height 19
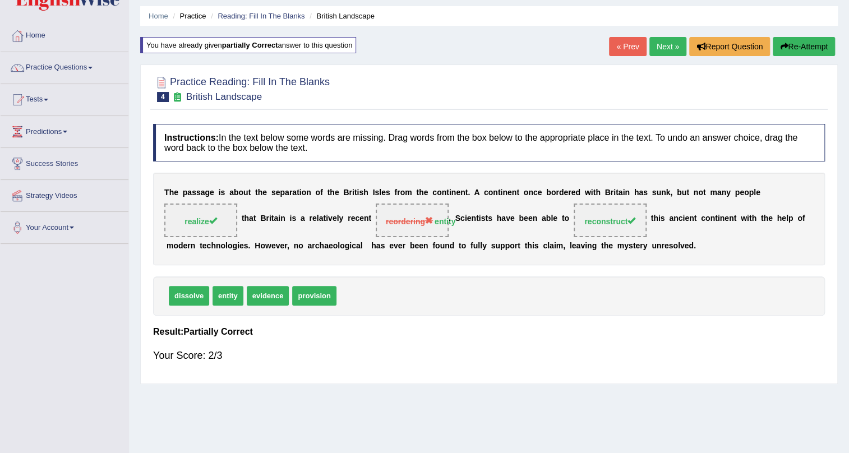
scroll to position [50, 0]
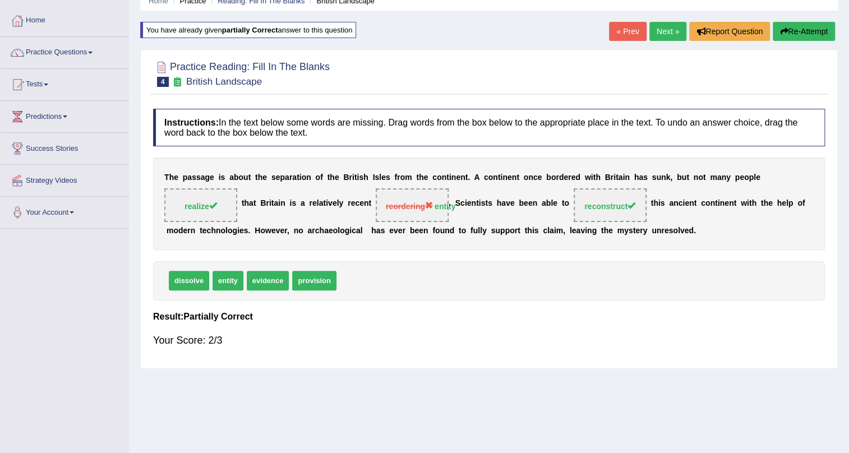
click at [650, 31] on link "Next »" at bounding box center [667, 31] width 37 height 19
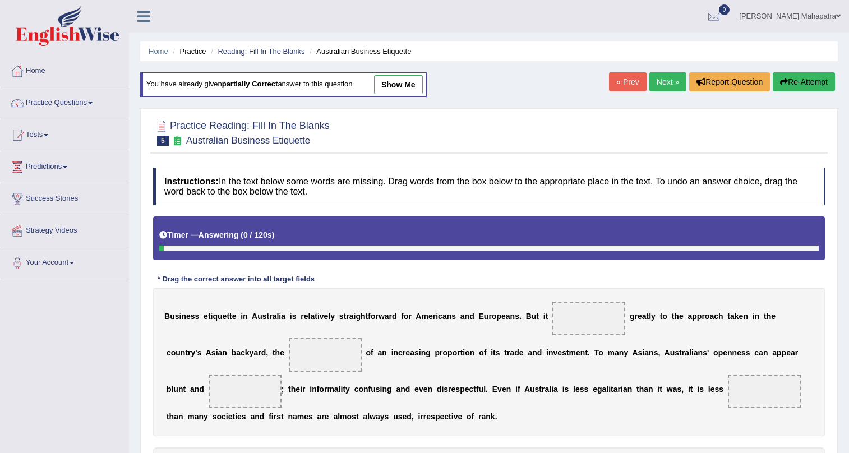
click at [395, 83] on link "show me" at bounding box center [398, 84] width 49 height 19
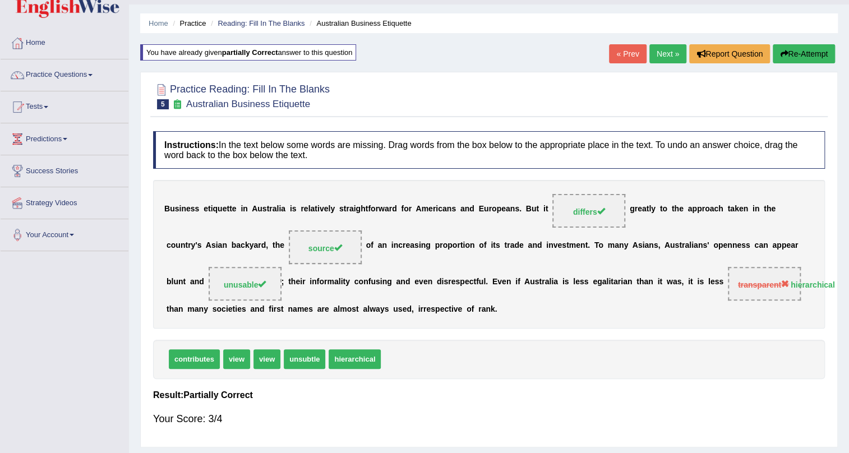
scroll to position [50, 0]
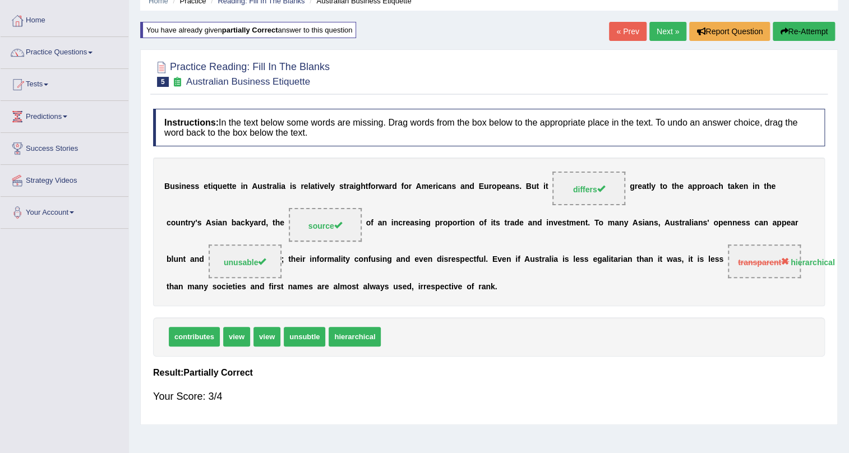
drag, startPoint x: 160, startPoint y: 184, endPoint x: 236, endPoint y: 186, distance: 75.2
click at [199, 186] on div "B u s i n e s s e t i q u e t t e i n A u s t r a l i a i s r e l a t i v e l y…" at bounding box center [489, 232] width 672 height 149
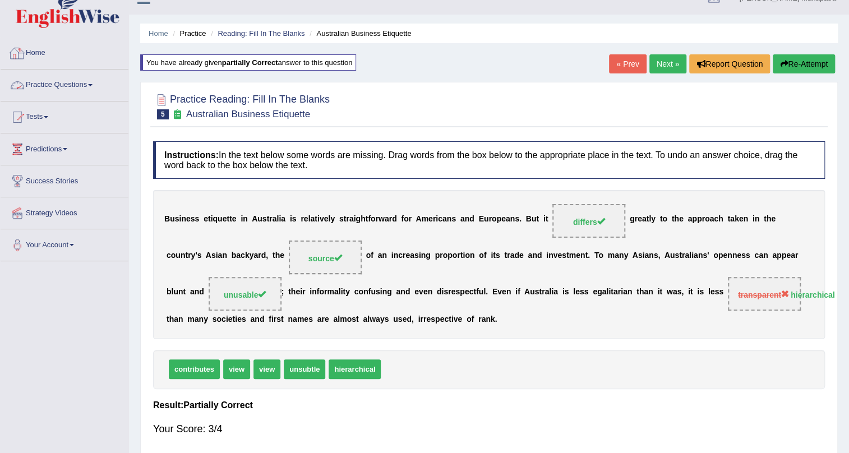
scroll to position [0, 0]
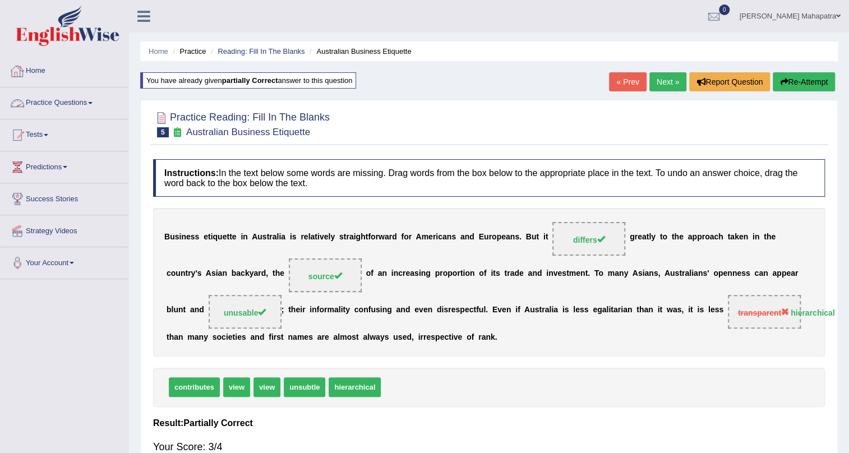
click at [44, 61] on link "Home" at bounding box center [65, 70] width 128 height 28
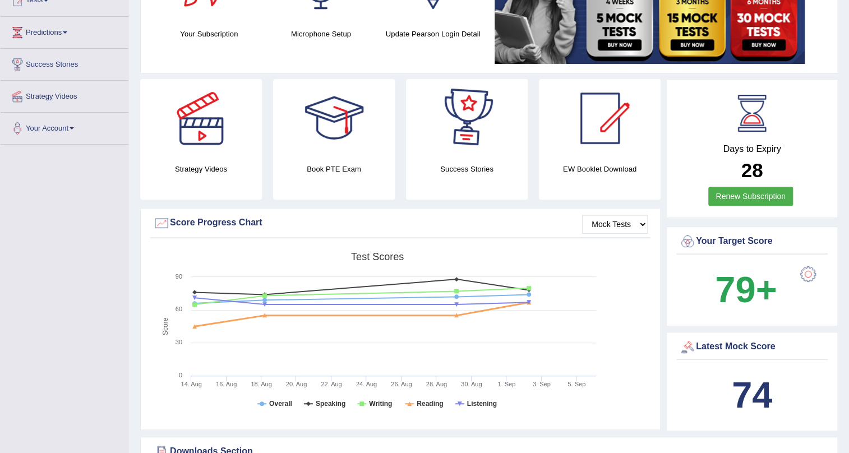
scroll to position [153, 0]
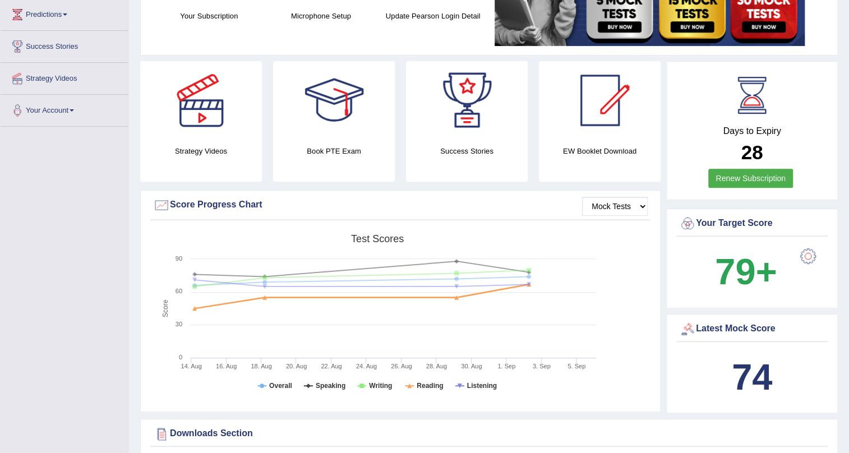
click at [451, 381] on rect at bounding box center [377, 316] width 449 height 174
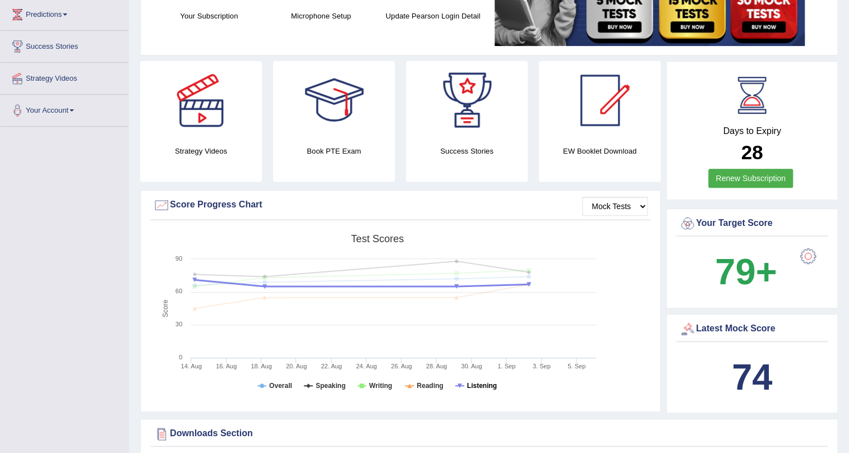
click at [472, 383] on tspan "Listening" at bounding box center [482, 386] width 30 height 8
click at [479, 387] on tspan "Listening" at bounding box center [482, 386] width 30 height 8
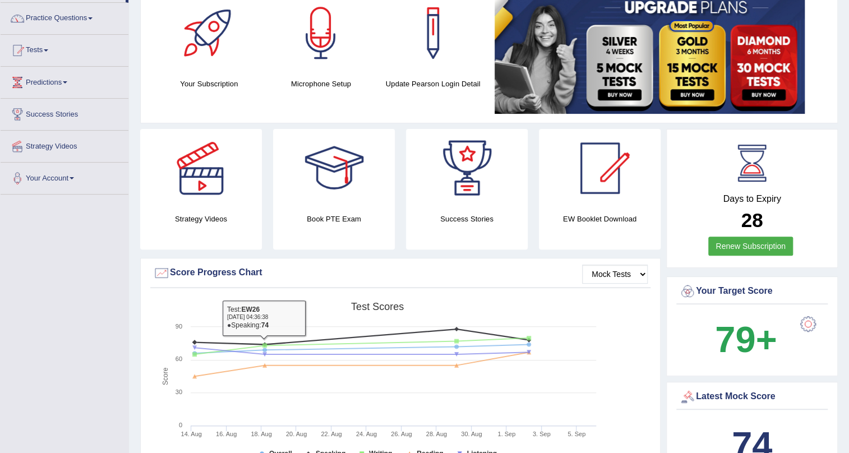
scroll to position [0, 0]
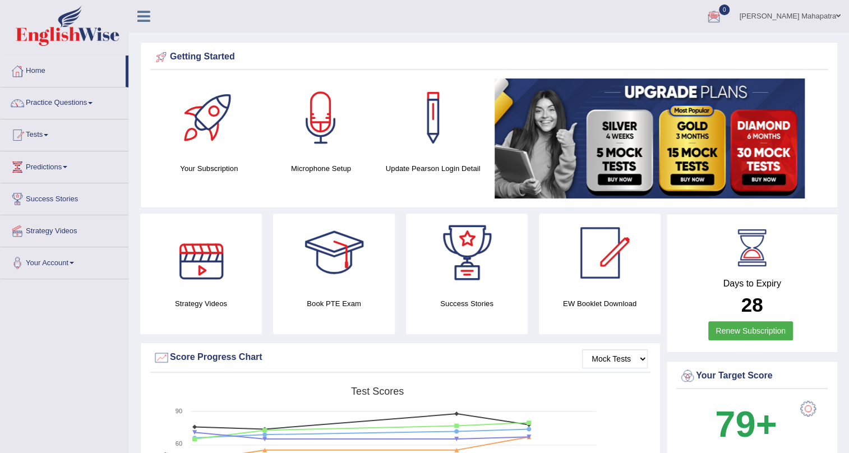
click at [795, 18] on link "Souvik Das Mahapatra" at bounding box center [790, 14] width 118 height 29
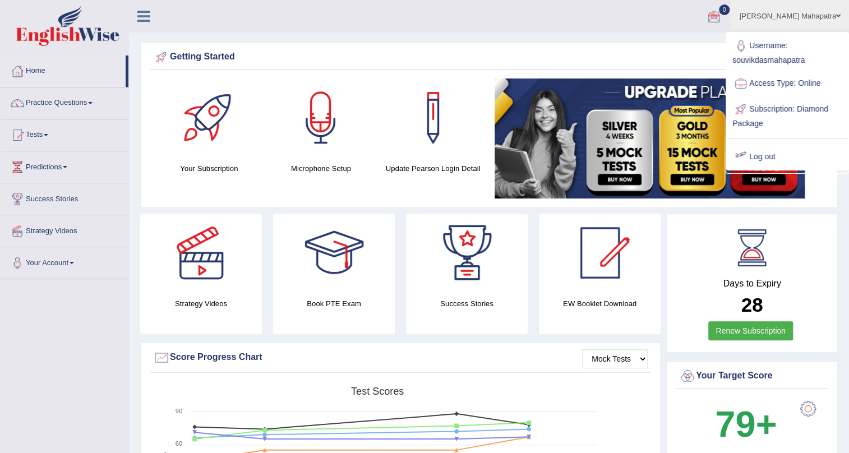
click at [760, 162] on link "Log out" at bounding box center [787, 157] width 121 height 26
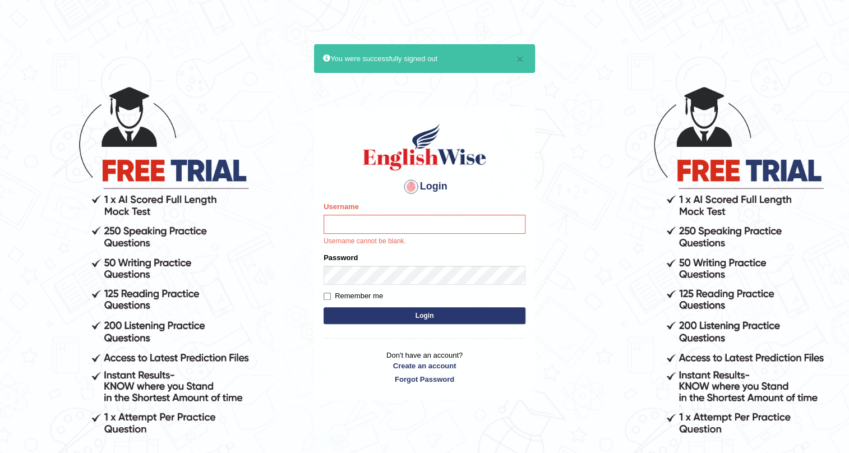
click at [284, 287] on body "× You were successfully signed out Login Please fix the following errors: Usern…" at bounding box center [424, 269] width 849 height 453
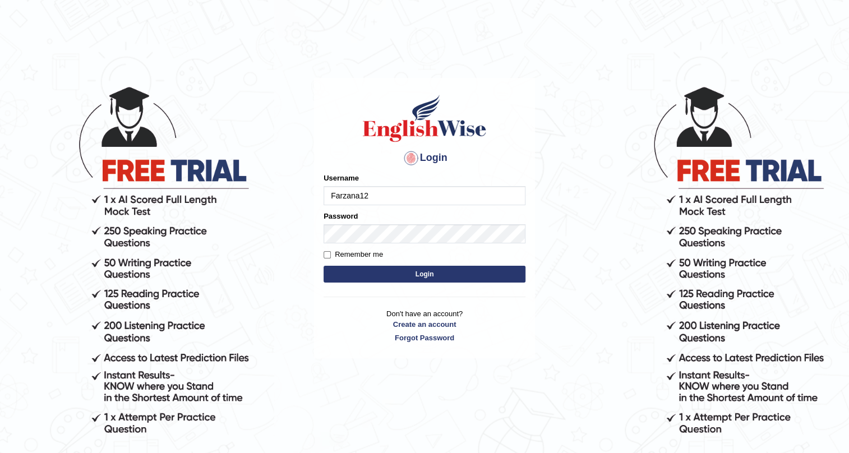
type input "Farzana12"
click at [379, 275] on button "Login" at bounding box center [425, 274] width 202 height 17
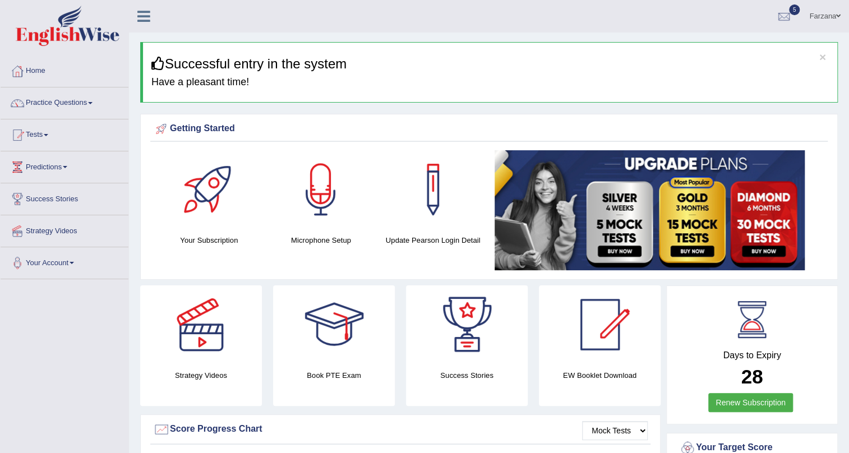
click at [825, 11] on link "Farzana" at bounding box center [825, 14] width 48 height 29
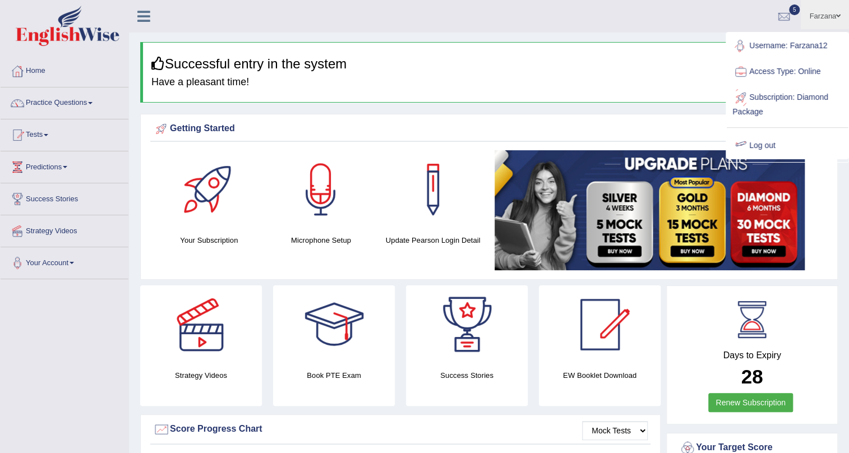
click at [761, 147] on link "Log out" at bounding box center [787, 146] width 121 height 26
